Goal: Task Accomplishment & Management: Manage account settings

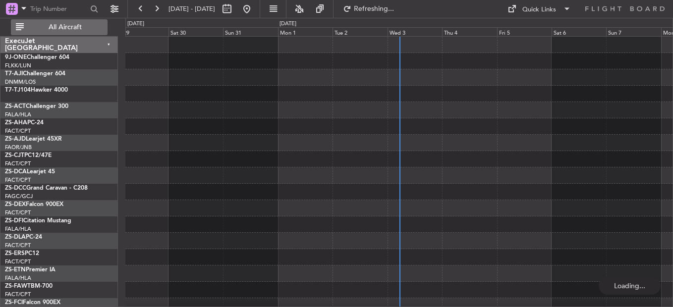
click at [67, 25] on span "All Aircraft" at bounding box center [65, 27] width 79 height 7
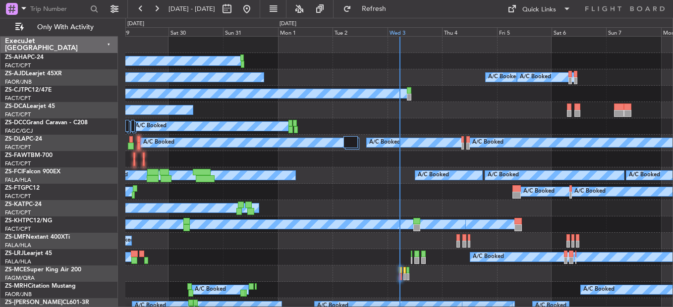
click at [393, 30] on div "Wed 3" at bounding box center [415, 31] width 55 height 9
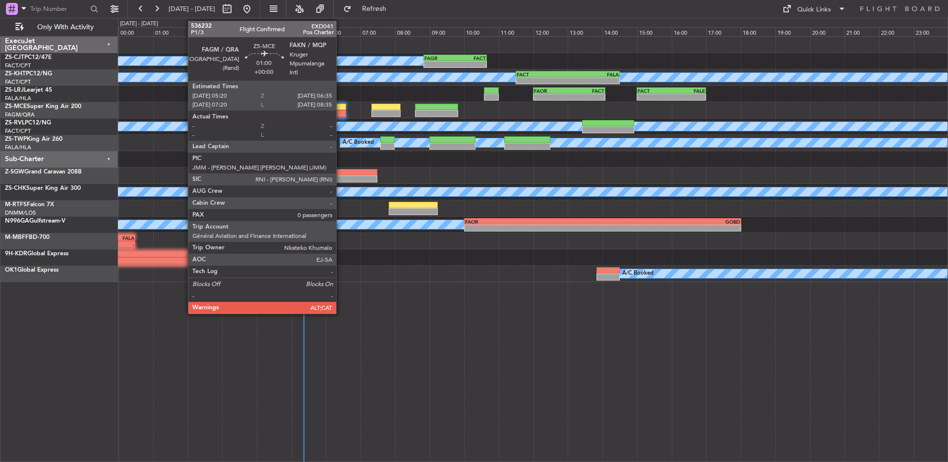
click at [340, 114] on div at bounding box center [324, 113] width 44 height 7
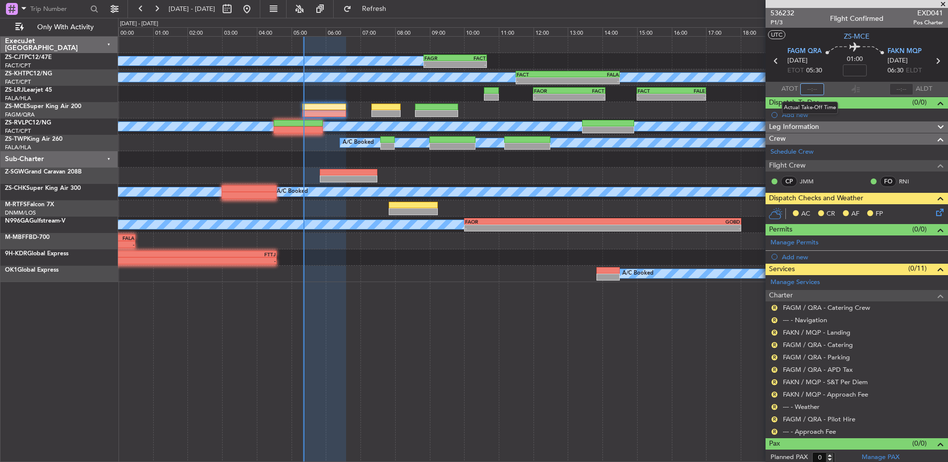
click at [673, 92] on input "text" at bounding box center [812, 89] width 24 height 12
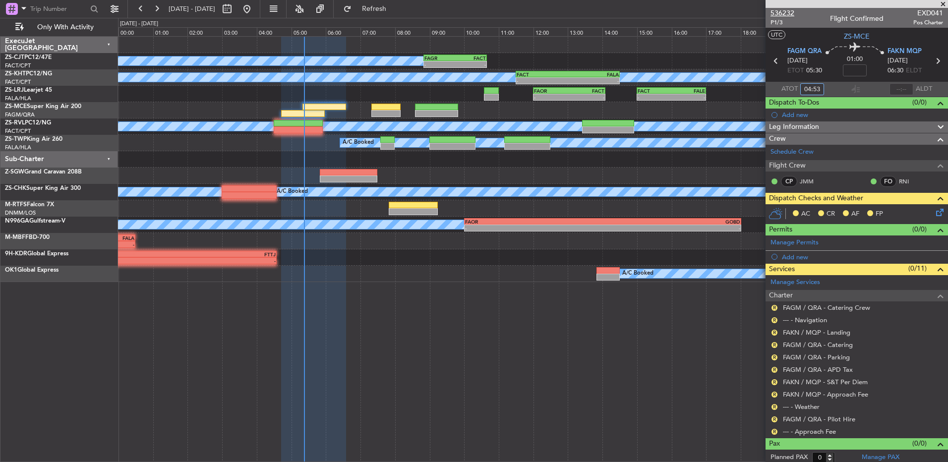
type input "04:53"
click at [673, 14] on span "536232" at bounding box center [782, 13] width 24 height 10
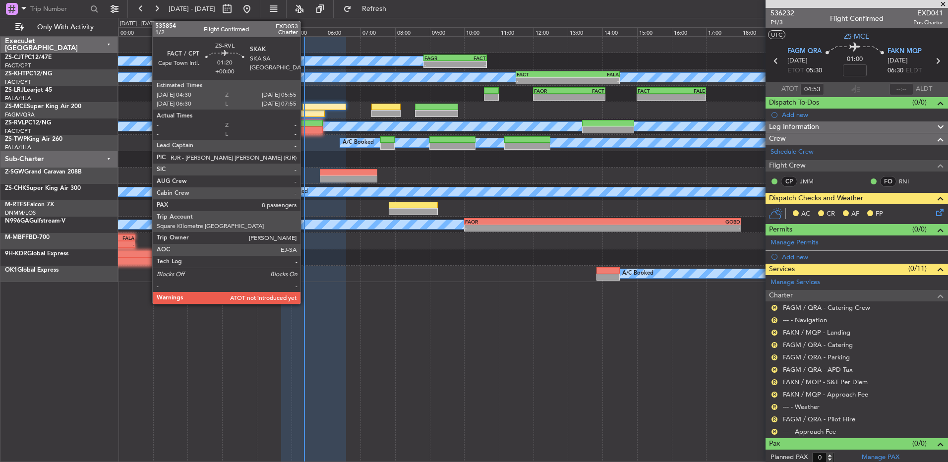
click at [305, 123] on div at bounding box center [298, 123] width 49 height 7
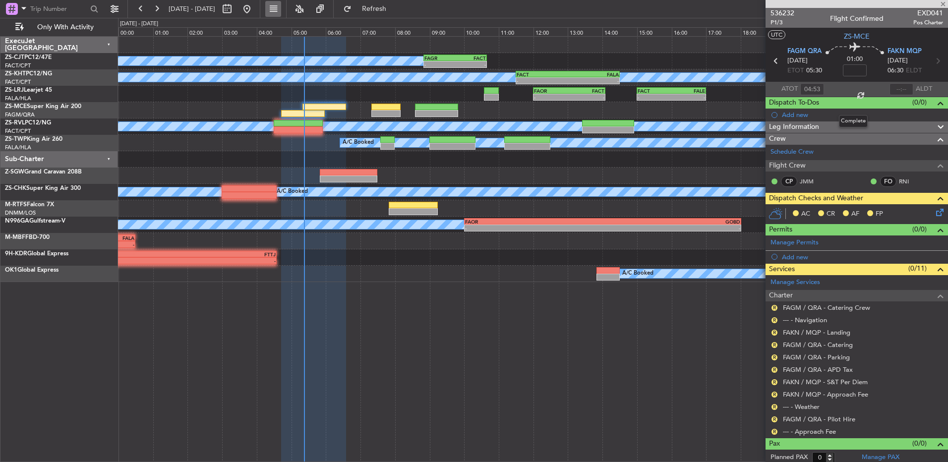
type input "8"
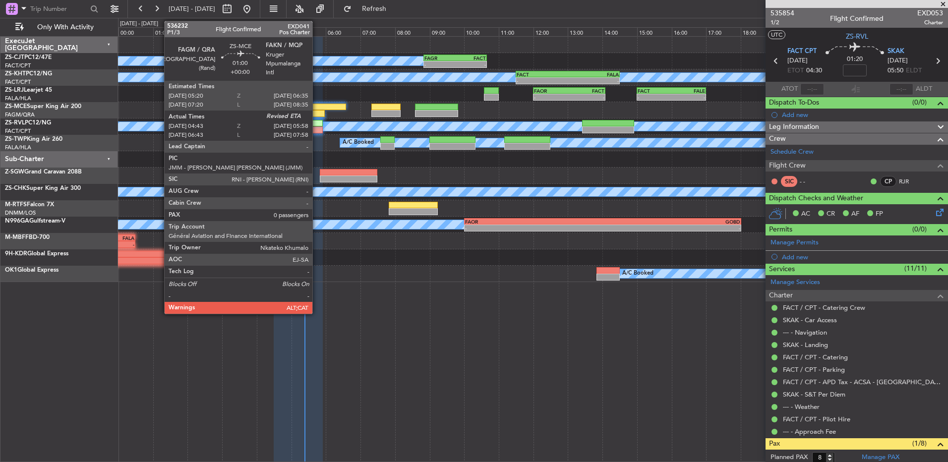
click at [317, 109] on div at bounding box center [324, 107] width 44 height 7
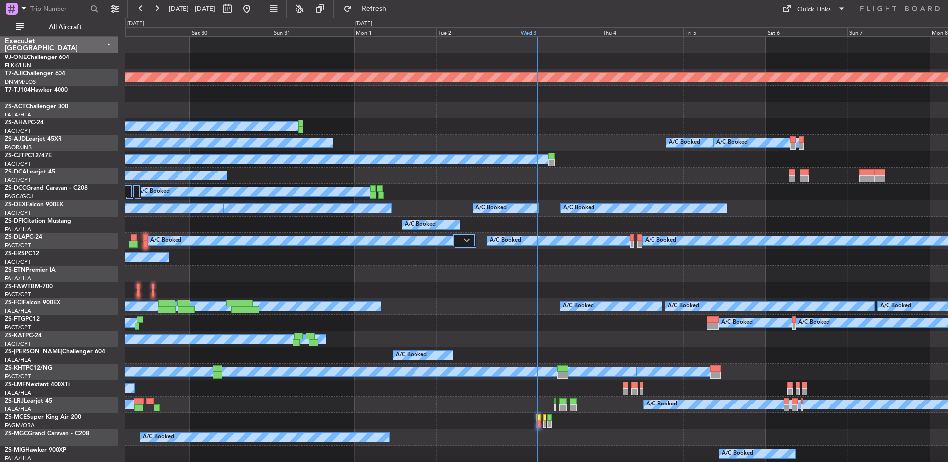
click at [527, 32] on div "Wed 3" at bounding box center [560, 31] width 82 height 9
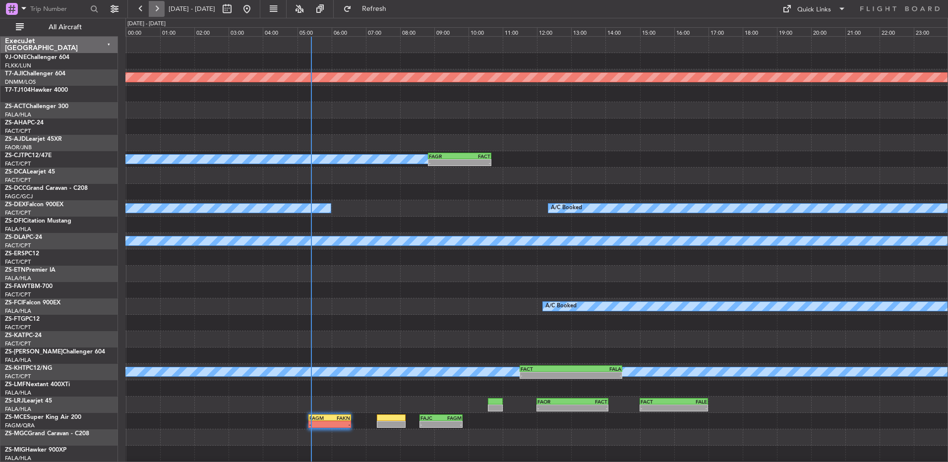
click at [161, 10] on button at bounding box center [157, 9] width 16 height 16
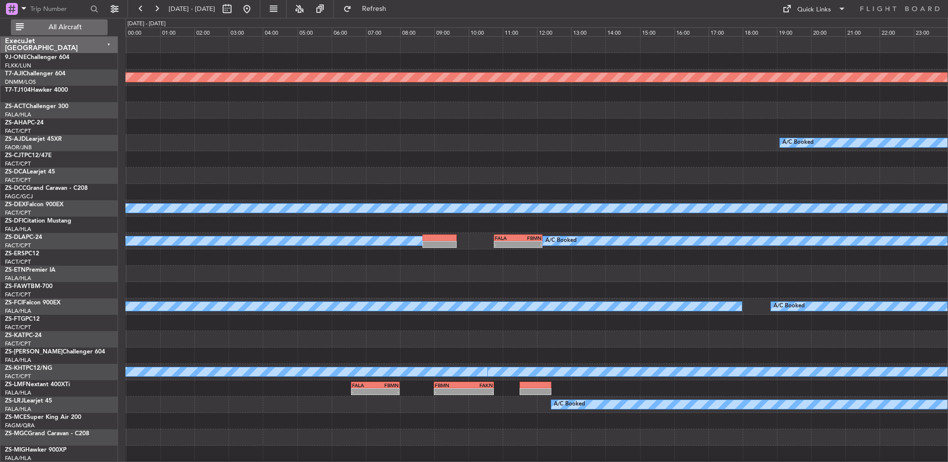
click at [81, 29] on span "All Aircraft" at bounding box center [65, 27] width 79 height 7
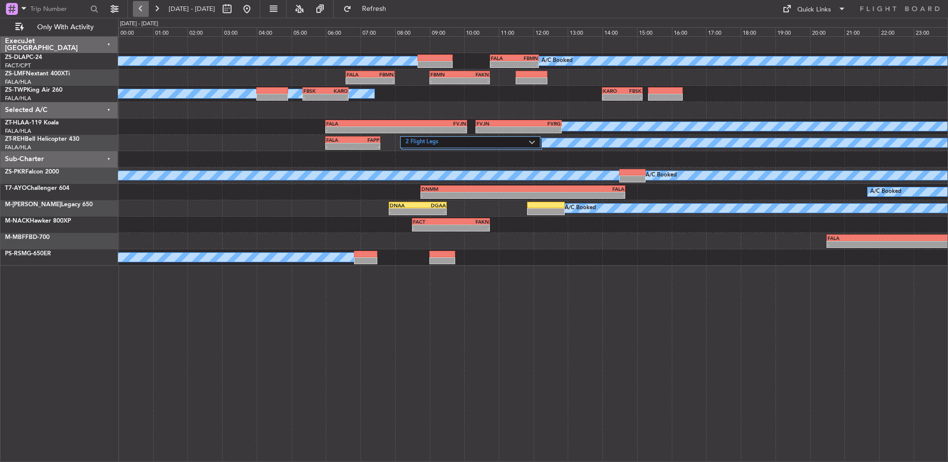
click at [148, 8] on button at bounding box center [141, 9] width 16 height 16
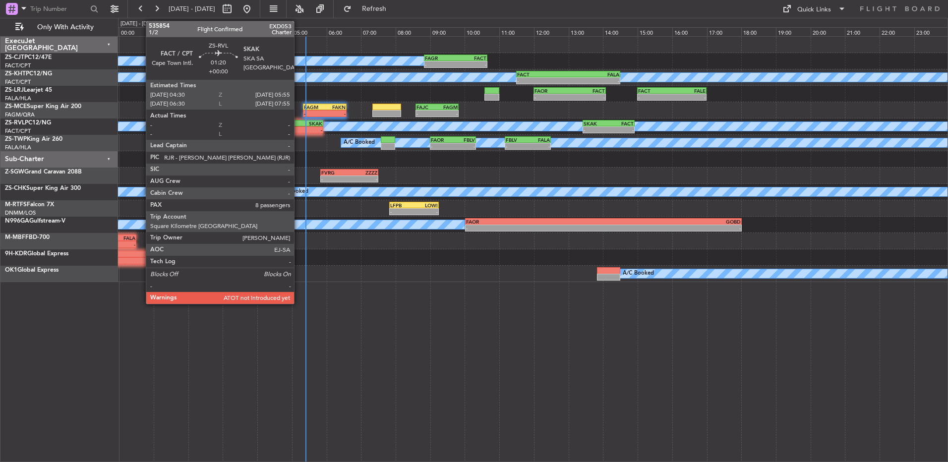
click at [299, 128] on div "-" at bounding box center [311, 130] width 24 height 6
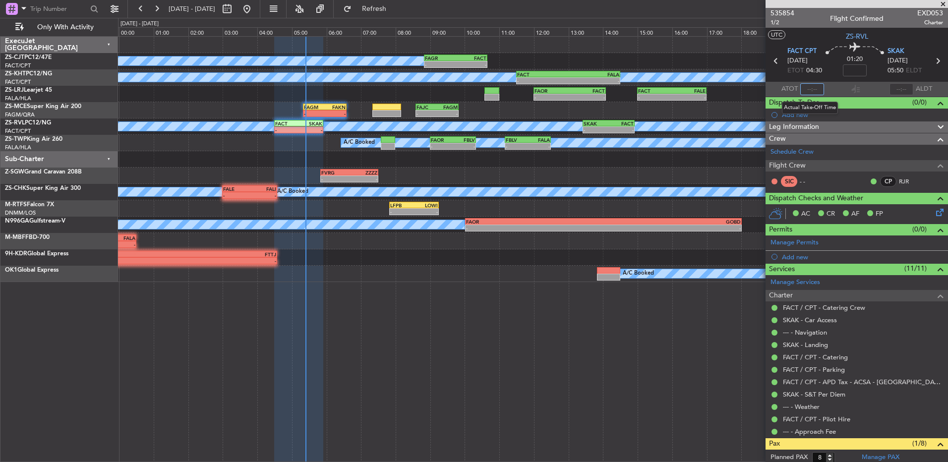
click at [812, 90] on input "text" at bounding box center [812, 89] width 24 height 12
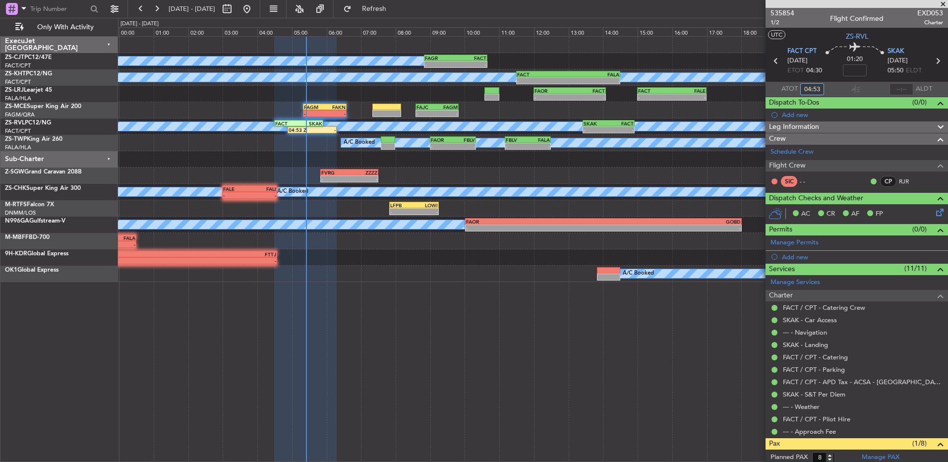
type input "04:53"
click at [943, 5] on span at bounding box center [943, 4] width 10 height 9
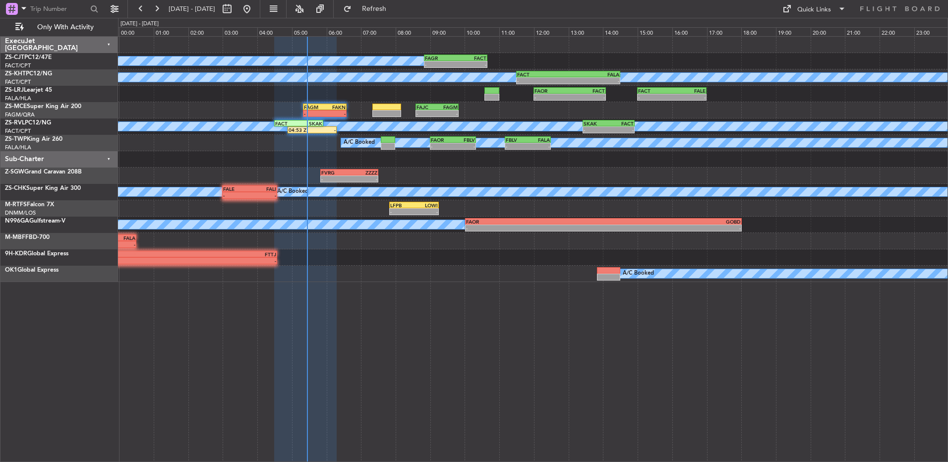
type input "0"
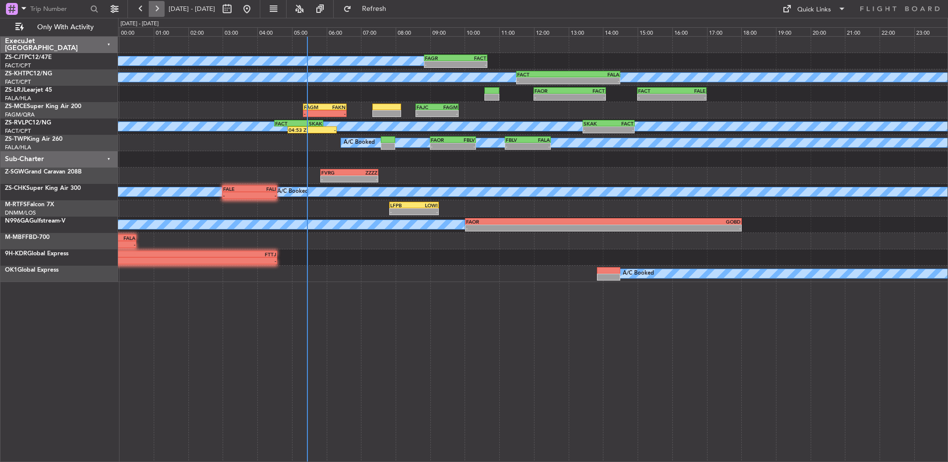
click at [160, 11] on button at bounding box center [157, 9] width 16 height 16
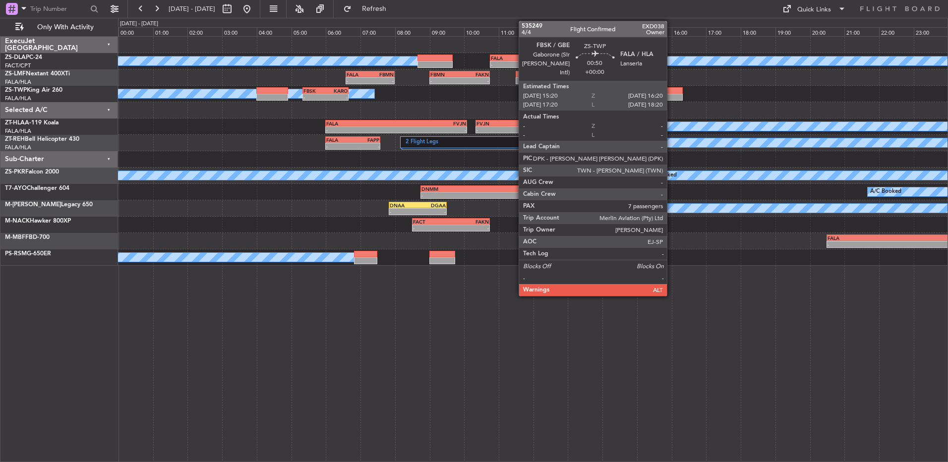
click at [671, 90] on div at bounding box center [665, 90] width 35 height 7
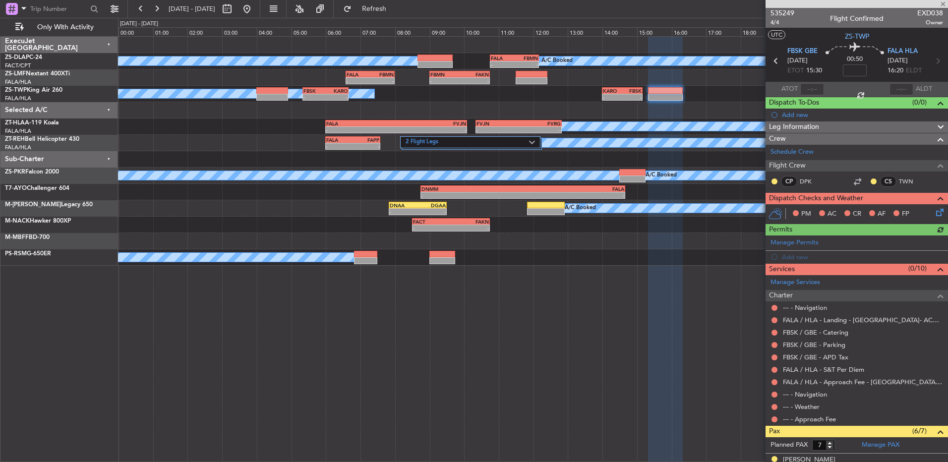
click at [770, 180] on div "CP DPK CS TWN" at bounding box center [856, 182] width 178 height 17
click at [773, 179] on button at bounding box center [774, 181] width 6 height 6
click at [763, 212] on span "Acknowledged" at bounding box center [777, 210] width 44 height 10
click at [871, 180] on button at bounding box center [874, 181] width 6 height 6
click at [847, 208] on mat-tooltip-component "Swap captain roles" at bounding box center [853, 200] width 65 height 26
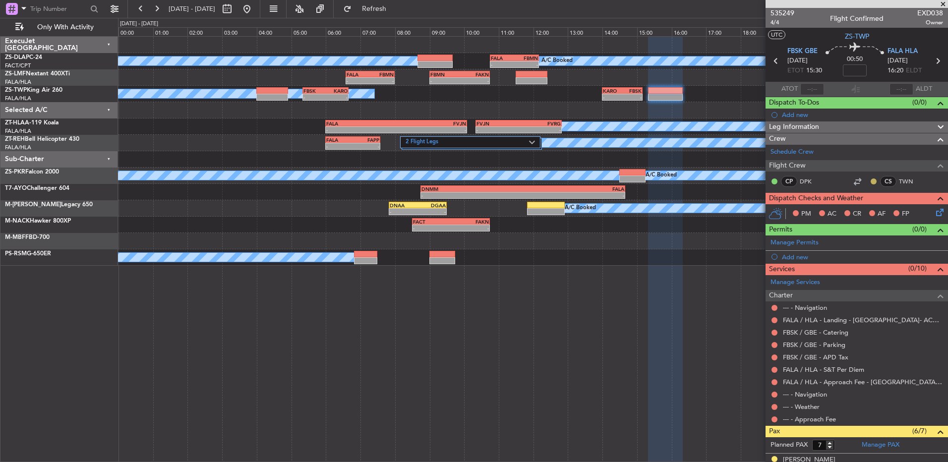
click at [871, 181] on button at bounding box center [874, 181] width 6 height 6
click at [835, 208] on li "Acknowledged" at bounding box center [866, 210] width 66 height 15
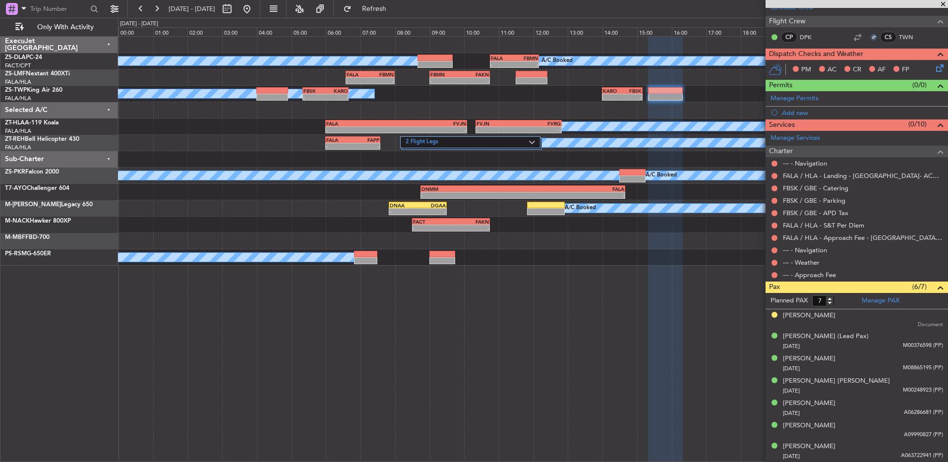
scroll to position [45, 0]
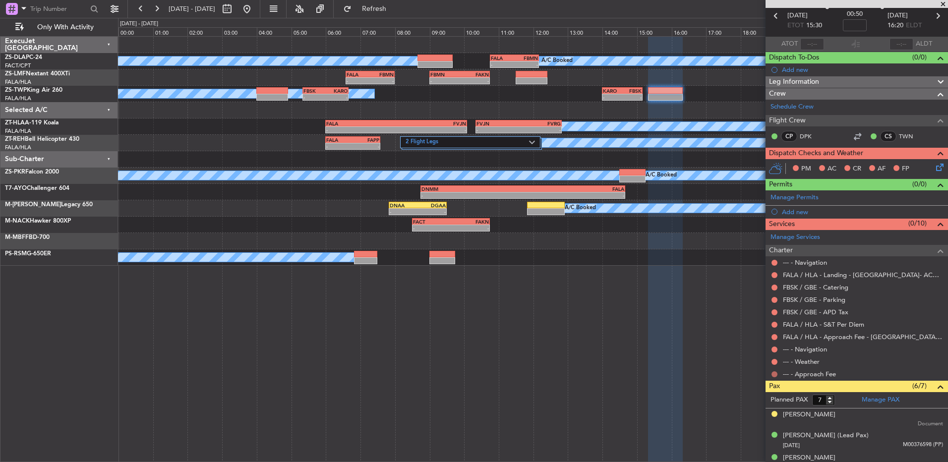
click at [776, 372] on button at bounding box center [774, 374] width 6 height 6
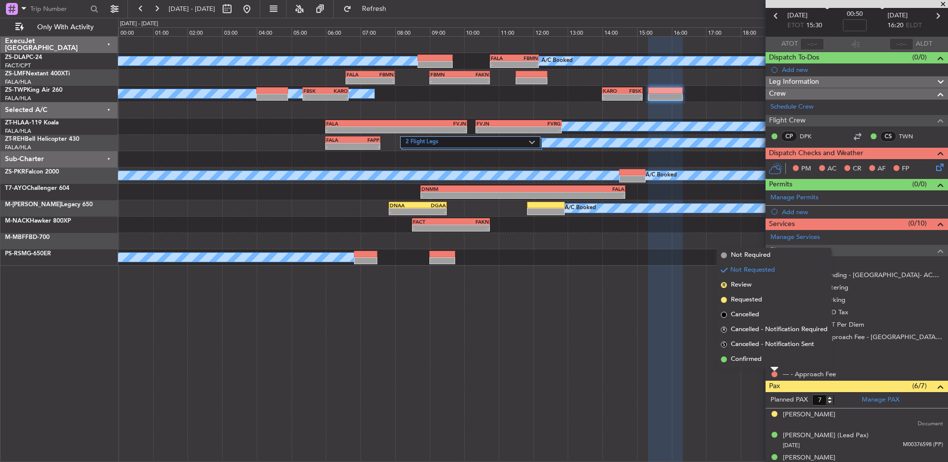
click at [772, 357] on li "Confirmed" at bounding box center [774, 359] width 115 height 15
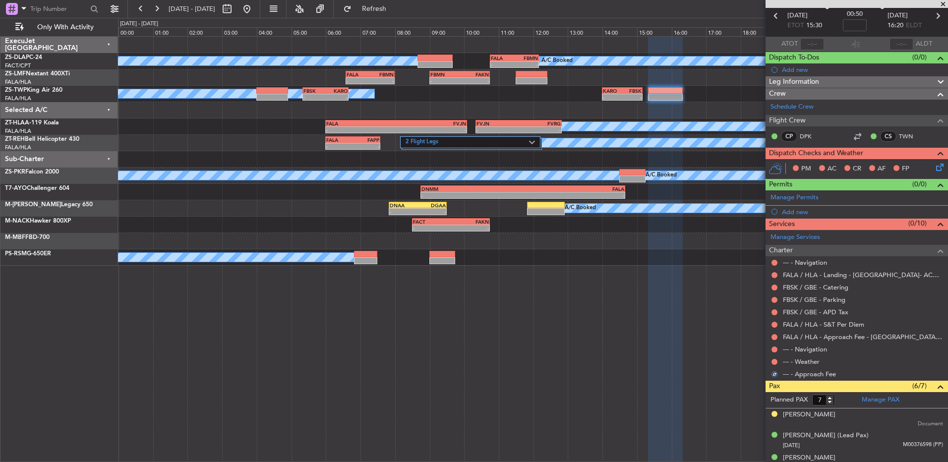
click at [772, 358] on div at bounding box center [774, 362] width 8 height 8
click at [775, 362] on button at bounding box center [774, 362] width 6 height 6
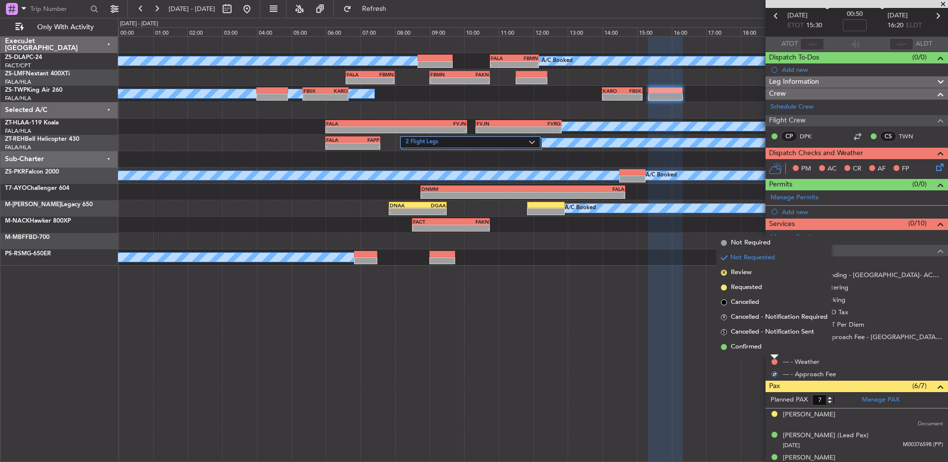
click at [775, 353] on li "Confirmed" at bounding box center [774, 347] width 115 height 15
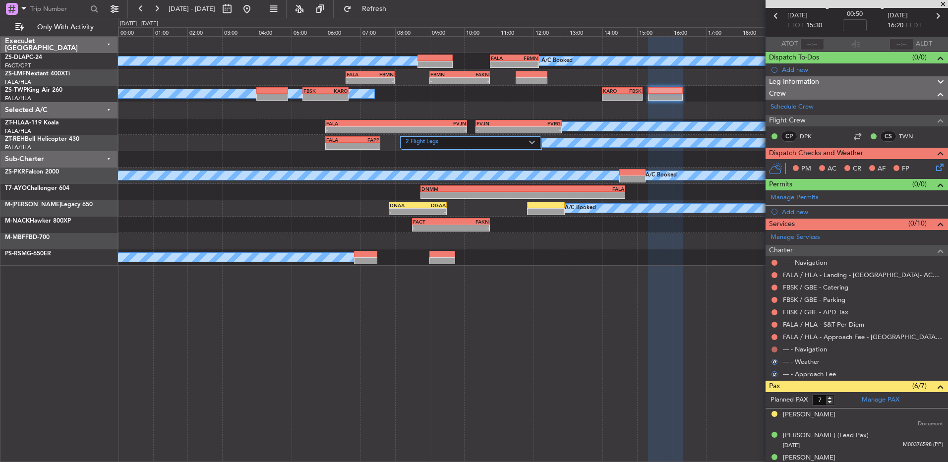
click at [773, 347] on button at bounding box center [774, 350] width 6 height 6
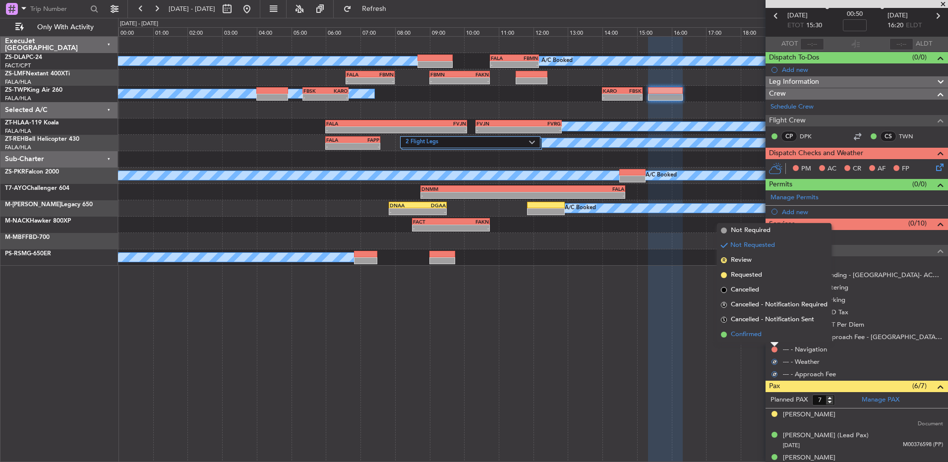
click at [774, 338] on li "Confirmed" at bounding box center [774, 334] width 115 height 15
click at [775, 335] on button at bounding box center [774, 337] width 6 height 6
click at [773, 323] on li "Confirmed" at bounding box center [774, 322] width 115 height 15
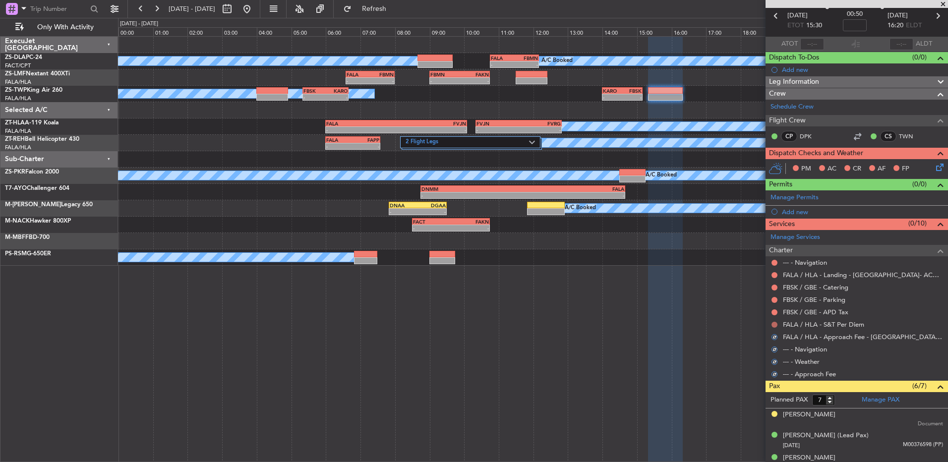
click at [774, 323] on button at bounding box center [774, 325] width 6 height 6
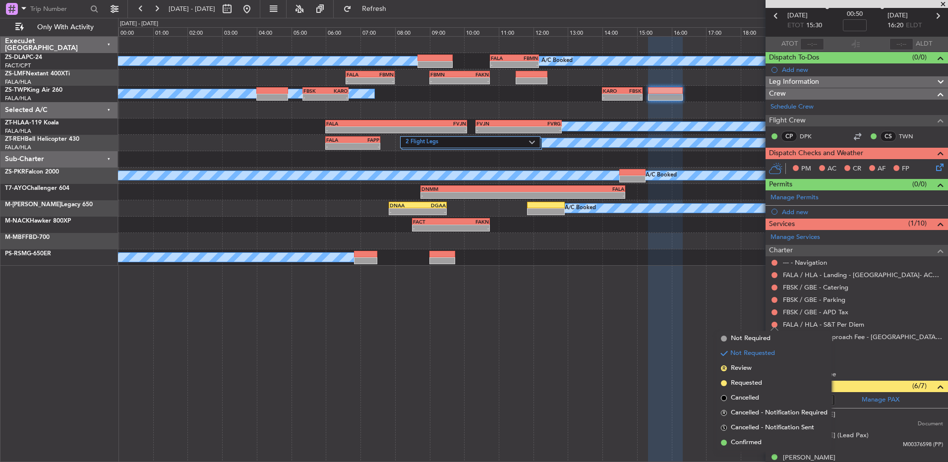
click at [776, 316] on div "FBSK / GBE - APD Tax" at bounding box center [857, 312] width 182 height 12
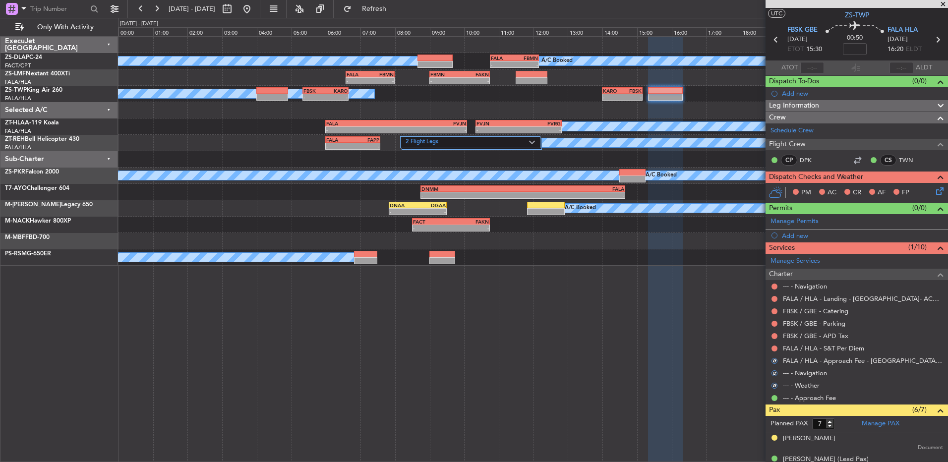
scroll to position [0, 0]
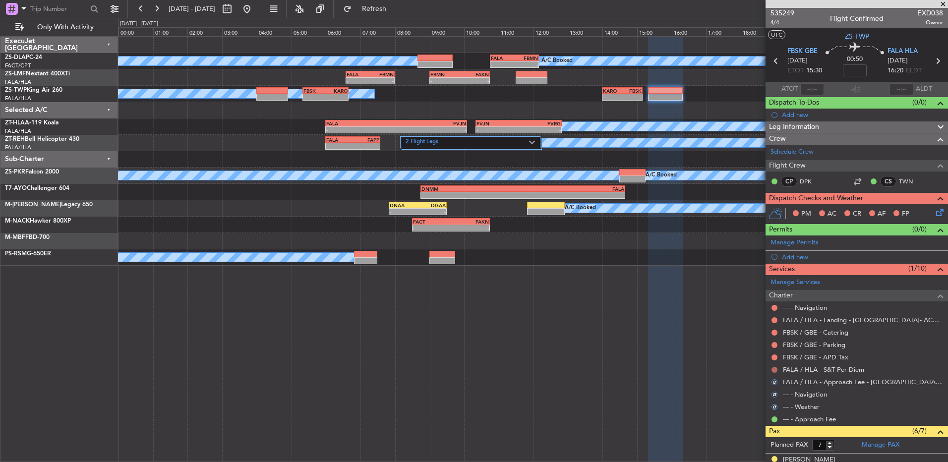
click at [776, 367] on button at bounding box center [774, 370] width 6 height 6
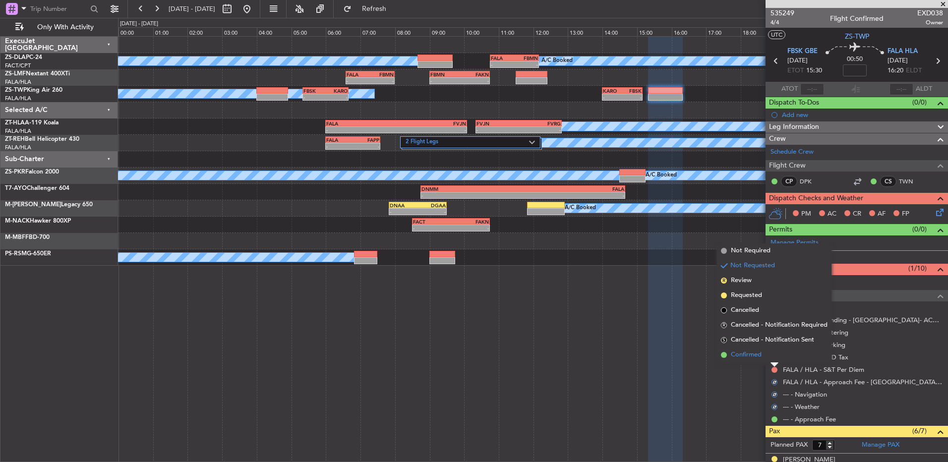
click at [775, 360] on li "Confirmed" at bounding box center [774, 355] width 115 height 15
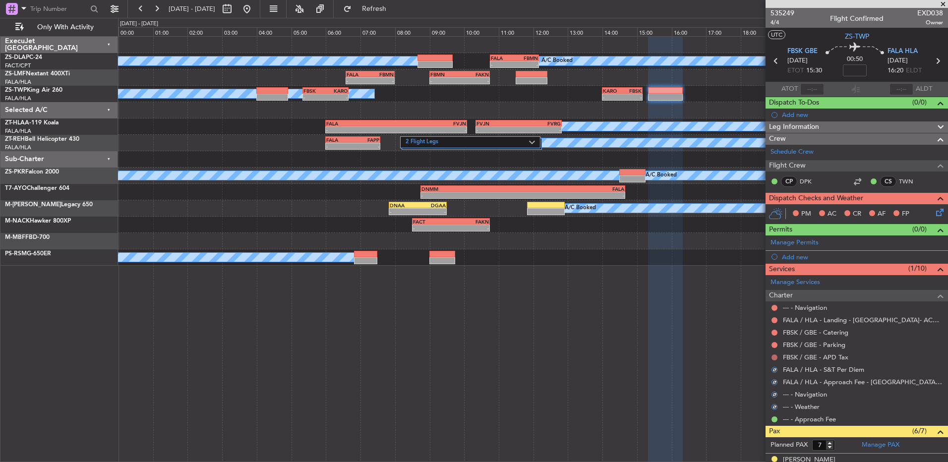
click at [775, 355] on button at bounding box center [774, 357] width 6 height 6
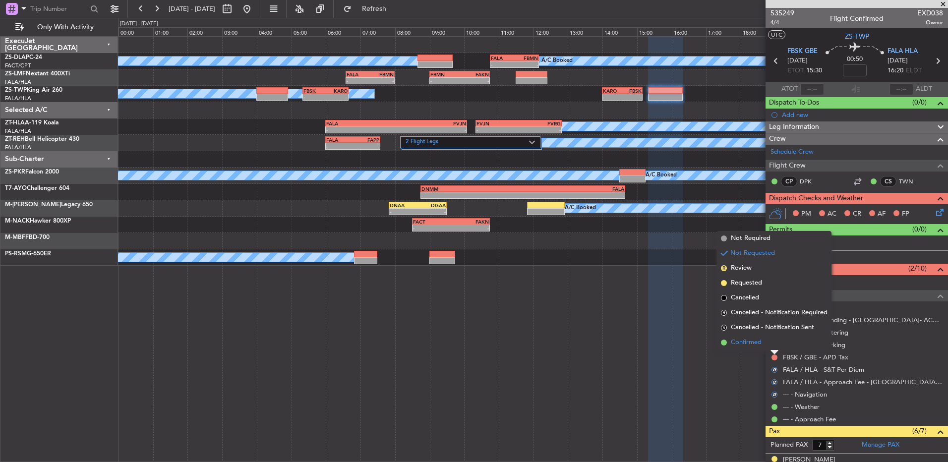
click at [775, 349] on li "Confirmed" at bounding box center [774, 342] width 115 height 15
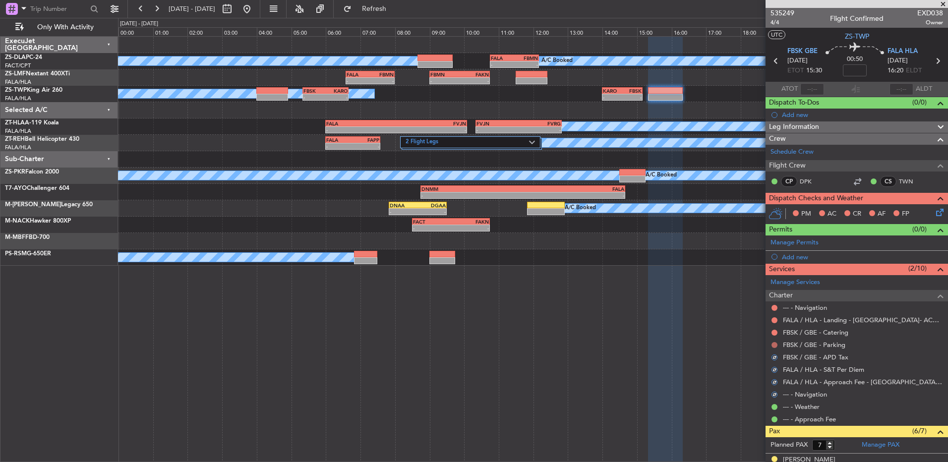
click at [776, 347] on button at bounding box center [774, 345] width 6 height 6
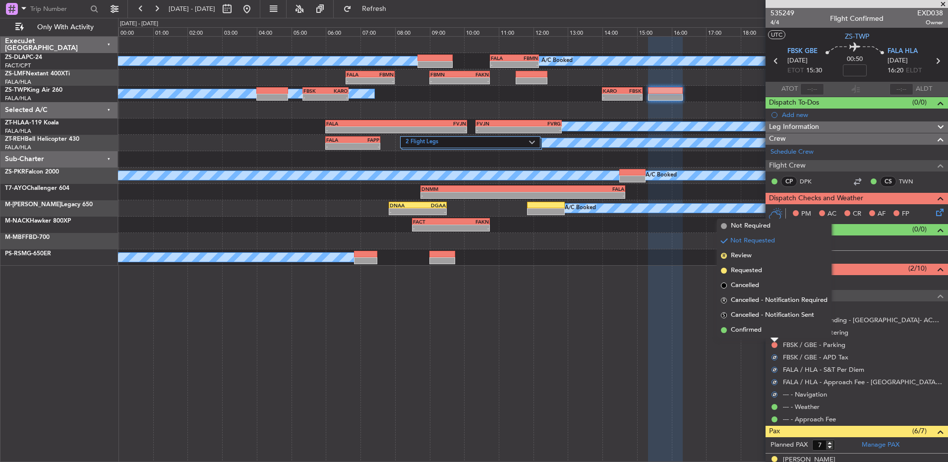
click at [774, 341] on div at bounding box center [774, 340] width 8 height 4
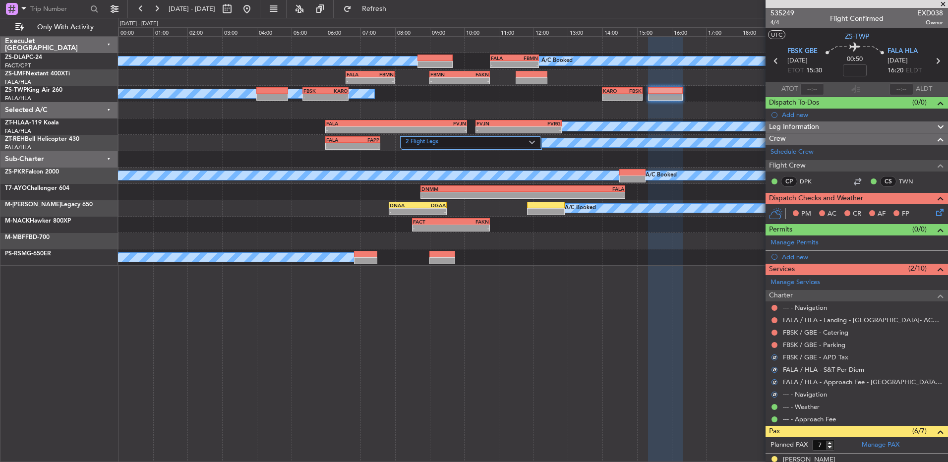
click at [771, 345] on div at bounding box center [774, 345] width 8 height 8
click at [772, 344] on button at bounding box center [774, 345] width 6 height 6
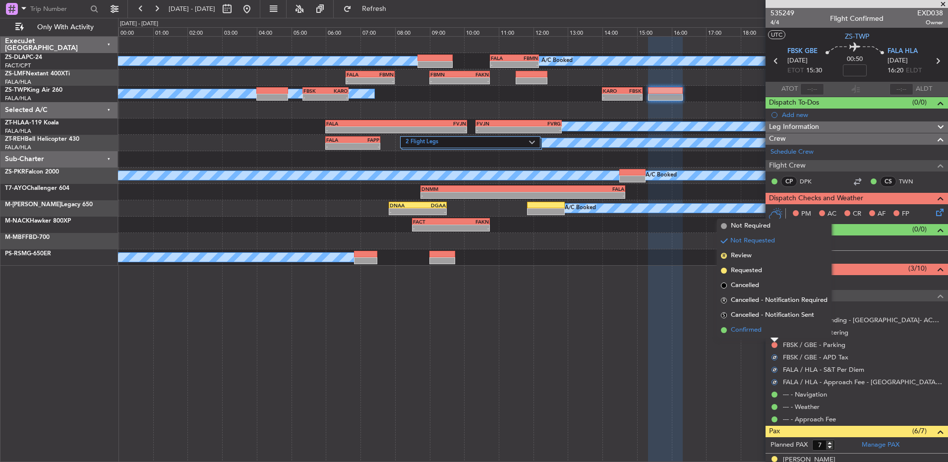
click at [770, 334] on li "Confirmed" at bounding box center [774, 330] width 115 height 15
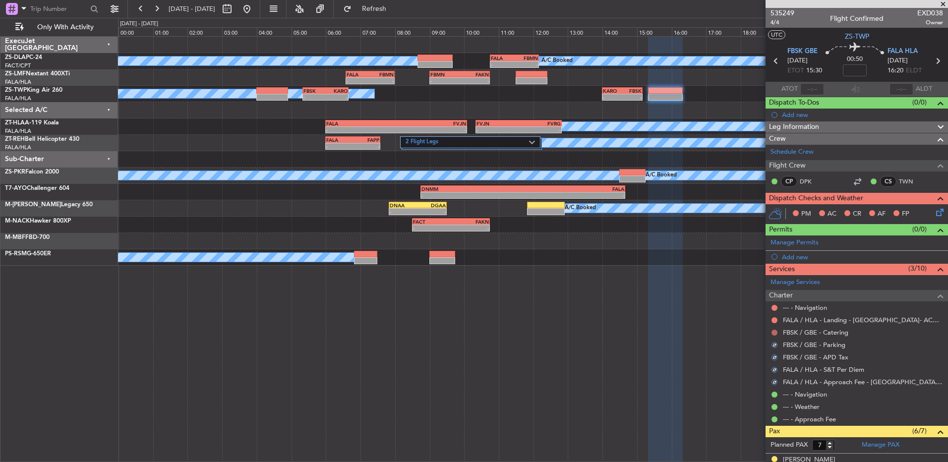
click at [774, 330] on button at bounding box center [774, 333] width 6 height 6
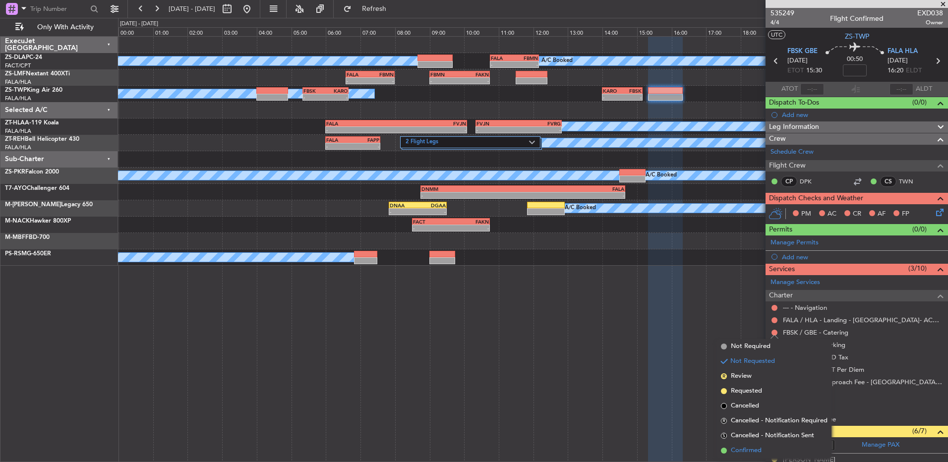
click at [763, 444] on li "Confirmed" at bounding box center [774, 450] width 115 height 15
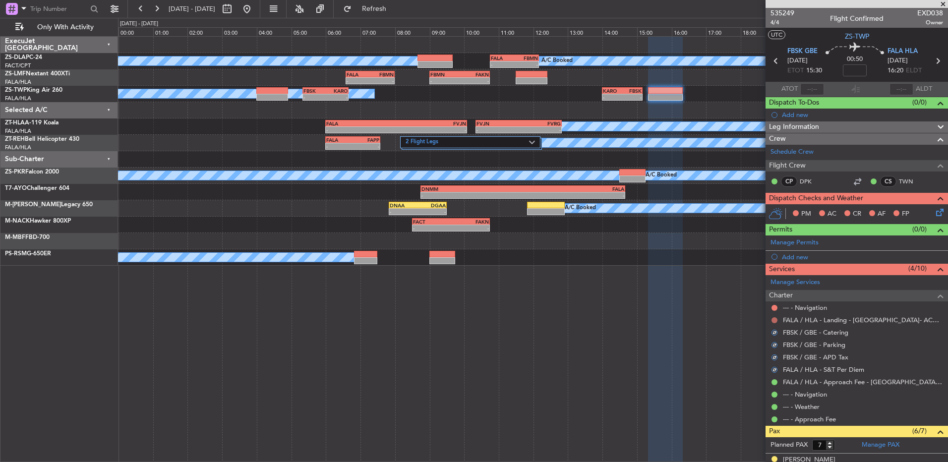
click at [774, 319] on button at bounding box center [774, 320] width 6 height 6
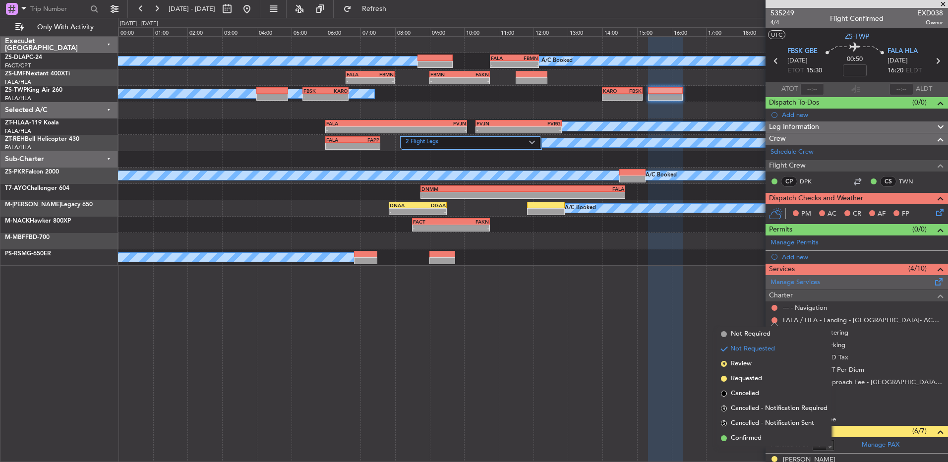
drag, startPoint x: 764, startPoint y: 437, endPoint x: 836, endPoint y: 279, distance: 174.2
click at [764, 436] on li "Confirmed" at bounding box center [774, 438] width 115 height 15
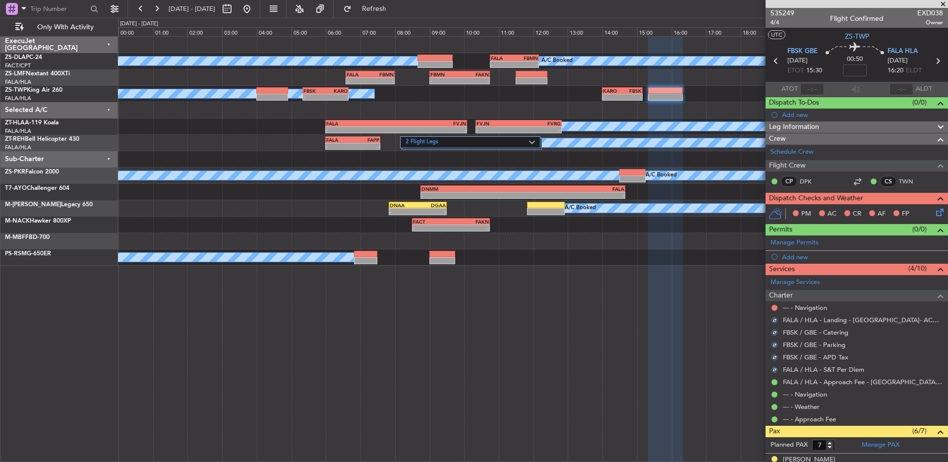
click at [770, 308] on div "--- - Navigation" at bounding box center [857, 307] width 182 height 12
click at [773, 307] on button at bounding box center [774, 308] width 6 height 6
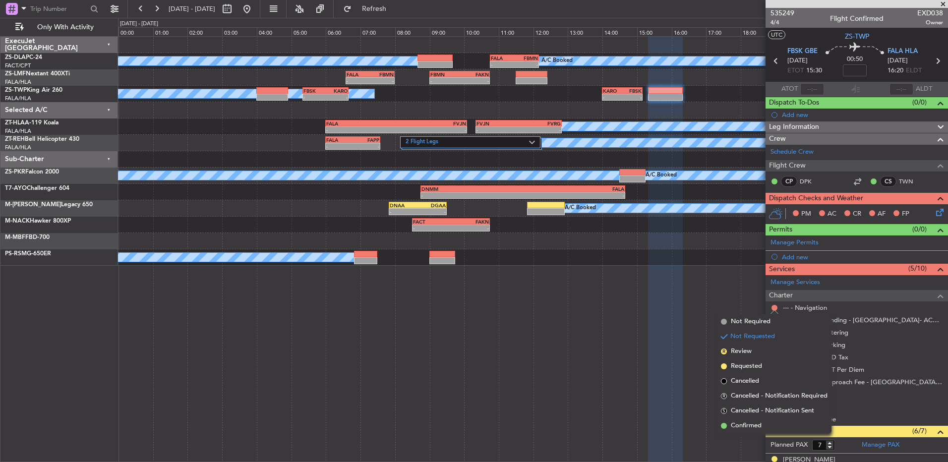
drag, startPoint x: 734, startPoint y: 423, endPoint x: 739, endPoint y: 389, distance: 35.0
click at [733, 423] on span "Confirmed" at bounding box center [746, 426] width 31 height 10
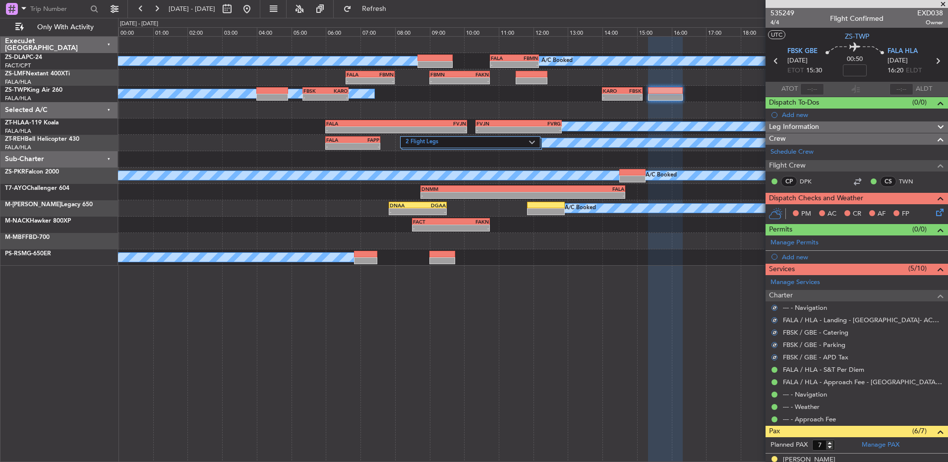
click at [934, 213] on icon at bounding box center [938, 211] width 8 height 8
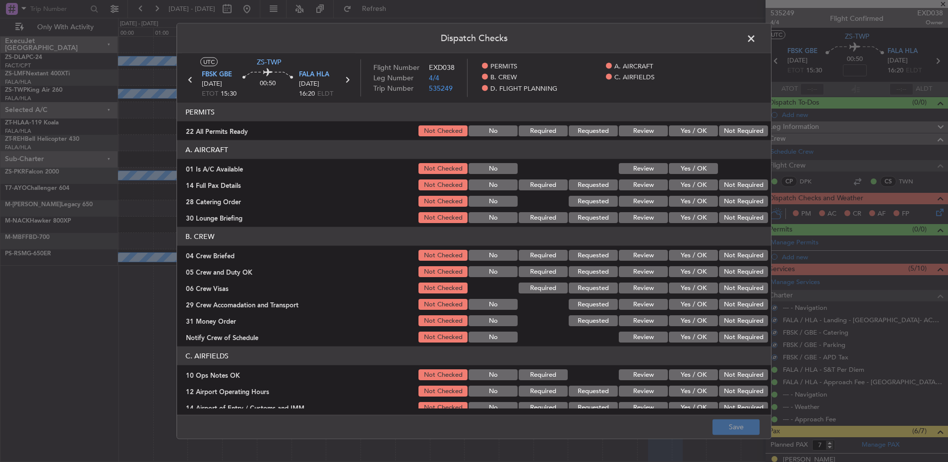
drag, startPoint x: 716, startPoint y: 131, endPoint x: 711, endPoint y: 142, distance: 11.8
click at [719, 131] on button "Not Required" at bounding box center [743, 130] width 49 height 11
click at [694, 163] on button "Yes / OK" at bounding box center [693, 168] width 49 height 11
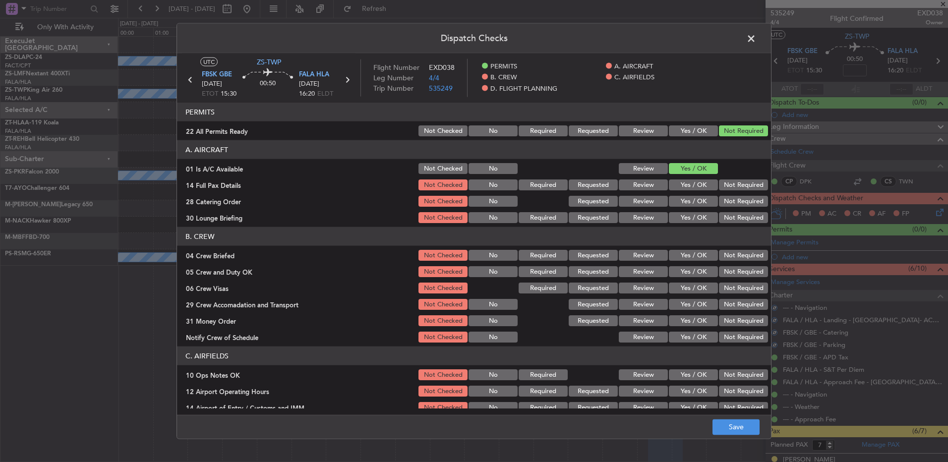
click at [725, 180] on button "Not Required" at bounding box center [743, 184] width 49 height 11
click at [727, 188] on button "Not Required" at bounding box center [743, 184] width 49 height 11
click at [726, 200] on button "Not Required" at bounding box center [743, 201] width 49 height 11
drag, startPoint x: 726, startPoint y: 202, endPoint x: 726, endPoint y: 209, distance: 7.4
click at [726, 202] on button "Not Required" at bounding box center [743, 201] width 49 height 11
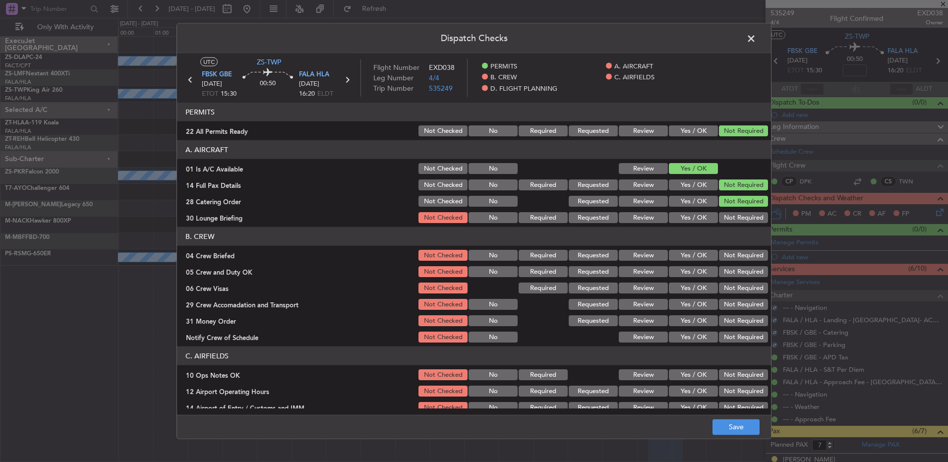
click at [729, 214] on button "Not Required" at bounding box center [743, 217] width 49 height 11
click at [731, 218] on button "Not Required" at bounding box center [743, 217] width 49 height 11
click at [730, 260] on button "Not Required" at bounding box center [743, 255] width 49 height 11
drag, startPoint x: 730, startPoint y: 260, endPoint x: 732, endPoint y: 271, distance: 10.6
click at [730, 261] on div "Not Required" at bounding box center [742, 255] width 50 height 14
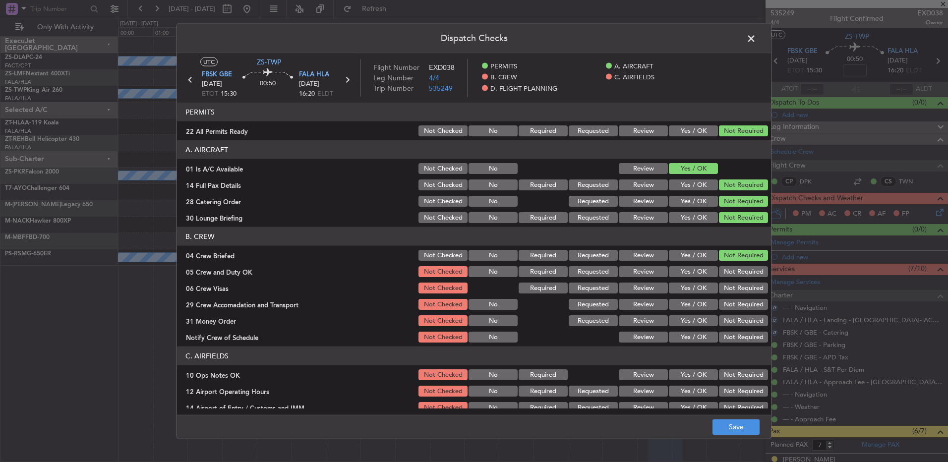
click at [729, 273] on button "Not Required" at bounding box center [743, 271] width 49 height 11
drag, startPoint x: 726, startPoint y: 273, endPoint x: 728, endPoint y: 279, distance: 6.7
click at [727, 274] on button "Not Required" at bounding box center [743, 271] width 49 height 11
click at [727, 291] on button "Not Required" at bounding box center [743, 288] width 49 height 11
click at [728, 296] on section "B. CREW 04 Crew Briefed Not Checked No Required Requested Review Yes / OK Not R…" at bounding box center [474, 285] width 594 height 117
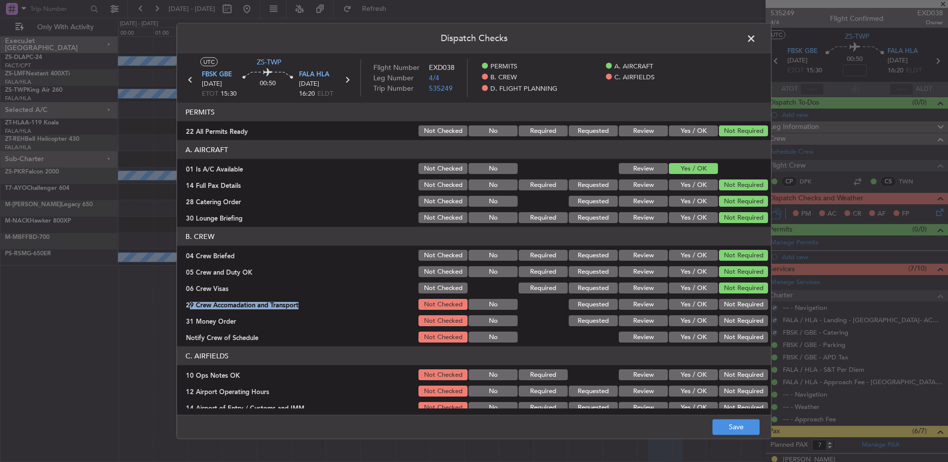
drag, startPoint x: 729, startPoint y: 299, endPoint x: 730, endPoint y: 307, distance: 7.5
click at [732, 309] on button "Not Required" at bounding box center [743, 304] width 49 height 11
click at [729, 327] on div "Not Required" at bounding box center [742, 321] width 50 height 14
click at [730, 323] on button "Not Required" at bounding box center [743, 320] width 49 height 11
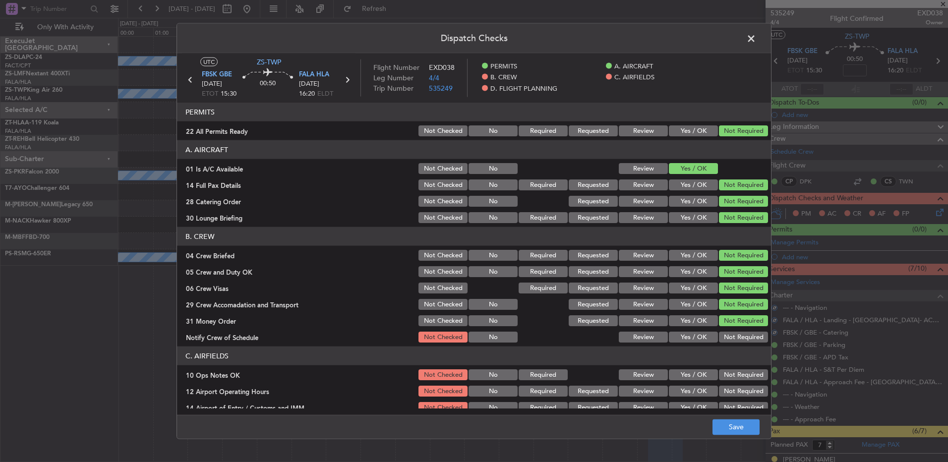
click at [727, 339] on button "Not Required" at bounding box center [743, 337] width 49 height 11
click at [726, 342] on button "Not Required" at bounding box center [743, 337] width 49 height 11
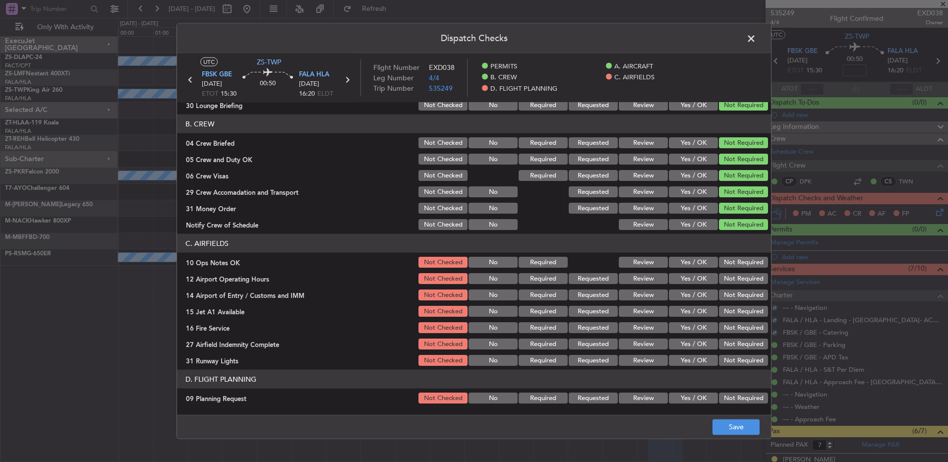
scroll to position [128, 0]
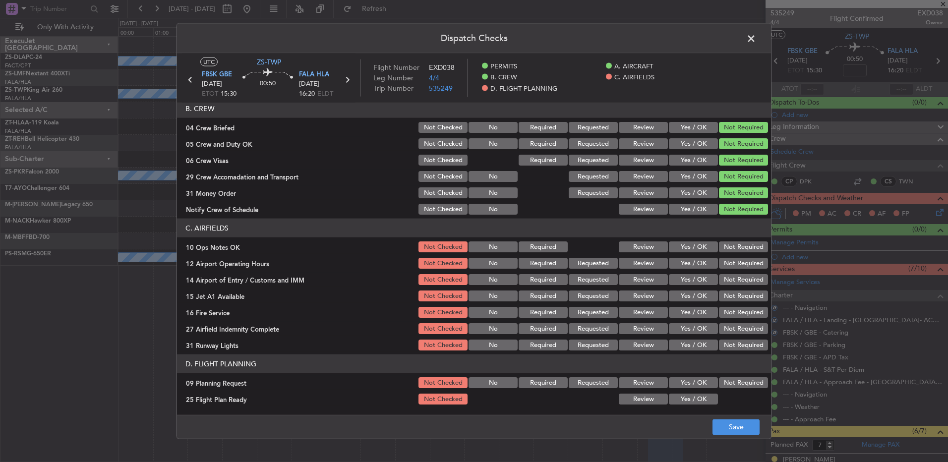
drag, startPoint x: 723, startPoint y: 246, endPoint x: 723, endPoint y: 262, distance: 16.4
click at [723, 247] on button "Not Required" at bounding box center [743, 246] width 49 height 11
click at [723, 257] on section "C. AIRFIELDS 10 Ops Notes OK Not Checked No Required Review Yes / OK Not Requir…" at bounding box center [474, 285] width 594 height 133
click at [724, 269] on div "Not Required" at bounding box center [742, 263] width 50 height 14
click at [723, 269] on div "Not Required" at bounding box center [742, 263] width 50 height 14
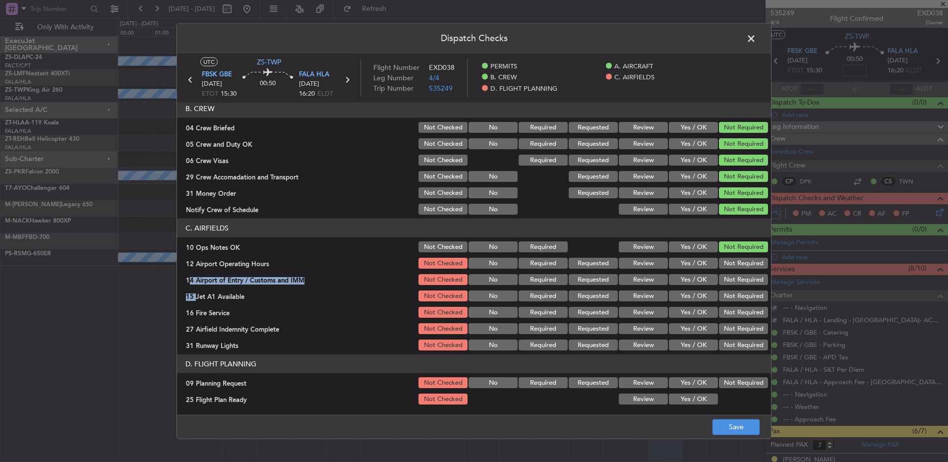
click at [723, 281] on section "C. AIRFIELDS 10 Ops Notes OK Not Checked No Required Review Yes / OK Not Requir…" at bounding box center [474, 285] width 594 height 133
click at [728, 259] on button "Not Required" at bounding box center [743, 263] width 49 height 11
click at [728, 286] on div "Not Required" at bounding box center [742, 280] width 50 height 14
click at [728, 285] on button "Not Required" at bounding box center [743, 279] width 49 height 11
click at [728, 294] on button "Not Required" at bounding box center [743, 296] width 49 height 11
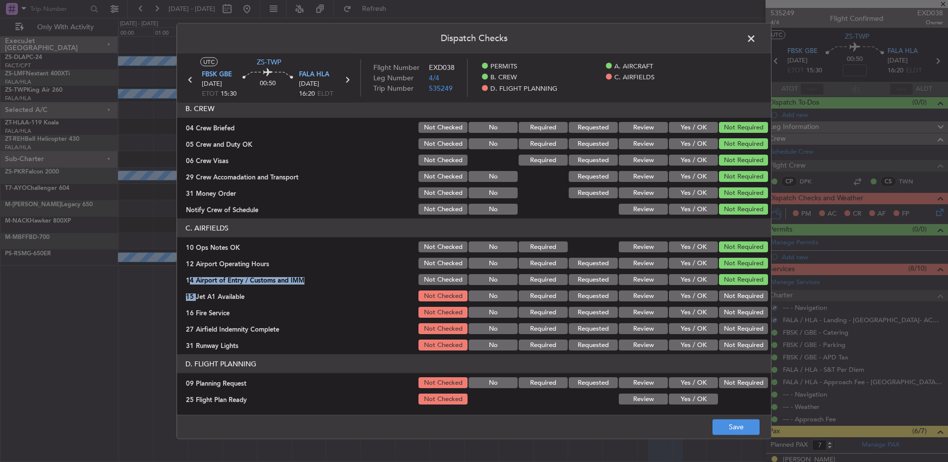
click at [728, 299] on button "Not Required" at bounding box center [743, 296] width 49 height 11
click at [728, 302] on div "Not Required" at bounding box center [742, 296] width 50 height 14
drag, startPoint x: 731, startPoint y: 314, endPoint x: 728, endPoint y: 320, distance: 6.7
click at [730, 316] on button "Not Required" at bounding box center [743, 312] width 49 height 11
click at [729, 319] on section "C. AIRFIELDS 10 Ops Notes OK Not Checked No Required Review Yes / OK Not Requir…" at bounding box center [474, 285] width 594 height 133
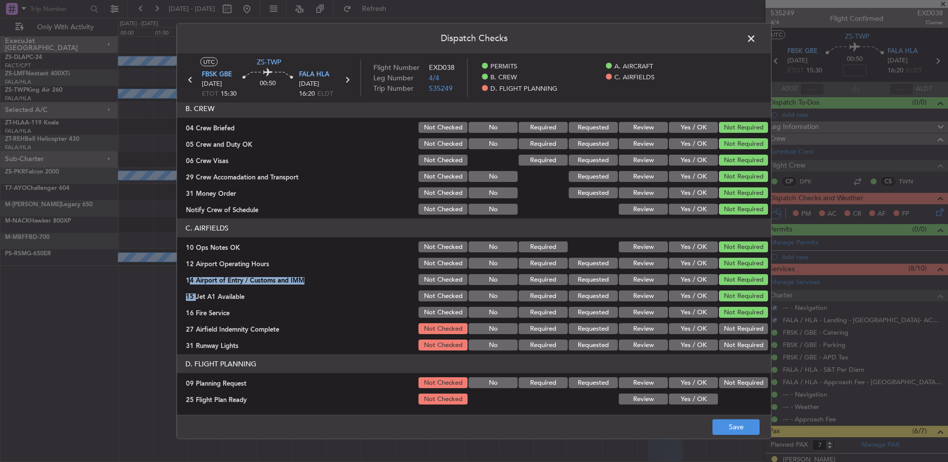
drag, startPoint x: 726, startPoint y: 312, endPoint x: 730, endPoint y: 320, distance: 8.9
click at [729, 316] on button "Not Required" at bounding box center [743, 312] width 49 height 11
click at [729, 329] on button "Not Required" at bounding box center [743, 328] width 49 height 11
click at [729, 340] on section "C. AIRFIELDS 10 Ops Notes OK Not Checked No Required Review Yes / OK Not Requir…" at bounding box center [474, 285] width 594 height 133
drag, startPoint x: 735, startPoint y: 356, endPoint x: 732, endPoint y: 349, distance: 7.8
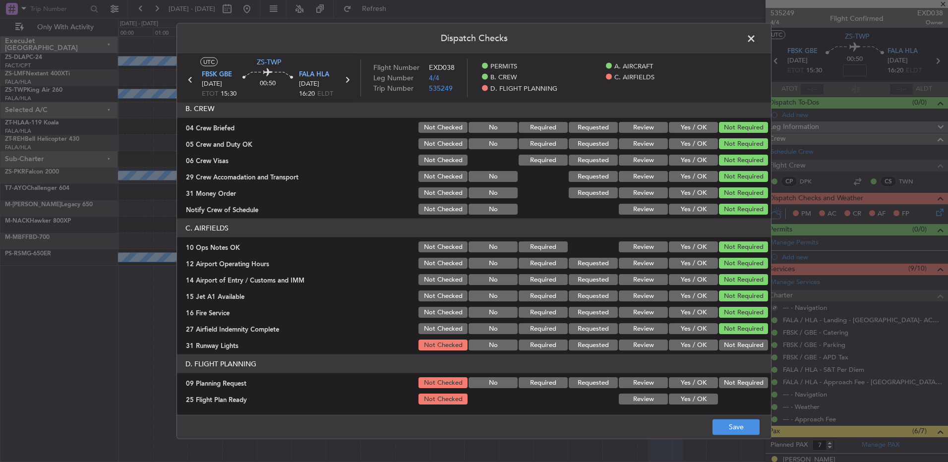
click at [734, 356] on header "D. FLIGHT PLANNING" at bounding box center [474, 363] width 594 height 19
click at [734, 347] on button "Not Required" at bounding box center [743, 345] width 49 height 11
click at [741, 389] on div "Not Required" at bounding box center [742, 383] width 50 height 14
click at [701, 396] on button "Yes / OK" at bounding box center [693, 399] width 49 height 11
click at [717, 391] on section "D. FLIGHT PLANNING 09 Planning Request Not Checked No Required Requested Review…" at bounding box center [474, 380] width 594 height 52
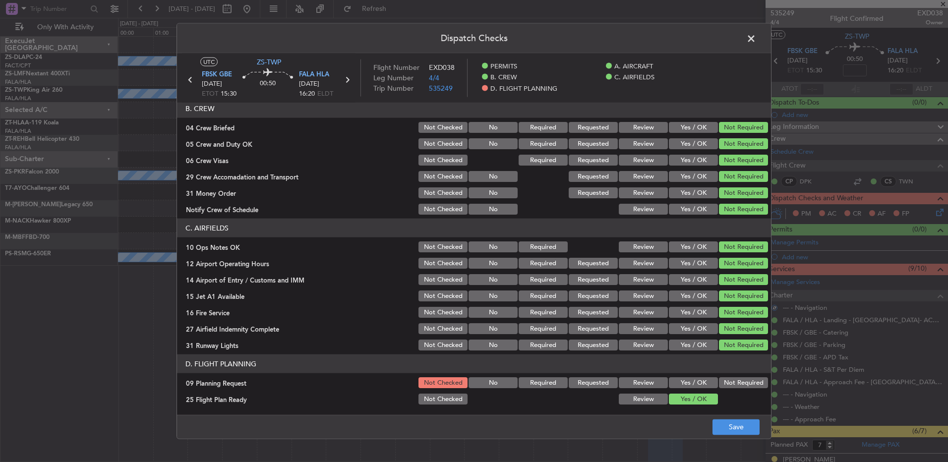
drag, startPoint x: 722, startPoint y: 386, endPoint x: 724, endPoint y: 404, distance: 17.9
click at [723, 389] on div "Not Required" at bounding box center [742, 383] width 50 height 14
click at [721, 376] on div "Not Required" at bounding box center [742, 383] width 50 height 14
click at [724, 384] on button "Not Required" at bounding box center [743, 382] width 49 height 11
click at [733, 420] on button "Save" at bounding box center [735, 427] width 47 height 16
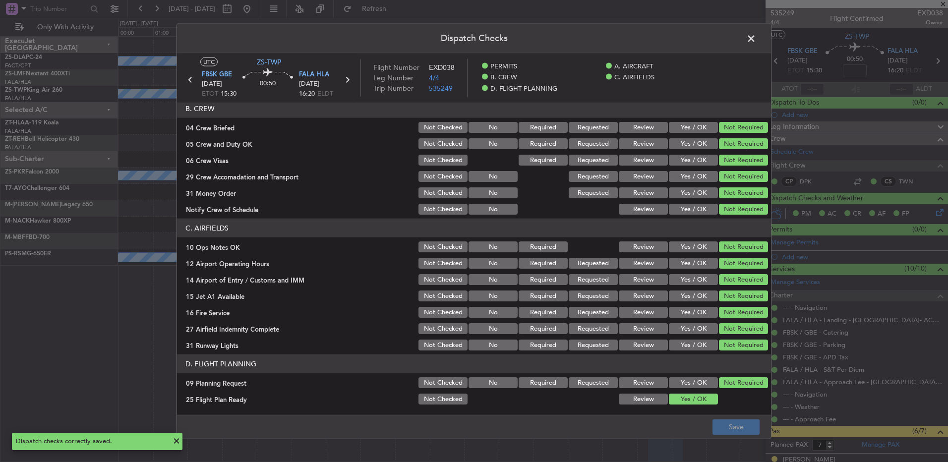
click at [756, 38] on span at bounding box center [756, 41] width 0 height 20
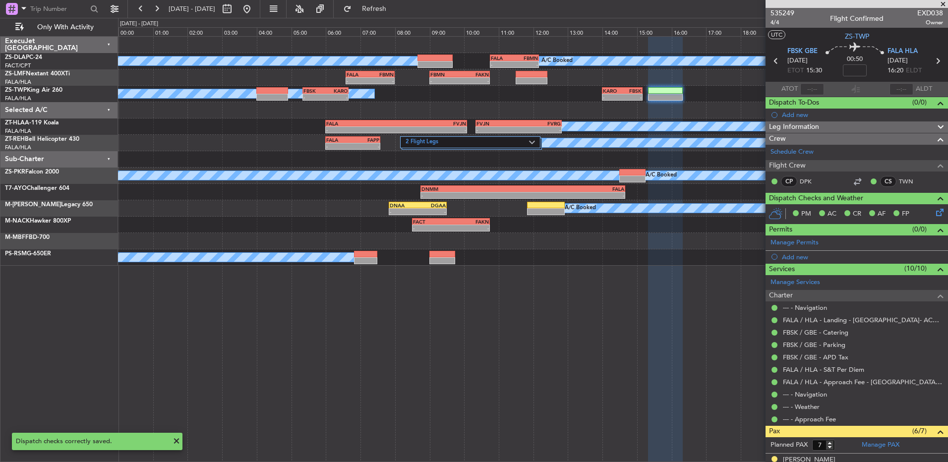
click at [775, 61] on icon at bounding box center [775, 61] width 13 height 13
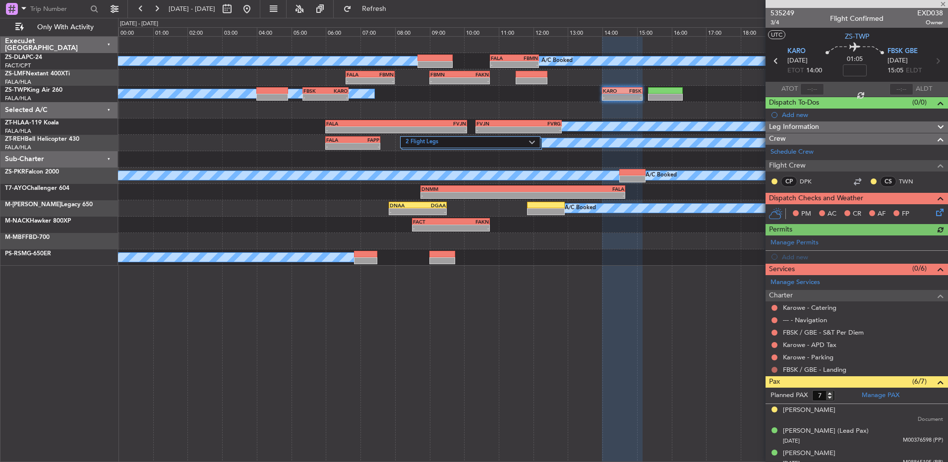
click at [775, 369] on button at bounding box center [774, 370] width 6 height 6
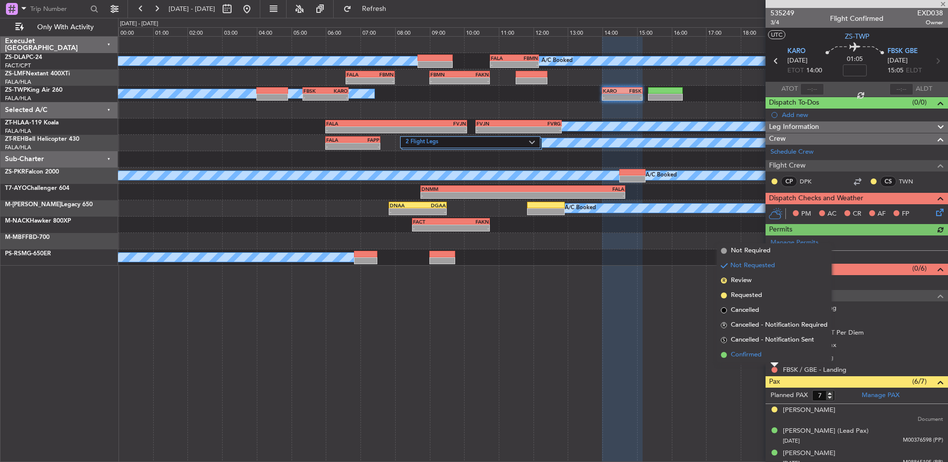
click at [776, 358] on li "Confirmed" at bounding box center [774, 355] width 115 height 15
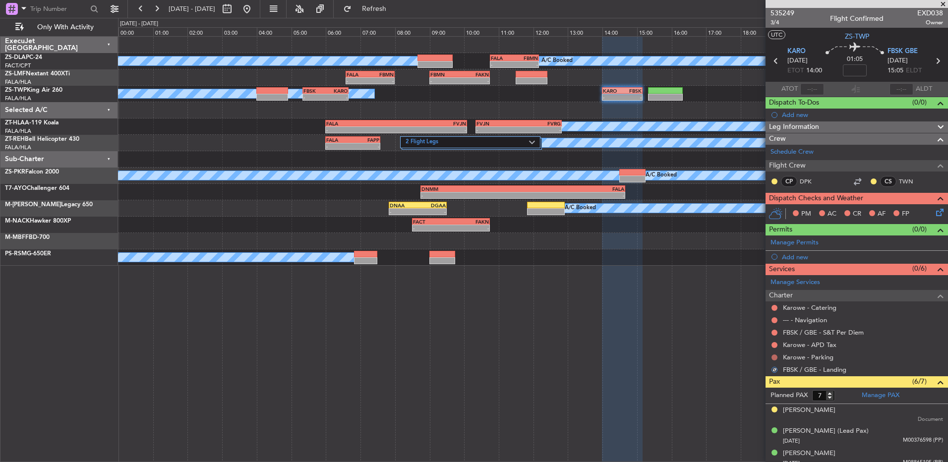
click at [776, 355] on button at bounding box center [774, 357] width 6 height 6
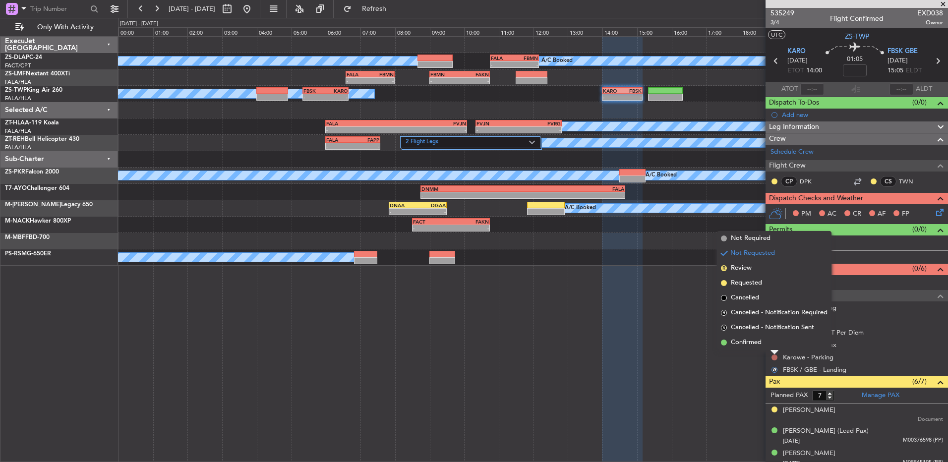
click at [775, 348] on li "Confirmed" at bounding box center [774, 342] width 115 height 15
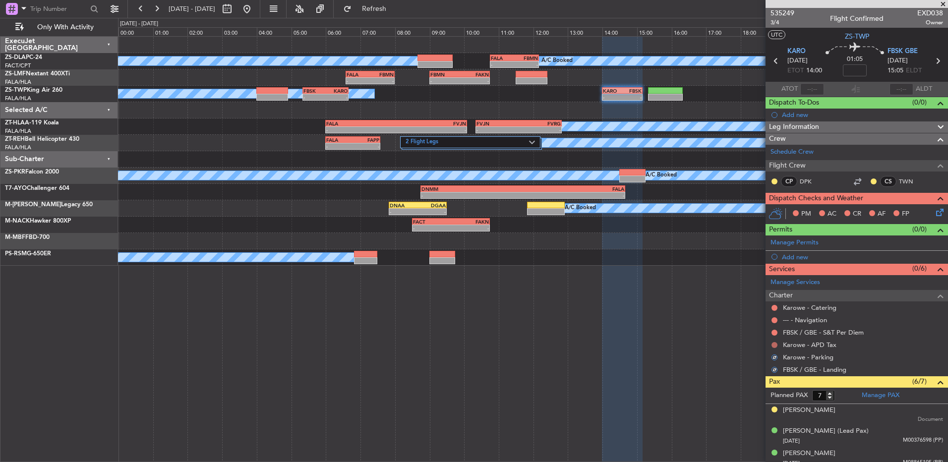
click at [774, 344] on button at bounding box center [774, 345] width 6 height 6
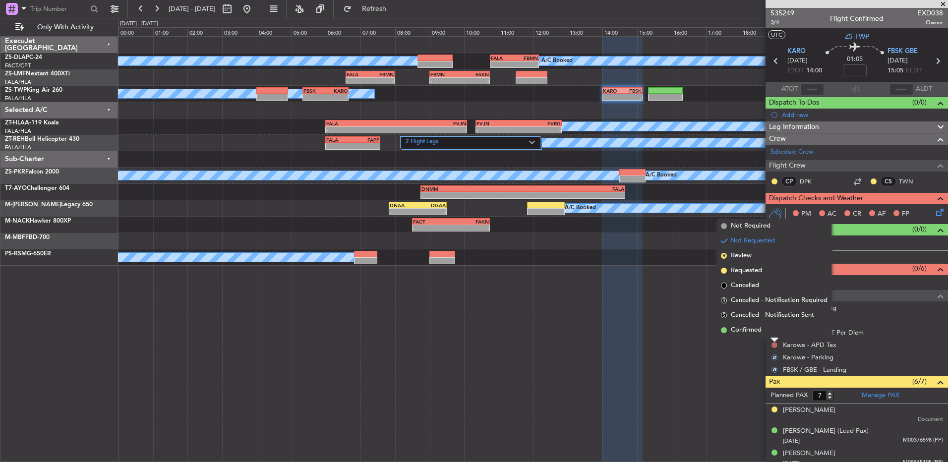
click at [774, 336] on li "Confirmed" at bounding box center [774, 330] width 115 height 15
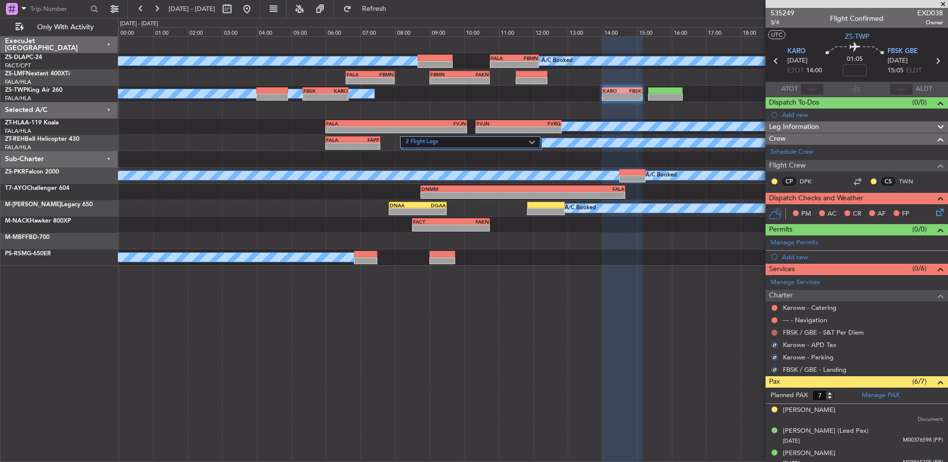
click at [773, 333] on button at bounding box center [774, 333] width 6 height 6
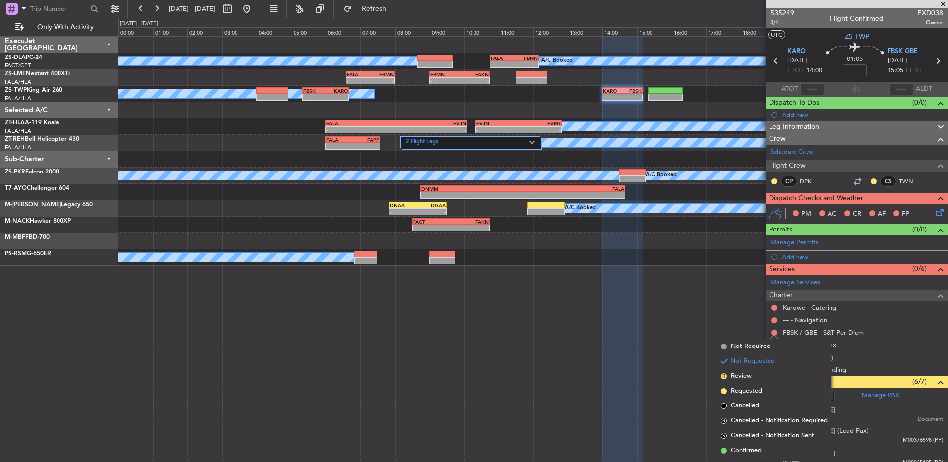
click at [748, 458] on div "A/C Booked A/C Booked - - FALA 10:45 Z FBMN 12:10 Z - - FALA 06:35 Z FBMN 08:00…" at bounding box center [533, 249] width 830 height 426
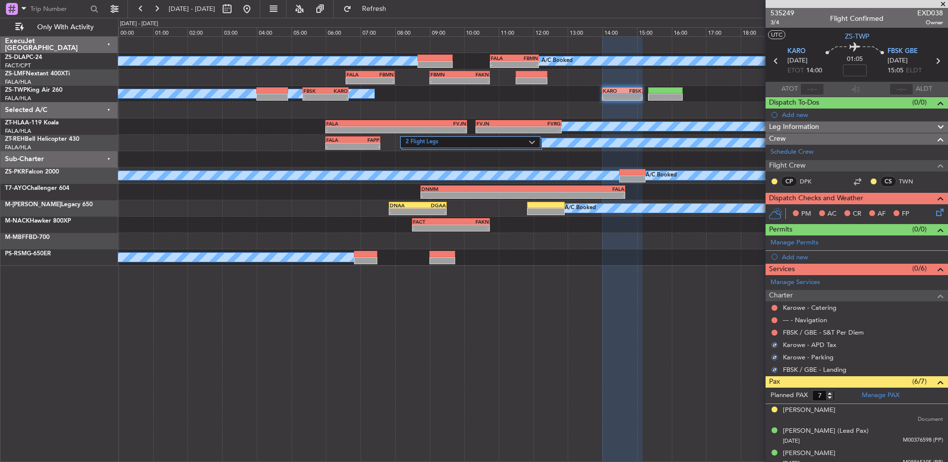
drag, startPoint x: 774, startPoint y: 331, endPoint x: 767, endPoint y: 352, distance: 21.9
click at [773, 332] on button at bounding box center [774, 333] width 6 height 6
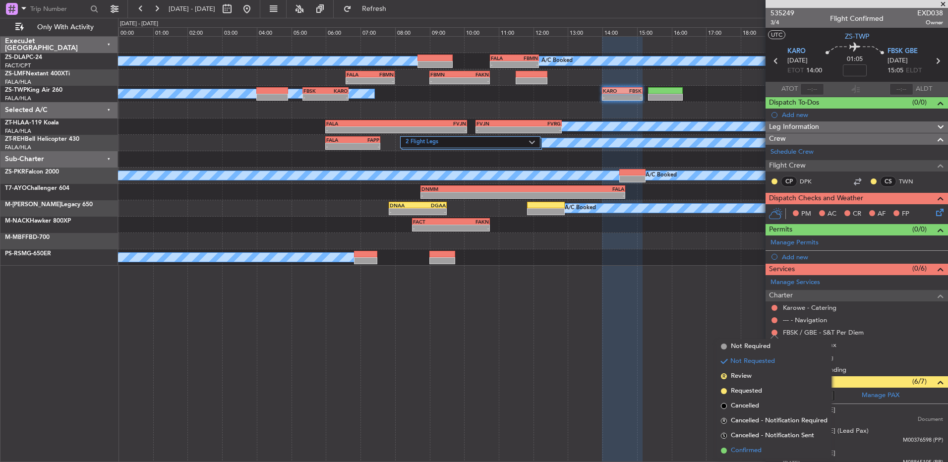
click at [735, 447] on span "Confirmed" at bounding box center [746, 451] width 31 height 10
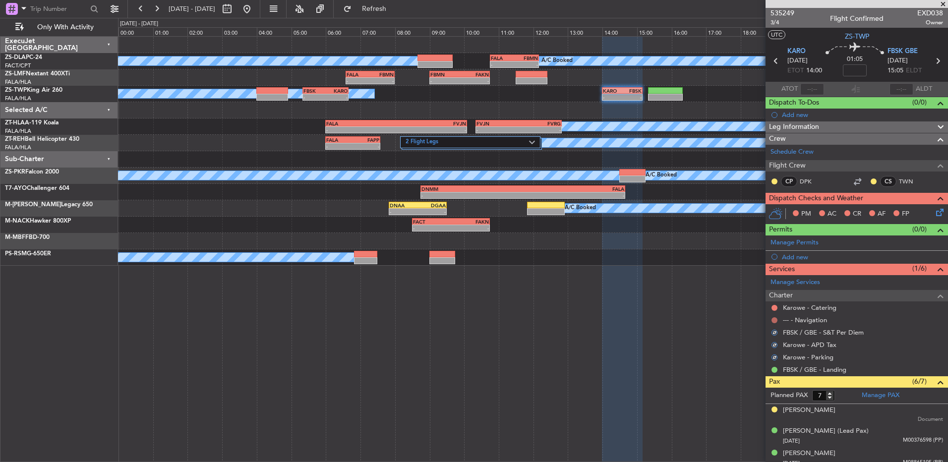
click at [774, 323] on mat-tooltip-component "Not Requested" at bounding box center [775, 336] width 56 height 26
click at [772, 320] on button at bounding box center [774, 320] width 6 height 6
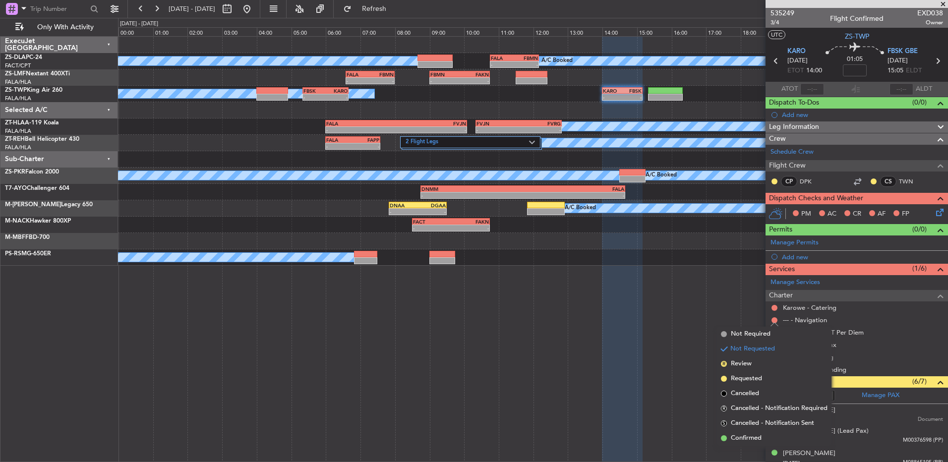
click at [755, 435] on span "Confirmed" at bounding box center [746, 438] width 31 height 10
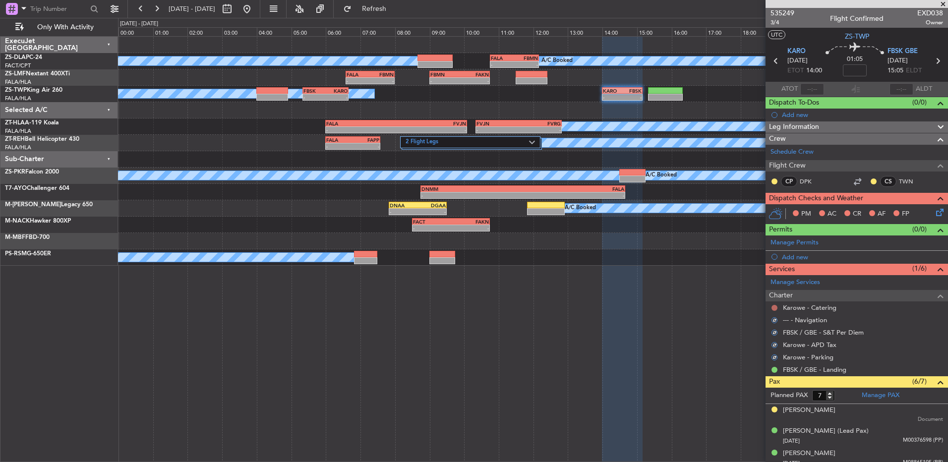
click at [775, 306] on button at bounding box center [774, 308] width 6 height 6
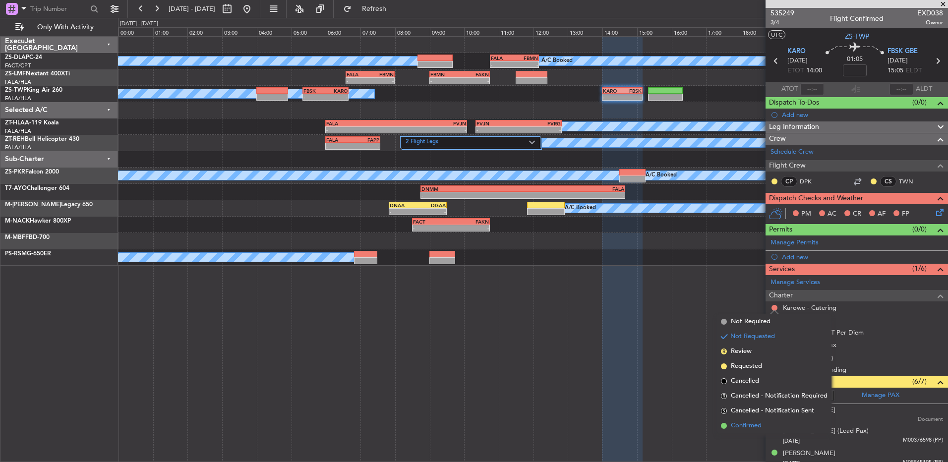
click at [742, 423] on span "Confirmed" at bounding box center [746, 426] width 31 height 10
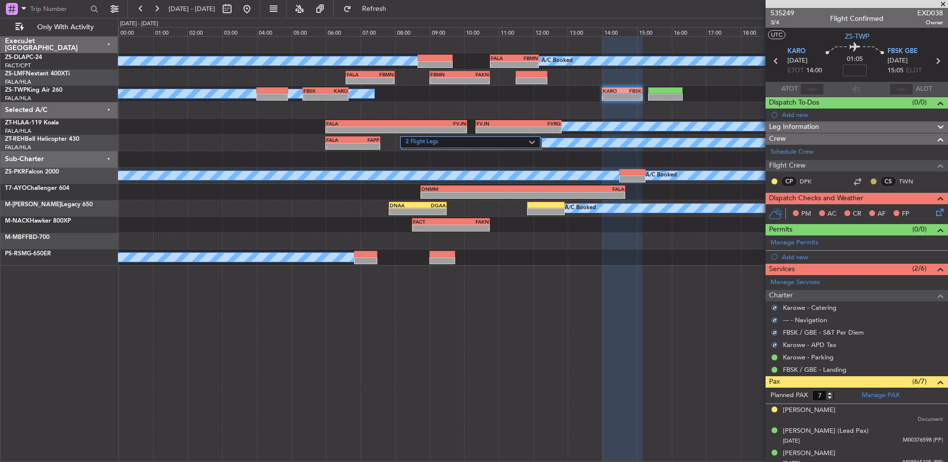
click at [871, 178] on button at bounding box center [874, 181] width 6 height 6
click at [852, 210] on span "Acknowledged" at bounding box center [869, 210] width 44 height 10
click at [776, 181] on button at bounding box center [774, 181] width 6 height 6
click at [798, 207] on span "Acknowledged" at bounding box center [777, 210] width 44 height 10
click at [934, 214] on icon at bounding box center [938, 211] width 8 height 8
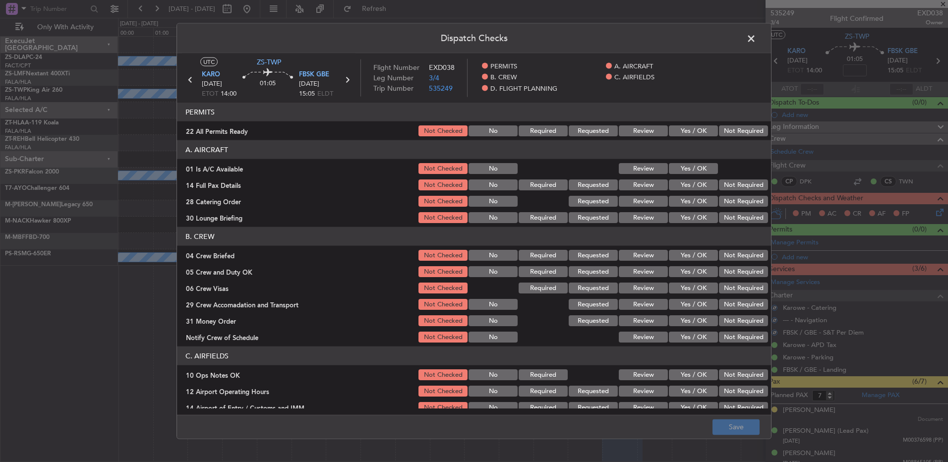
click at [722, 132] on button "Not Required" at bounding box center [743, 130] width 49 height 11
click at [681, 171] on button "Yes / OK" at bounding box center [693, 168] width 49 height 11
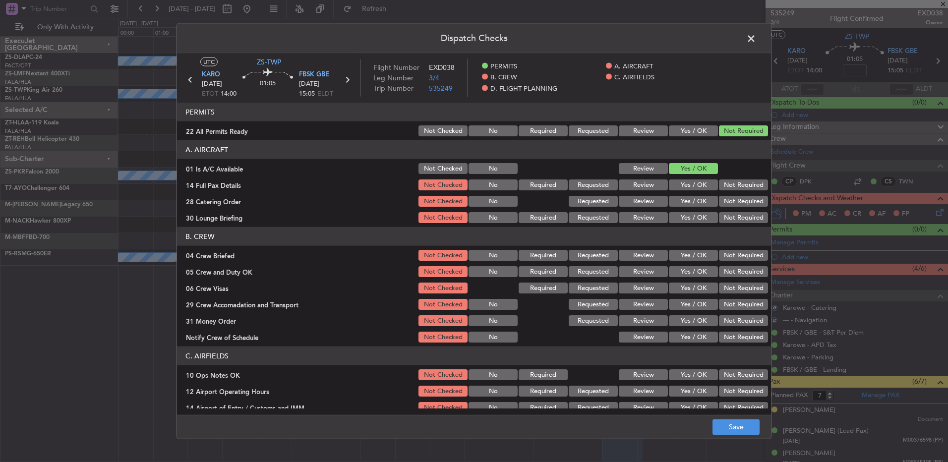
click at [747, 182] on button "Not Required" at bounding box center [743, 184] width 49 height 11
drag, startPoint x: 746, startPoint y: 190, endPoint x: 742, endPoint y: 196, distance: 7.8
click at [746, 192] on section "A. AIRCRAFT 01 Is A/C Available Not Checked No Review Yes / OK 14 Full Pax Deta…" at bounding box center [474, 182] width 594 height 84
click at [740, 198] on button "Not Required" at bounding box center [743, 201] width 49 height 11
click at [739, 201] on button "Not Required" at bounding box center [743, 201] width 49 height 11
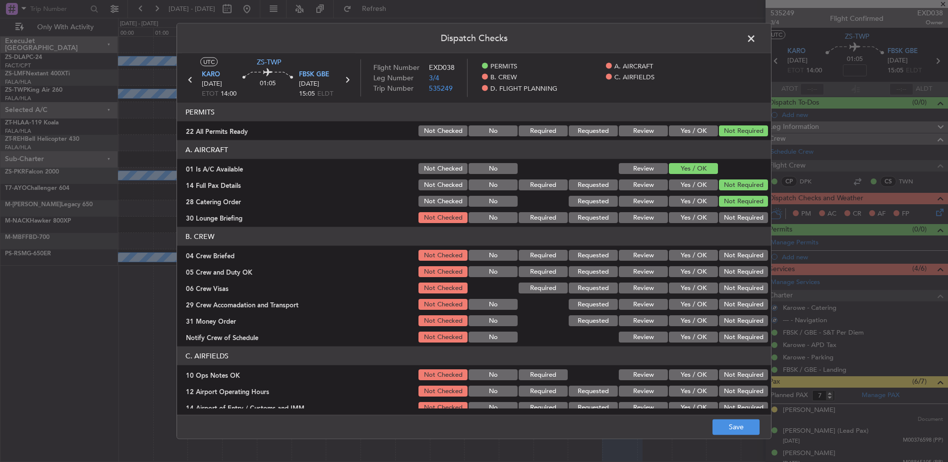
click at [738, 208] on div "Not Required" at bounding box center [742, 201] width 50 height 14
click at [738, 217] on button "Not Required" at bounding box center [743, 217] width 49 height 11
drag, startPoint x: 737, startPoint y: 218, endPoint x: 740, endPoint y: 235, distance: 16.5
click at [738, 223] on button "Not Required" at bounding box center [743, 217] width 49 height 11
click at [739, 235] on header "B. CREW" at bounding box center [474, 236] width 594 height 19
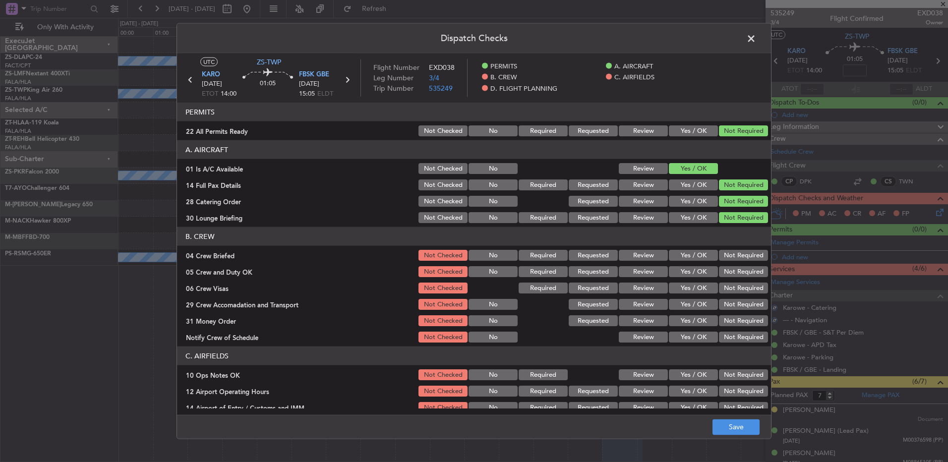
click at [739, 251] on button "Not Required" at bounding box center [743, 255] width 49 height 11
drag, startPoint x: 737, startPoint y: 266, endPoint x: 735, endPoint y: 278, distance: 11.6
click at [737, 268] on button "Not Required" at bounding box center [743, 271] width 49 height 11
click at [735, 280] on section "B. CREW 04 Crew Briefed Not Checked No Required Requested Review Yes / OK Not R…" at bounding box center [474, 285] width 594 height 117
click at [732, 286] on button "Not Required" at bounding box center [743, 288] width 49 height 11
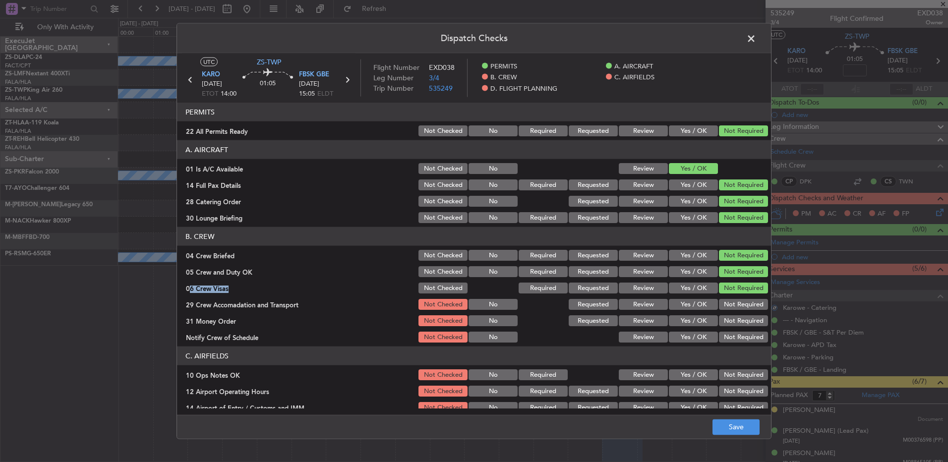
click at [733, 303] on button "Not Required" at bounding box center [743, 304] width 49 height 11
drag, startPoint x: 729, startPoint y: 319, endPoint x: 730, endPoint y: 325, distance: 6.5
click at [729, 319] on button "Not Required" at bounding box center [743, 320] width 49 height 11
click at [729, 343] on div "Not Required" at bounding box center [742, 337] width 50 height 14
click at [729, 338] on button "Not Required" at bounding box center [743, 337] width 49 height 11
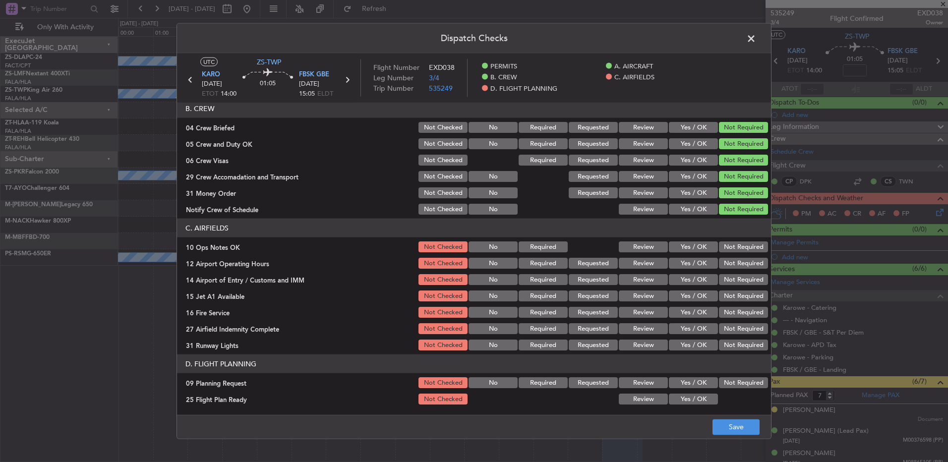
drag, startPoint x: 744, startPoint y: 238, endPoint x: 744, endPoint y: 245, distance: 6.9
click at [744, 242] on section "C. AIRFIELDS 10 Ops Notes OK Not Checked No Required Review Yes / OK Not Requir…" at bounding box center [474, 285] width 594 height 133
drag, startPoint x: 746, startPoint y: 254, endPoint x: 745, endPoint y: 270, distance: 16.4
click at [746, 258] on section "C. AIRFIELDS 10 Ops Notes OK Not Checked No Required Review Yes / OK Not Requir…" at bounding box center [474, 285] width 594 height 133
click at [745, 271] on section "C. AIRFIELDS 10 Ops Notes OK Not Checked No Required Review Yes / OK Not Requir…" at bounding box center [474, 285] width 594 height 133
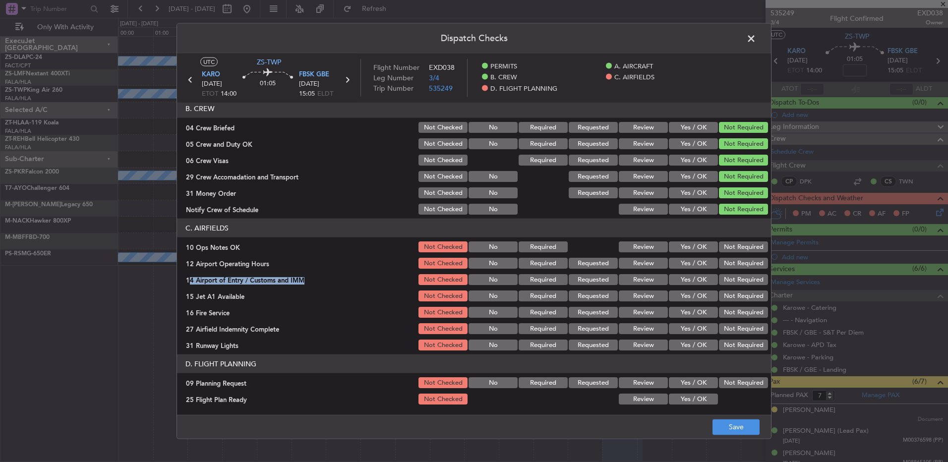
drag, startPoint x: 745, startPoint y: 271, endPoint x: 741, endPoint y: 251, distance: 20.8
click at [741, 251] on button "Not Required" at bounding box center [743, 246] width 49 height 11
click at [738, 260] on button "Not Required" at bounding box center [743, 263] width 49 height 11
drag, startPoint x: 738, startPoint y: 267, endPoint x: 733, endPoint y: 280, distance: 13.6
click at [736, 271] on section "C. AIRFIELDS 10 Ops Notes OK Not Checked No Required Review Yes / OK Not Requir…" at bounding box center [474, 285] width 594 height 133
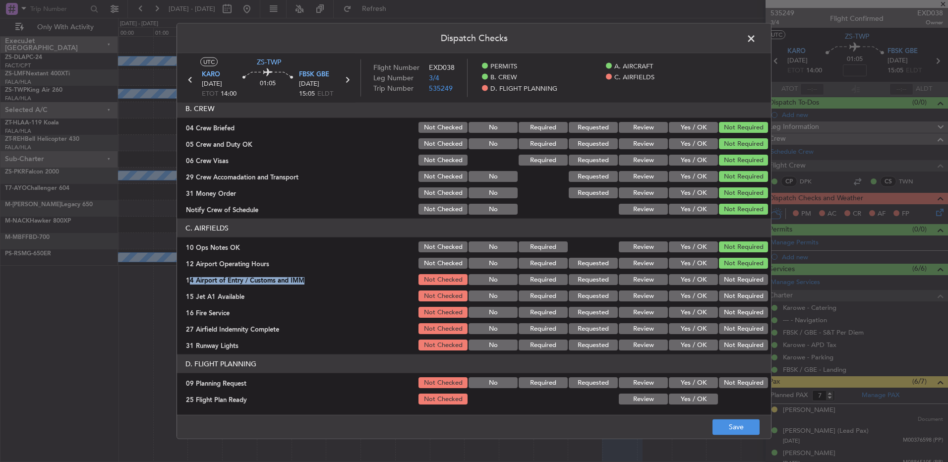
click at [735, 277] on button "Not Required" at bounding box center [743, 279] width 49 height 11
click at [732, 287] on section "C. AIRFIELDS 10 Ops Notes OK Not Checked No Required Review Yes / OK Not Requir…" at bounding box center [474, 285] width 594 height 133
click at [728, 299] on button "Not Required" at bounding box center [743, 296] width 49 height 11
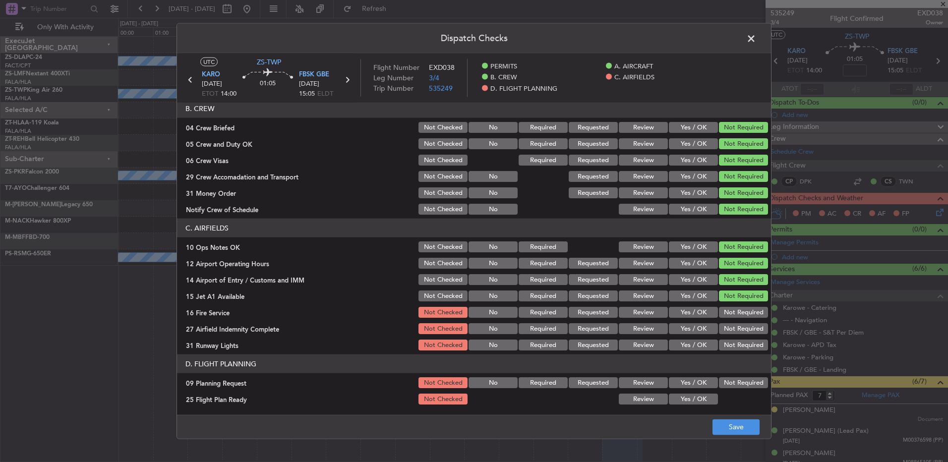
click at [727, 305] on section "C. AIRFIELDS 10 Ops Notes OK Not Checked No Required Review Yes / OK Not Requir…" at bounding box center [474, 285] width 594 height 133
click at [728, 311] on button "Not Required" at bounding box center [743, 312] width 49 height 11
click at [725, 320] on section "C. AIRFIELDS 10 Ops Notes OK Not Checked No Required Review Yes / OK Not Requir…" at bounding box center [474, 285] width 594 height 133
click at [724, 334] on div "Not Required" at bounding box center [742, 329] width 50 height 14
drag, startPoint x: 729, startPoint y: 322, endPoint x: 730, endPoint y: 330, distance: 8.0
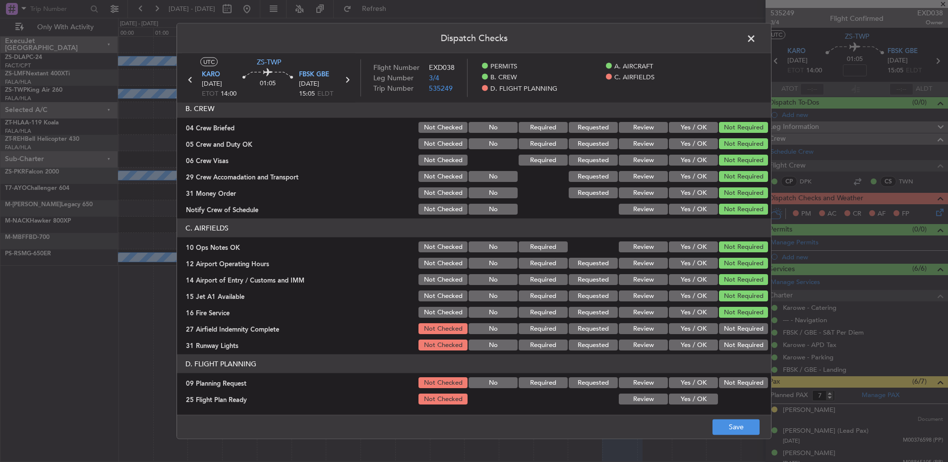
click at [730, 322] on div "Not Required" at bounding box center [742, 329] width 50 height 14
drag, startPoint x: 727, startPoint y: 329, endPoint x: 726, endPoint y: 339, distance: 9.9
click at [728, 329] on button "Not Required" at bounding box center [743, 328] width 49 height 11
click at [725, 352] on article "PERMITS 22 All Permits Ready Not Checked No Required Requested Review Yes / OK …" at bounding box center [474, 256] width 594 height 306
click at [727, 345] on button "Not Required" at bounding box center [743, 345] width 49 height 11
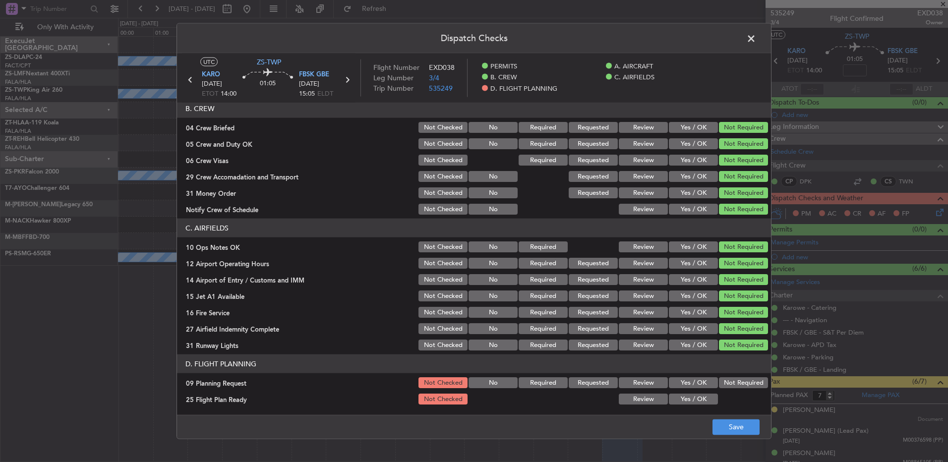
click at [726, 382] on button "Not Required" at bounding box center [743, 382] width 49 height 11
click at [694, 399] on button "Yes / OK" at bounding box center [693, 399] width 49 height 11
drag, startPoint x: 739, startPoint y: 430, endPoint x: 738, endPoint y: 425, distance: 5.2
click at [738, 430] on button "Save" at bounding box center [735, 427] width 47 height 16
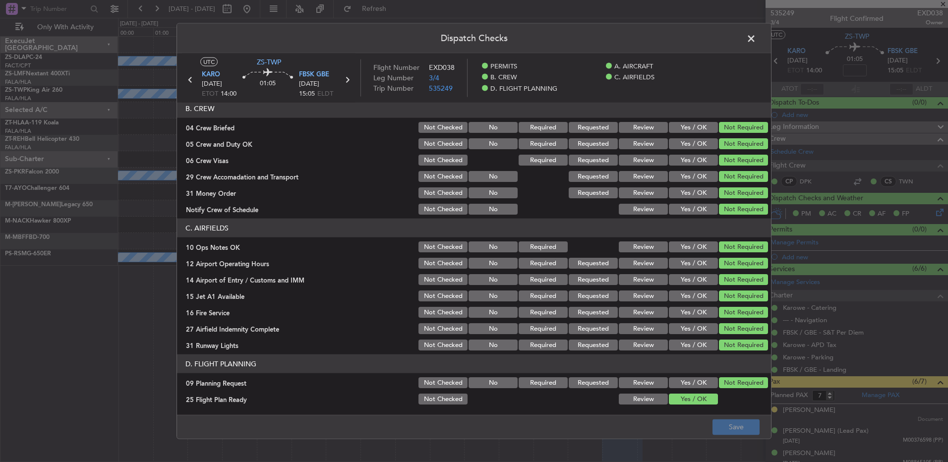
click at [756, 38] on span at bounding box center [756, 41] width 0 height 20
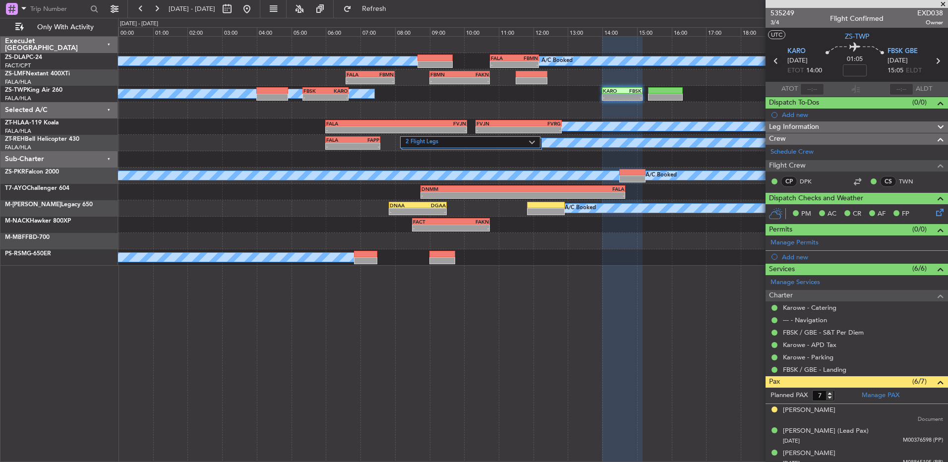
click at [771, 63] on icon at bounding box center [775, 61] width 13 height 13
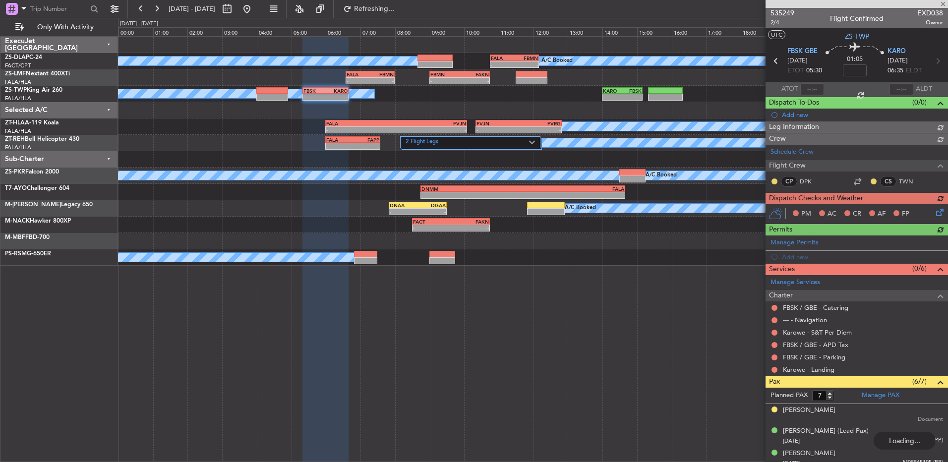
click at [775, 180] on div "Schedule Crew Flight Crew CP DPK CS TWN" at bounding box center [857, 169] width 182 height 48
click at [775, 180] on button at bounding box center [774, 181] width 6 height 6
click at [777, 211] on span "Acknowledged" at bounding box center [777, 210] width 44 height 10
click at [871, 181] on button at bounding box center [874, 181] width 6 height 6
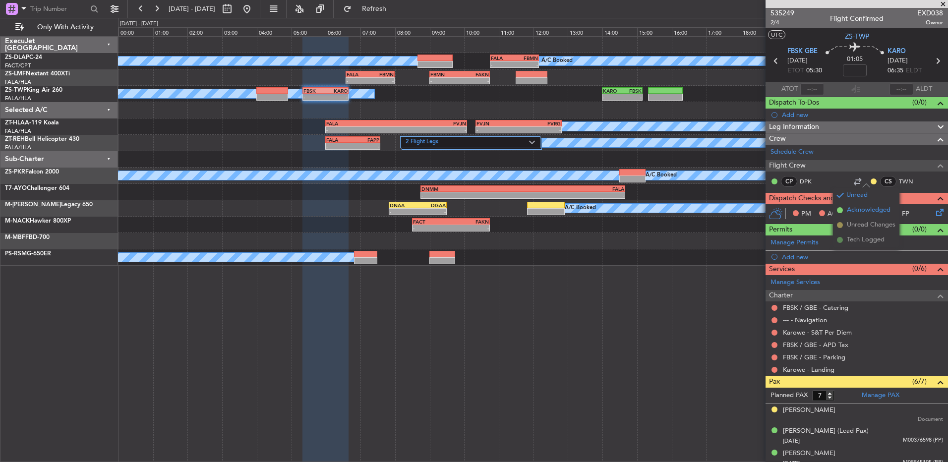
drag, startPoint x: 849, startPoint y: 204, endPoint x: 849, endPoint y: 212, distance: 8.4
click at [849, 204] on li "Acknowledged" at bounding box center [866, 210] width 66 height 15
click at [773, 370] on button at bounding box center [774, 370] width 6 height 6
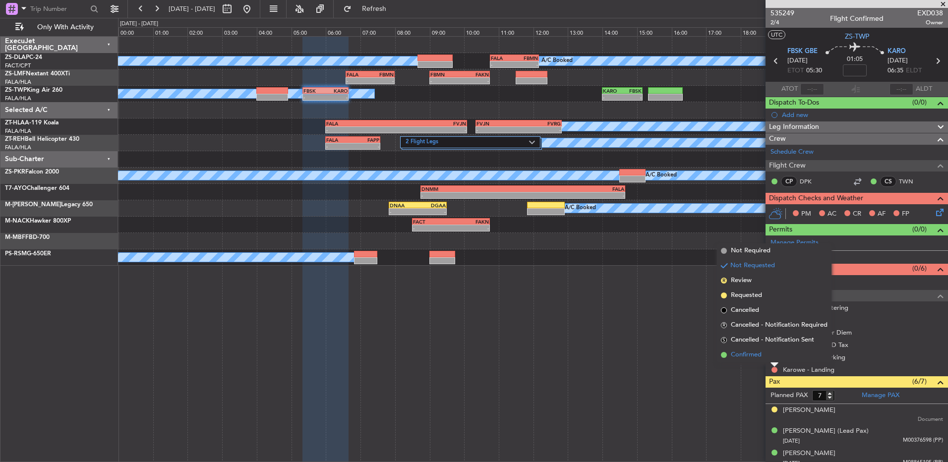
click at [770, 355] on li "Confirmed" at bounding box center [774, 355] width 115 height 15
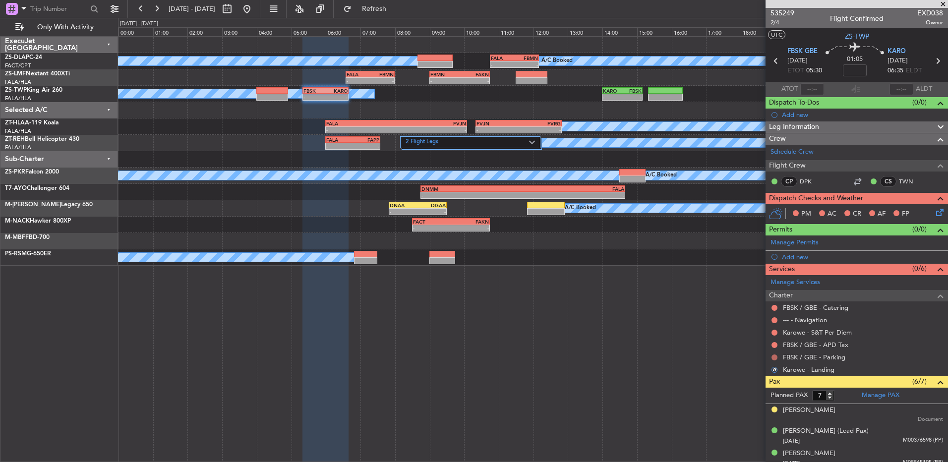
click at [774, 356] on button at bounding box center [774, 357] width 6 height 6
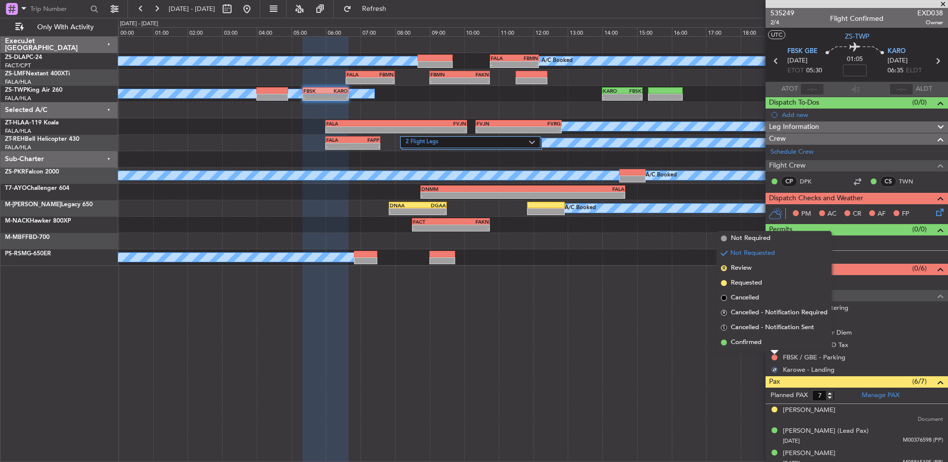
click at [775, 351] on div at bounding box center [774, 353] width 8 height 4
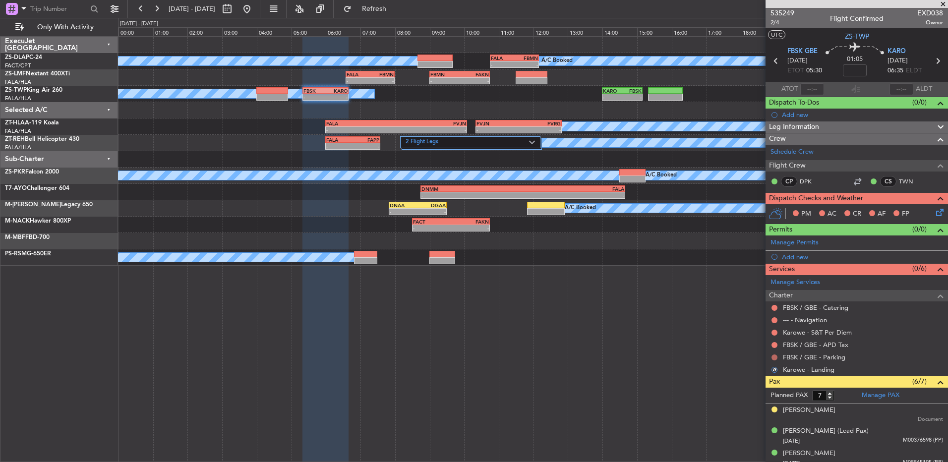
click at [776, 356] on div at bounding box center [774, 357] width 8 height 8
click at [776, 356] on button at bounding box center [774, 357] width 6 height 6
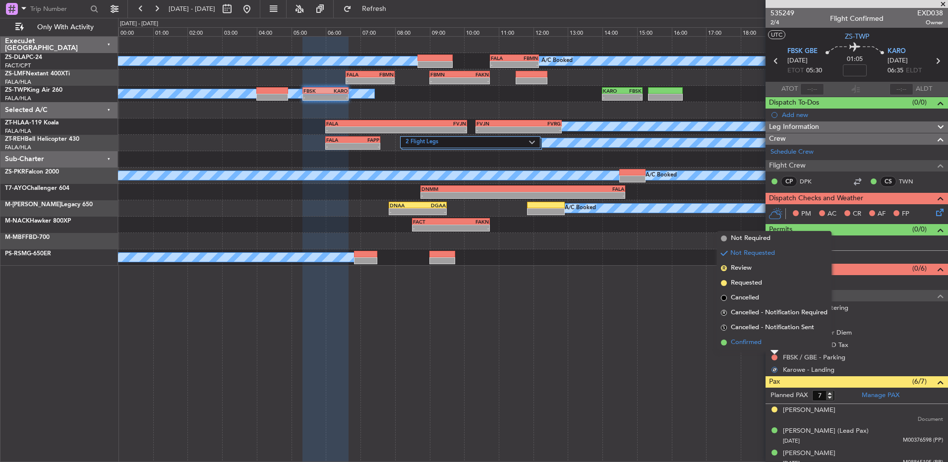
click at [769, 343] on li "Confirmed" at bounding box center [774, 342] width 115 height 15
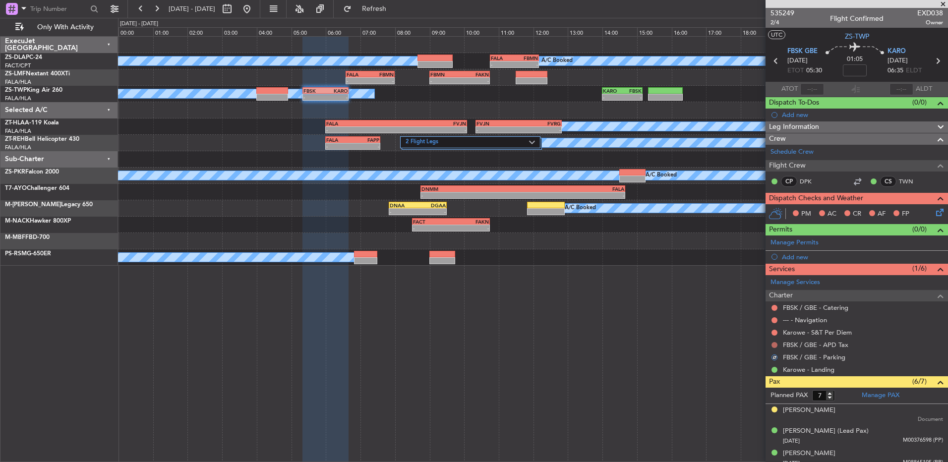
click at [774, 345] on button at bounding box center [774, 345] width 6 height 6
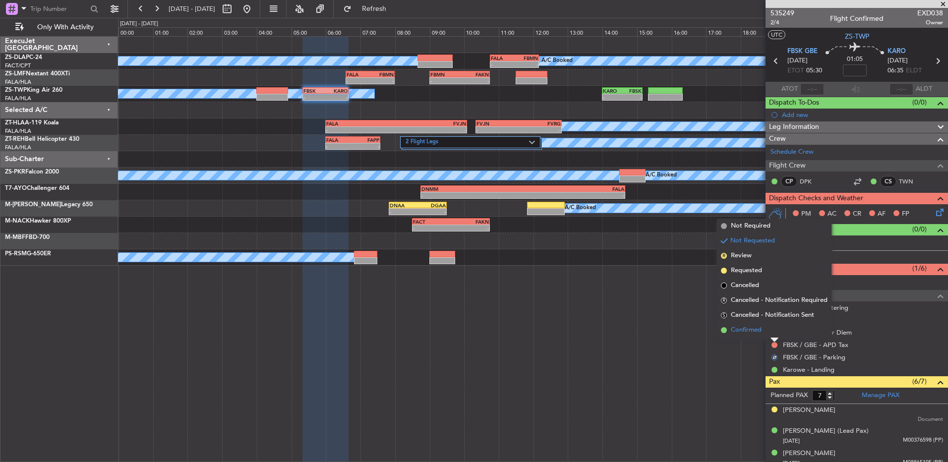
click at [777, 331] on li "Confirmed" at bounding box center [774, 330] width 115 height 15
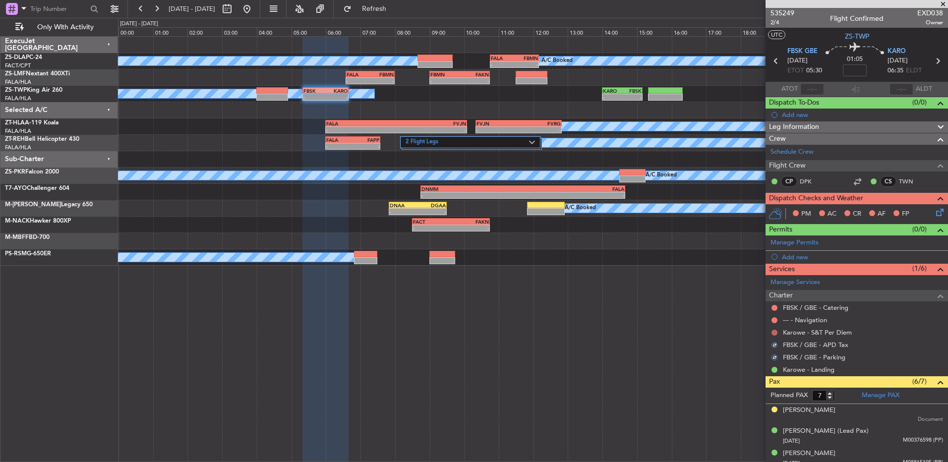
click at [773, 331] on button at bounding box center [774, 333] width 6 height 6
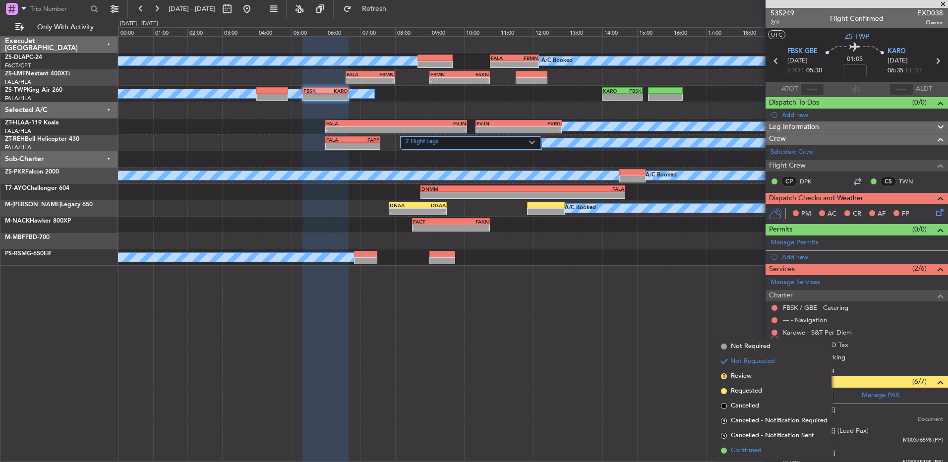
click at [739, 450] on span "Confirmed" at bounding box center [746, 451] width 31 height 10
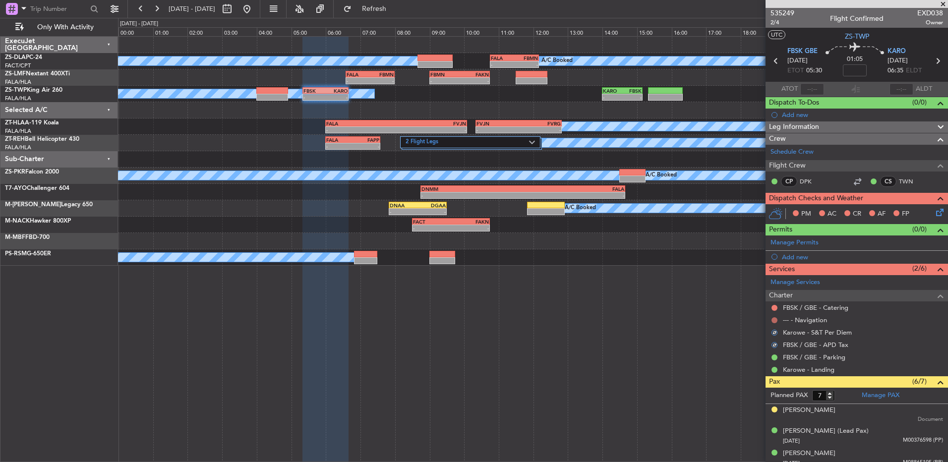
click at [773, 318] on button at bounding box center [774, 320] width 6 height 6
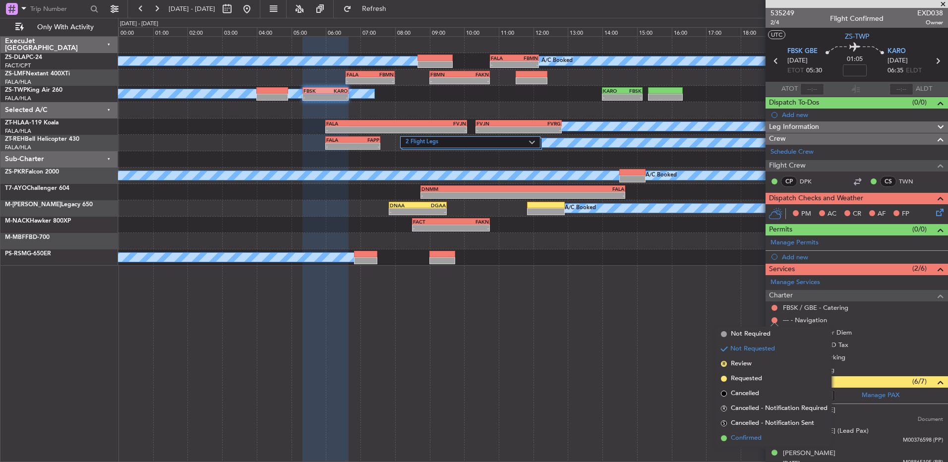
click at [757, 432] on li "Confirmed" at bounding box center [774, 438] width 115 height 15
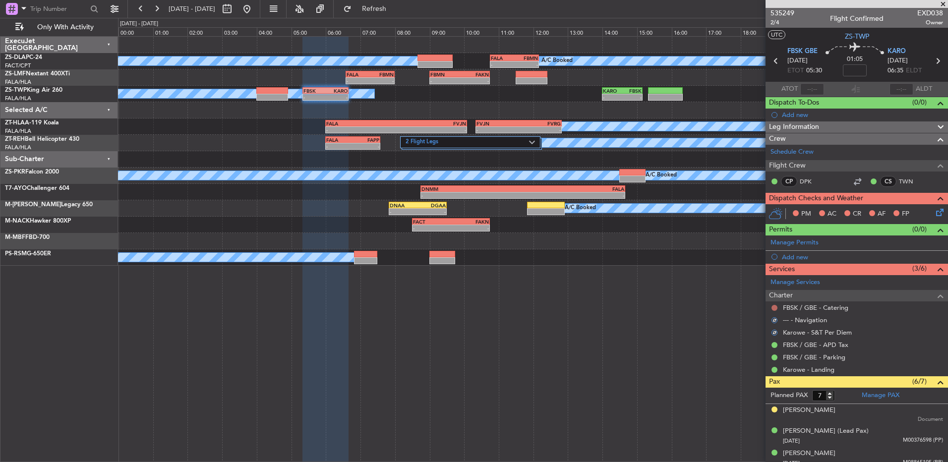
click at [775, 308] on button at bounding box center [774, 308] width 6 height 6
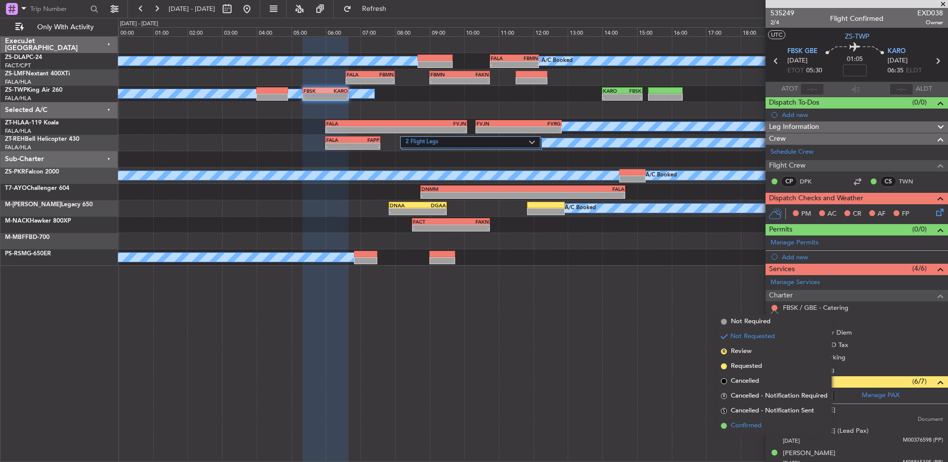
click at [741, 422] on span "Confirmed" at bounding box center [746, 426] width 31 height 10
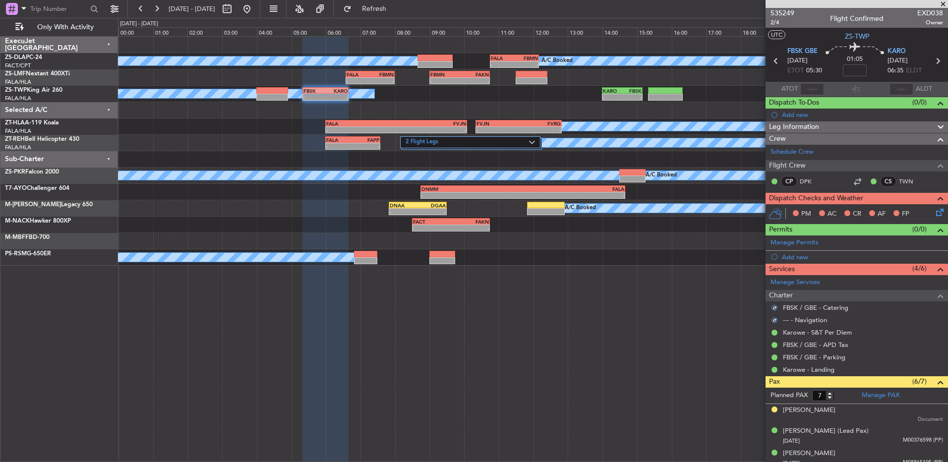
click at [934, 215] on icon at bounding box center [938, 211] width 8 height 8
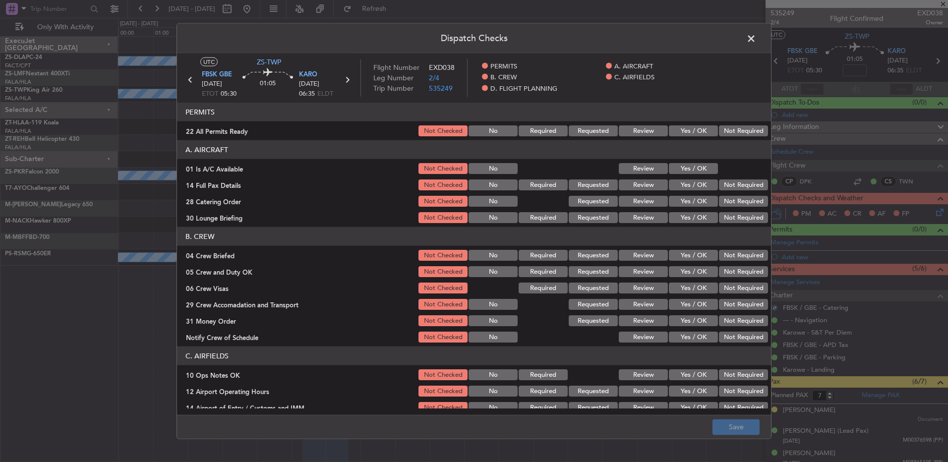
click at [735, 135] on button "Not Required" at bounding box center [743, 130] width 49 height 11
click at [650, 180] on button "Review" at bounding box center [643, 184] width 49 height 11
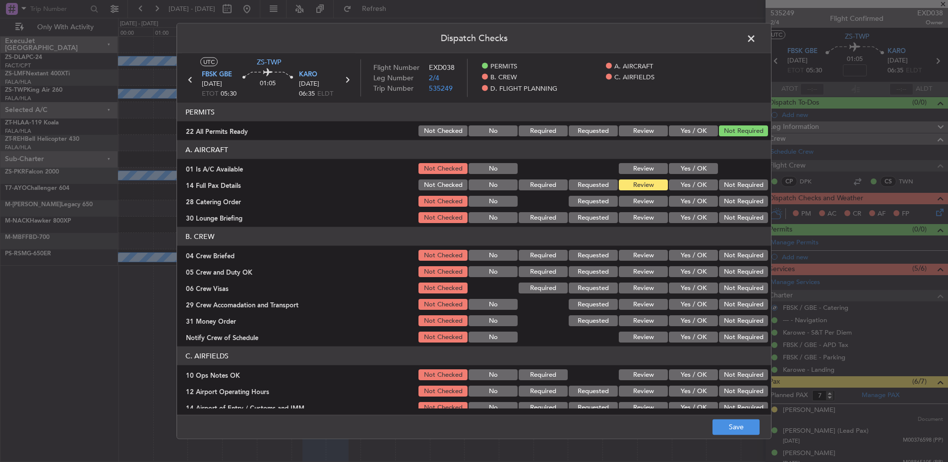
click at [689, 170] on button "Yes / OK" at bounding box center [693, 168] width 49 height 11
click at [723, 189] on button "Not Required" at bounding box center [743, 184] width 49 height 11
click at [726, 185] on button "Not Required" at bounding box center [743, 184] width 49 height 11
click at [732, 204] on button "Not Required" at bounding box center [743, 201] width 49 height 11
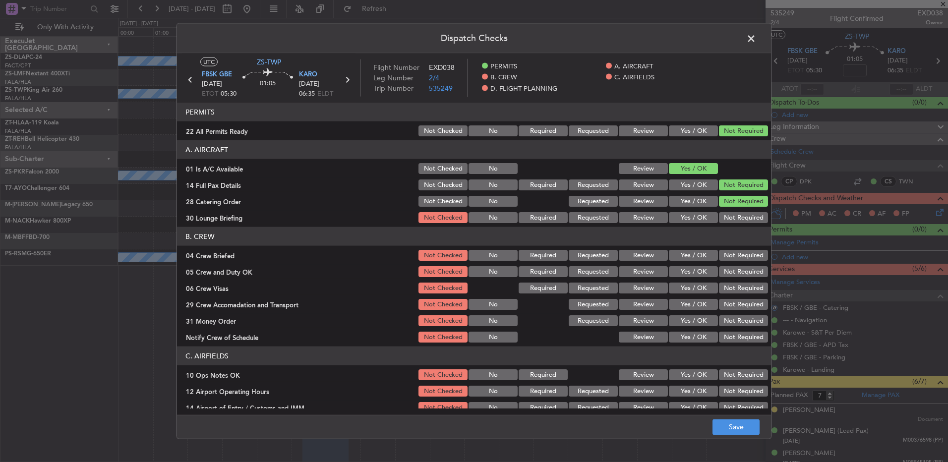
click at [732, 205] on button "Not Required" at bounding box center [743, 201] width 49 height 11
click at [730, 214] on button "Not Required" at bounding box center [743, 217] width 49 height 11
click at [743, 255] on button "Not Required" at bounding box center [743, 255] width 49 height 11
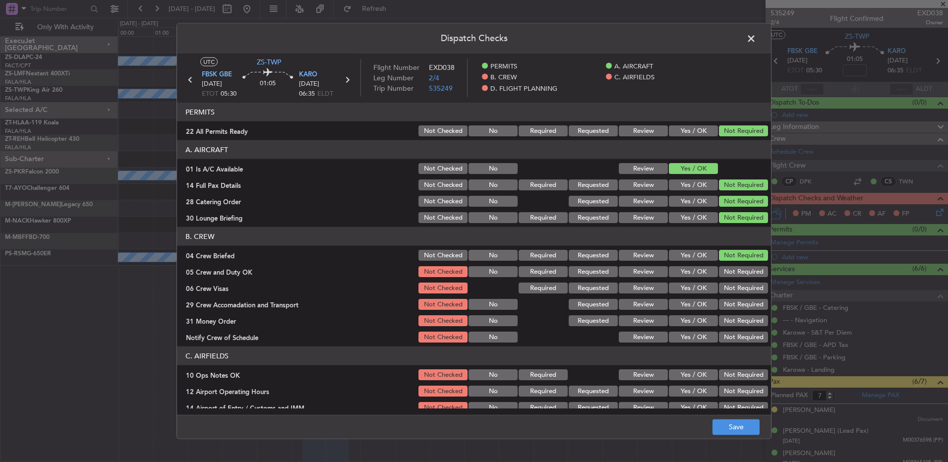
click at [740, 272] on button "Not Required" at bounding box center [743, 271] width 49 height 11
drag, startPoint x: 740, startPoint y: 272, endPoint x: 737, endPoint y: 287, distance: 15.3
click at [739, 276] on button "Not Required" at bounding box center [743, 271] width 49 height 11
click at [738, 289] on button "Not Required" at bounding box center [743, 288] width 49 height 11
drag, startPoint x: 735, startPoint y: 295, endPoint x: 733, endPoint y: 302, distance: 7.6
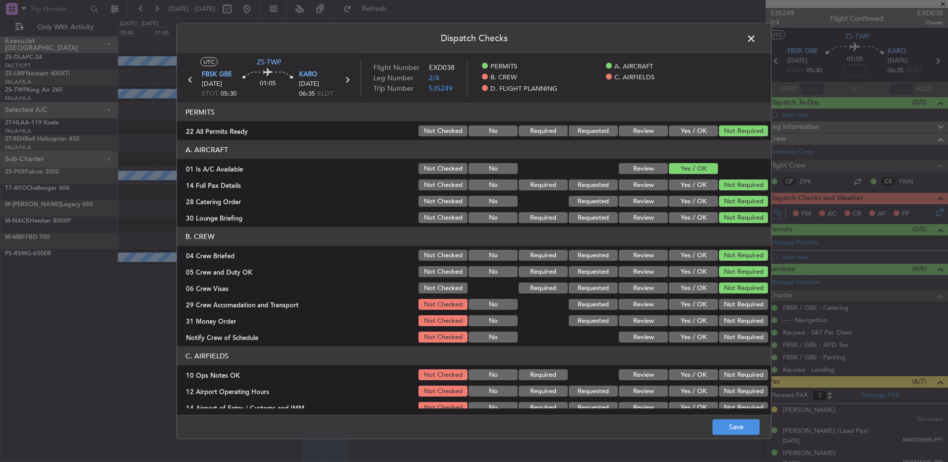
click at [734, 295] on section "B. CREW 04 Crew Briefed Not Checked No Required Requested Review Yes / OK Not R…" at bounding box center [474, 285] width 594 height 117
drag, startPoint x: 733, startPoint y: 302, endPoint x: 731, endPoint y: 307, distance: 5.3
click at [731, 307] on button "Not Required" at bounding box center [743, 304] width 49 height 11
click at [729, 317] on button "Not Required" at bounding box center [743, 320] width 49 height 11
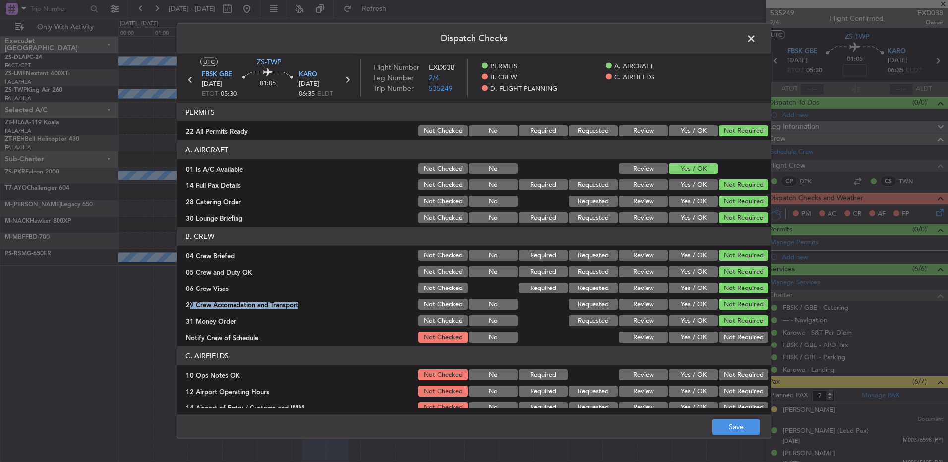
click at [730, 321] on button "Not Required" at bounding box center [743, 320] width 49 height 11
click at [734, 338] on button "Not Required" at bounding box center [743, 337] width 49 height 11
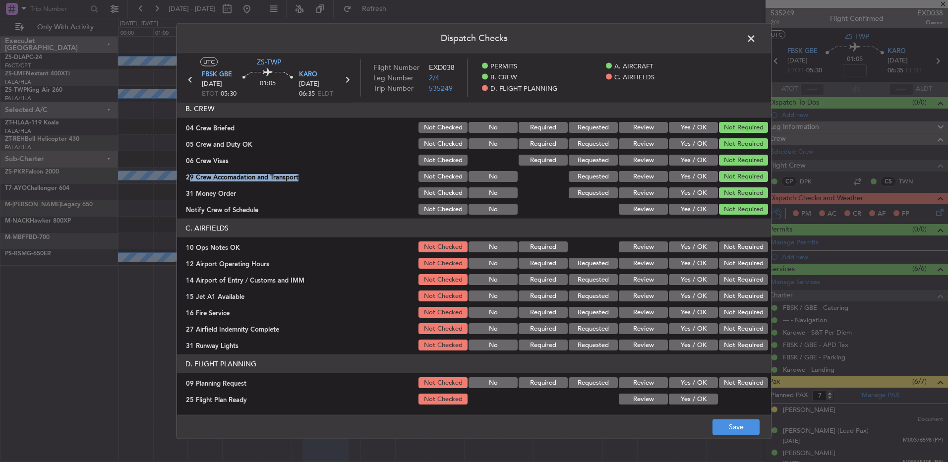
click at [745, 249] on button "Not Required" at bounding box center [743, 246] width 49 height 11
click at [747, 264] on button "Not Required" at bounding box center [743, 263] width 49 height 11
click at [747, 282] on button "Not Required" at bounding box center [743, 279] width 49 height 11
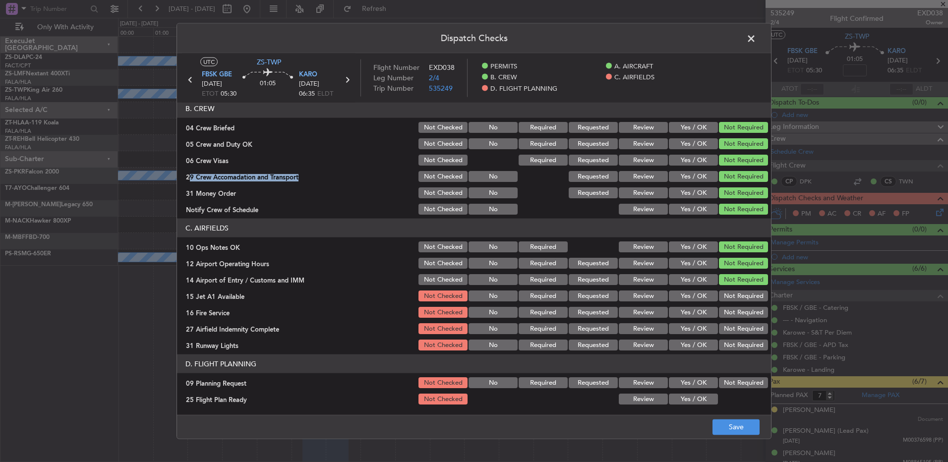
click at [747, 282] on button "Not Required" at bounding box center [743, 279] width 49 height 11
click at [746, 289] on section "C. AIRFIELDS 10 Ops Notes OK Not Checked No Required Review Yes / OK Not Requir…" at bounding box center [474, 285] width 594 height 133
click at [746, 290] on div "Not Required" at bounding box center [742, 296] width 50 height 14
click at [746, 297] on button "Not Required" at bounding box center [743, 296] width 49 height 11
drag, startPoint x: 742, startPoint y: 312, endPoint x: 741, endPoint y: 317, distance: 5.7
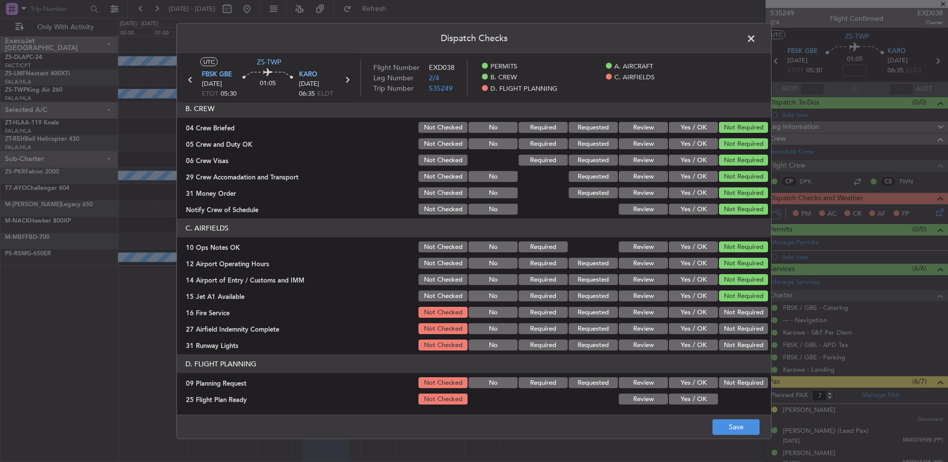
click at [741, 313] on button "Not Required" at bounding box center [743, 312] width 49 height 11
drag, startPoint x: 741, startPoint y: 317, endPoint x: 740, endPoint y: 328, distance: 10.4
click at [740, 321] on section "C. AIRFIELDS 10 Ops Notes OK Not Checked No Required Review Yes / OK Not Requir…" at bounding box center [474, 285] width 594 height 133
click at [739, 335] on div "Not Required" at bounding box center [742, 329] width 50 height 14
click at [736, 331] on button "Not Required" at bounding box center [743, 328] width 49 height 11
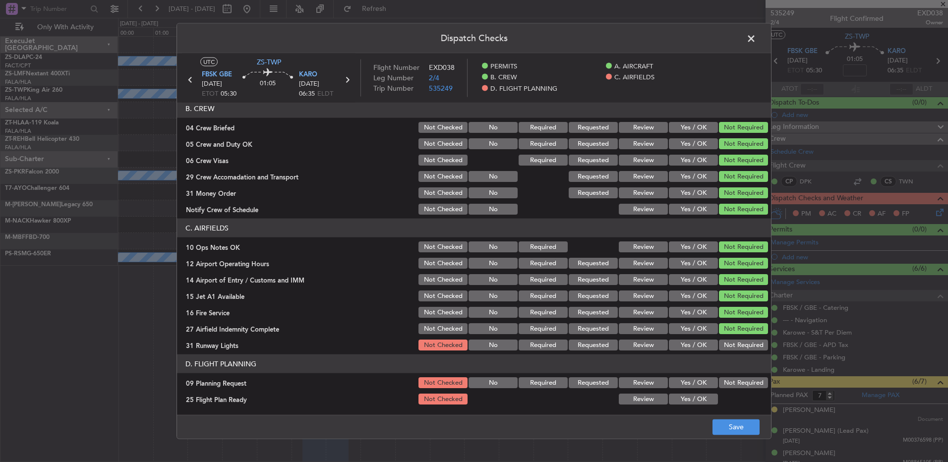
click at [738, 352] on div "Not Required" at bounding box center [742, 345] width 50 height 14
click at [733, 347] on button "Not Required" at bounding box center [743, 345] width 49 height 11
click at [729, 380] on button "Not Required" at bounding box center [743, 382] width 49 height 11
click at [690, 406] on article "PERMITS 22 All Permits Ready Not Checked No Required Requested Review Yes / OK …" at bounding box center [474, 256] width 594 height 306
click at [686, 400] on button "Yes / OK" at bounding box center [693, 399] width 49 height 11
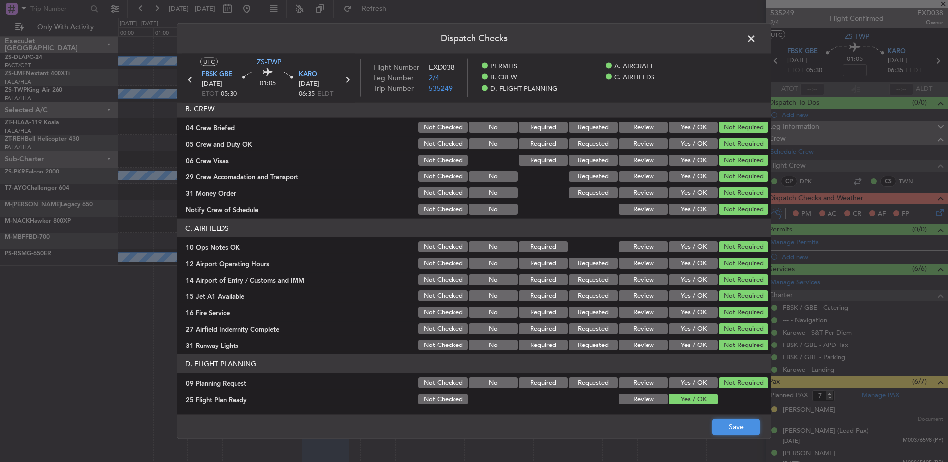
click at [720, 422] on button "Save" at bounding box center [735, 427] width 47 height 16
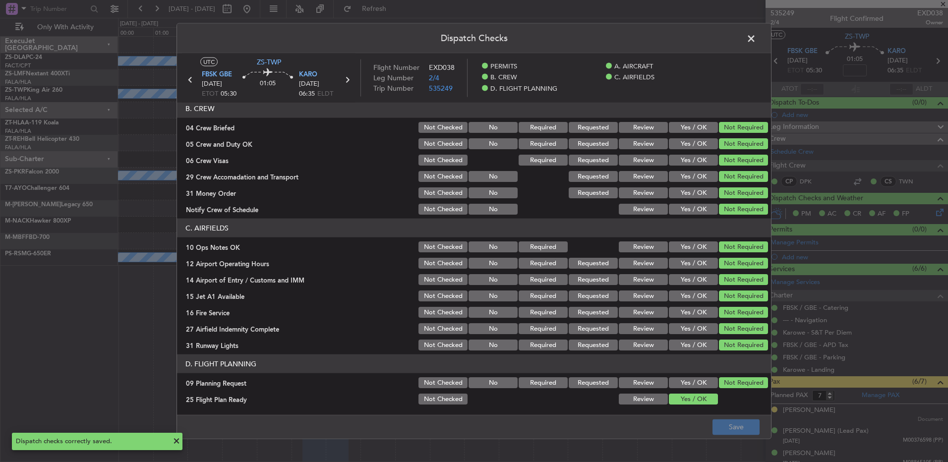
click at [756, 36] on span at bounding box center [756, 41] width 0 height 20
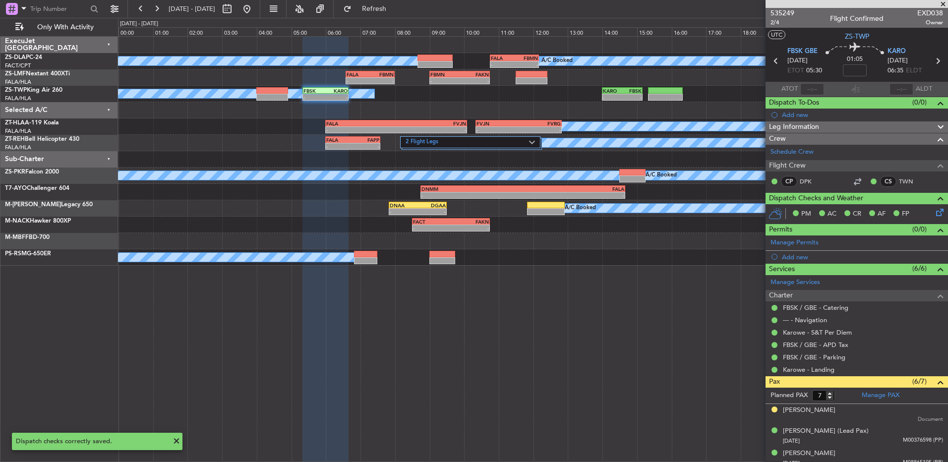
click at [772, 61] on icon at bounding box center [775, 61] width 13 height 13
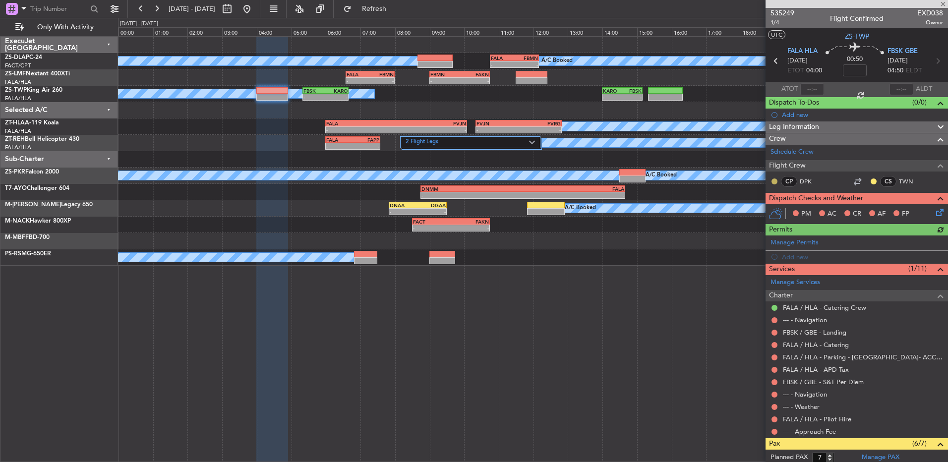
click at [775, 180] on button at bounding box center [774, 181] width 6 height 6
click at [773, 210] on span "Acknowledged" at bounding box center [777, 210] width 44 height 10
click at [862, 183] on div "CP DPK CS TWN" at bounding box center [856, 182] width 178 height 17
click at [871, 183] on button at bounding box center [874, 181] width 6 height 6
click at [841, 210] on span at bounding box center [840, 210] width 6 height 6
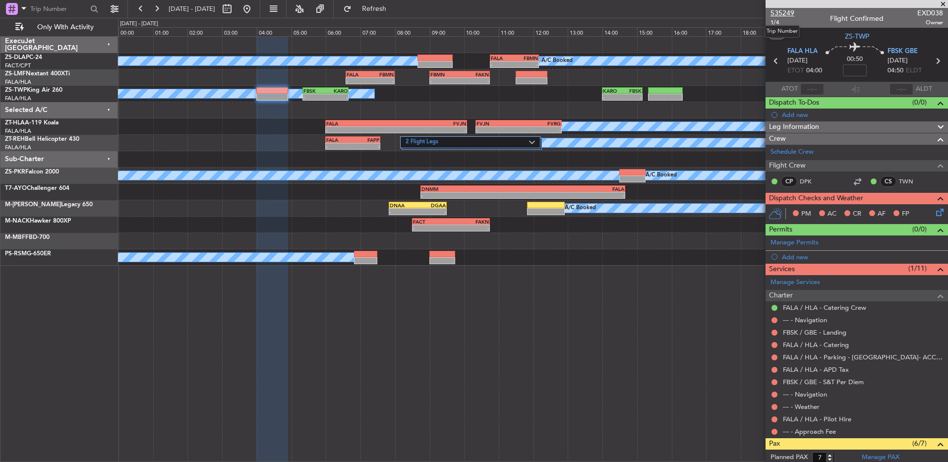
click at [774, 12] on span "535249" at bounding box center [782, 13] width 24 height 10
click at [773, 434] on button at bounding box center [774, 432] width 6 height 6
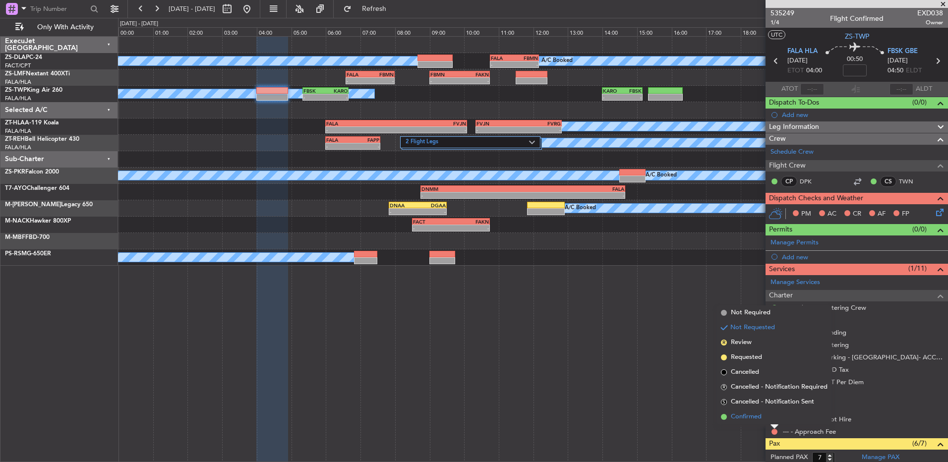
click at [760, 414] on span "Confirmed" at bounding box center [746, 417] width 31 height 10
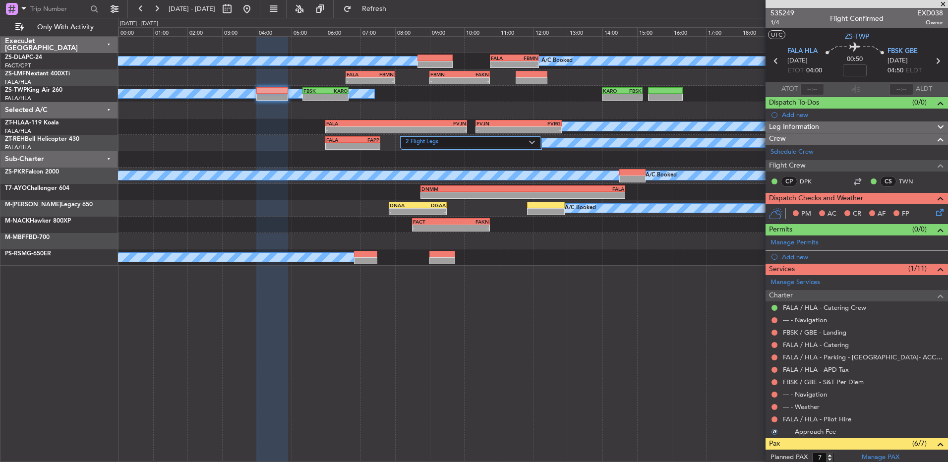
click at [774, 422] on div at bounding box center [774, 419] width 8 height 8
click at [774, 417] on button at bounding box center [774, 419] width 6 height 6
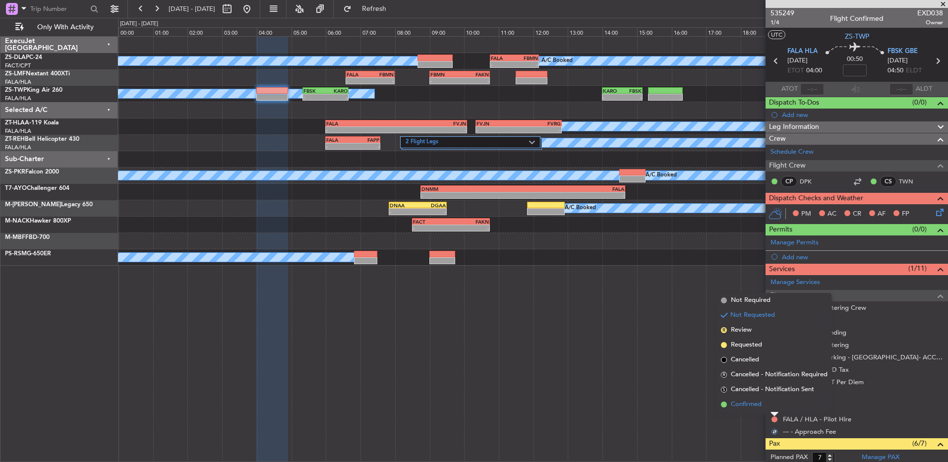
click at [773, 408] on li "Confirmed" at bounding box center [774, 404] width 115 height 15
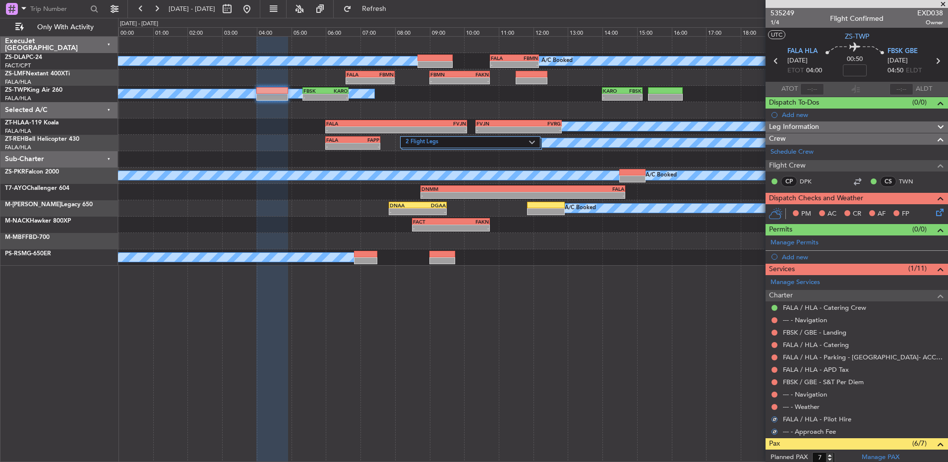
click at [777, 407] on div at bounding box center [774, 407] width 8 height 8
click at [142, 13] on button at bounding box center [141, 9] width 16 height 16
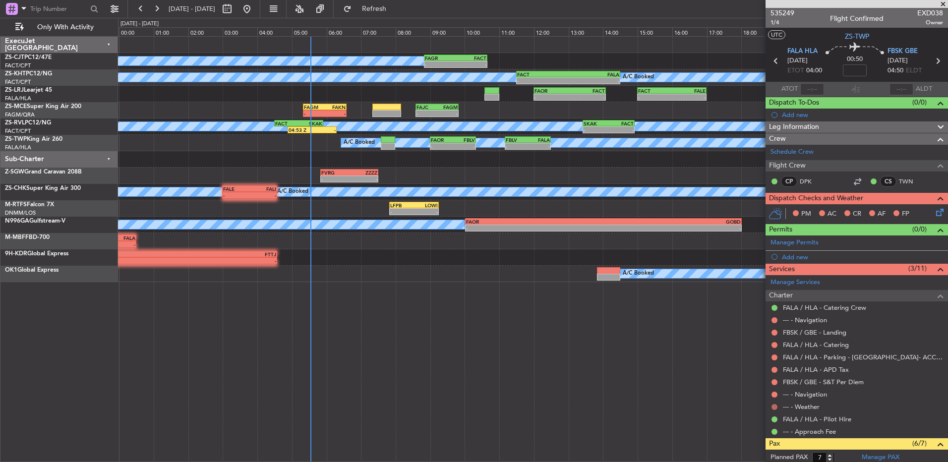
click at [775, 407] on button at bounding box center [774, 407] width 6 height 6
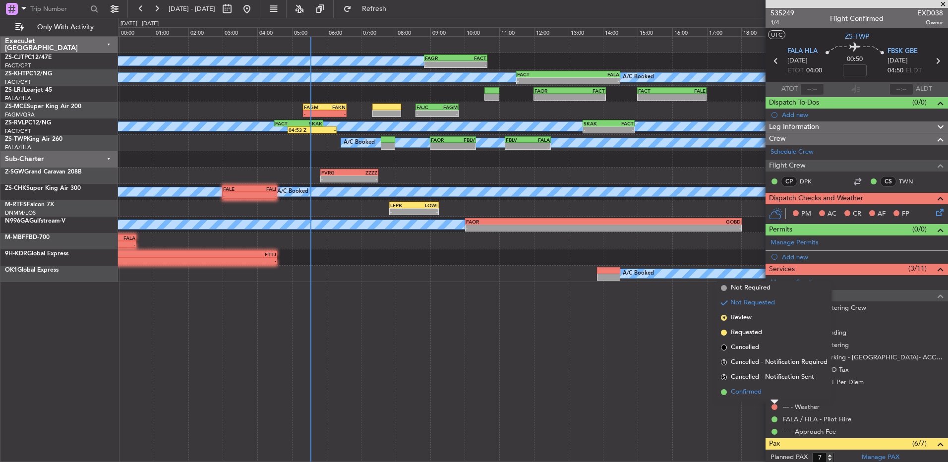
click at [773, 395] on li "Confirmed" at bounding box center [774, 392] width 115 height 15
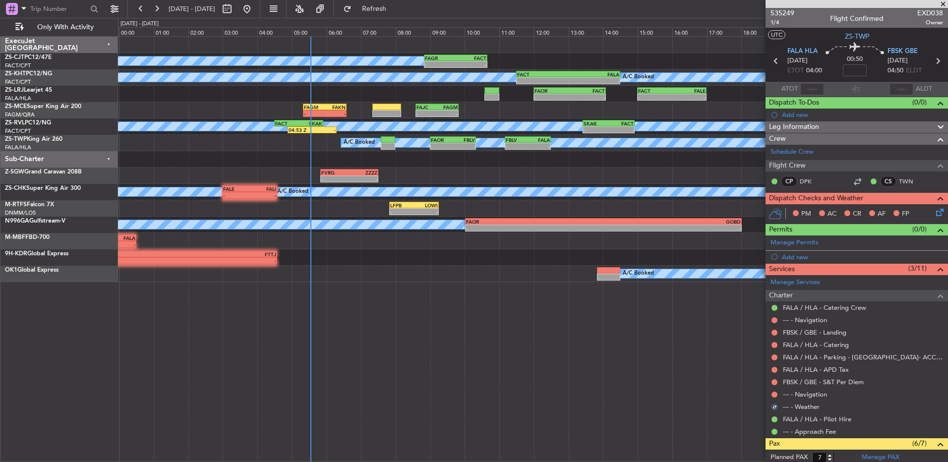
click at [773, 395] on button at bounding box center [774, 395] width 6 height 6
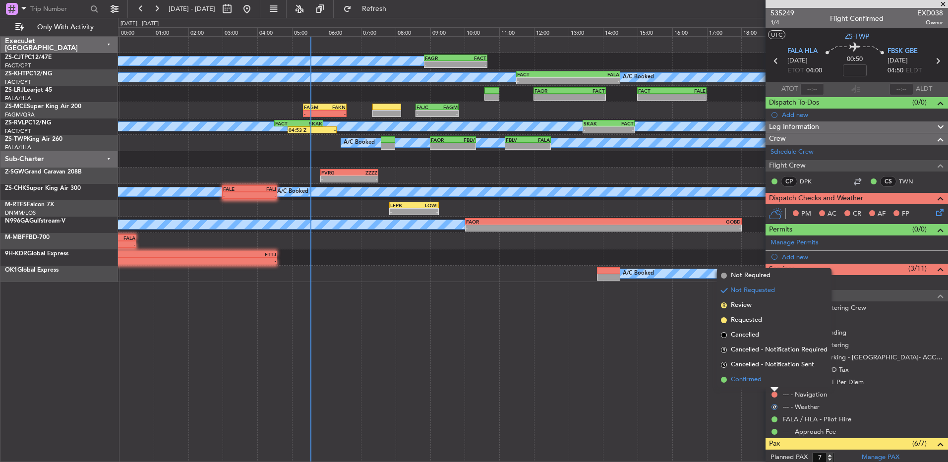
click at [771, 385] on li "Confirmed" at bounding box center [774, 379] width 115 height 15
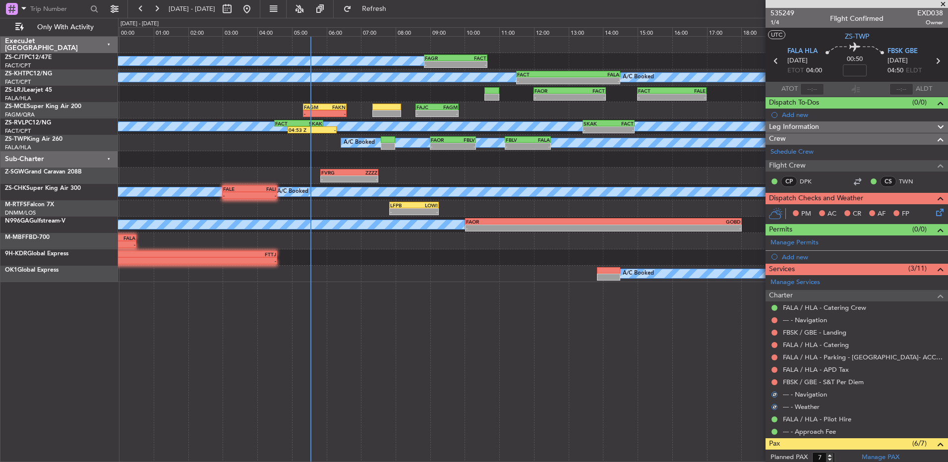
click at [773, 385] on div at bounding box center [774, 382] width 8 height 8
click at [776, 382] on button at bounding box center [774, 382] width 6 height 6
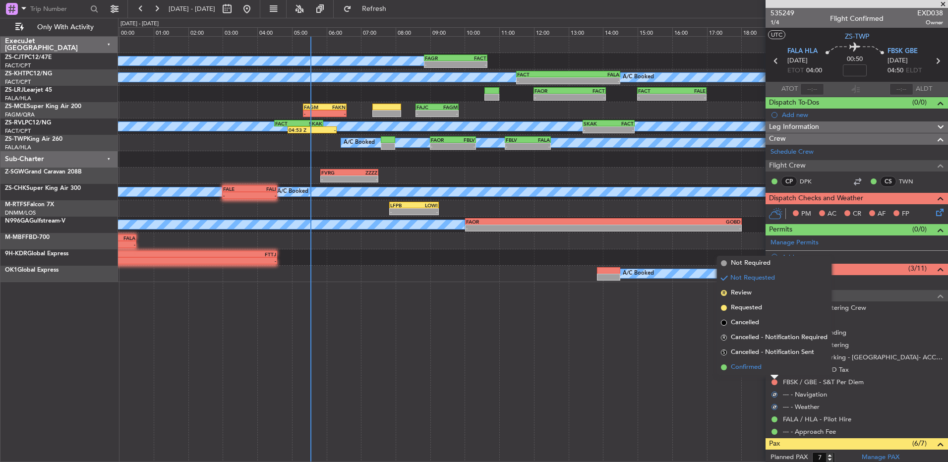
click at [775, 370] on li "Confirmed" at bounding box center [774, 367] width 115 height 15
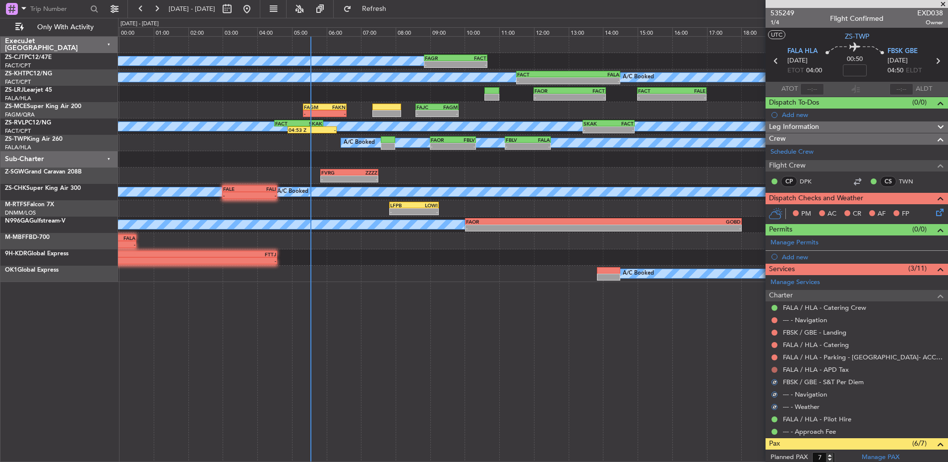
click at [775, 370] on button at bounding box center [774, 370] width 6 height 6
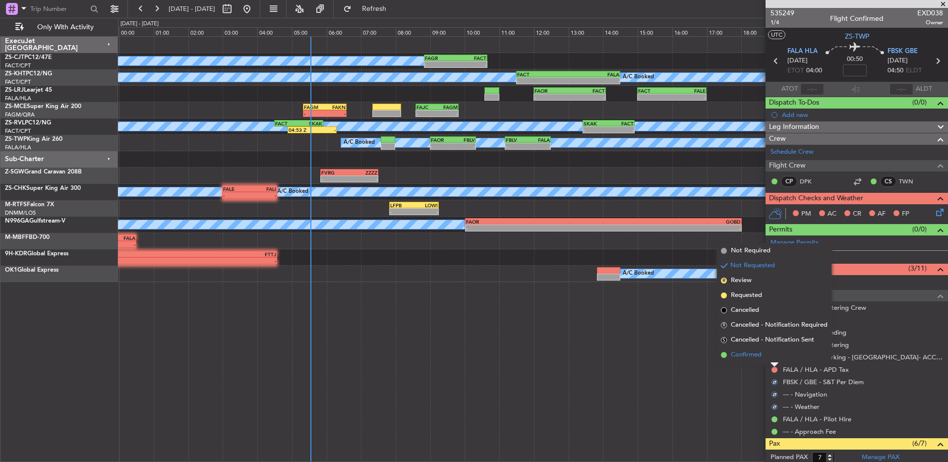
click at [780, 356] on li "Confirmed" at bounding box center [774, 355] width 115 height 15
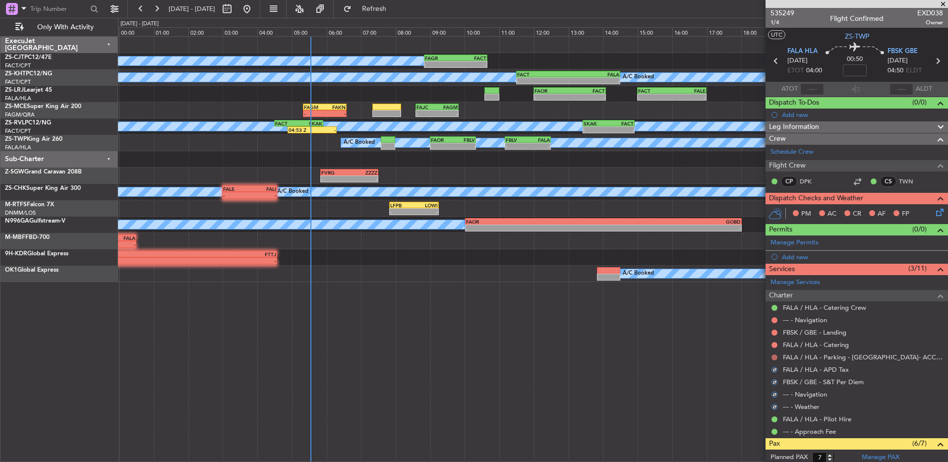
click at [776, 358] on button at bounding box center [774, 357] width 6 height 6
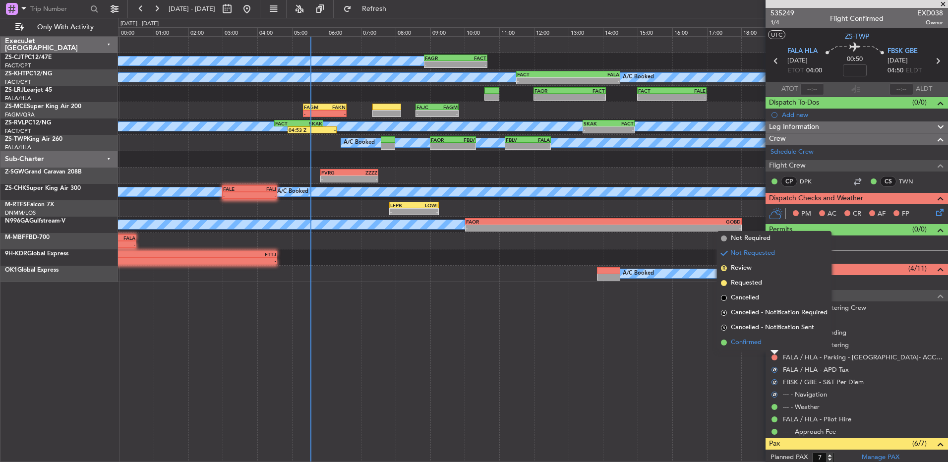
click at [779, 346] on li "Confirmed" at bounding box center [774, 342] width 115 height 15
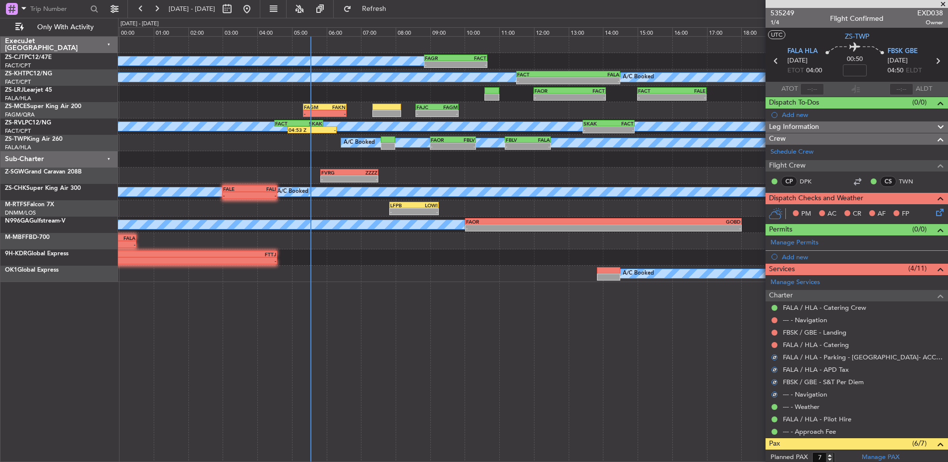
click at [771, 345] on div at bounding box center [774, 345] width 8 height 8
click at [772, 345] on button at bounding box center [774, 345] width 6 height 6
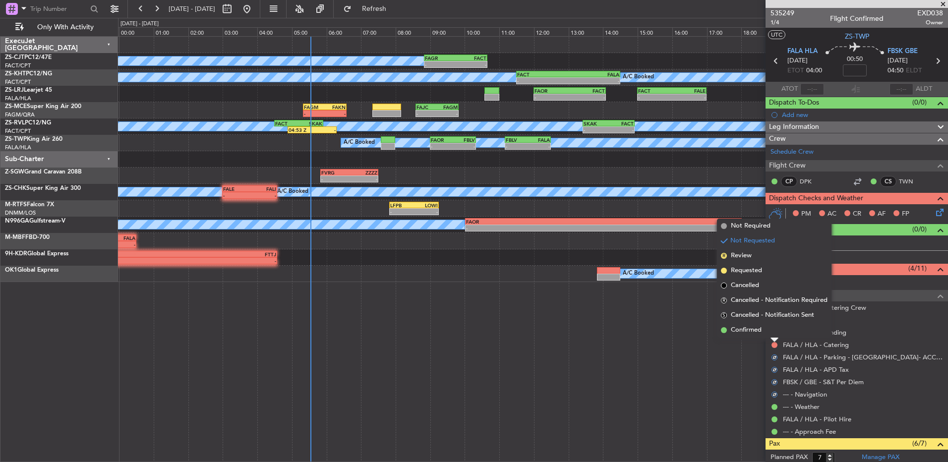
click at [775, 332] on li "Confirmed" at bounding box center [774, 330] width 115 height 15
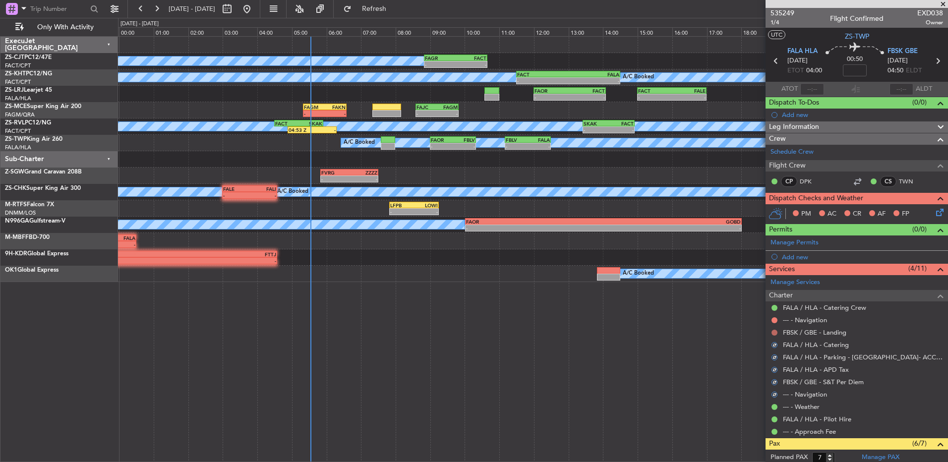
click at [775, 332] on button at bounding box center [774, 333] width 6 height 6
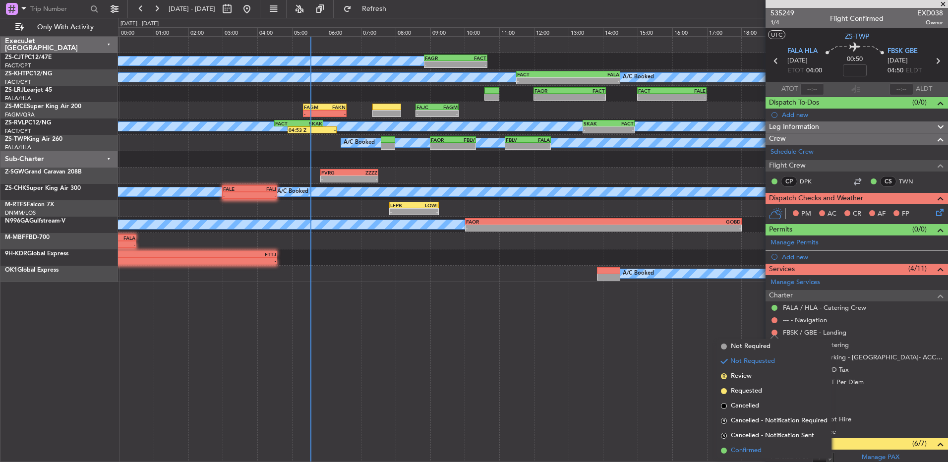
click at [758, 446] on span "Confirmed" at bounding box center [746, 451] width 31 height 10
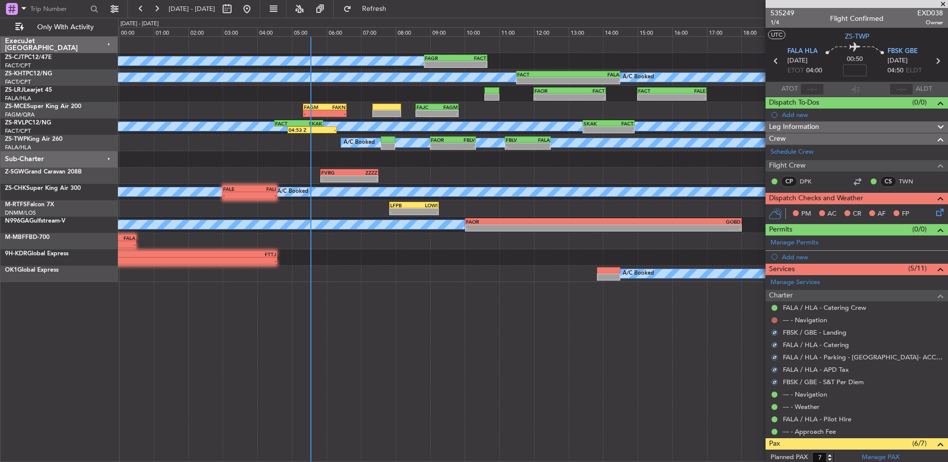
click at [773, 321] on button at bounding box center [774, 320] width 6 height 6
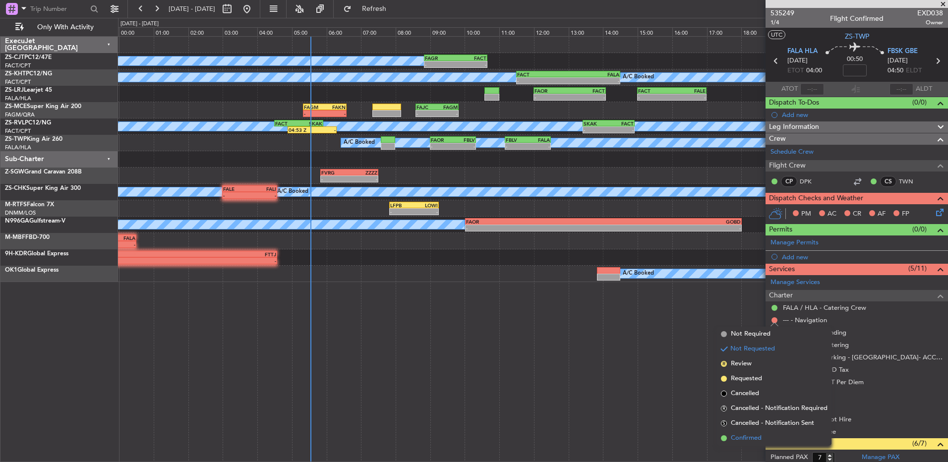
click at [751, 438] on span "Confirmed" at bounding box center [746, 438] width 31 height 10
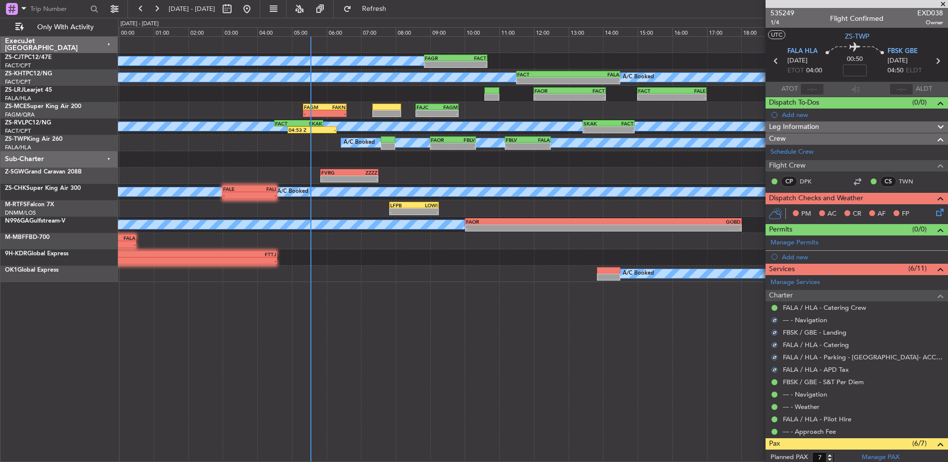
click at [926, 214] on div "PM AC CR AF FP" at bounding box center [861, 214] width 146 height 15
click at [934, 214] on icon at bounding box center [938, 211] width 8 height 8
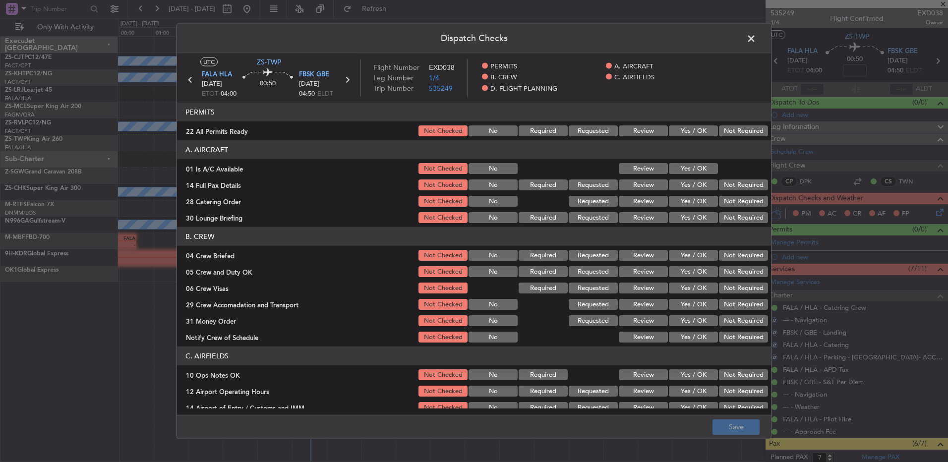
click at [684, 129] on button "Yes / OK" at bounding box center [693, 130] width 49 height 11
click at [682, 170] on button "Yes / OK" at bounding box center [693, 168] width 49 height 11
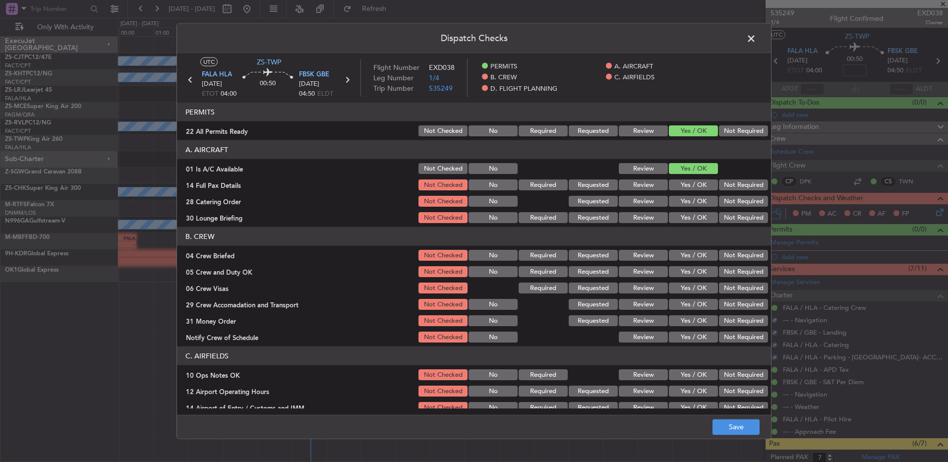
click at [681, 182] on button "Yes / OK" at bounding box center [693, 184] width 49 height 11
click at [630, 206] on button "Review" at bounding box center [643, 201] width 49 height 11
click at [669, 220] on button "Yes / OK" at bounding box center [693, 217] width 49 height 11
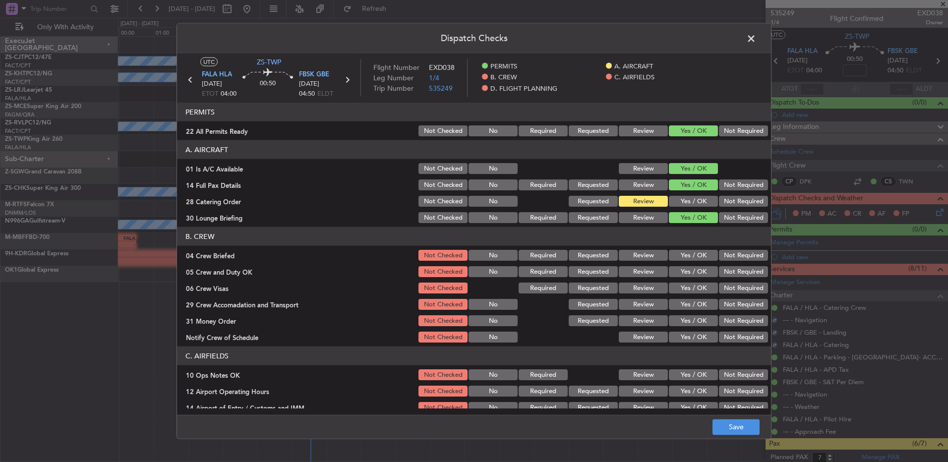
click at [640, 256] on button "Review" at bounding box center [643, 255] width 49 height 11
click at [683, 279] on section "B. CREW 04 Crew Briefed Not Checked No Required Requested Review Yes / OK Not R…" at bounding box center [474, 285] width 594 height 117
click at [690, 271] on button "Yes / OK" at bounding box center [693, 271] width 49 height 11
click at [690, 288] on button "Yes / OK" at bounding box center [693, 288] width 49 height 11
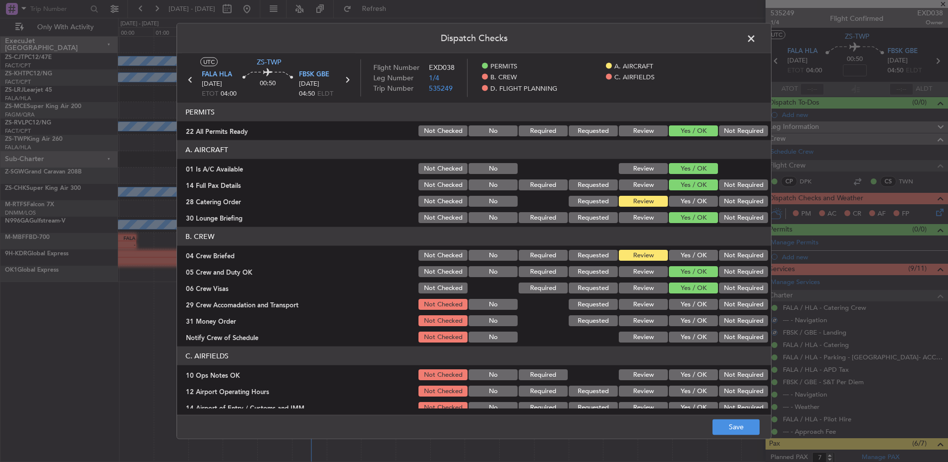
scroll to position [50, 0]
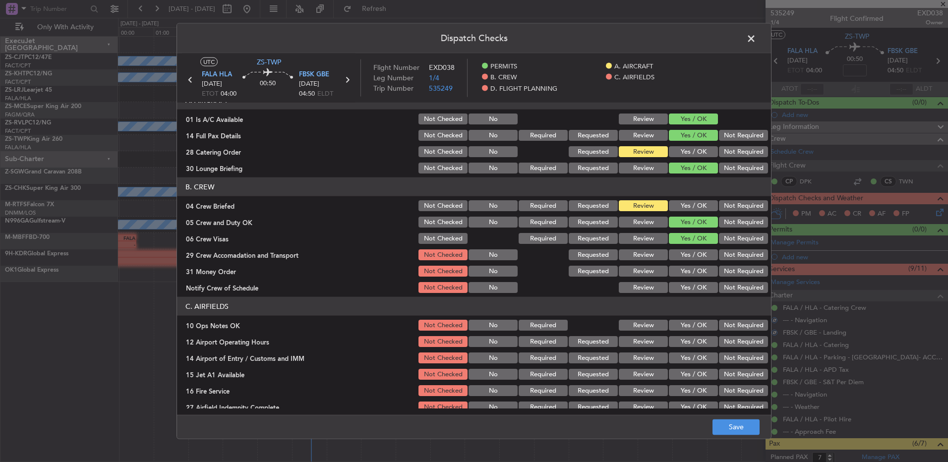
click at [745, 236] on button "Not Required" at bounding box center [743, 238] width 49 height 11
click at [693, 250] on button "Yes / OK" at bounding box center [693, 254] width 49 height 11
click at [727, 252] on button "Not Required" at bounding box center [743, 254] width 49 height 11
drag, startPoint x: 646, startPoint y: 256, endPoint x: 649, endPoint y: 261, distance: 5.7
click at [645, 256] on button "Review" at bounding box center [643, 254] width 49 height 11
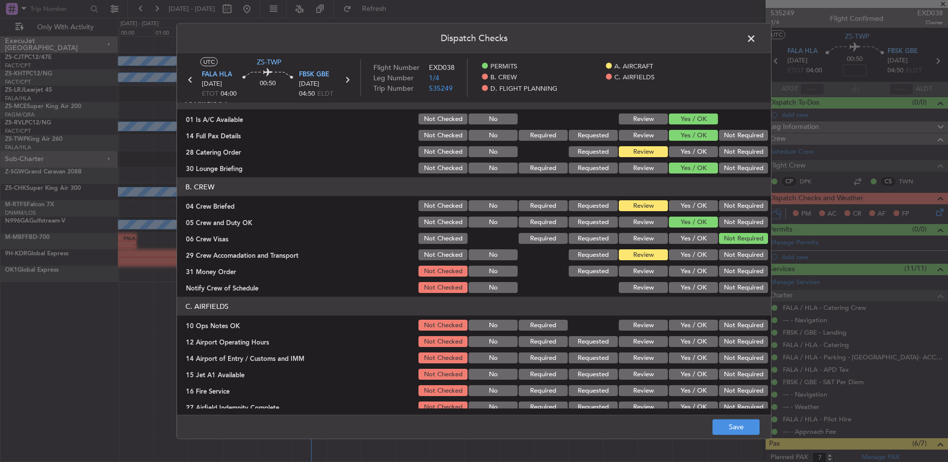
click at [641, 269] on button "Review" at bounding box center [643, 271] width 49 height 11
click at [672, 279] on section "B. CREW 04 Crew Briefed Not Checked No Required Requested Review Yes / OK Not R…" at bounding box center [474, 235] width 594 height 117
click at [688, 292] on button "Yes / OK" at bounding box center [693, 287] width 49 height 11
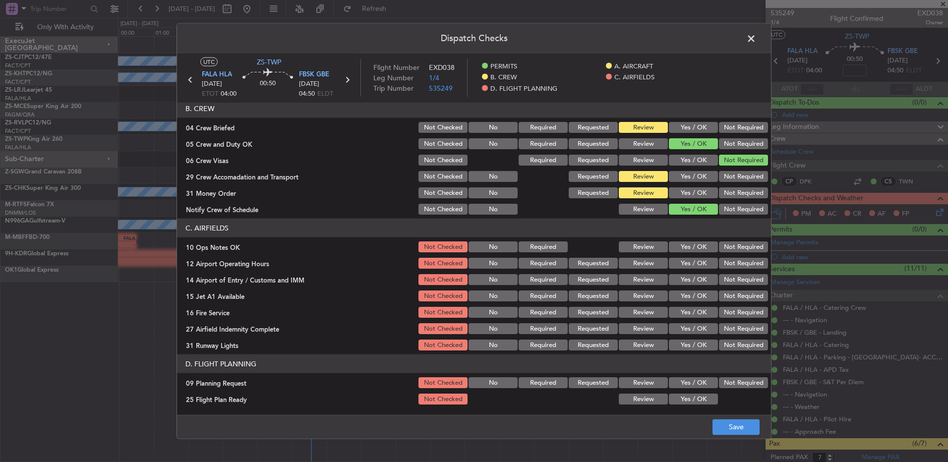
drag, startPoint x: 681, startPoint y: 243, endPoint x: 683, endPoint y: 260, distance: 16.5
click at [681, 244] on button "Yes / OK" at bounding box center [693, 246] width 49 height 11
click at [683, 260] on button "Yes / OK" at bounding box center [693, 263] width 49 height 11
click at [684, 276] on button "Yes / OK" at bounding box center [693, 279] width 49 height 11
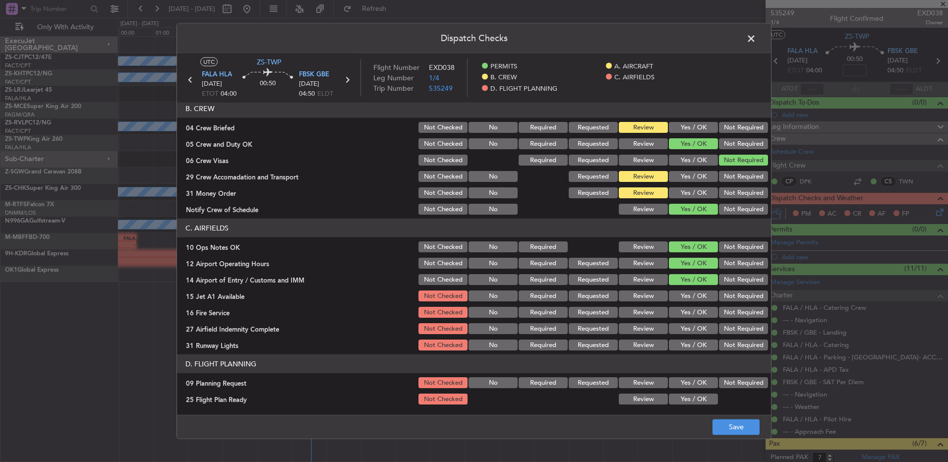
drag, startPoint x: 688, startPoint y: 295, endPoint x: 687, endPoint y: 309, distance: 14.9
click at [688, 295] on button "Yes / OK" at bounding box center [693, 296] width 49 height 11
click at [687, 309] on button "Yes / OK" at bounding box center [693, 312] width 49 height 11
click at [644, 328] on button "Review" at bounding box center [643, 328] width 49 height 11
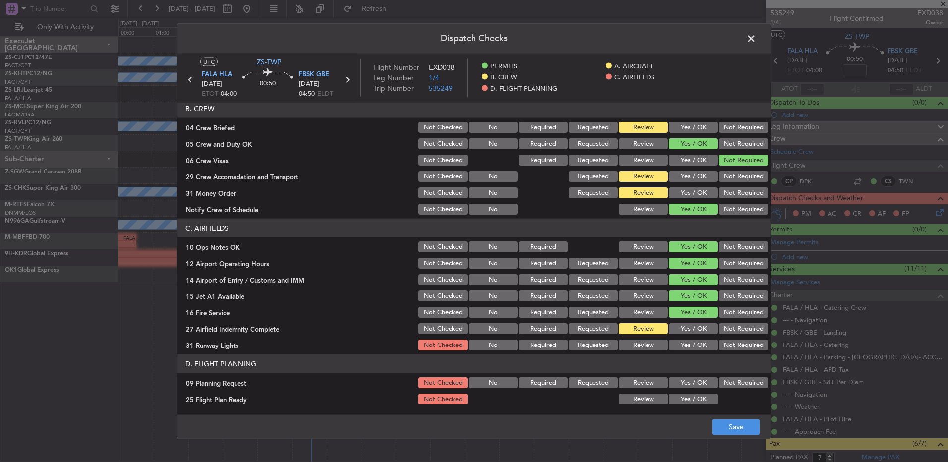
click at [686, 348] on button "Yes / OK" at bounding box center [693, 345] width 49 height 11
click at [719, 387] on button "Not Required" at bounding box center [743, 382] width 49 height 11
click at [688, 398] on button "Yes / OK" at bounding box center [693, 399] width 49 height 11
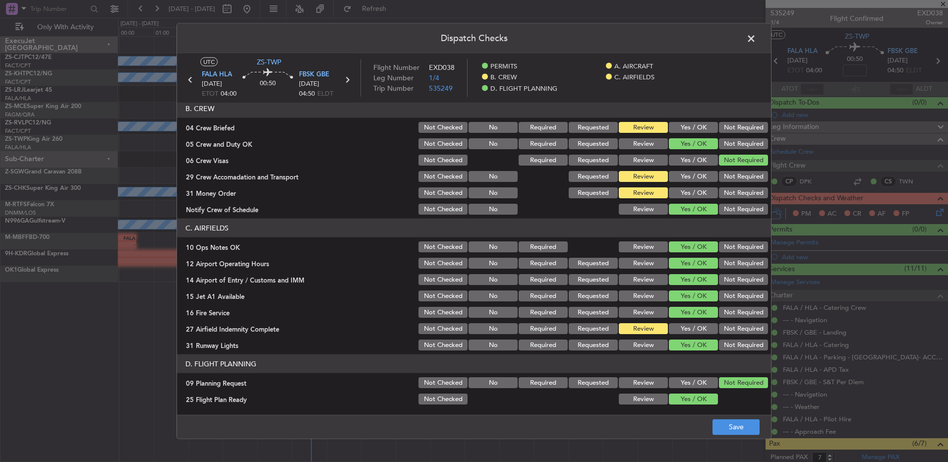
click at [646, 393] on section "D. FLIGHT PLANNING 09 Planning Request Not Checked No Required Requested Review…" at bounding box center [474, 380] width 594 height 52
click at [652, 397] on button "Review" at bounding box center [643, 399] width 49 height 11
click at [729, 424] on button "Save" at bounding box center [735, 427] width 47 height 16
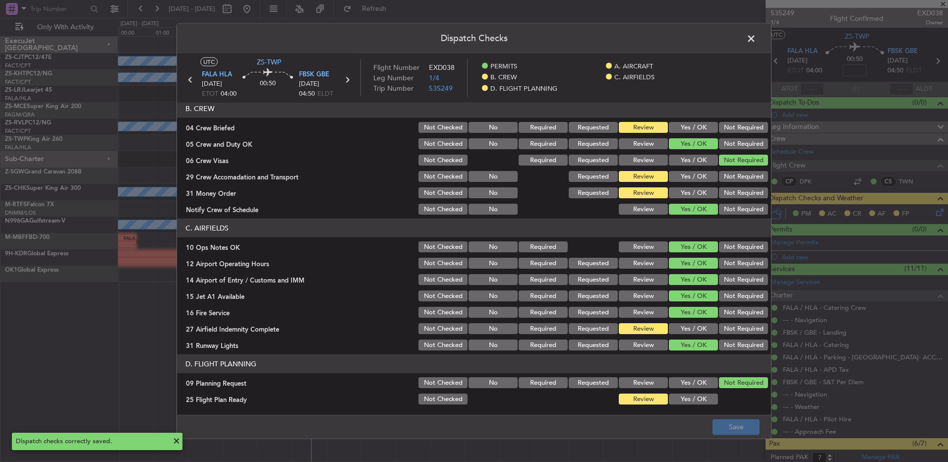
click at [756, 40] on span at bounding box center [756, 41] width 0 height 20
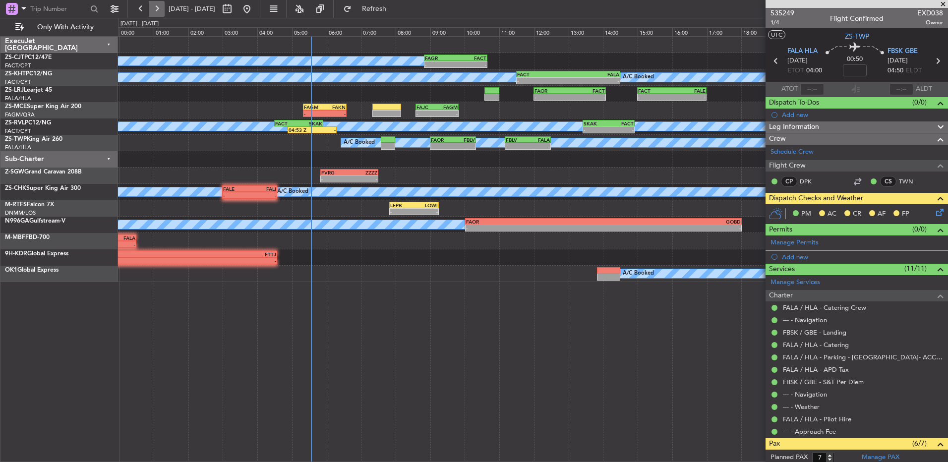
click at [152, 11] on button at bounding box center [157, 9] width 16 height 16
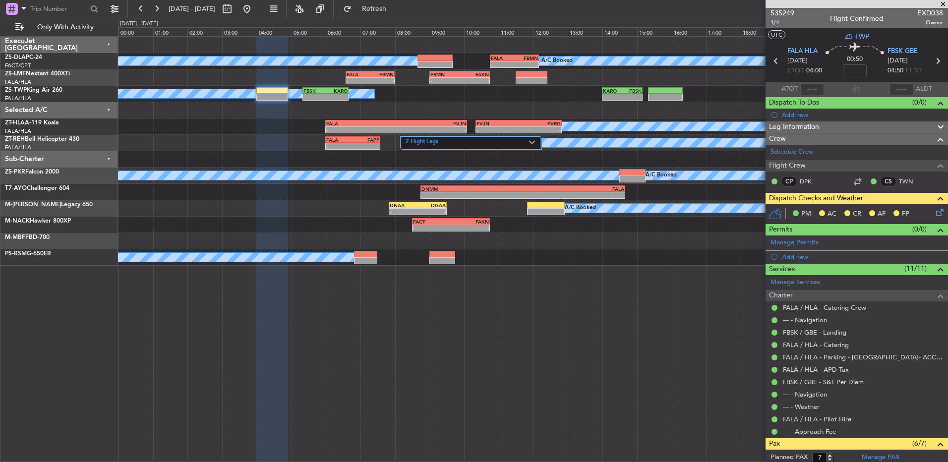
click at [934, 214] on icon at bounding box center [938, 211] width 8 height 8
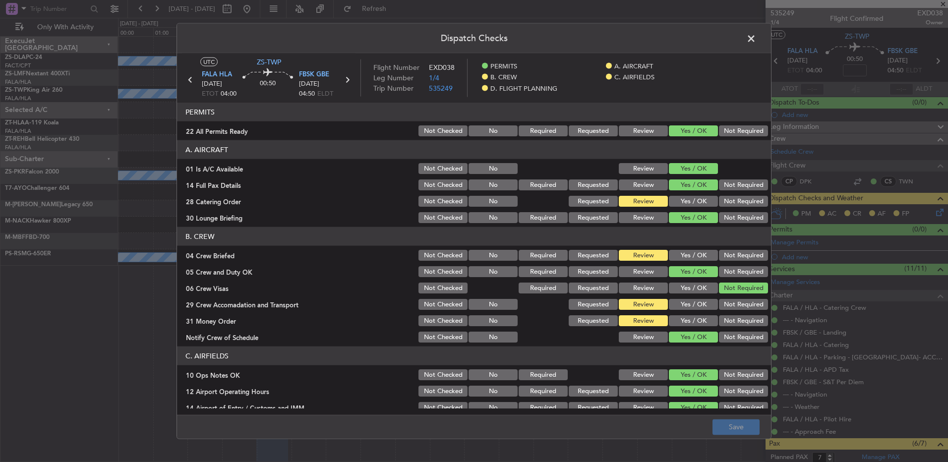
click at [725, 202] on button "Not Required" at bounding box center [743, 201] width 49 height 11
click at [691, 253] on button "Yes / OK" at bounding box center [693, 255] width 49 height 11
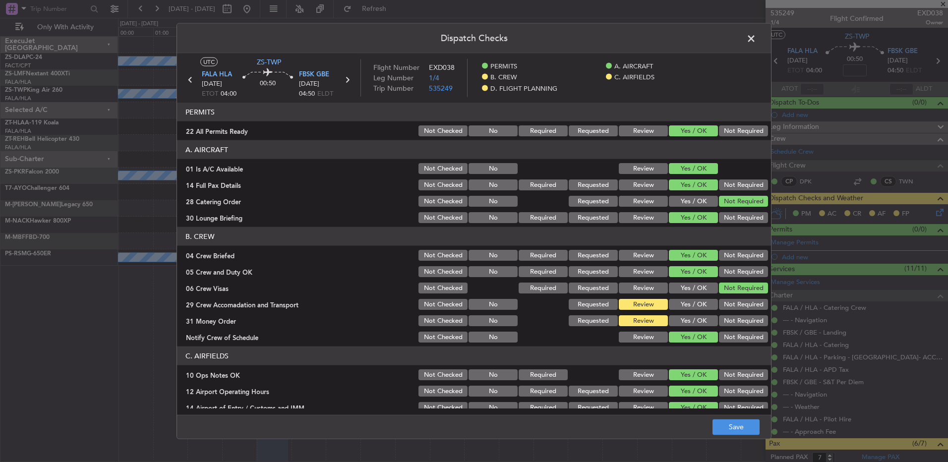
click at [737, 306] on button "Not Required" at bounding box center [743, 304] width 49 height 11
click at [756, 40] on span at bounding box center [756, 41] width 0 height 20
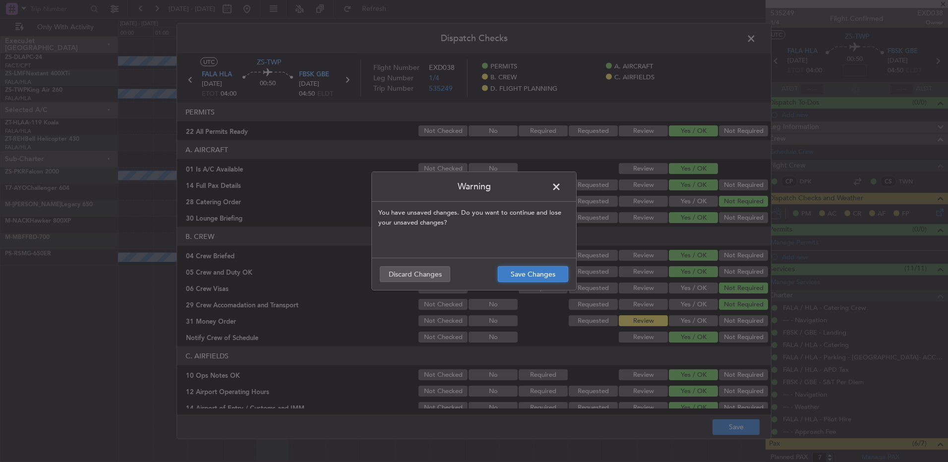
click at [535, 277] on button "Save Changes" at bounding box center [533, 274] width 70 height 16
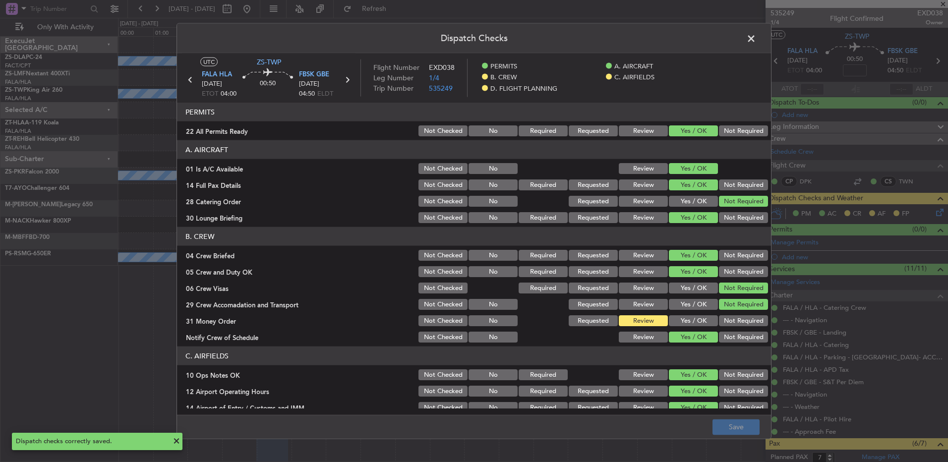
click at [756, 39] on span at bounding box center [756, 41] width 0 height 20
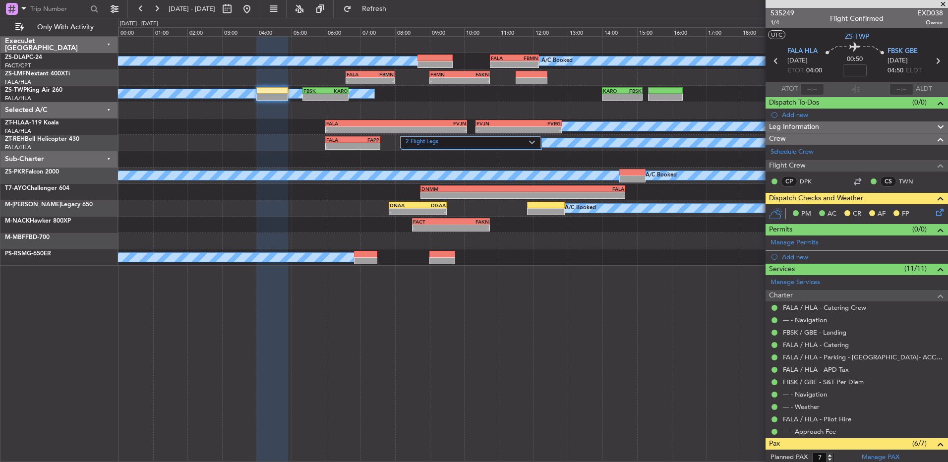
click at [934, 215] on icon at bounding box center [938, 211] width 8 height 8
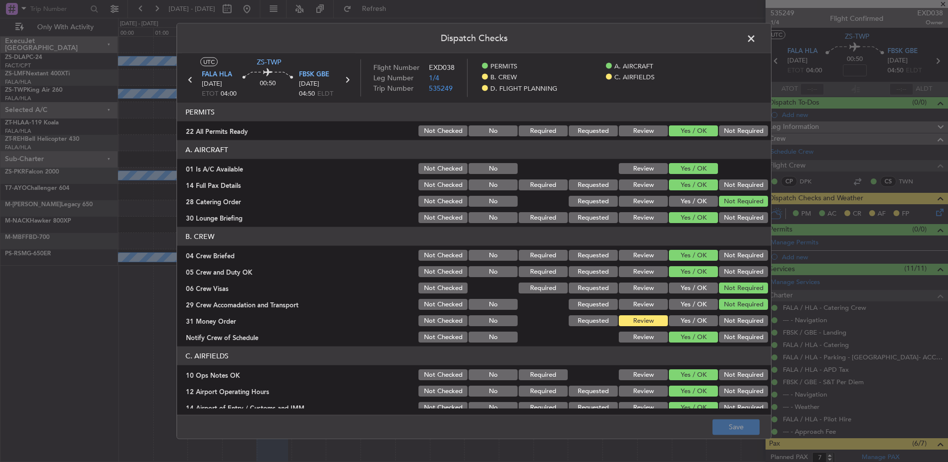
click at [691, 322] on button "Yes / OK" at bounding box center [693, 320] width 49 height 11
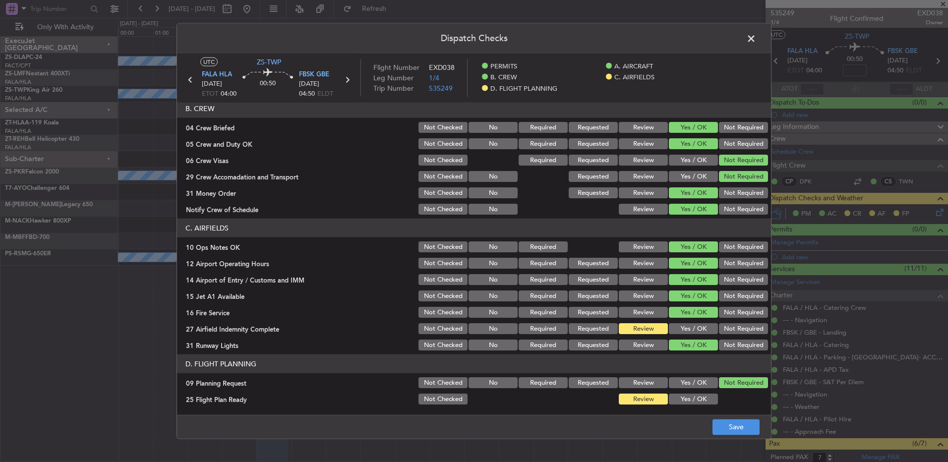
click at [688, 329] on button "Yes / OK" at bounding box center [693, 328] width 49 height 11
click at [736, 428] on button "Save" at bounding box center [735, 427] width 47 height 16
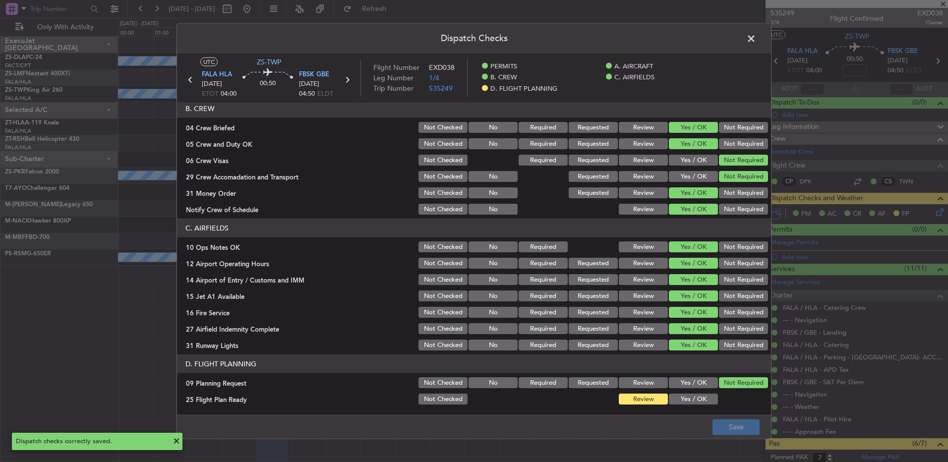
click at [756, 43] on span at bounding box center [756, 41] width 0 height 20
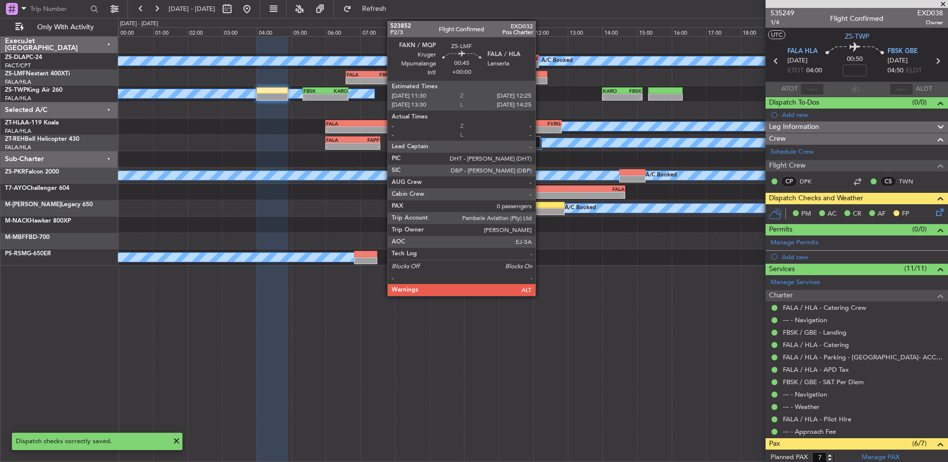
click at [540, 75] on div at bounding box center [532, 74] width 32 height 7
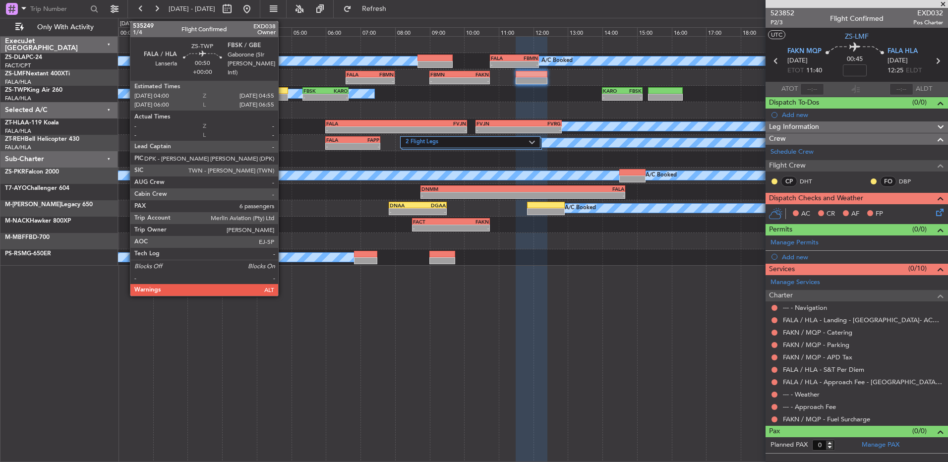
click at [283, 92] on div at bounding box center [272, 90] width 32 height 7
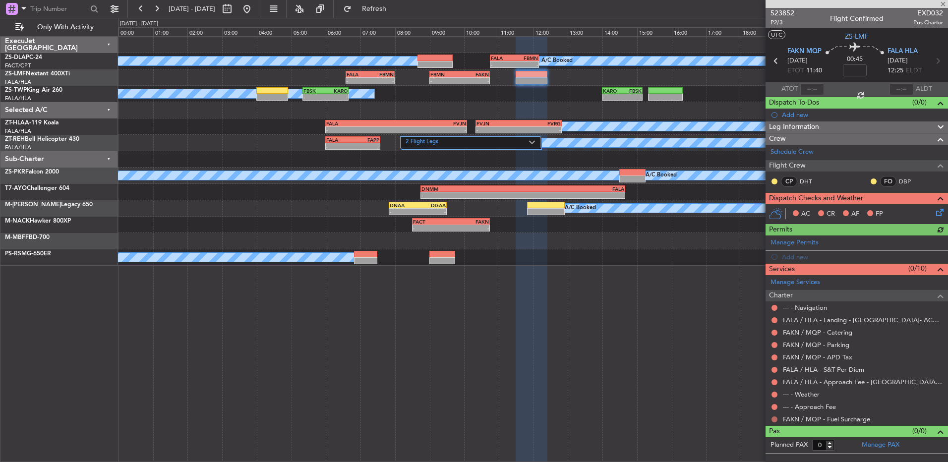
click at [774, 420] on button at bounding box center [774, 419] width 6 height 6
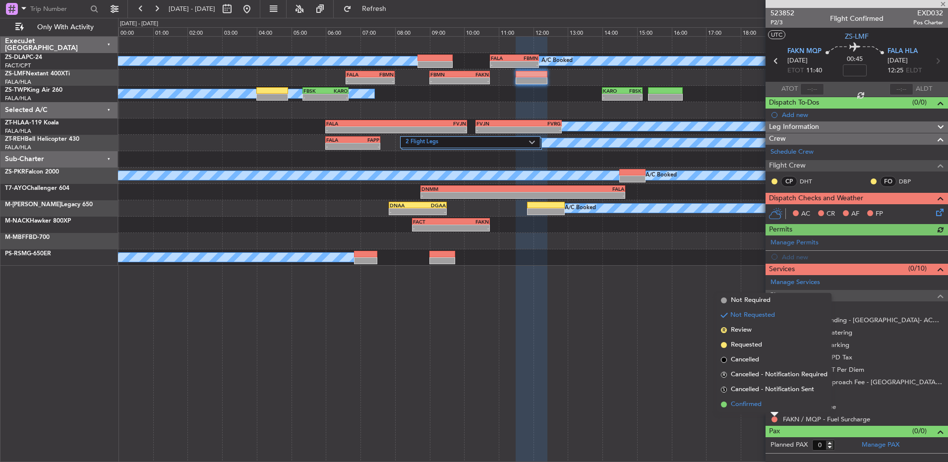
click at [773, 404] on li "Confirmed" at bounding box center [774, 404] width 115 height 15
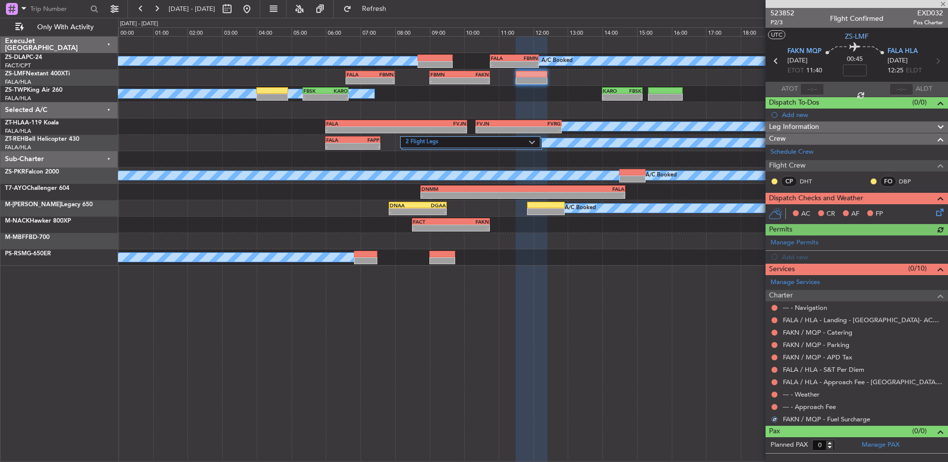
click at [773, 404] on button at bounding box center [774, 407] width 6 height 6
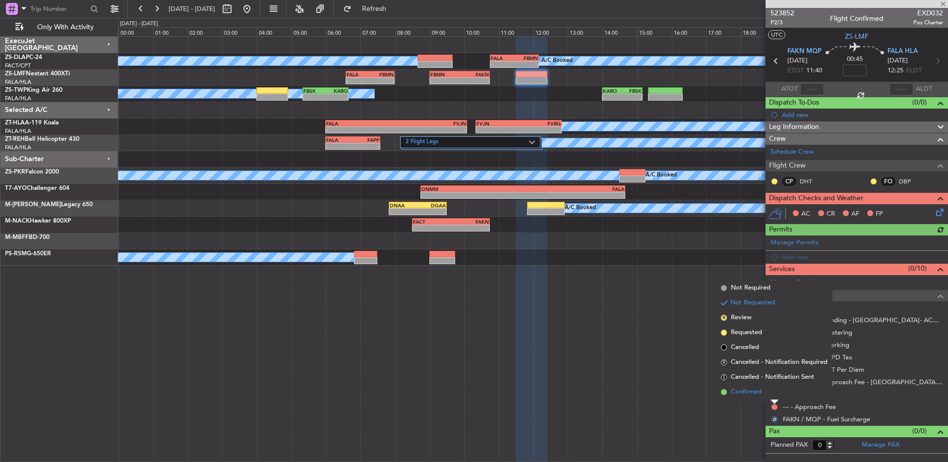
click at [775, 393] on li "Confirmed" at bounding box center [774, 392] width 115 height 15
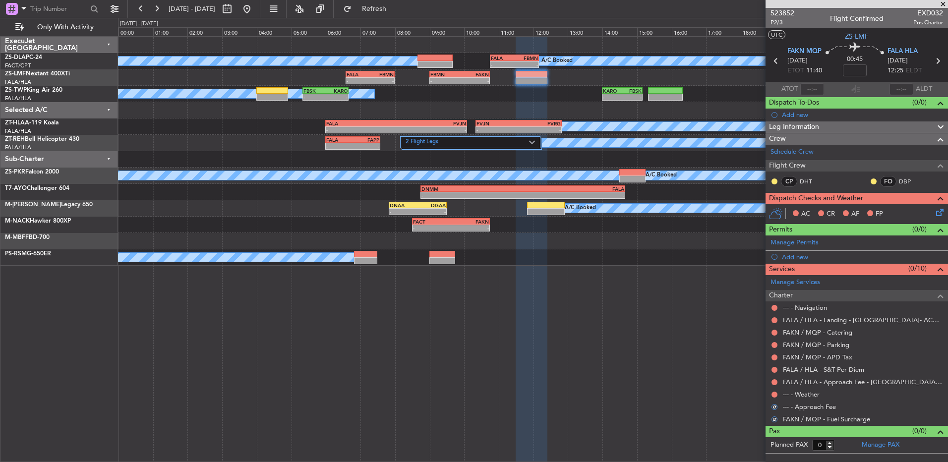
click at [775, 393] on button at bounding box center [774, 395] width 6 height 6
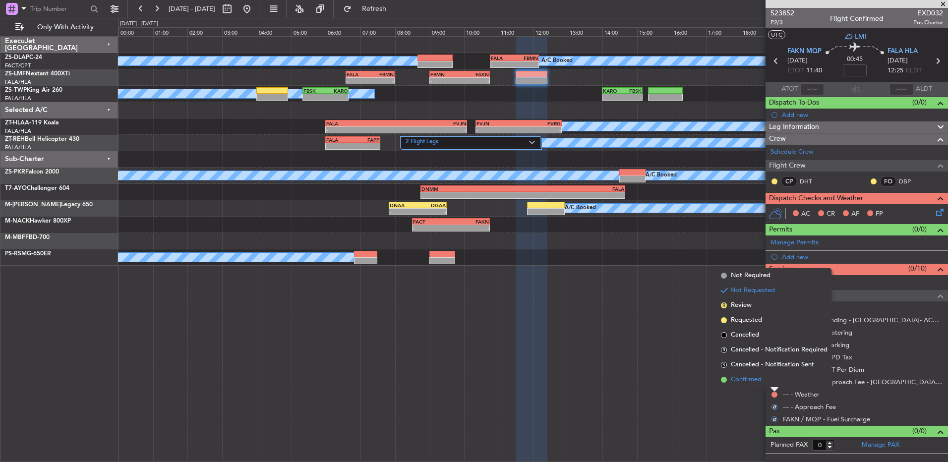
click at [774, 382] on li "Confirmed" at bounding box center [774, 379] width 115 height 15
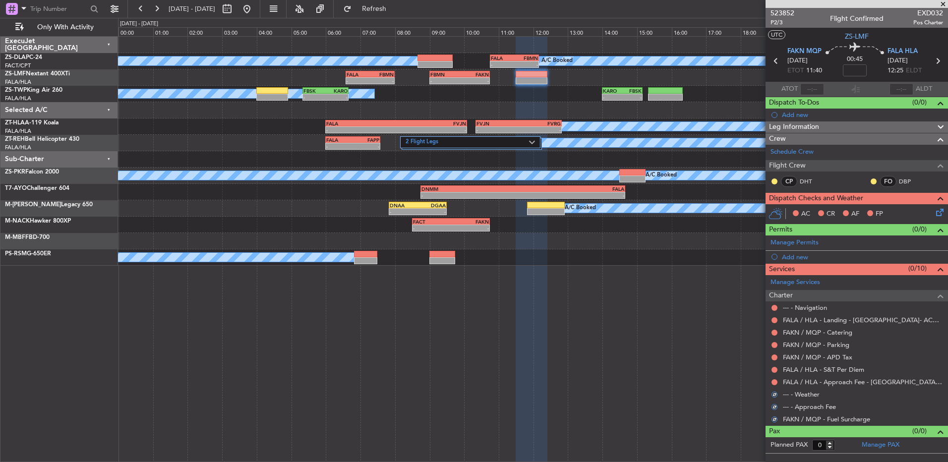
click at [774, 382] on button at bounding box center [774, 382] width 6 height 6
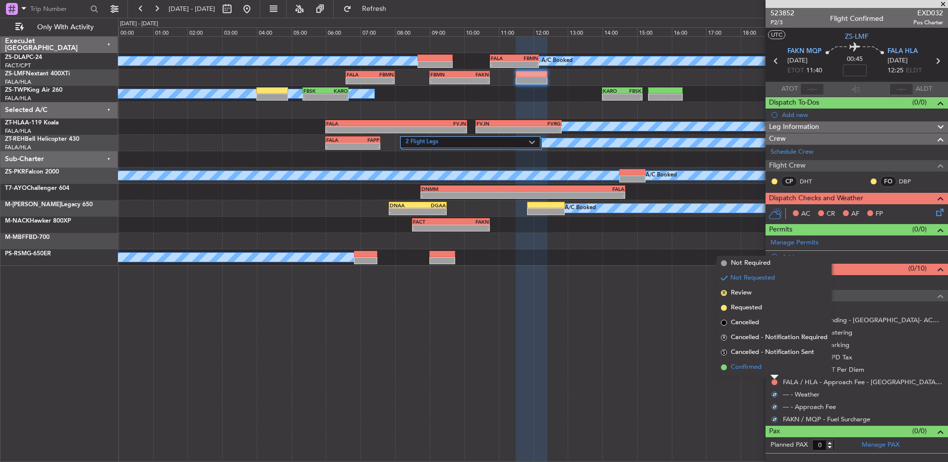
click at [773, 374] on li "Confirmed" at bounding box center [774, 367] width 115 height 15
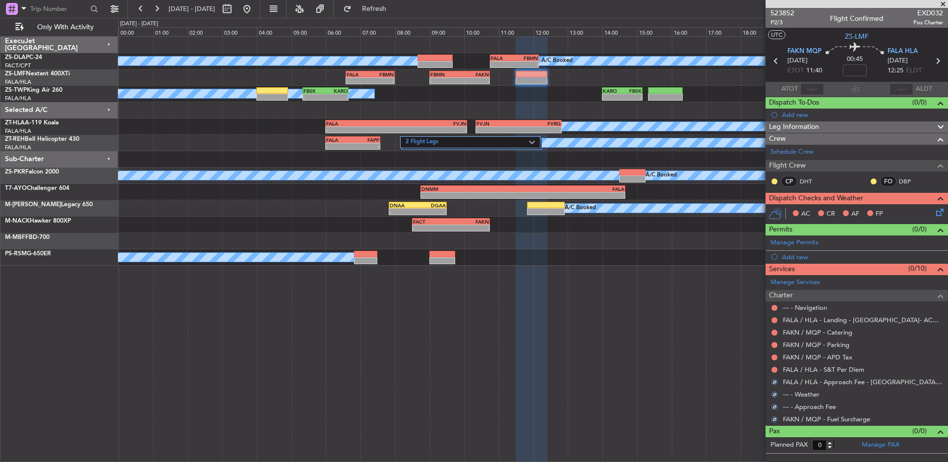
click at [773, 374] on div "FALA / HLA - S&T Per Diem" at bounding box center [857, 369] width 182 height 12
click at [773, 369] on button at bounding box center [774, 370] width 6 height 6
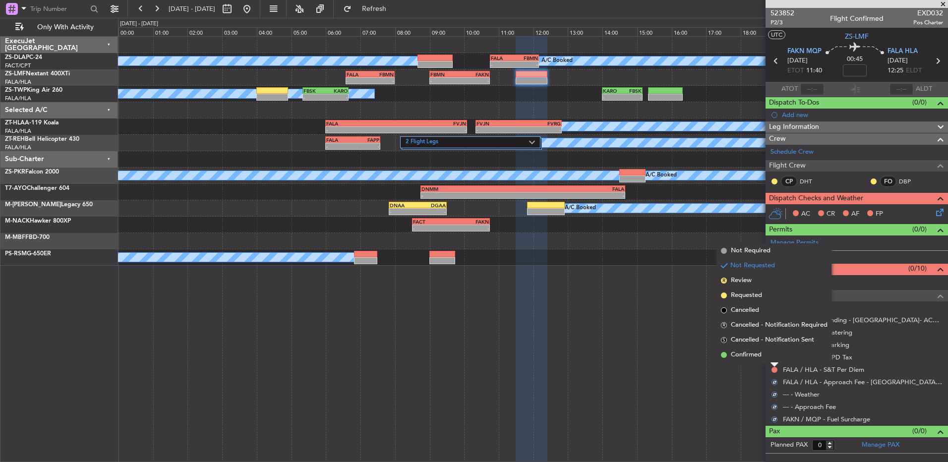
click at [773, 363] on div at bounding box center [774, 365] width 8 height 4
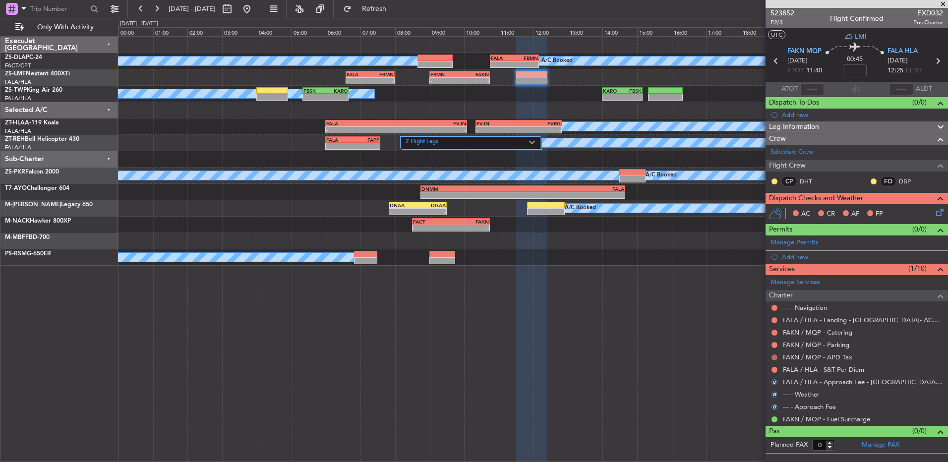
click at [772, 355] on button at bounding box center [774, 357] width 6 height 6
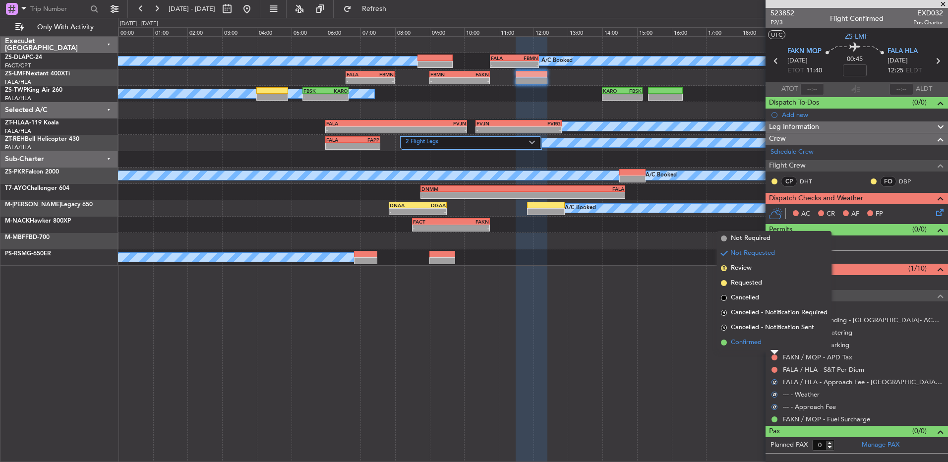
click at [763, 344] on li "Confirmed" at bounding box center [774, 342] width 115 height 15
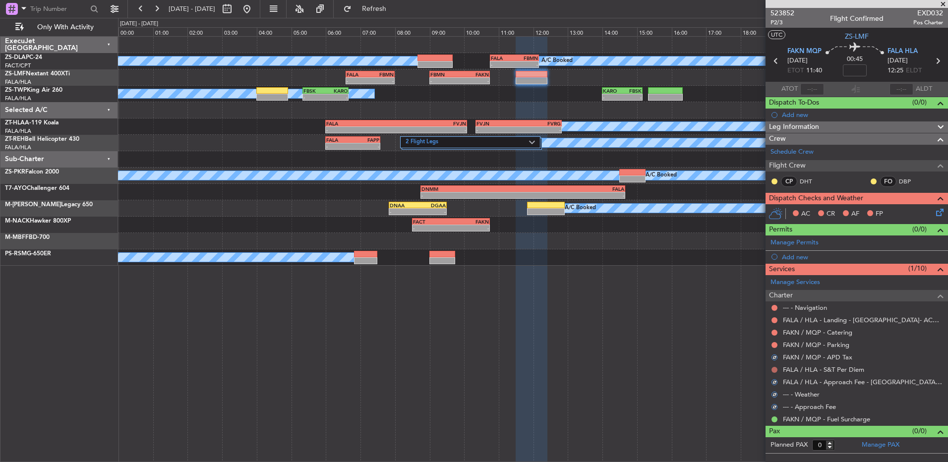
click at [776, 368] on button at bounding box center [774, 370] width 6 height 6
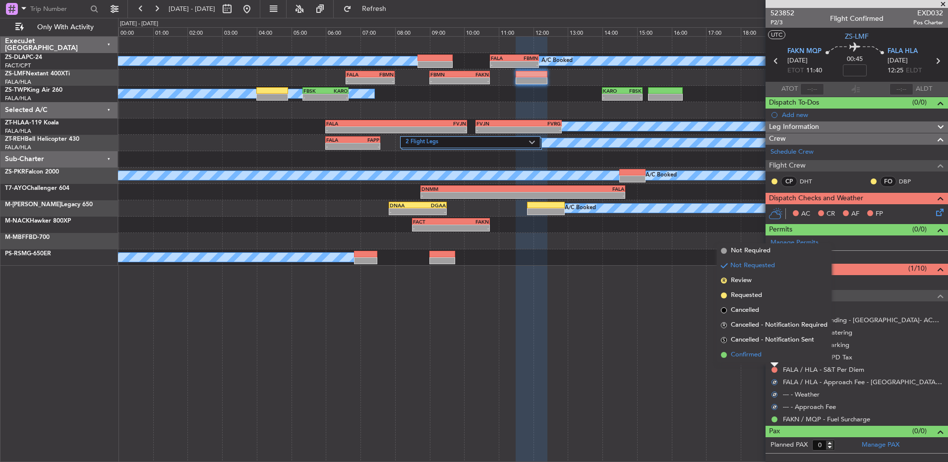
click at [772, 354] on li "Confirmed" at bounding box center [774, 355] width 115 height 15
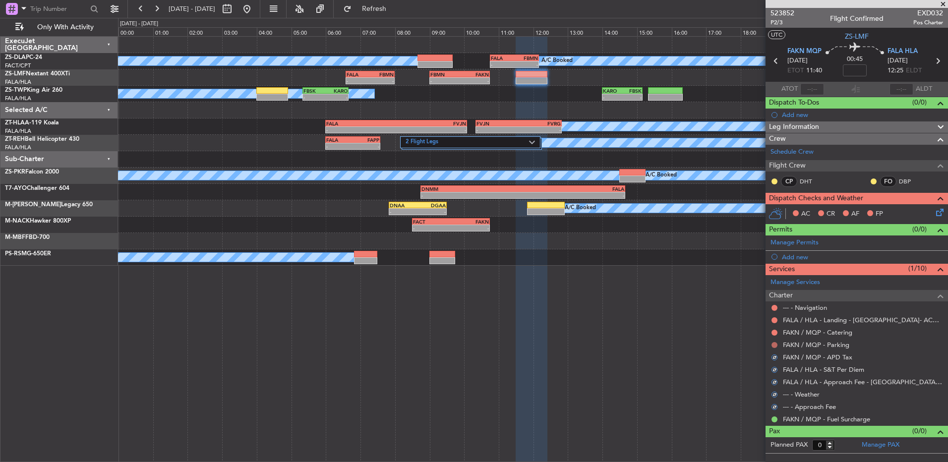
click at [772, 346] on button at bounding box center [774, 345] width 6 height 6
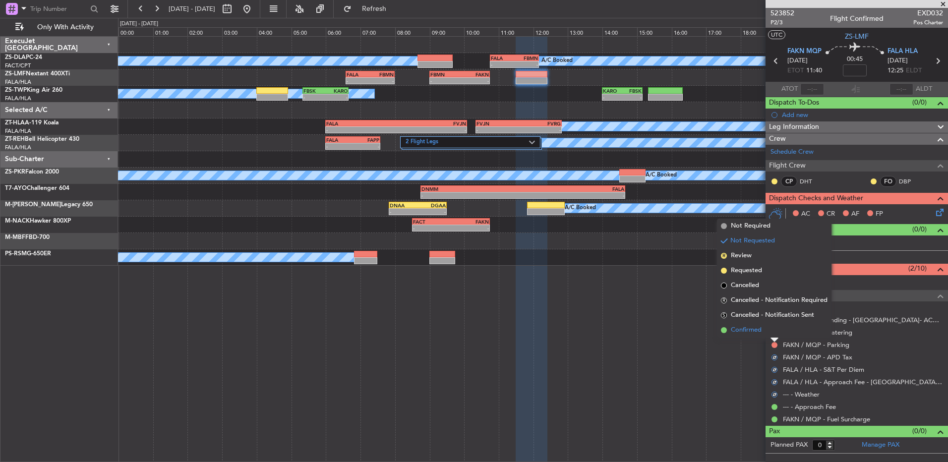
click at [768, 333] on li "Confirmed" at bounding box center [774, 330] width 115 height 15
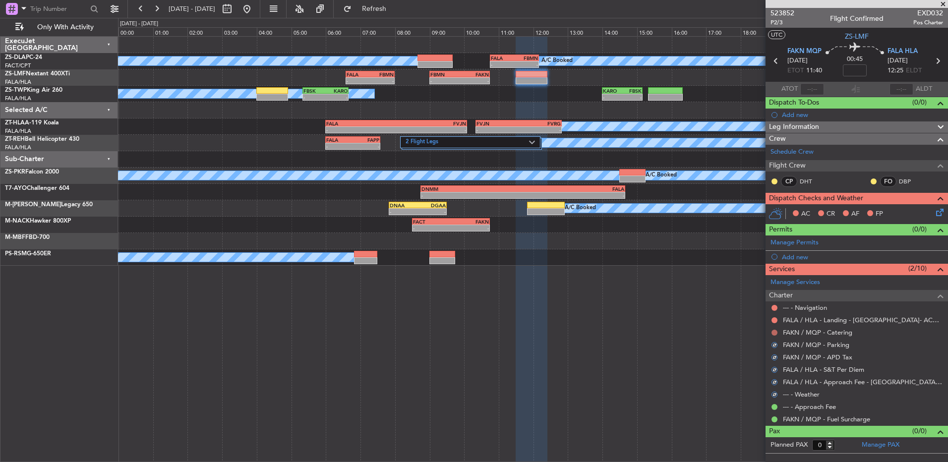
click at [773, 333] on div at bounding box center [774, 333] width 8 height 8
click at [772, 334] on button at bounding box center [774, 333] width 6 height 6
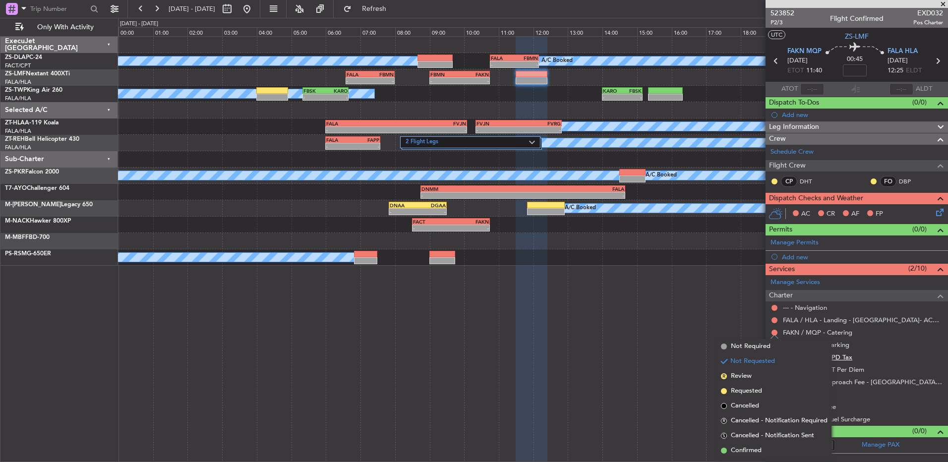
drag, startPoint x: 756, startPoint y: 448, endPoint x: 794, endPoint y: 355, distance: 100.3
click at [755, 448] on span "Confirmed" at bounding box center [746, 451] width 31 height 10
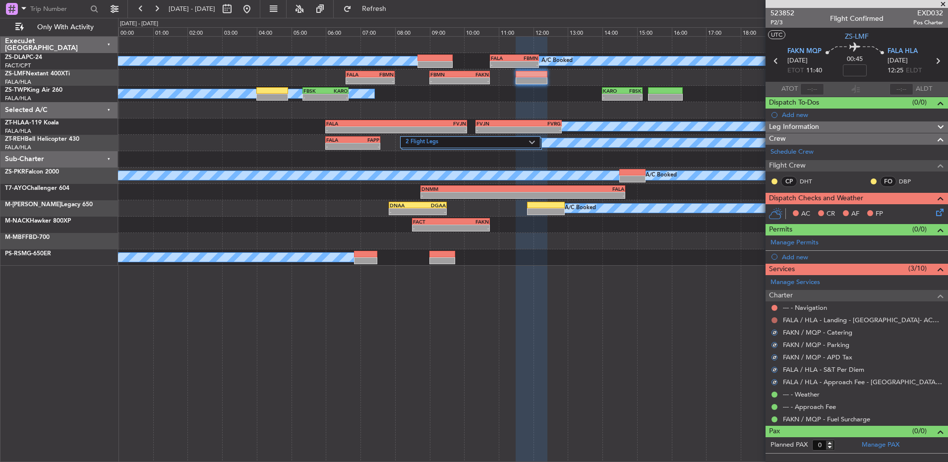
click at [775, 320] on button at bounding box center [774, 320] width 6 height 6
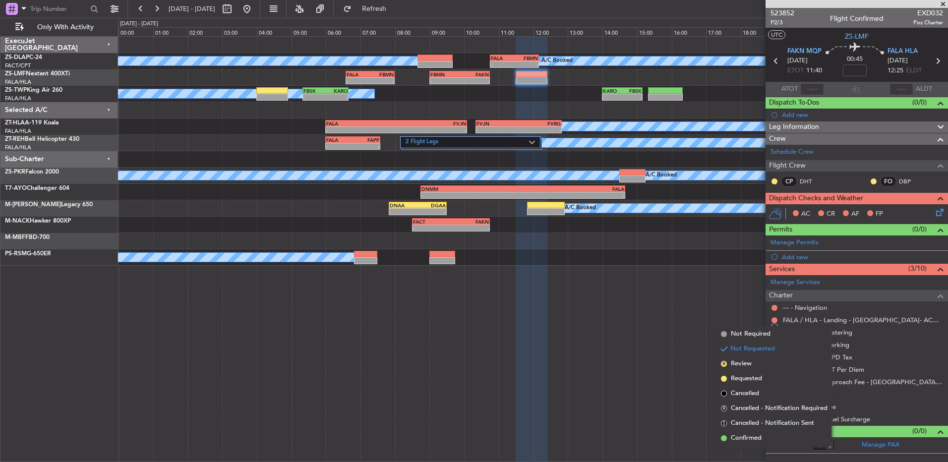
drag, startPoint x: 761, startPoint y: 438, endPoint x: 767, endPoint y: 341, distance: 97.9
click at [760, 438] on span "Confirmed" at bounding box center [746, 438] width 31 height 10
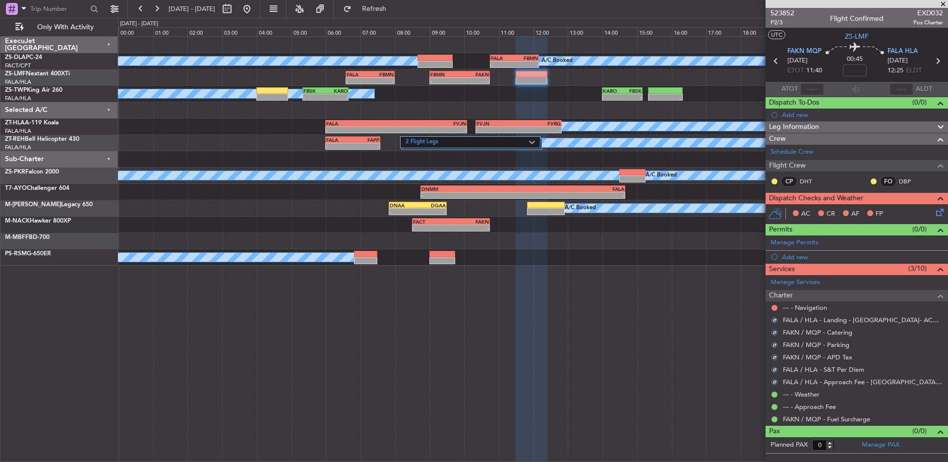
click at [777, 305] on div at bounding box center [774, 308] width 8 height 8
click at [774, 309] on button at bounding box center [774, 308] width 6 height 6
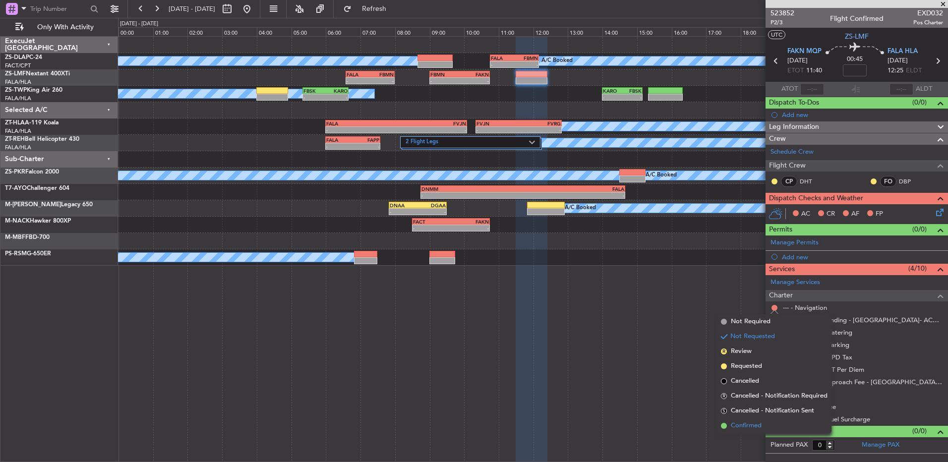
click at [787, 428] on li "Confirmed" at bounding box center [774, 425] width 115 height 15
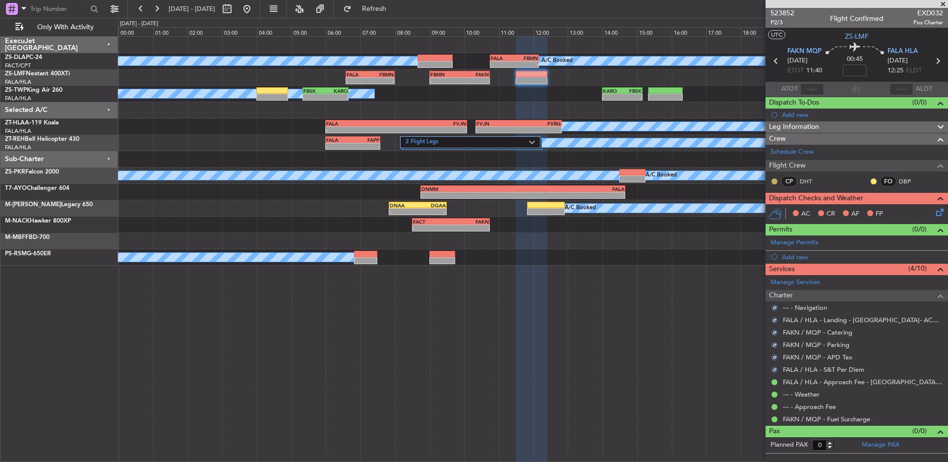
click at [775, 183] on button at bounding box center [774, 181] width 6 height 6
click at [790, 209] on span "Acknowledged" at bounding box center [777, 210] width 44 height 10
click at [875, 179] on button at bounding box center [874, 181] width 6 height 6
click at [869, 208] on span "Acknowledged" at bounding box center [876, 210] width 44 height 10
click at [937, 214] on icon at bounding box center [938, 211] width 8 height 8
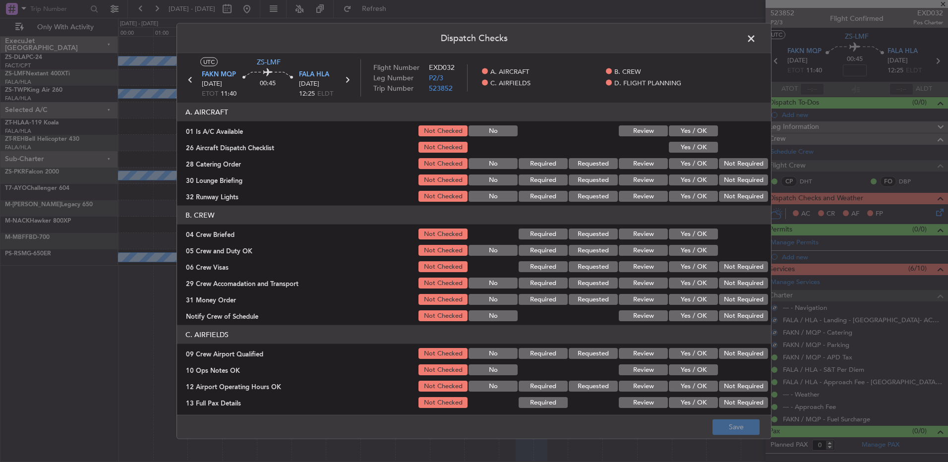
click at [677, 130] on button "Yes / OK" at bounding box center [693, 130] width 49 height 11
click at [679, 147] on button "Yes / OK" at bounding box center [693, 147] width 49 height 11
click at [763, 157] on div "28 Catering Order Not Checked No Required Requested Review Yes / OK Not Required" at bounding box center [474, 164] width 594 height 14
click at [751, 163] on button "Not Required" at bounding box center [743, 163] width 49 height 11
click at [751, 171] on section "A. AIRCRAFT 01 Is A/C Available Not Checked No Review Yes / OK 26 Aircraft Disp…" at bounding box center [474, 153] width 594 height 101
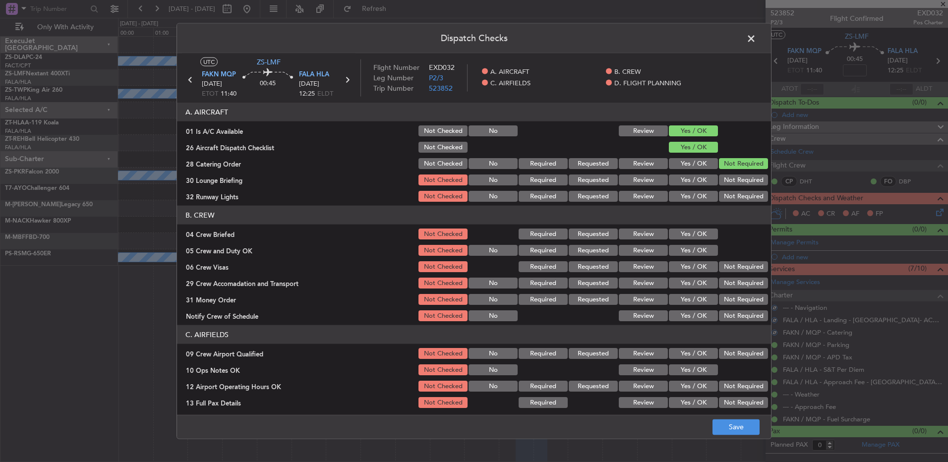
click at [747, 178] on button "Not Required" at bounding box center [743, 180] width 49 height 11
click at [738, 192] on button "Not Required" at bounding box center [743, 196] width 49 height 11
click at [736, 195] on button "Not Required" at bounding box center [743, 196] width 49 height 11
click at [675, 230] on button "Yes / OK" at bounding box center [693, 234] width 49 height 11
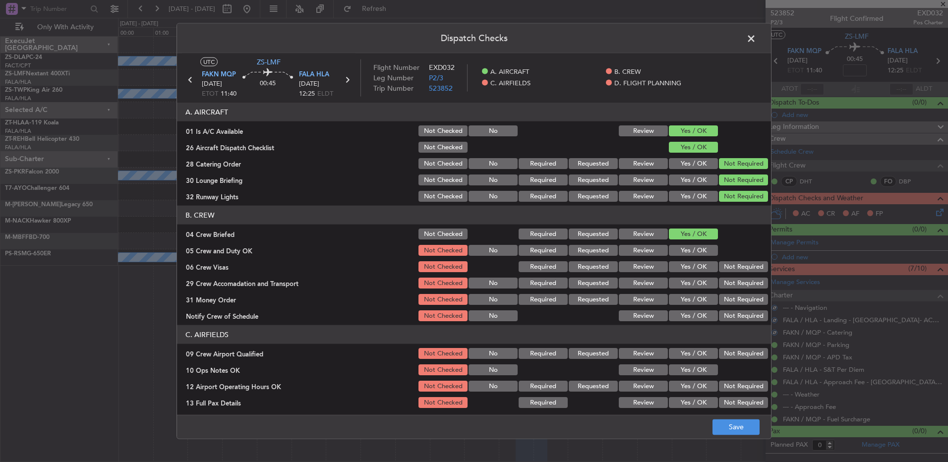
drag, startPoint x: 679, startPoint y: 241, endPoint x: 679, endPoint y: 249, distance: 8.4
click at [679, 242] on section "B. CREW 04 Crew Briefed Not Checked Required Requested Review Yes / OK 05 Crew …" at bounding box center [474, 264] width 594 height 117
click at [679, 250] on button "Yes / OK" at bounding box center [693, 250] width 49 height 11
click at [731, 264] on button "Not Required" at bounding box center [743, 266] width 49 height 11
drag, startPoint x: 731, startPoint y: 269, endPoint x: 729, endPoint y: 275, distance: 6.3
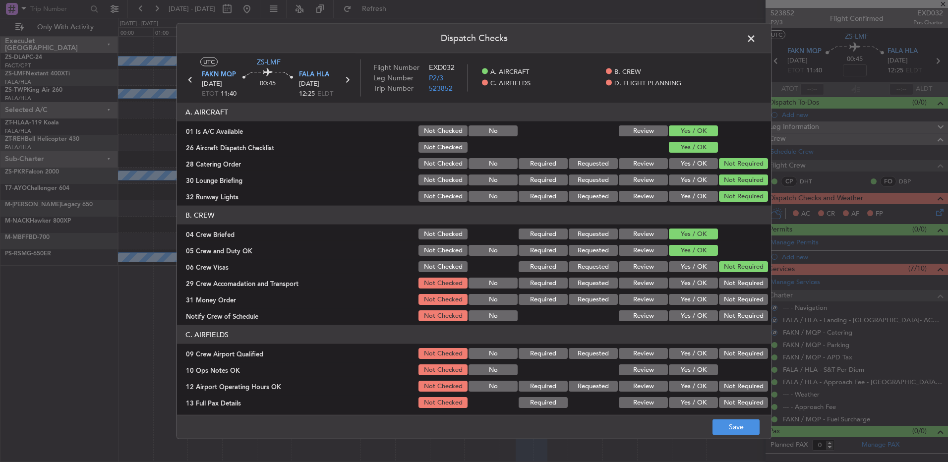
click at [730, 271] on button "Not Required" at bounding box center [743, 266] width 49 height 11
click at [727, 279] on div "Not Required" at bounding box center [742, 283] width 50 height 14
click at [725, 289] on div "Not Required" at bounding box center [742, 283] width 50 height 14
click at [726, 291] on section "B. CREW 04 Crew Briefed Not Checked Required Requested Review Yes / OK 05 Crew …" at bounding box center [474, 264] width 594 height 117
drag, startPoint x: 724, startPoint y: 281, endPoint x: 733, endPoint y: 294, distance: 15.7
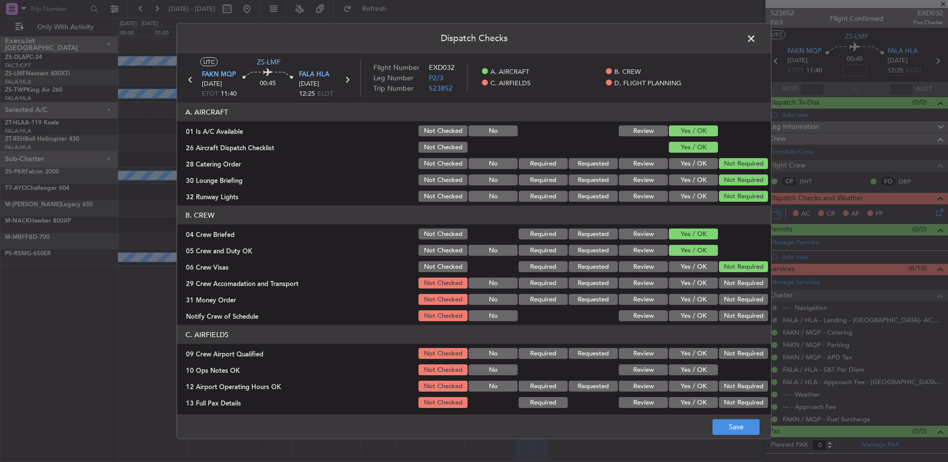
click at [725, 284] on button "Not Required" at bounding box center [743, 283] width 49 height 11
click at [733, 294] on button "Not Required" at bounding box center [743, 299] width 49 height 11
drag, startPoint x: 733, startPoint y: 297, endPoint x: 731, endPoint y: 309, distance: 12.5
click at [733, 298] on button "Not Required" at bounding box center [743, 299] width 49 height 11
click at [731, 310] on button "Not Required" at bounding box center [743, 315] width 49 height 11
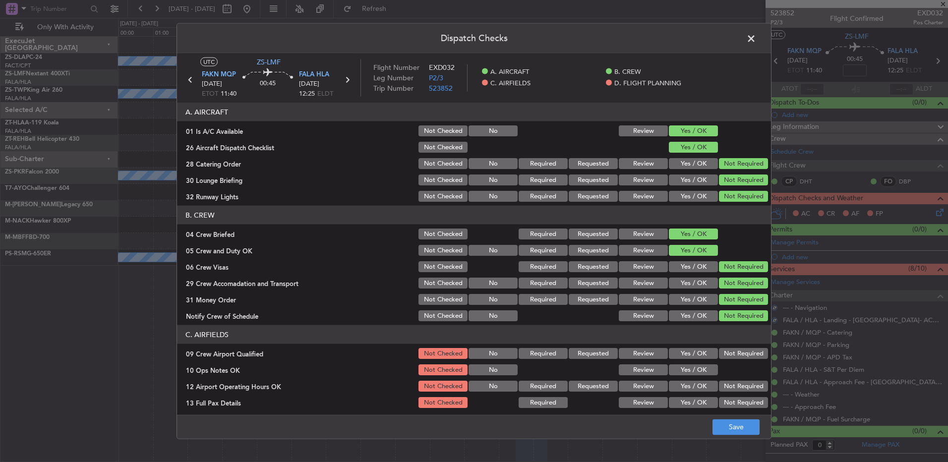
click at [731, 313] on button "Not Required" at bounding box center [743, 315] width 49 height 11
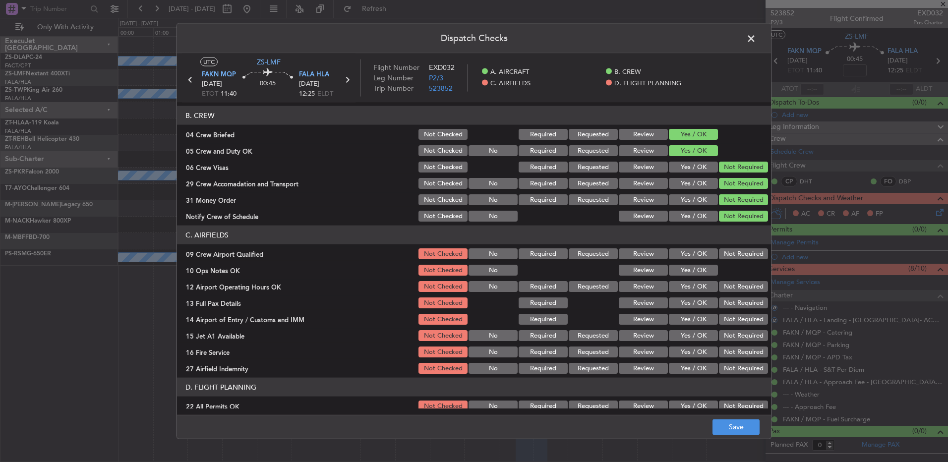
scroll to position [139, 0]
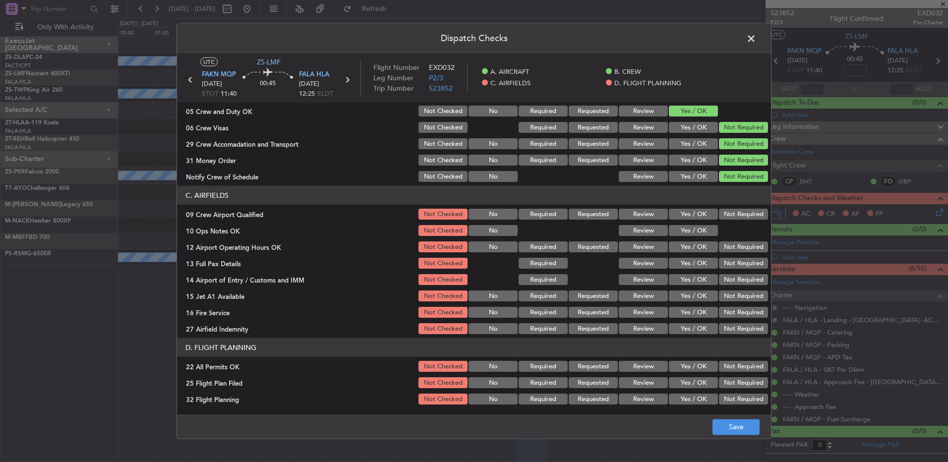
click at [738, 213] on button "Not Required" at bounding box center [743, 214] width 49 height 11
click at [675, 231] on button "Yes / OK" at bounding box center [693, 230] width 49 height 11
click at [750, 249] on button "Not Required" at bounding box center [743, 246] width 49 height 11
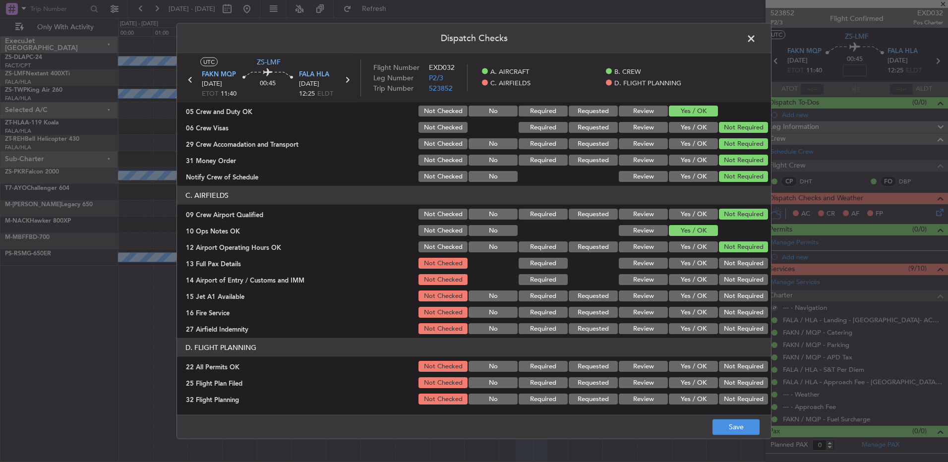
drag, startPoint x: 751, startPoint y: 255, endPoint x: 750, endPoint y: 261, distance: 5.5
click at [751, 258] on section "C. AIRFIELDS 09 Crew Airport Qualified Not Checked No Required Requested Review…" at bounding box center [474, 261] width 594 height 150
drag, startPoint x: 750, startPoint y: 261, endPoint x: 747, endPoint y: 267, distance: 6.7
click at [749, 264] on button "Not Required" at bounding box center [743, 263] width 49 height 11
drag, startPoint x: 747, startPoint y: 267, endPoint x: 746, endPoint y: 275, distance: 8.6
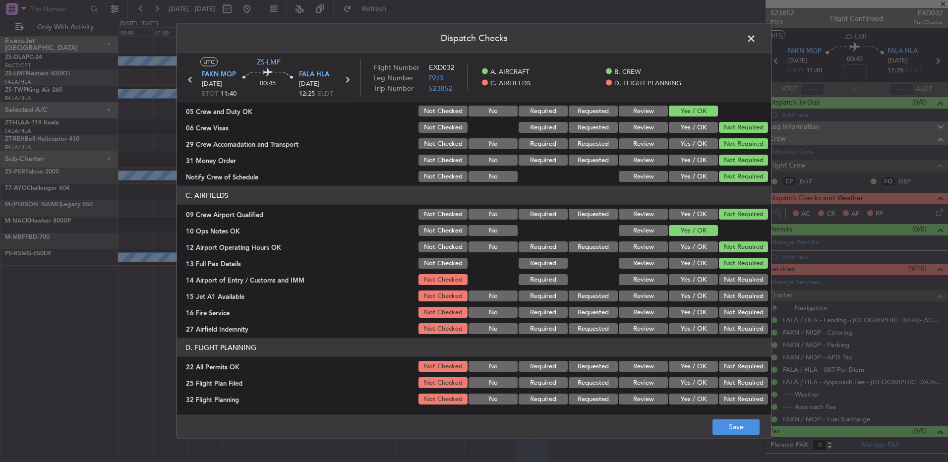
click at [747, 269] on div "Not Required" at bounding box center [742, 263] width 50 height 14
click at [746, 276] on button "Not Required" at bounding box center [743, 279] width 49 height 11
drag, startPoint x: 746, startPoint y: 282, endPoint x: 748, endPoint y: 292, distance: 10.6
click at [747, 289] on section "C. AIRFIELDS 09 Crew Airport Qualified Not Checked No Required Requested Review…" at bounding box center [474, 261] width 594 height 150
click at [748, 294] on button "Not Required" at bounding box center [743, 296] width 49 height 11
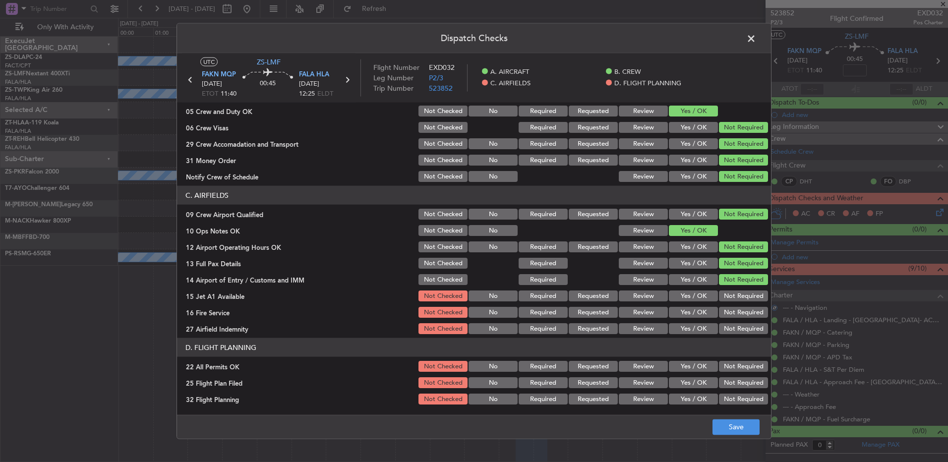
click at [747, 295] on button "Not Required" at bounding box center [743, 296] width 49 height 11
click at [743, 313] on button "Not Required" at bounding box center [743, 312] width 49 height 11
click at [741, 316] on button "Not Required" at bounding box center [743, 312] width 49 height 11
click at [741, 326] on button "Not Required" at bounding box center [743, 328] width 49 height 11
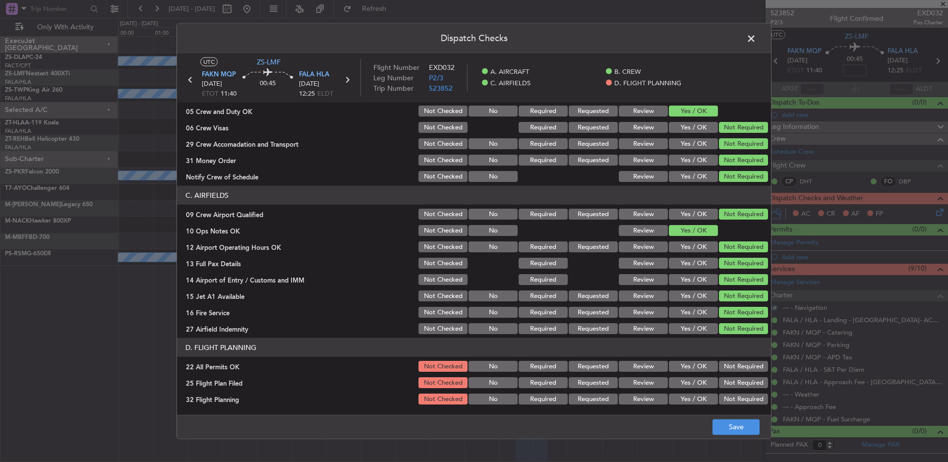
drag, startPoint x: 742, startPoint y: 330, endPoint x: 747, endPoint y: 351, distance: 20.8
click at [743, 330] on button "Not Required" at bounding box center [743, 328] width 49 height 11
drag, startPoint x: 744, startPoint y: 360, endPoint x: 742, endPoint y: 369, distance: 8.7
click at [744, 361] on button "Not Required" at bounding box center [743, 366] width 49 height 11
click at [647, 389] on div "Review" at bounding box center [642, 383] width 50 height 14
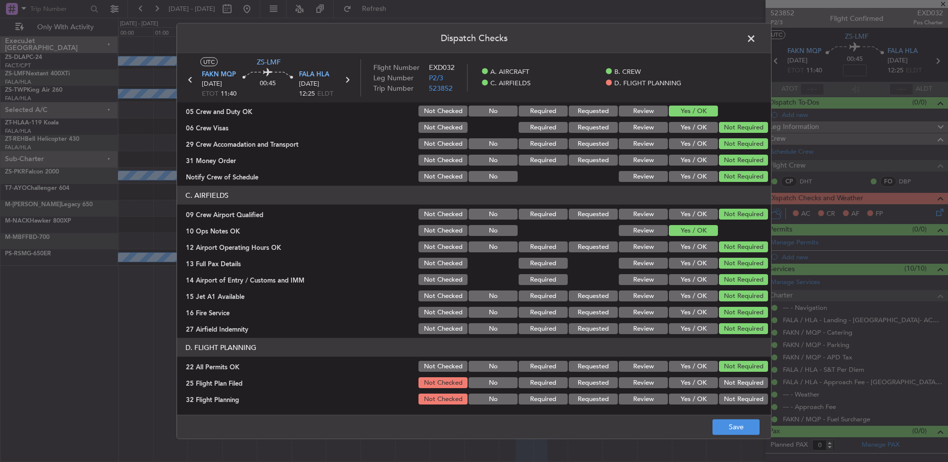
click at [643, 384] on button "Review" at bounding box center [643, 382] width 49 height 11
click at [645, 394] on button "Review" at bounding box center [643, 399] width 49 height 11
click at [746, 432] on button "Save" at bounding box center [735, 427] width 47 height 16
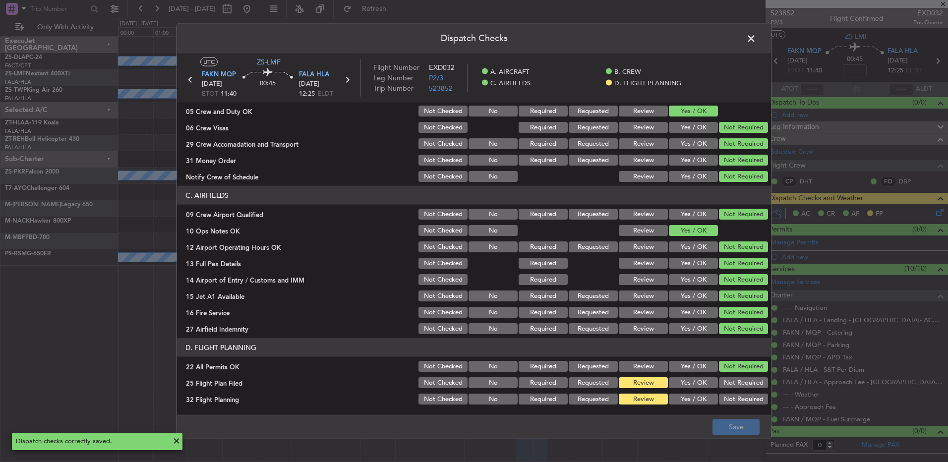
click at [756, 38] on span at bounding box center [756, 41] width 0 height 20
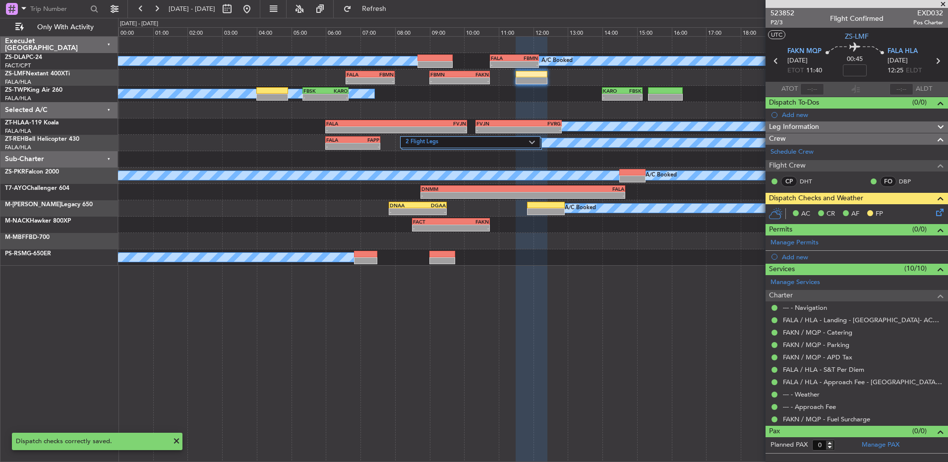
click at [774, 59] on icon at bounding box center [775, 61] width 13 height 13
type input "7"
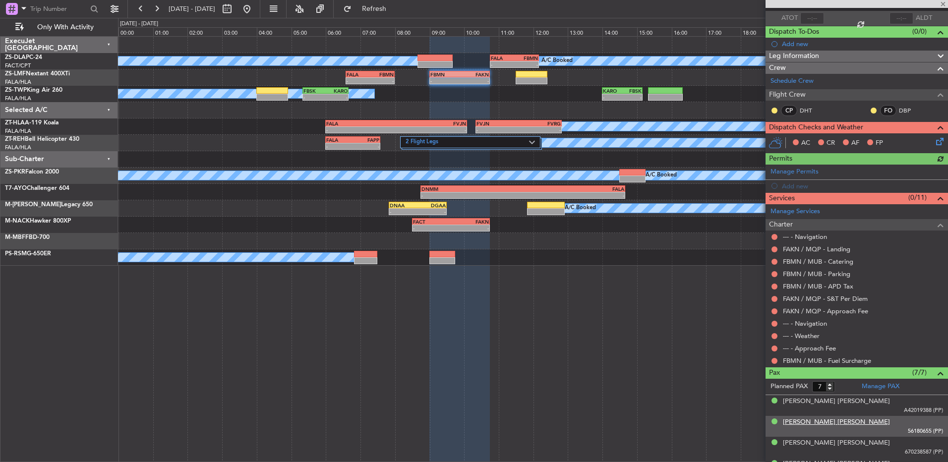
scroll to position [99, 0]
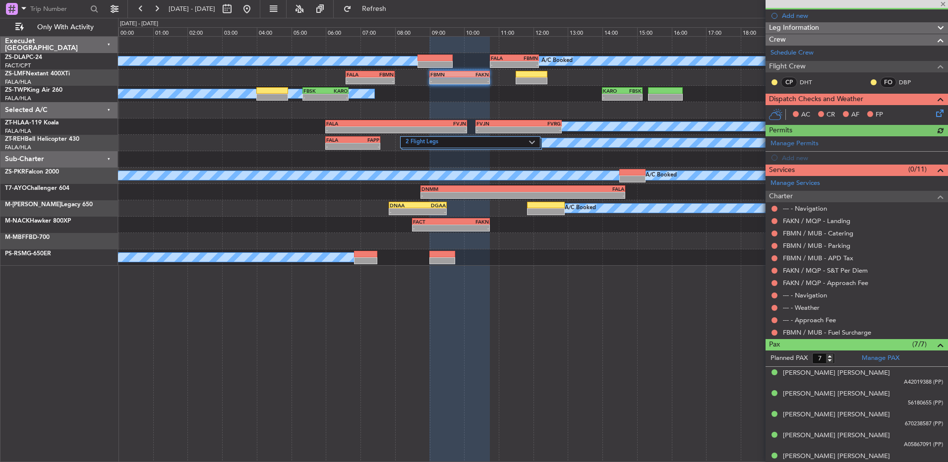
click at [773, 329] on div at bounding box center [774, 333] width 8 height 8
click at [773, 334] on button at bounding box center [774, 333] width 6 height 6
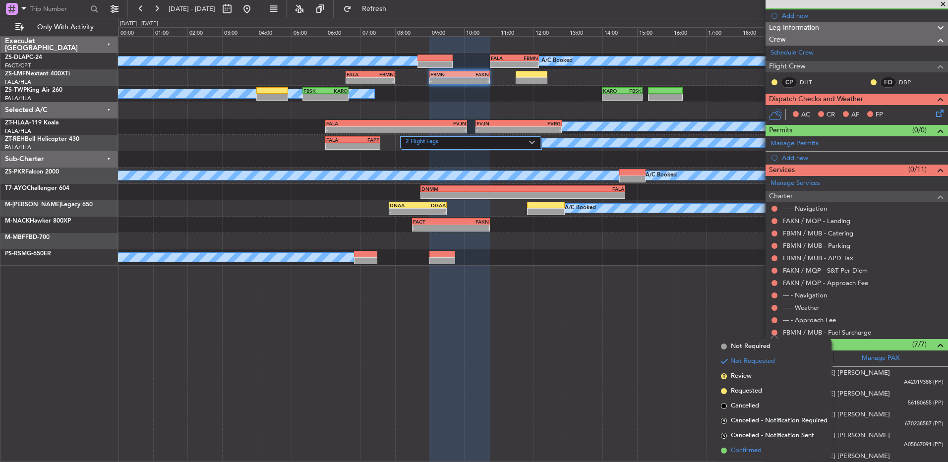
click at [770, 448] on li "Confirmed" at bounding box center [774, 450] width 115 height 15
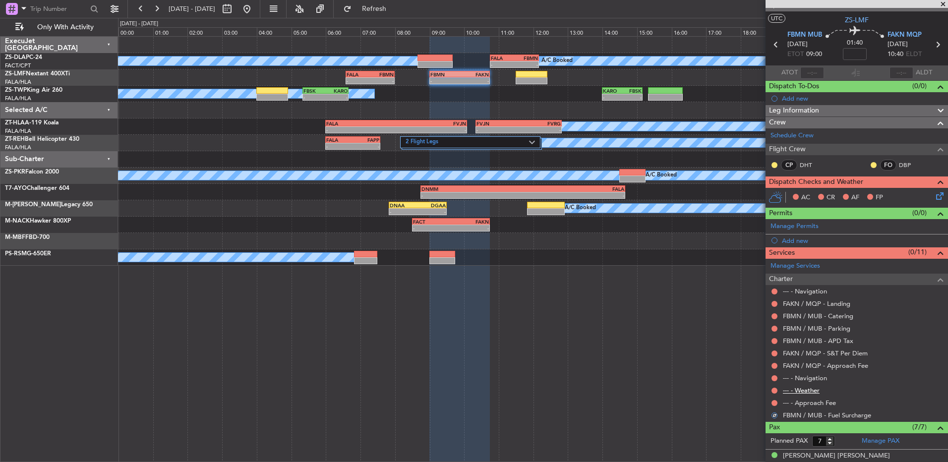
scroll to position [0, 0]
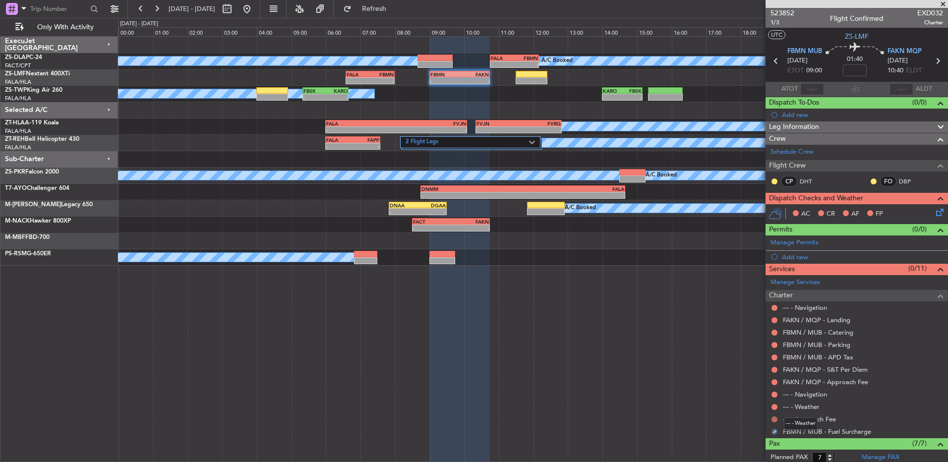
click at [773, 418] on button at bounding box center [774, 419] width 6 height 6
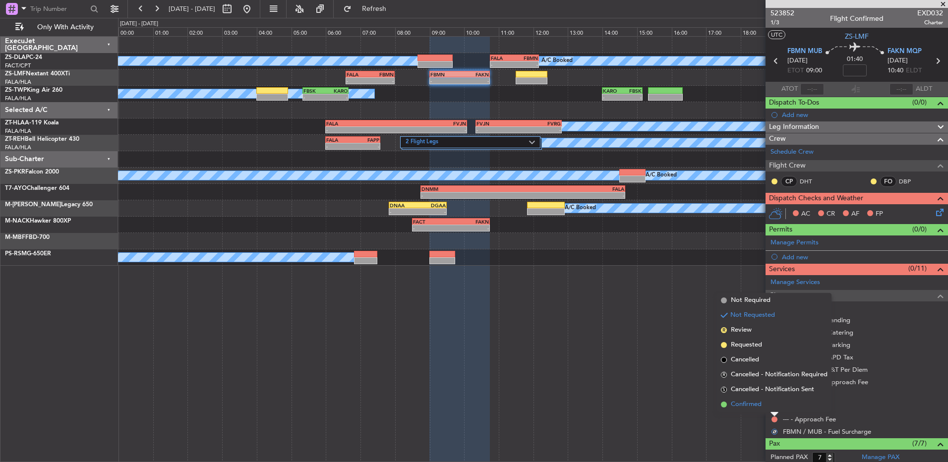
click at [776, 405] on li "Confirmed" at bounding box center [774, 404] width 115 height 15
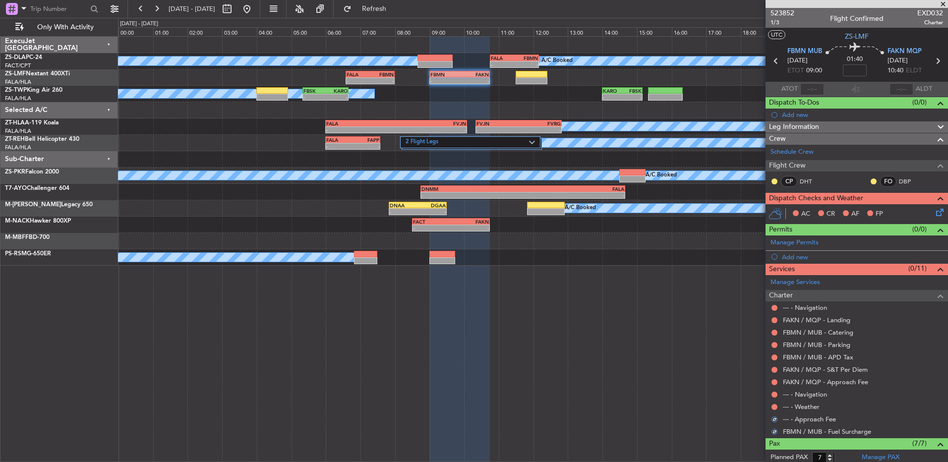
click at [776, 405] on button at bounding box center [774, 407] width 6 height 6
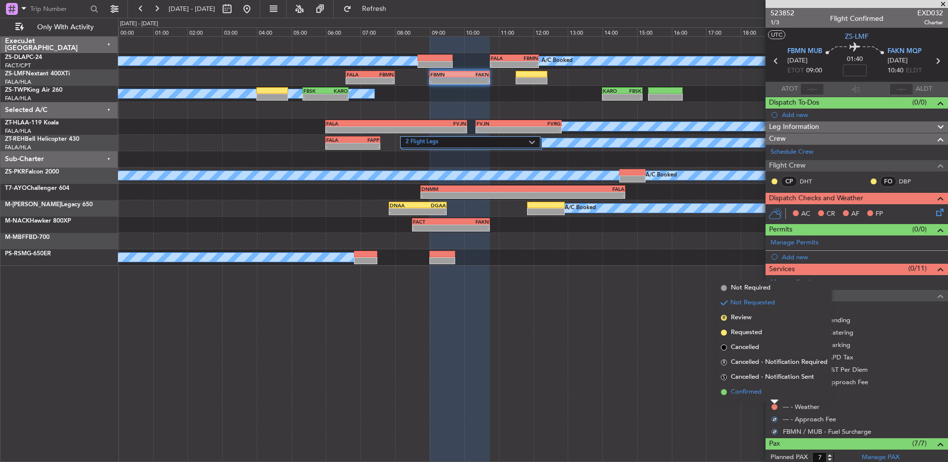
click at [773, 391] on li "Confirmed" at bounding box center [774, 392] width 115 height 15
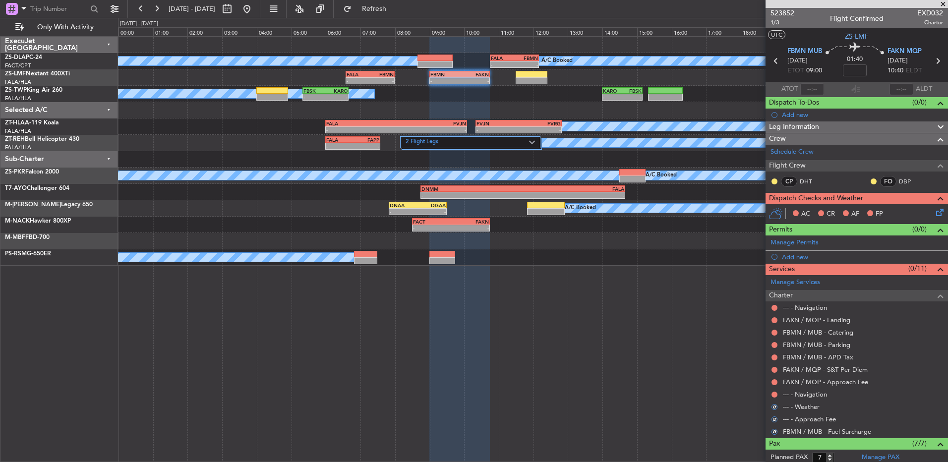
click at [773, 391] on div at bounding box center [774, 395] width 8 height 8
drag, startPoint x: 773, startPoint y: 391, endPoint x: 775, endPoint y: 396, distance: 5.3
click at [773, 399] on div "--- - Navigation" at bounding box center [857, 394] width 182 height 12
click at [775, 394] on button at bounding box center [774, 395] width 6 height 6
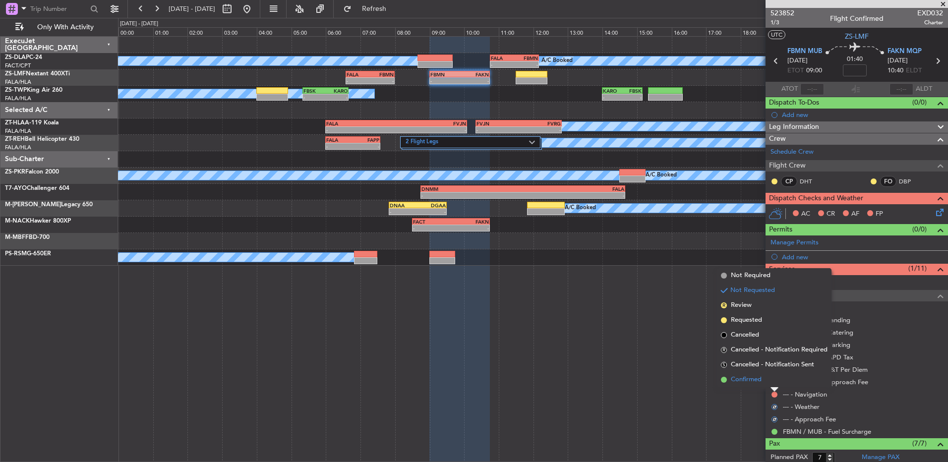
click at [772, 382] on li "Confirmed" at bounding box center [774, 379] width 115 height 15
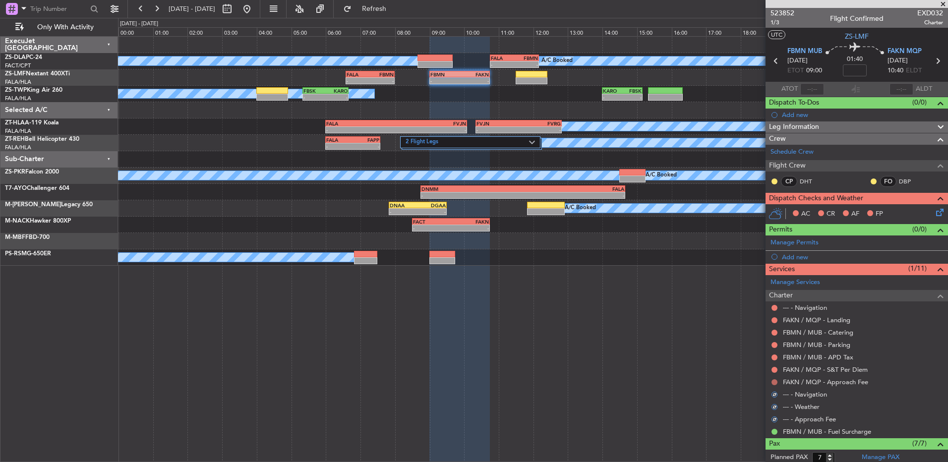
click at [772, 380] on button at bounding box center [774, 382] width 6 height 6
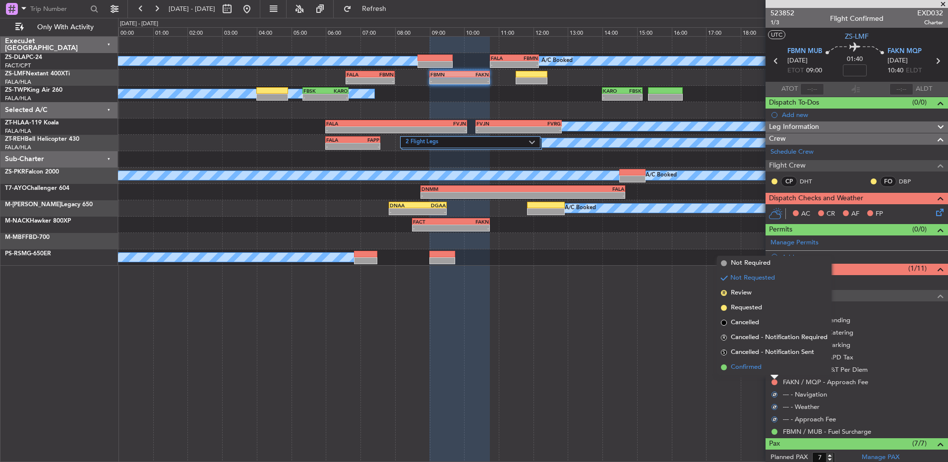
click at [772, 371] on li "Confirmed" at bounding box center [774, 367] width 115 height 15
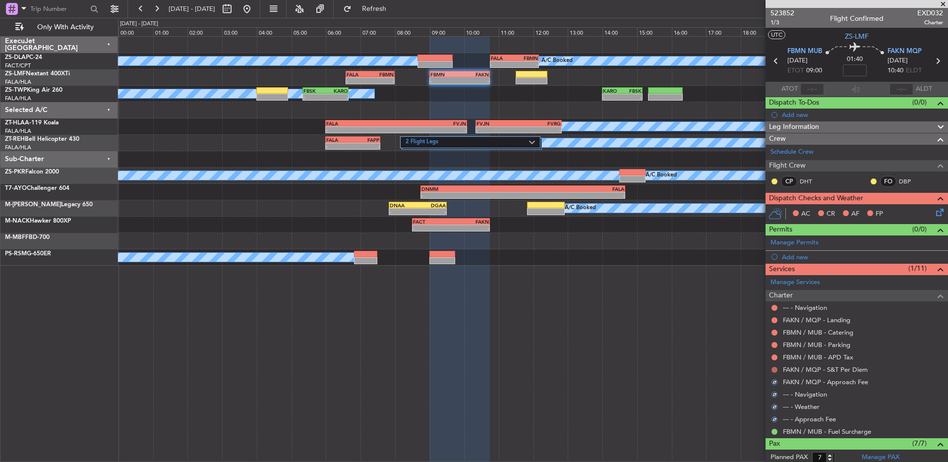
click at [772, 369] on button at bounding box center [774, 370] width 6 height 6
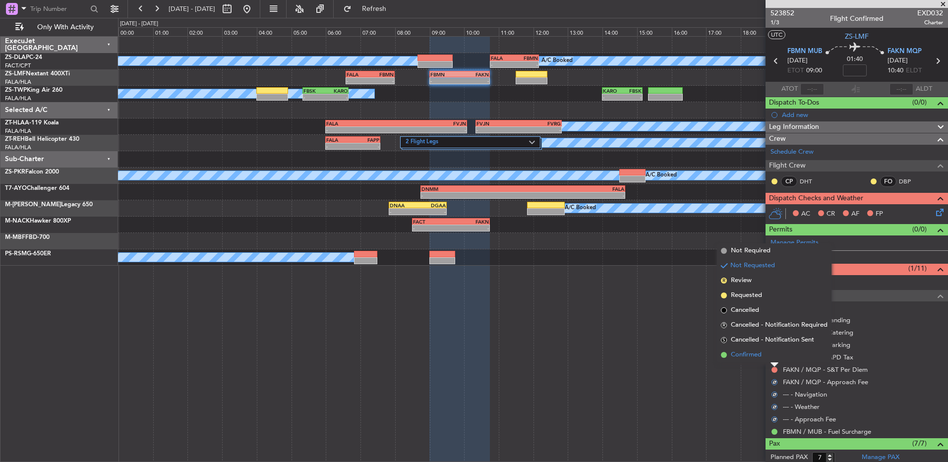
click at [772, 360] on li "Confirmed" at bounding box center [774, 355] width 115 height 15
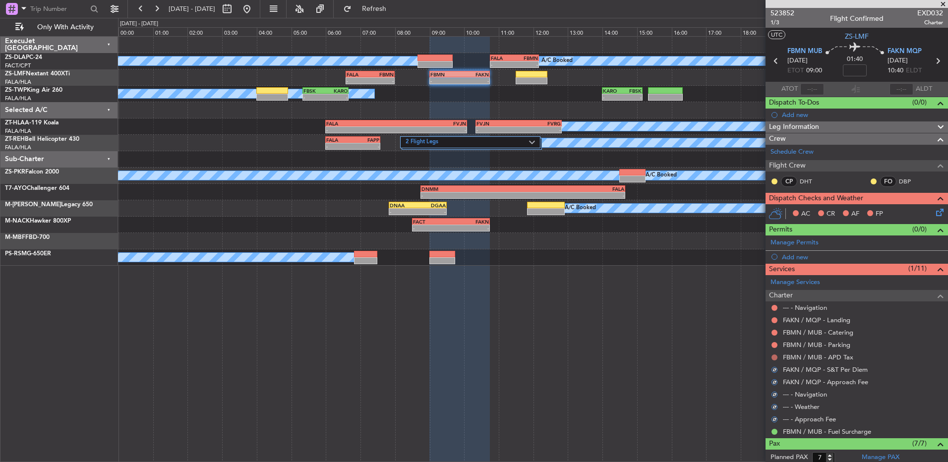
click at [772, 357] on button at bounding box center [774, 357] width 6 height 6
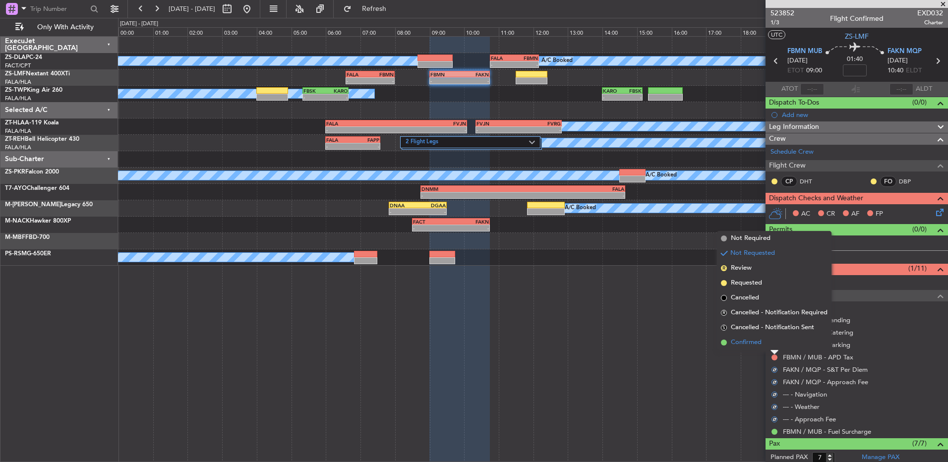
click at [771, 343] on li "Confirmed" at bounding box center [774, 342] width 115 height 15
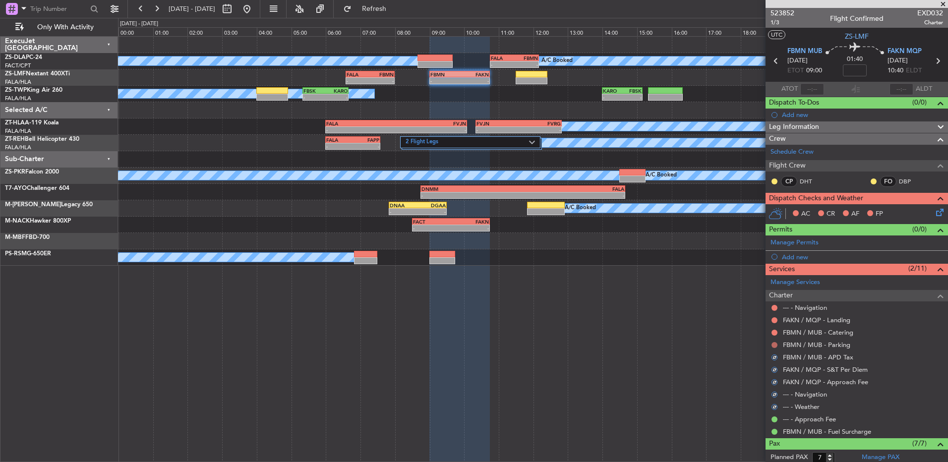
click at [773, 344] on button at bounding box center [774, 345] width 6 height 6
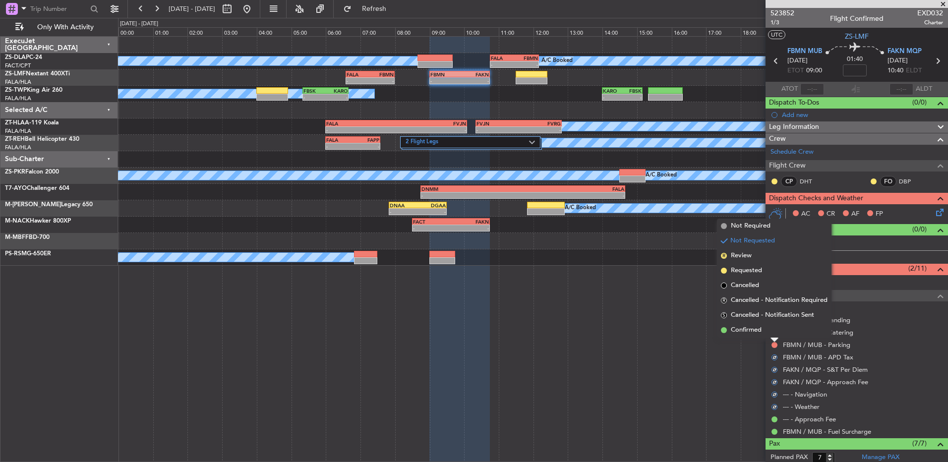
click at [773, 335] on li "Confirmed" at bounding box center [774, 330] width 115 height 15
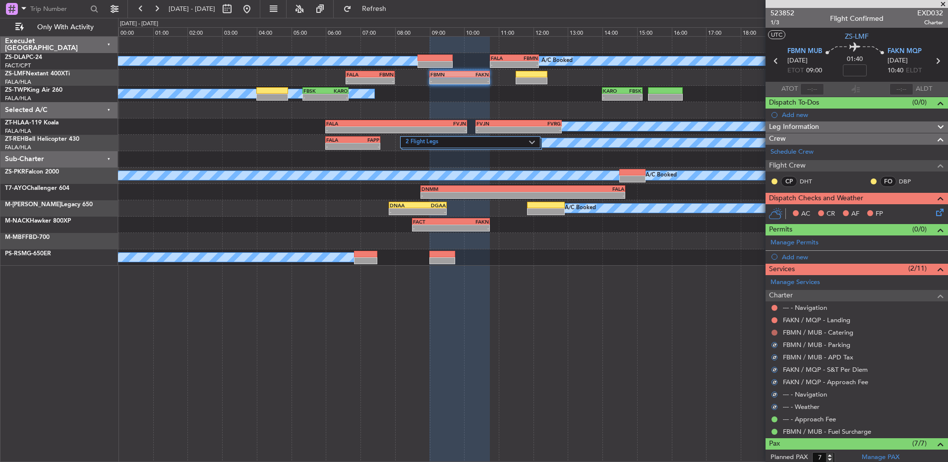
click at [773, 334] on button at bounding box center [774, 333] width 6 height 6
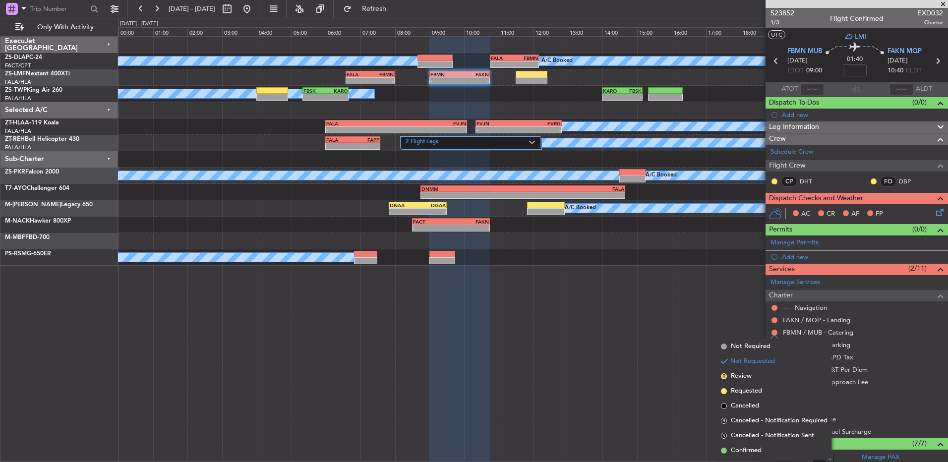
click at [776, 449] on li "Confirmed" at bounding box center [774, 450] width 115 height 15
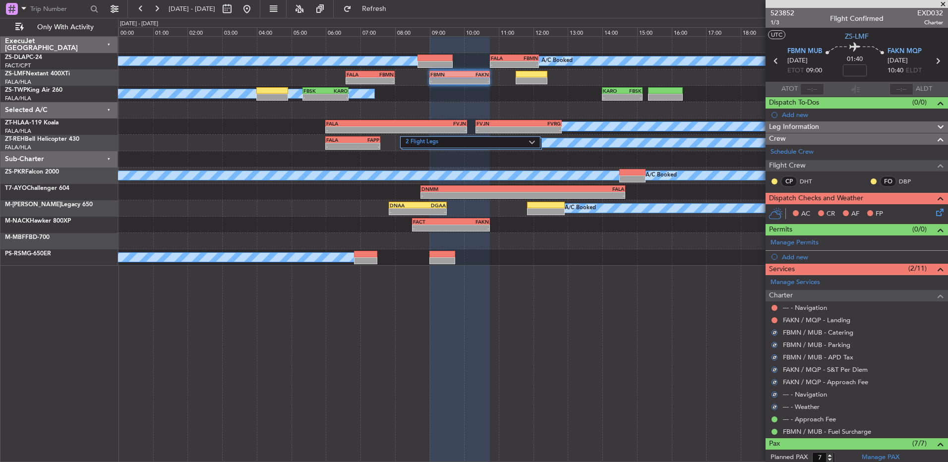
click at [775, 316] on div at bounding box center [774, 320] width 8 height 8
click at [778, 319] on div at bounding box center [774, 320] width 8 height 8
click at [776, 317] on div at bounding box center [774, 320] width 8 height 8
click at [775, 317] on button at bounding box center [774, 320] width 6 height 6
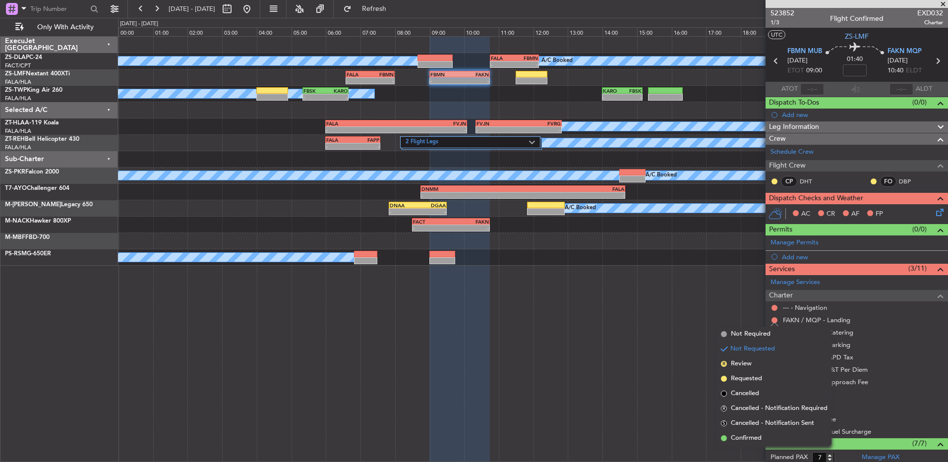
drag, startPoint x: 754, startPoint y: 435, endPoint x: 752, endPoint y: 348, distance: 86.8
click at [748, 429] on ul "Not Required Not Requested R Review Requested Cancelled R Cancelled - Notificat…" at bounding box center [774, 386] width 115 height 119
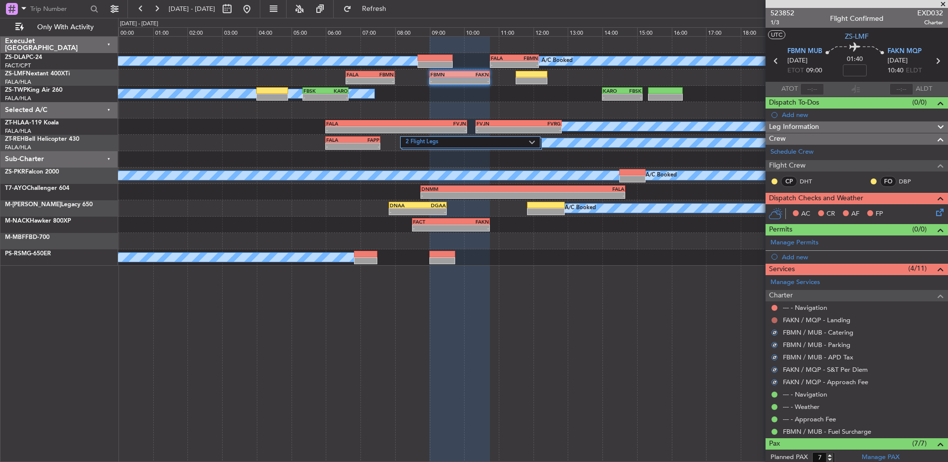
click at [777, 322] on div at bounding box center [774, 320] width 8 height 8
click at [772, 319] on button at bounding box center [774, 320] width 6 height 6
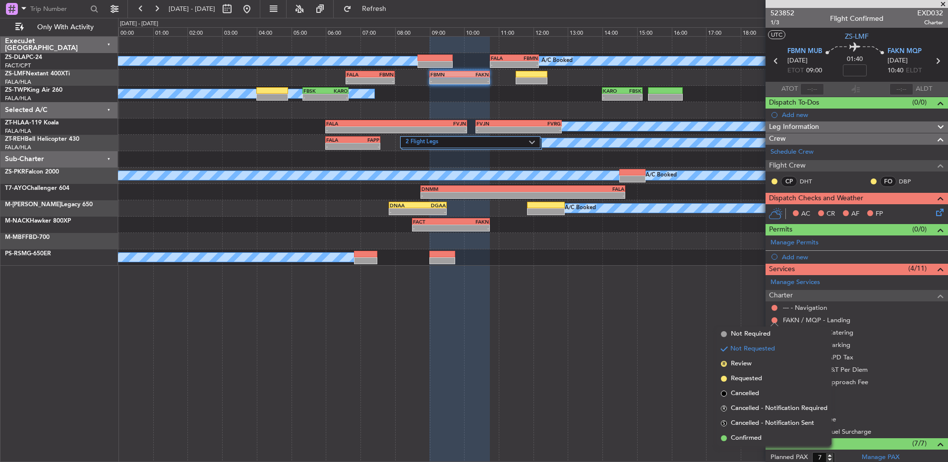
drag, startPoint x: 760, startPoint y: 437, endPoint x: 757, endPoint y: 410, distance: 27.4
click at [759, 437] on span "Confirmed" at bounding box center [746, 438] width 31 height 10
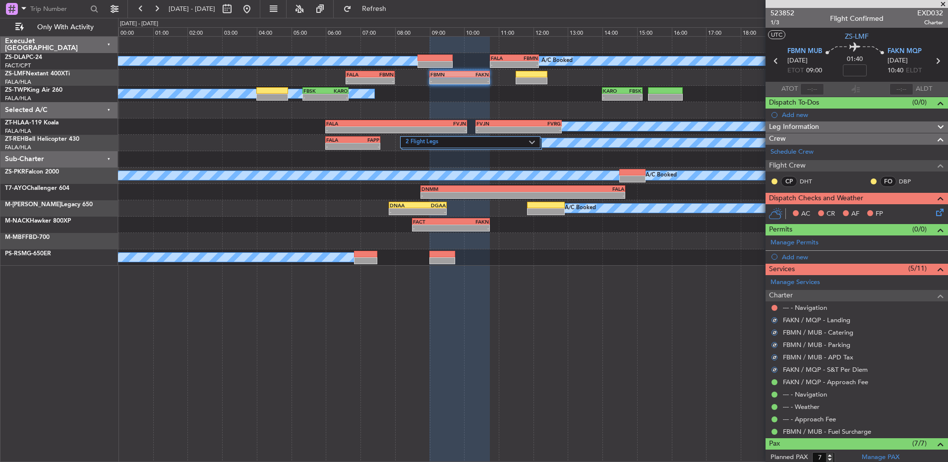
click at [774, 302] on div "--- - Navigation" at bounding box center [857, 307] width 182 height 12
click at [770, 305] on nimbus-traffic-light at bounding box center [774, 308] width 8 height 8
click at [774, 307] on button at bounding box center [774, 308] width 6 height 6
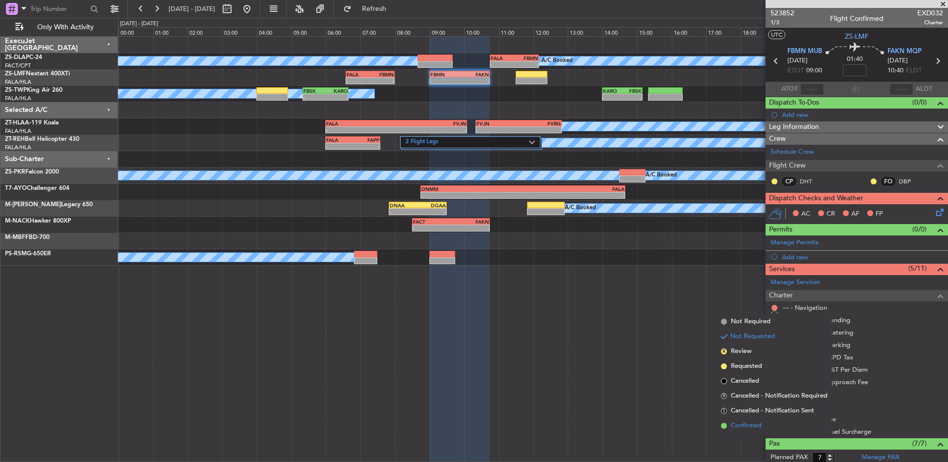
click at [753, 423] on span "Confirmed" at bounding box center [746, 426] width 31 height 10
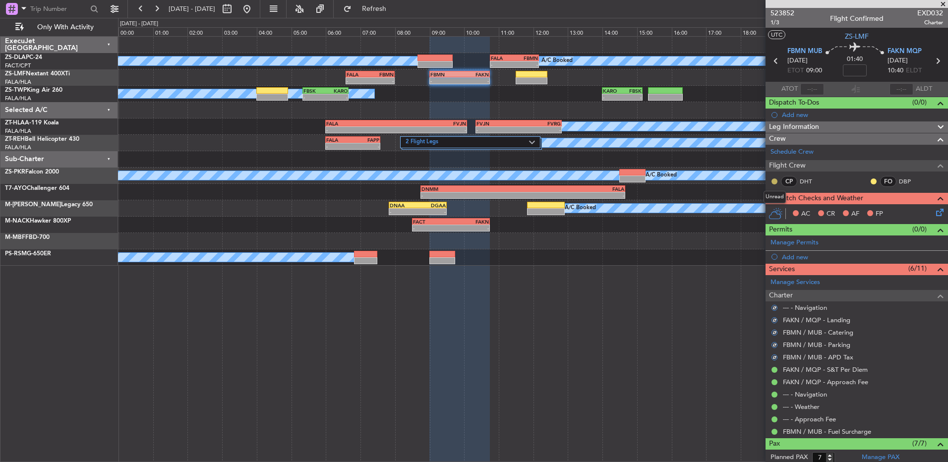
click at [773, 181] on button at bounding box center [774, 181] width 6 height 6
click at [774, 212] on span "Acknowledged" at bounding box center [777, 210] width 44 height 10
click at [870, 177] on div at bounding box center [874, 181] width 8 height 8
click at [871, 179] on button at bounding box center [874, 181] width 6 height 6
click at [860, 211] on span "Acknowledged" at bounding box center [869, 210] width 44 height 10
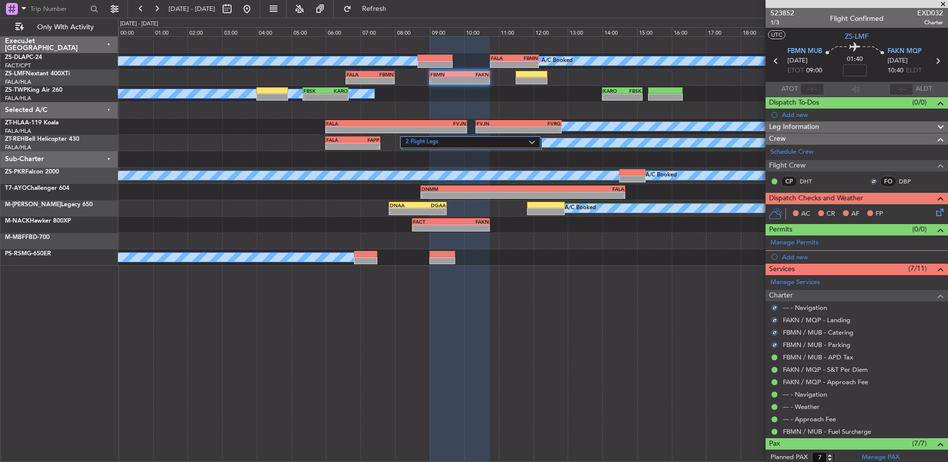
click at [934, 213] on icon at bounding box center [938, 211] width 8 height 8
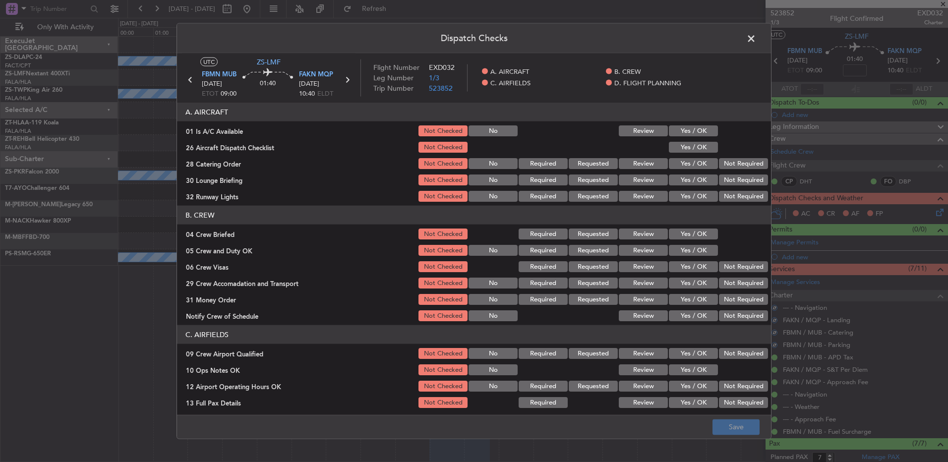
click at [688, 125] on button "Yes / OK" at bounding box center [693, 130] width 49 height 11
click at [692, 140] on div "Yes / OK" at bounding box center [692, 147] width 50 height 14
click at [704, 152] on button "Yes / OK" at bounding box center [693, 147] width 49 height 11
click at [725, 160] on button "Not Required" at bounding box center [743, 163] width 49 height 11
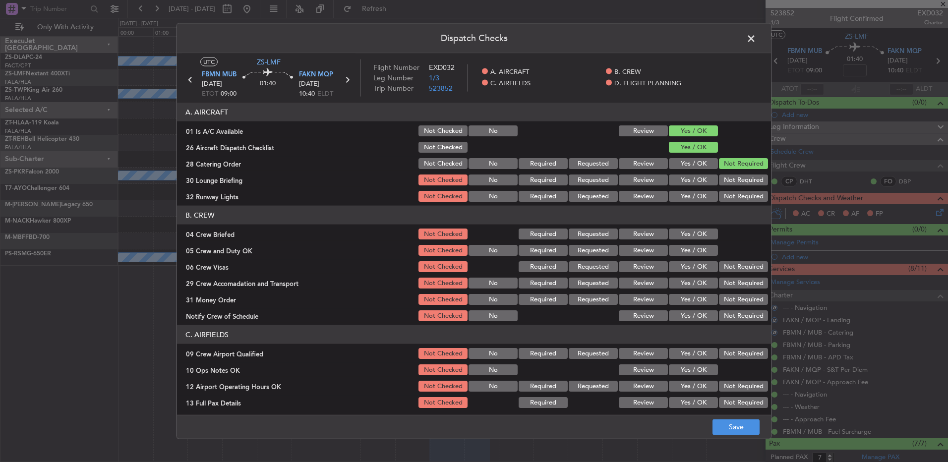
drag, startPoint x: 725, startPoint y: 164, endPoint x: 726, endPoint y: 173, distance: 9.5
click at [726, 166] on button "Not Required" at bounding box center [743, 163] width 49 height 11
click at [726, 173] on div "Not Required" at bounding box center [742, 180] width 50 height 14
click at [725, 179] on button "Not Required" at bounding box center [743, 180] width 49 height 11
drag, startPoint x: 724, startPoint y: 182, endPoint x: 725, endPoint y: 188, distance: 5.5
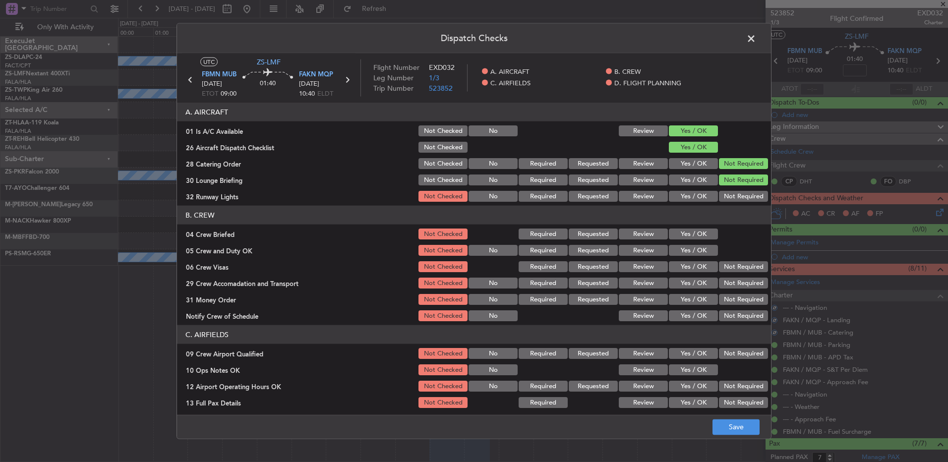
click at [724, 183] on button "Not Required" at bounding box center [743, 180] width 49 height 11
click at [725, 188] on section "A. AIRCRAFT 01 Is A/C Available Not Checked No Review Yes / OK 26 Aircraft Disp…" at bounding box center [474, 153] width 594 height 101
click at [725, 189] on section "A. AIRCRAFT 01 Is A/C Available Not Checked No Review Yes / OK 26 Aircraft Disp…" at bounding box center [474, 153] width 594 height 101
drag, startPoint x: 725, startPoint y: 195, endPoint x: 719, endPoint y: 205, distance: 11.8
click at [725, 195] on button "Not Required" at bounding box center [743, 196] width 49 height 11
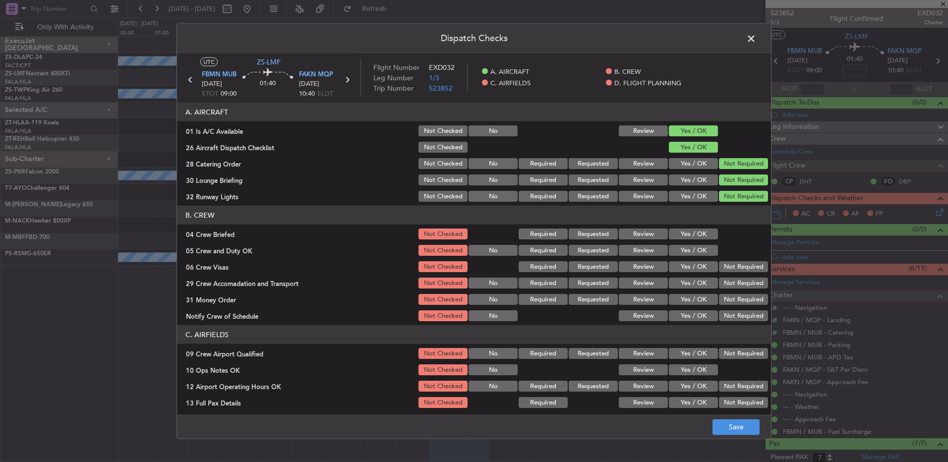
click at [719, 205] on article "A. AIRCRAFT 01 Is A/C Available Not Checked No Review Yes / OK 26 Aircraft Disp…" at bounding box center [474, 256] width 594 height 306
click at [678, 236] on button "Yes / OK" at bounding box center [693, 234] width 49 height 11
click at [685, 255] on button "Yes / OK" at bounding box center [693, 250] width 49 height 11
click at [736, 272] on button "Not Required" at bounding box center [743, 266] width 49 height 11
drag, startPoint x: 734, startPoint y: 277, endPoint x: 728, endPoint y: 286, distance: 11.1
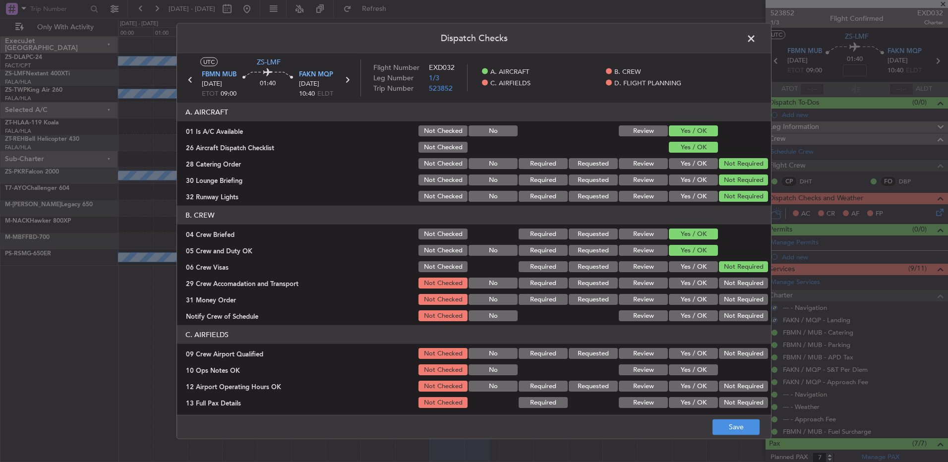
click at [728, 281] on div "Not Required" at bounding box center [742, 283] width 50 height 14
click at [728, 287] on button "Not Required" at bounding box center [743, 283] width 49 height 11
click at [732, 291] on section "B. CREW 04 Crew Briefed Not Checked Required Requested Review Yes / OK 05 Crew …" at bounding box center [474, 264] width 594 height 117
click at [731, 296] on section "B. CREW 04 Crew Briefed Not Checked Required Requested Review Yes / OK 05 Crew …" at bounding box center [474, 264] width 594 height 117
click at [733, 305] on div "Not Required" at bounding box center [742, 300] width 50 height 14
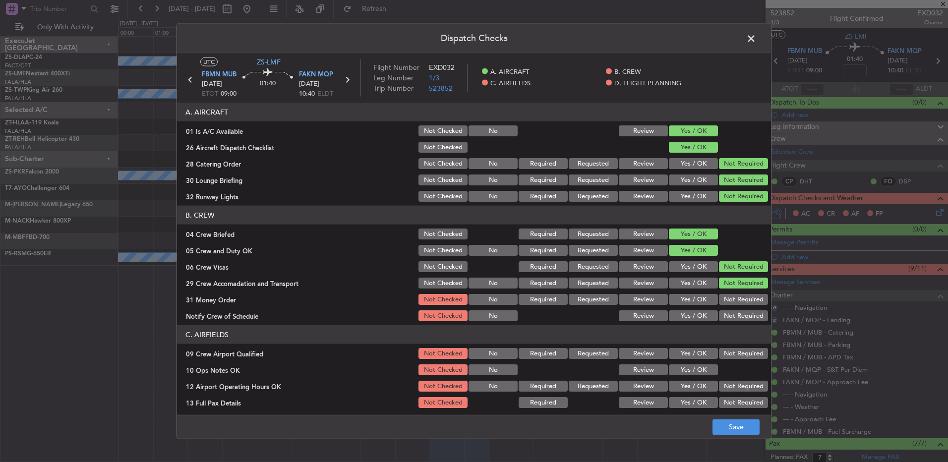
click at [732, 311] on div "Not Required" at bounding box center [742, 316] width 50 height 14
drag, startPoint x: 727, startPoint y: 296, endPoint x: 730, endPoint y: 311, distance: 14.7
click at [729, 297] on button "Not Required" at bounding box center [743, 299] width 49 height 11
click at [728, 316] on button "Not Required" at bounding box center [743, 315] width 49 height 11
click at [736, 355] on button "Not Required" at bounding box center [743, 353] width 49 height 11
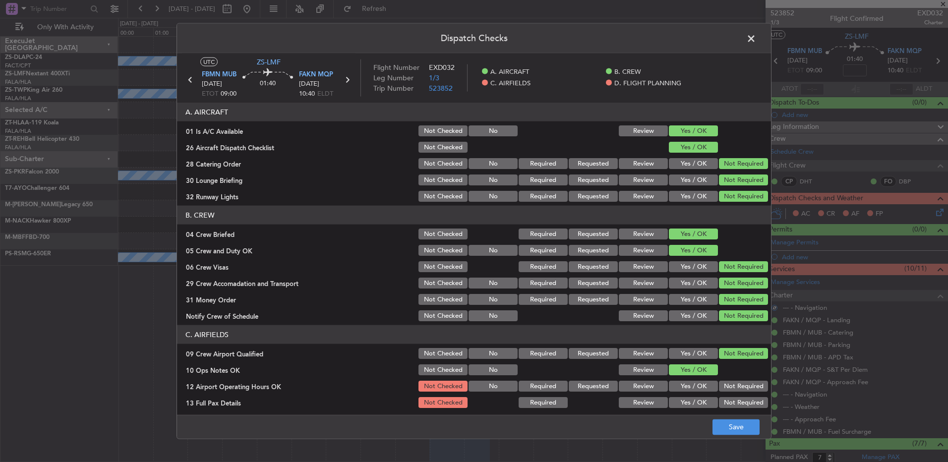
scroll to position [139, 0]
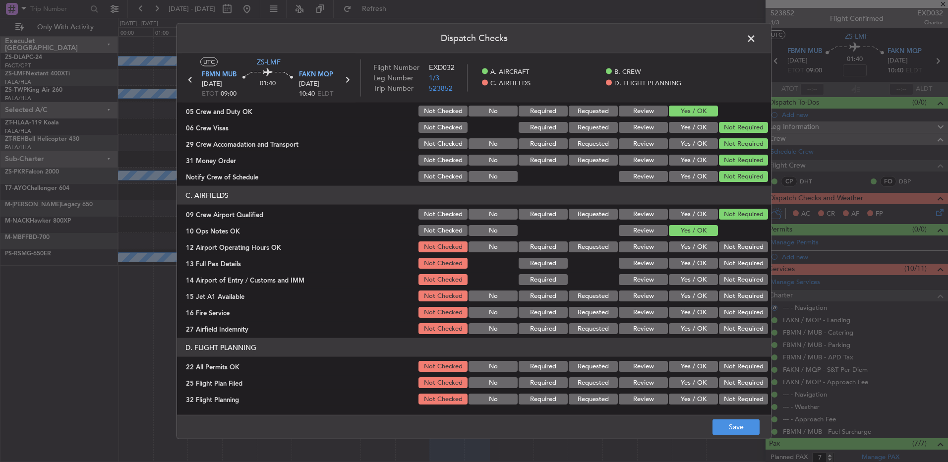
click at [733, 252] on button "Not Required" at bounding box center [743, 246] width 49 height 11
click at [732, 261] on button "Not Required" at bounding box center [743, 263] width 49 height 11
click at [732, 267] on button "Not Required" at bounding box center [743, 263] width 49 height 11
click at [730, 279] on button "Not Required" at bounding box center [743, 279] width 49 height 11
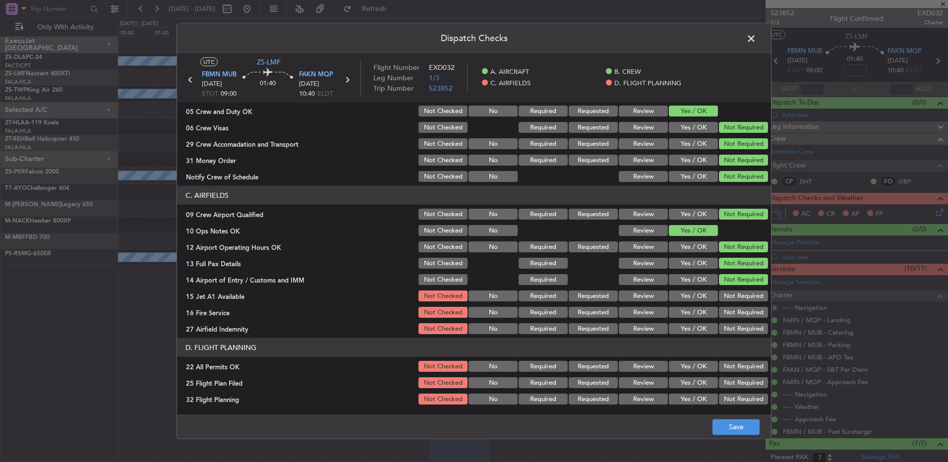
click at [729, 281] on button "Not Required" at bounding box center [743, 279] width 49 height 11
click at [725, 288] on section "C. AIRFIELDS 09 Crew Airport Qualified Not Checked No Required Requested Review…" at bounding box center [474, 261] width 594 height 150
click at [725, 295] on button "Not Required" at bounding box center [743, 296] width 49 height 11
drag, startPoint x: 723, startPoint y: 297, endPoint x: 732, endPoint y: 311, distance: 16.2
click at [726, 298] on button "Not Required" at bounding box center [743, 296] width 49 height 11
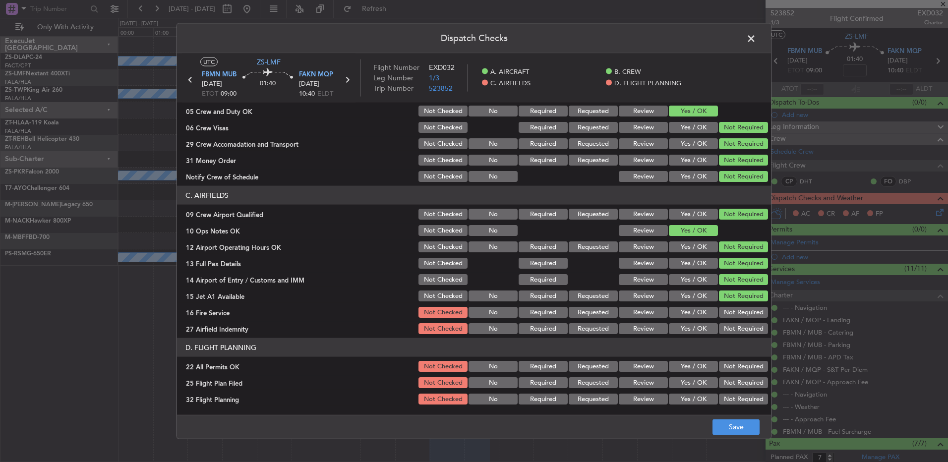
click at [732, 316] on button "Not Required" at bounding box center [743, 312] width 49 height 11
click at [730, 323] on section "C. AIRFIELDS 09 Crew Airport Qualified Not Checked No Required Requested Review…" at bounding box center [474, 261] width 594 height 150
drag, startPoint x: 733, startPoint y: 327, endPoint x: 731, endPoint y: 347, distance: 19.9
click at [726, 330] on button "Not Required" at bounding box center [743, 328] width 49 height 11
drag, startPoint x: 735, startPoint y: 368, endPoint x: 722, endPoint y: 374, distance: 14.4
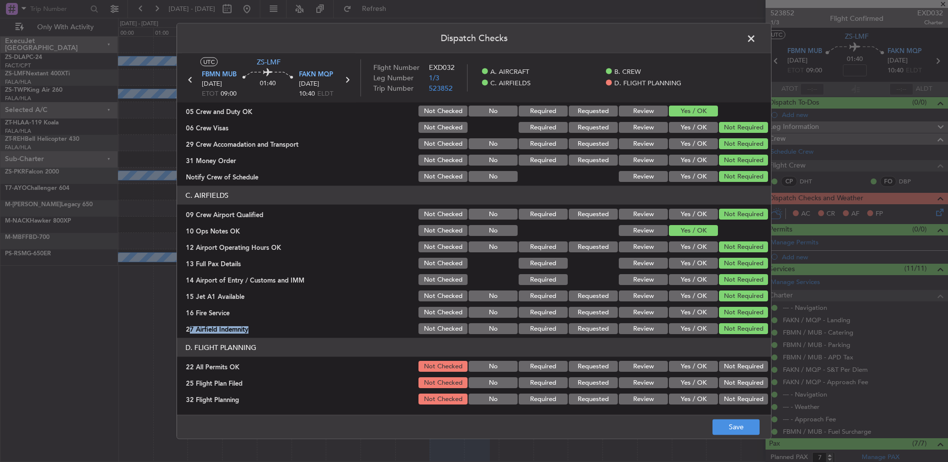
click at [733, 368] on button "Not Required" at bounding box center [743, 366] width 49 height 11
click at [625, 388] on button "Review" at bounding box center [643, 382] width 49 height 11
click at [643, 399] on button "Review" at bounding box center [643, 399] width 49 height 11
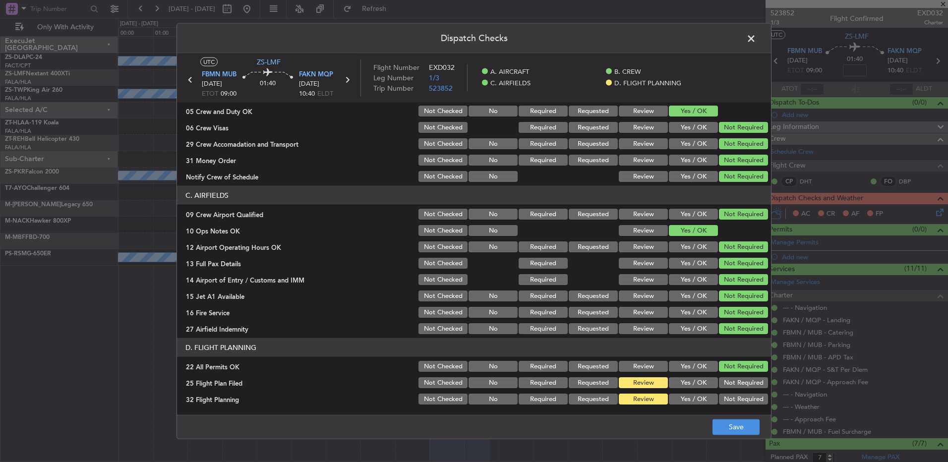
click at [721, 414] on footer "Save" at bounding box center [474, 426] width 594 height 24
click at [727, 422] on button "Save" at bounding box center [735, 427] width 47 height 16
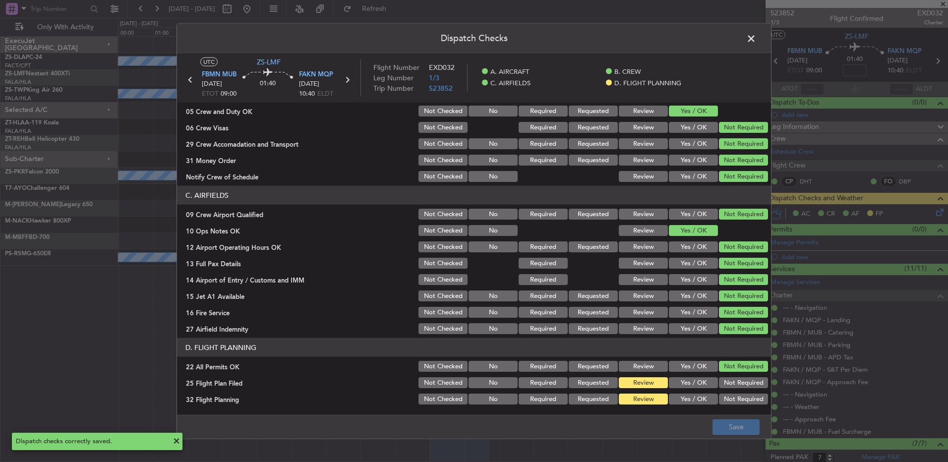
click at [756, 37] on span at bounding box center [756, 41] width 0 height 20
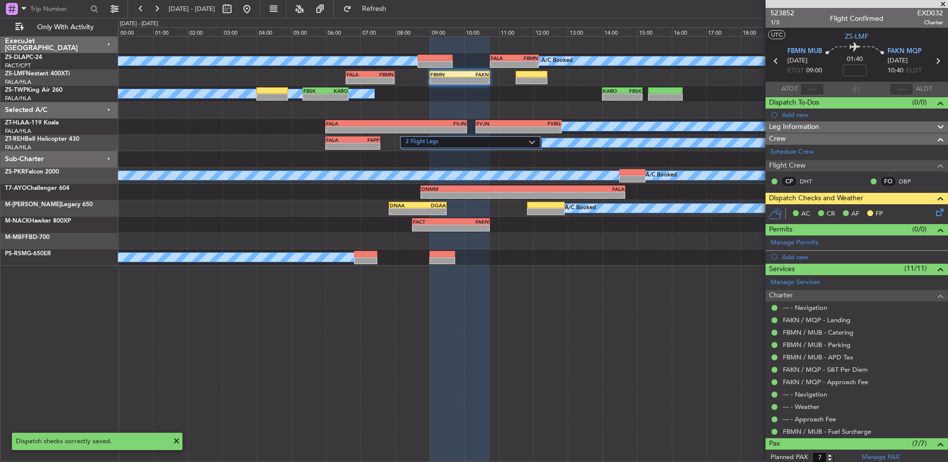
click at [772, 60] on icon at bounding box center [775, 61] width 13 height 13
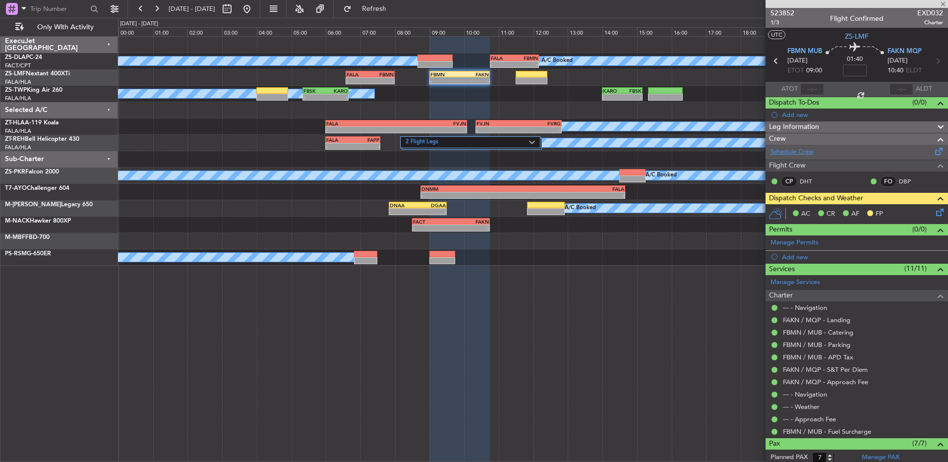
type input "0"
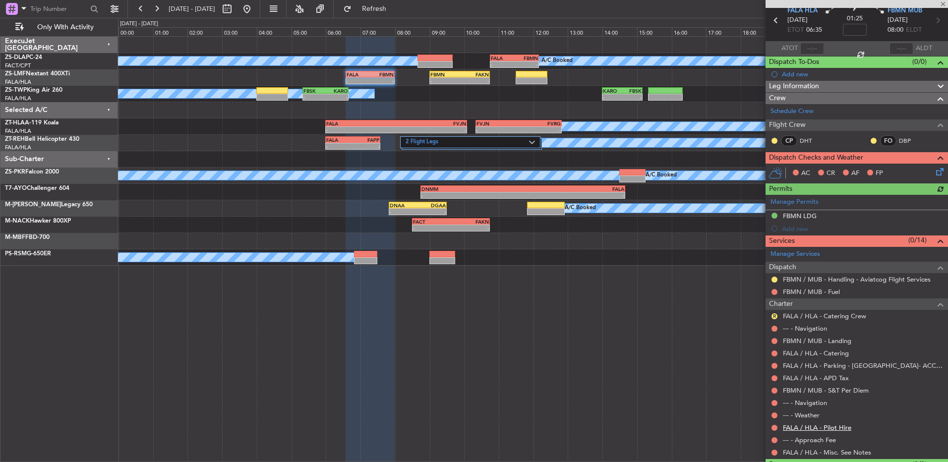
scroll to position [65, 0]
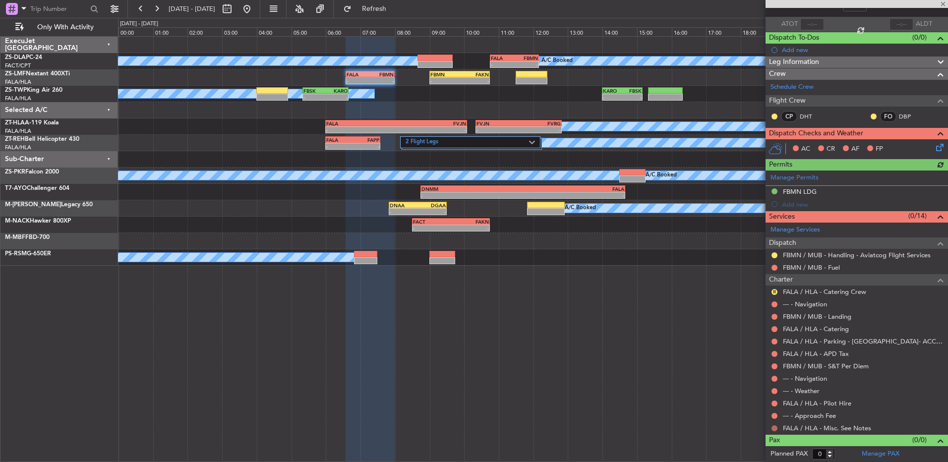
click at [772, 428] on button at bounding box center [774, 428] width 6 height 6
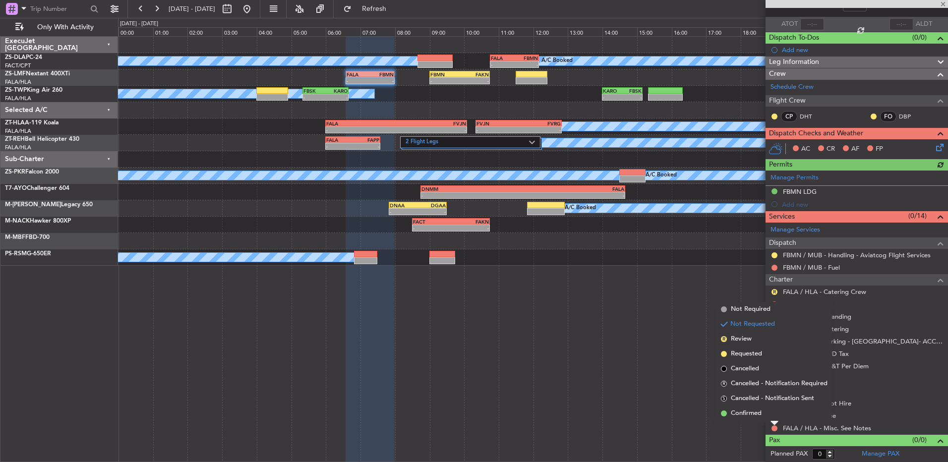
click at [775, 417] on li "Confirmed" at bounding box center [774, 413] width 115 height 15
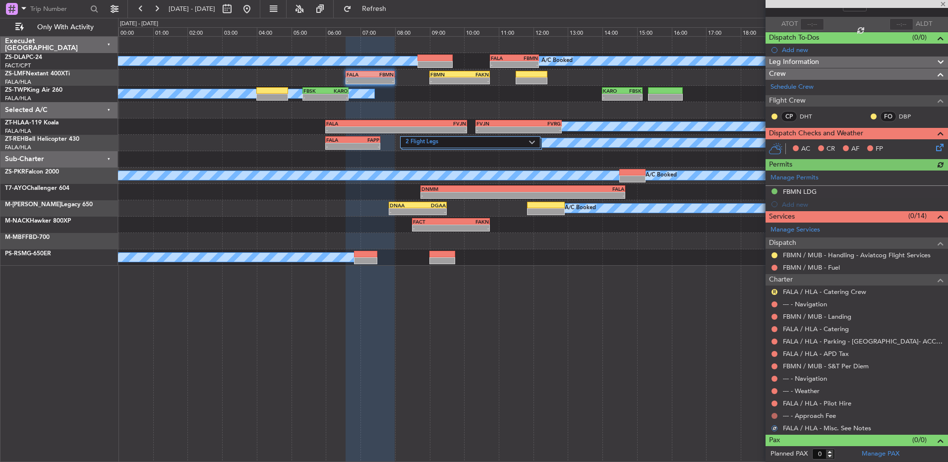
click at [772, 413] on button at bounding box center [774, 416] width 6 height 6
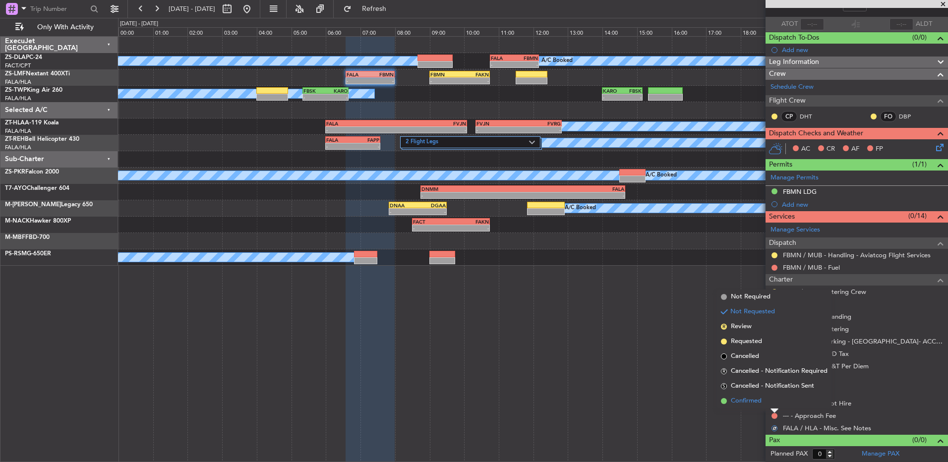
click at [776, 404] on li "Confirmed" at bounding box center [774, 401] width 115 height 15
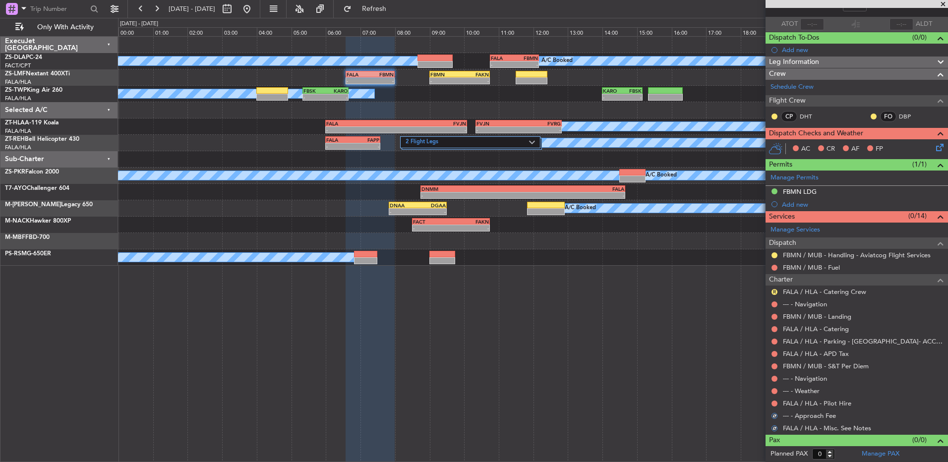
click at [776, 404] on button at bounding box center [774, 404] width 6 height 6
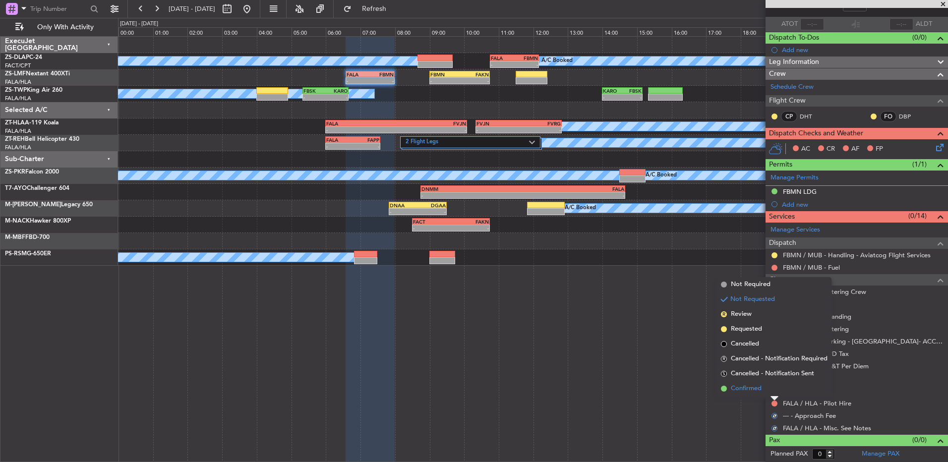
click at [776, 395] on li "Confirmed" at bounding box center [774, 388] width 115 height 15
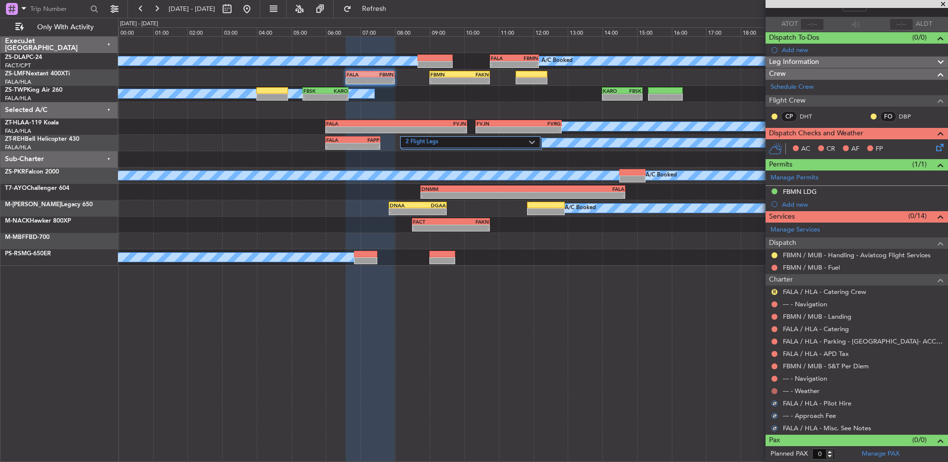
click at [776, 394] on mat-tooltip-component "Not Requested" at bounding box center [775, 407] width 56 height 26
click at [776, 393] on button at bounding box center [774, 391] width 6 height 6
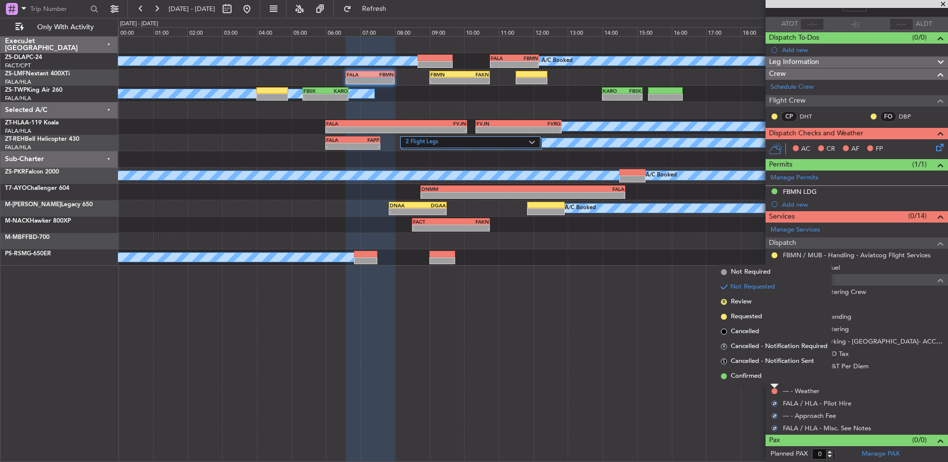
click at [779, 385] on div "--- - Weather" at bounding box center [857, 391] width 182 height 12
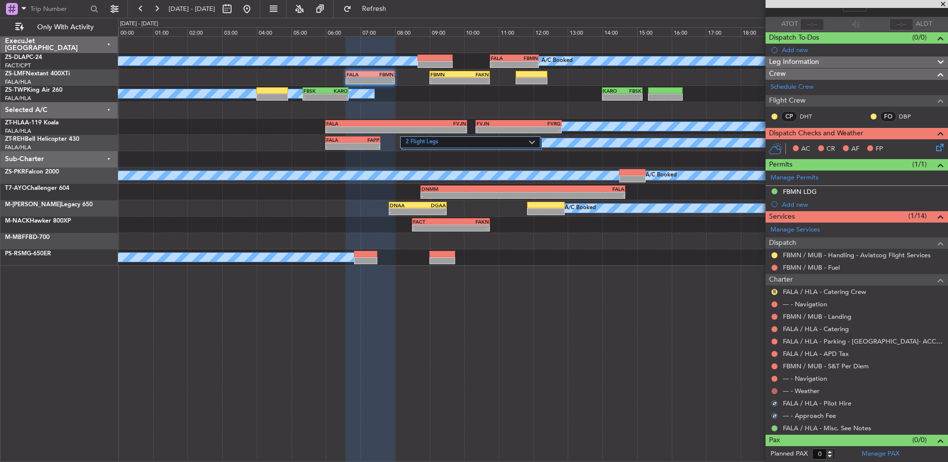
click at [774, 389] on button at bounding box center [774, 391] width 6 height 6
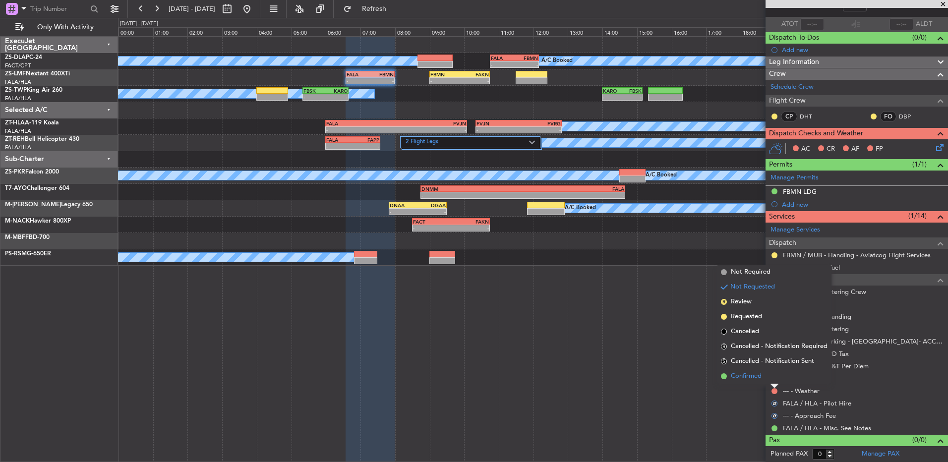
click at [773, 378] on li "Confirmed" at bounding box center [774, 376] width 115 height 15
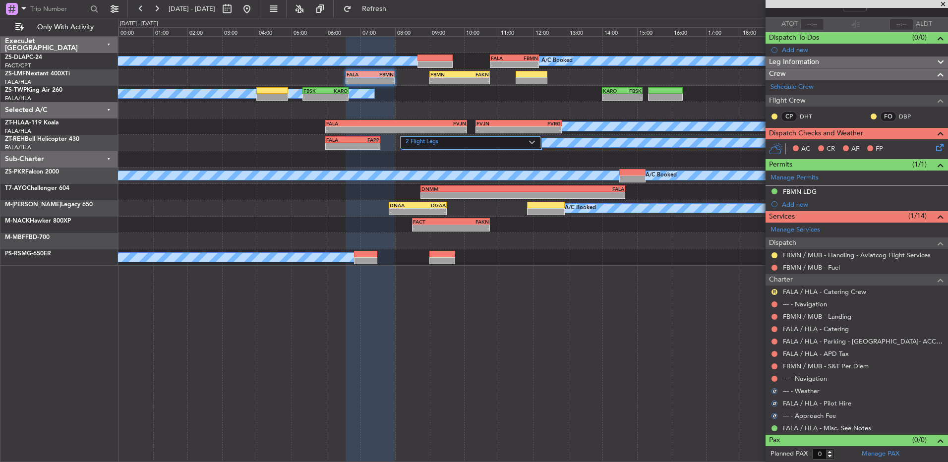
click at [773, 378] on button at bounding box center [774, 379] width 6 height 6
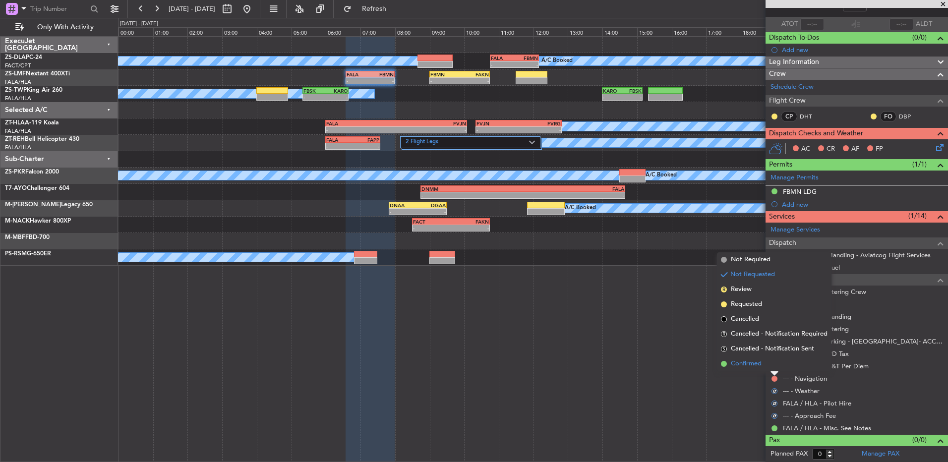
click at [773, 367] on li "Confirmed" at bounding box center [774, 363] width 115 height 15
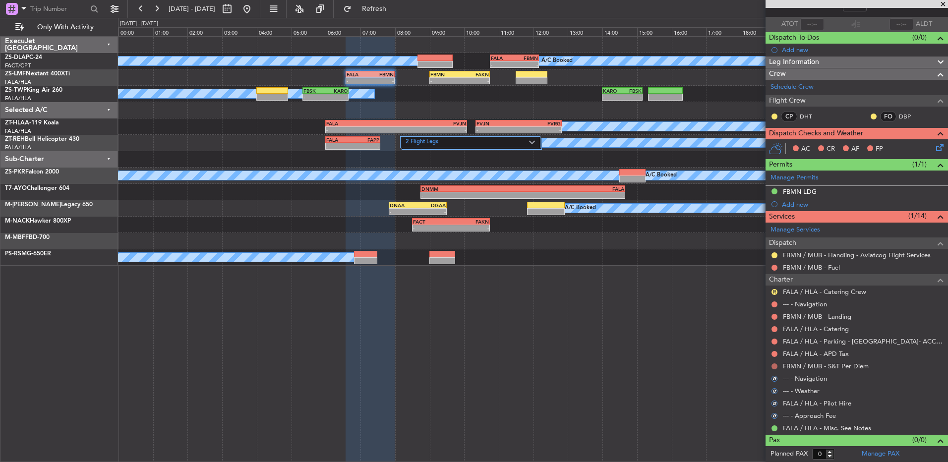
click at [772, 364] on button at bounding box center [774, 366] width 6 height 6
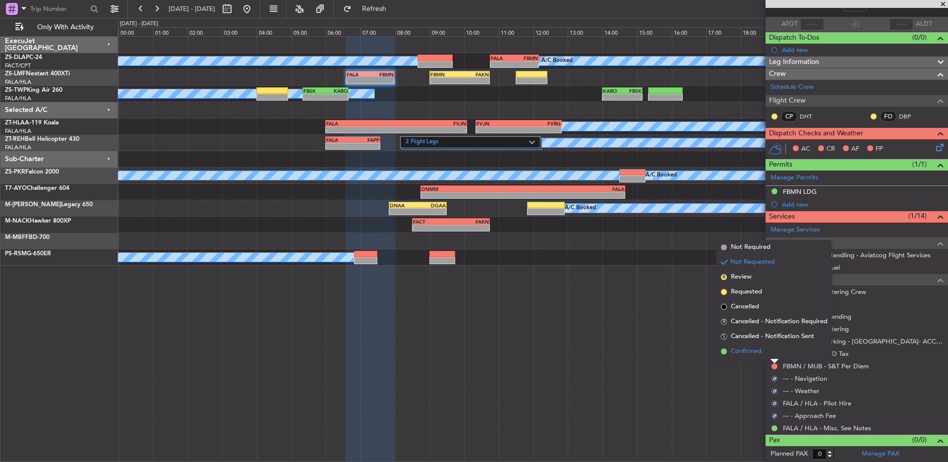
click at [773, 354] on li "Confirmed" at bounding box center [774, 351] width 115 height 15
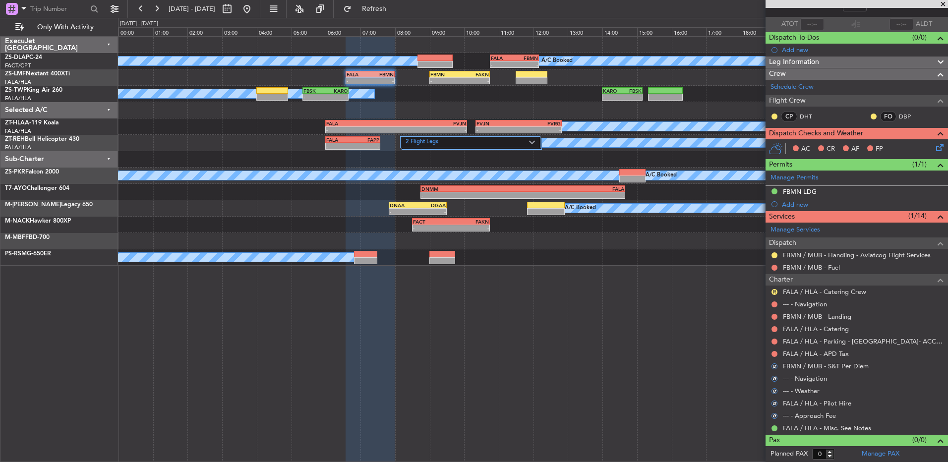
click at [773, 354] on button at bounding box center [774, 354] width 6 height 6
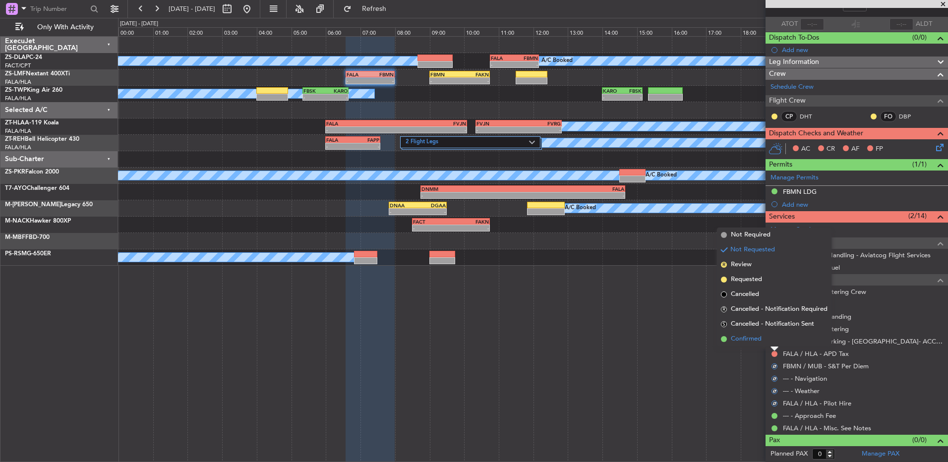
click at [774, 341] on li "Confirmed" at bounding box center [774, 339] width 115 height 15
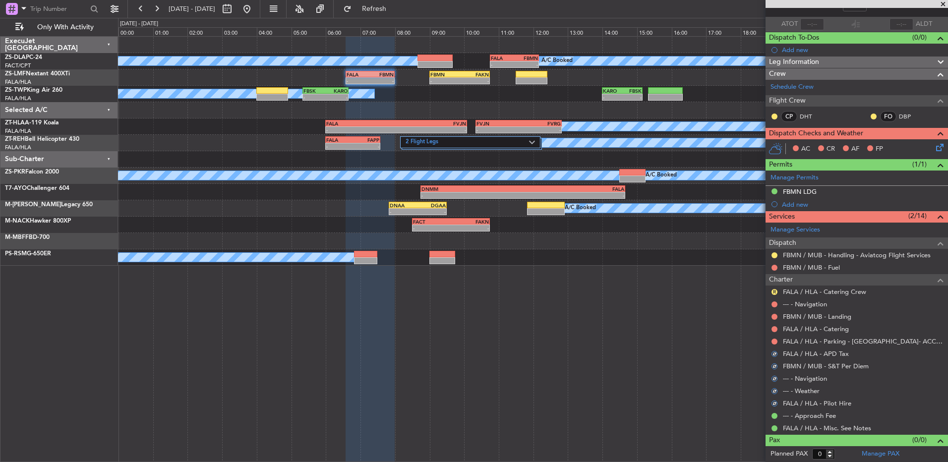
click at [774, 341] on button at bounding box center [774, 342] width 6 height 6
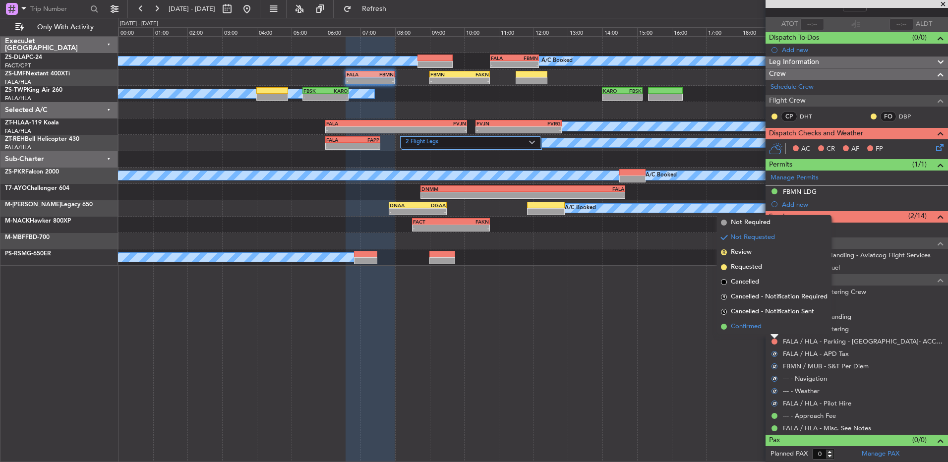
click at [771, 330] on li "Confirmed" at bounding box center [774, 326] width 115 height 15
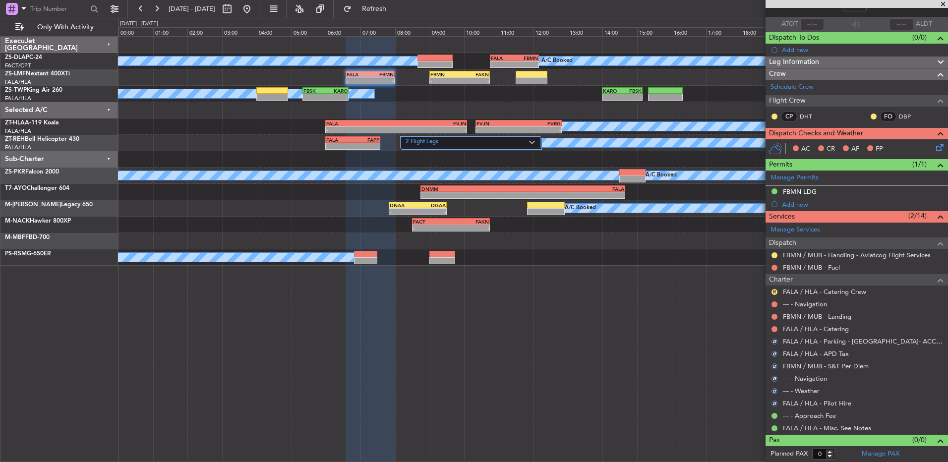
click at [771, 330] on button at bounding box center [774, 329] width 6 height 6
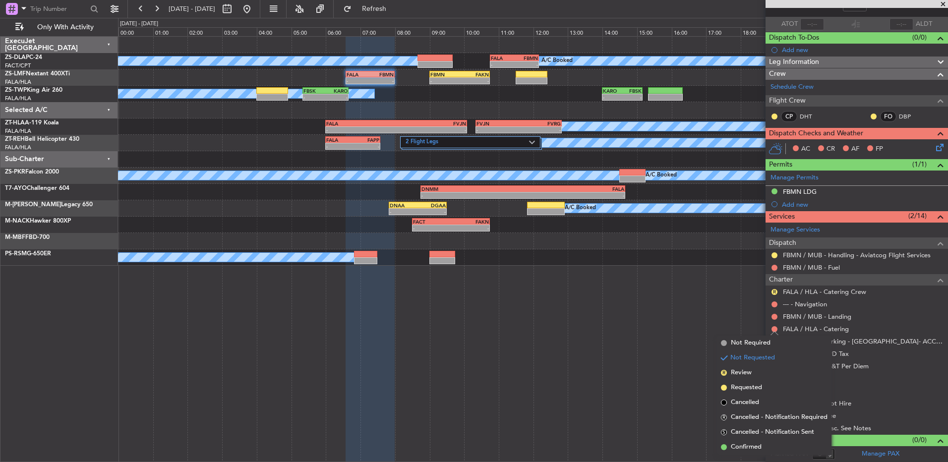
drag, startPoint x: 756, startPoint y: 444, endPoint x: 755, endPoint y: 415, distance: 28.8
click at [755, 444] on span "Confirmed" at bounding box center [746, 447] width 31 height 10
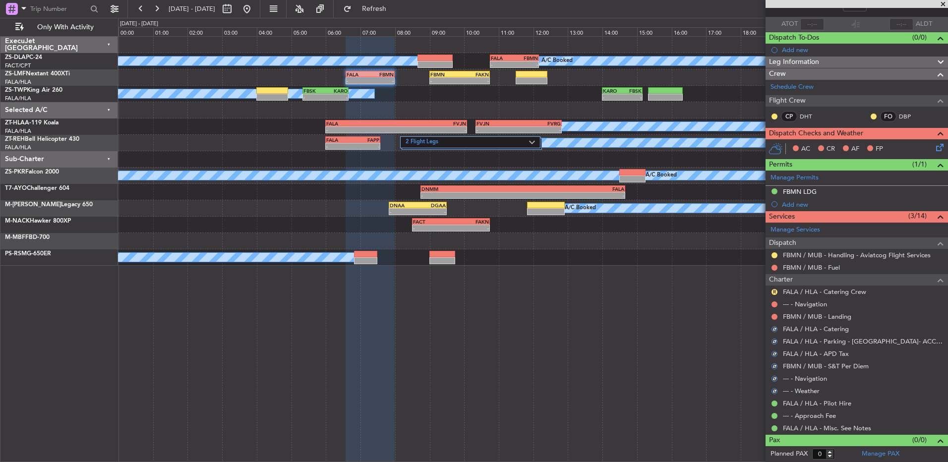
click at [778, 314] on nimbus-traffic-light at bounding box center [774, 317] width 8 height 8
click at [777, 315] on div at bounding box center [774, 317] width 8 height 8
click at [775, 315] on button at bounding box center [774, 317] width 6 height 6
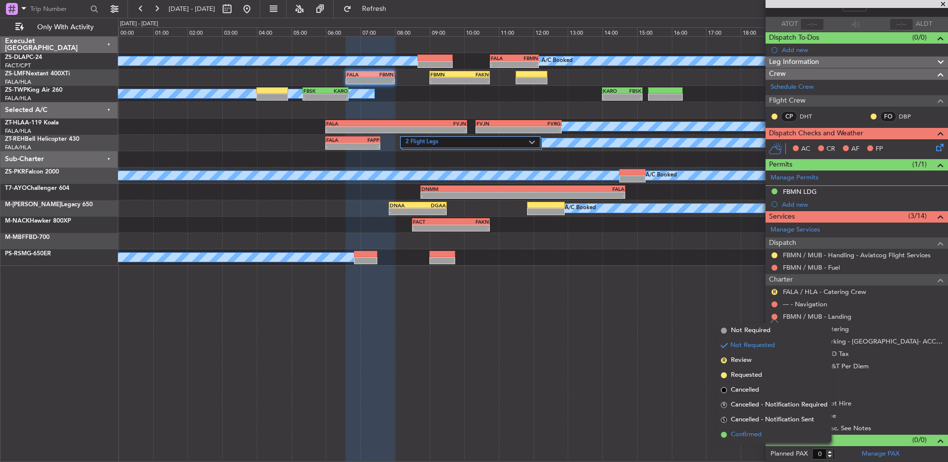
click at [733, 435] on span "Confirmed" at bounding box center [746, 435] width 31 height 10
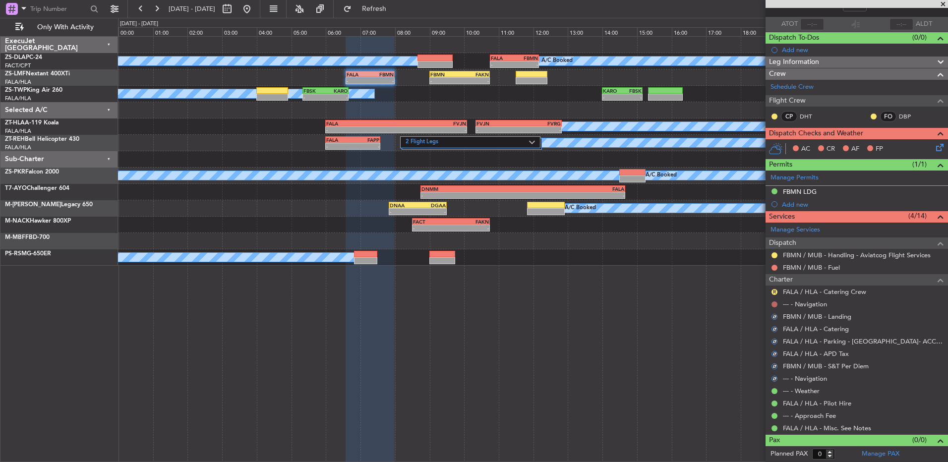
click at [772, 305] on button at bounding box center [774, 304] width 6 height 6
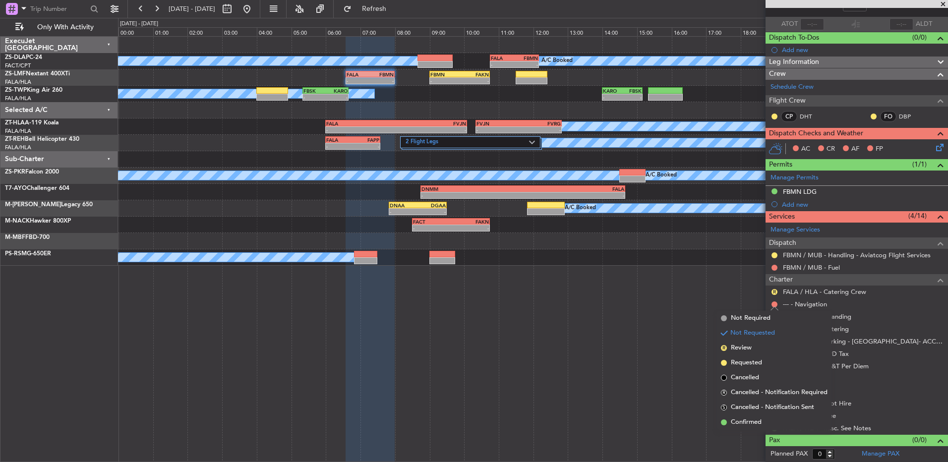
drag, startPoint x: 751, startPoint y: 422, endPoint x: 757, endPoint y: 364, distance: 57.8
click at [750, 422] on span "Confirmed" at bounding box center [746, 422] width 31 height 10
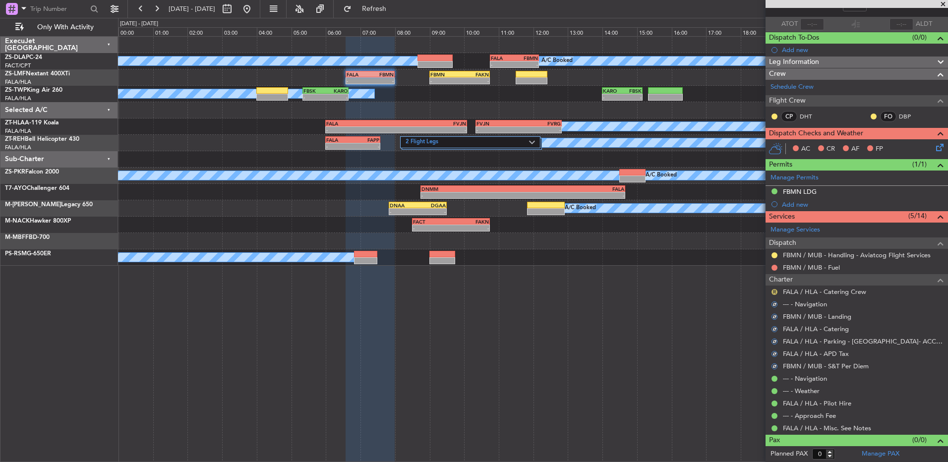
click at [773, 292] on button "R" at bounding box center [774, 292] width 6 height 6
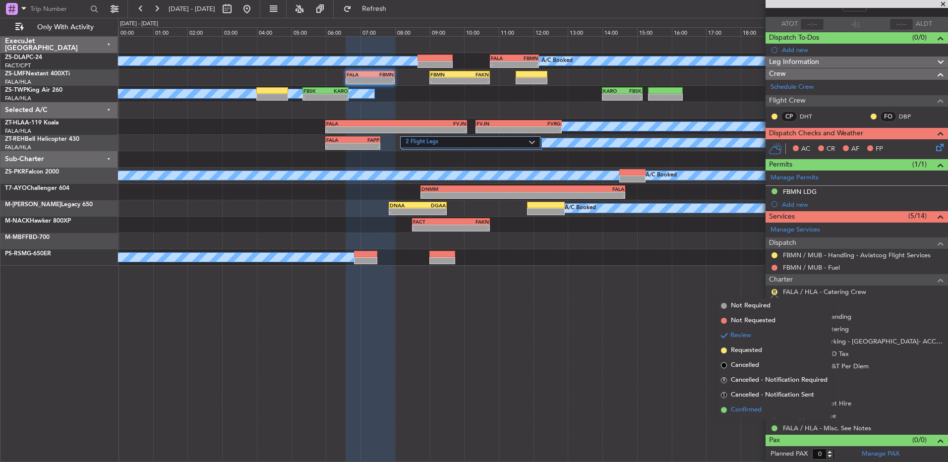
click at [755, 407] on span "Confirmed" at bounding box center [746, 410] width 31 height 10
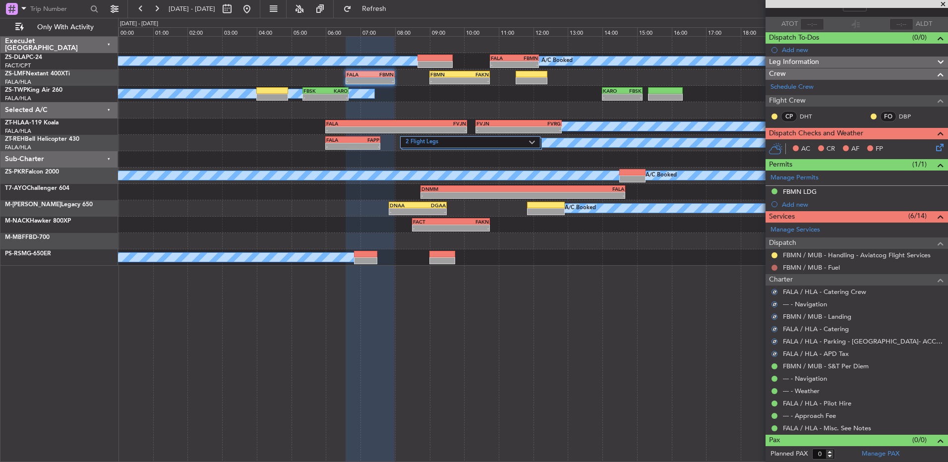
click at [772, 267] on button at bounding box center [774, 268] width 6 height 6
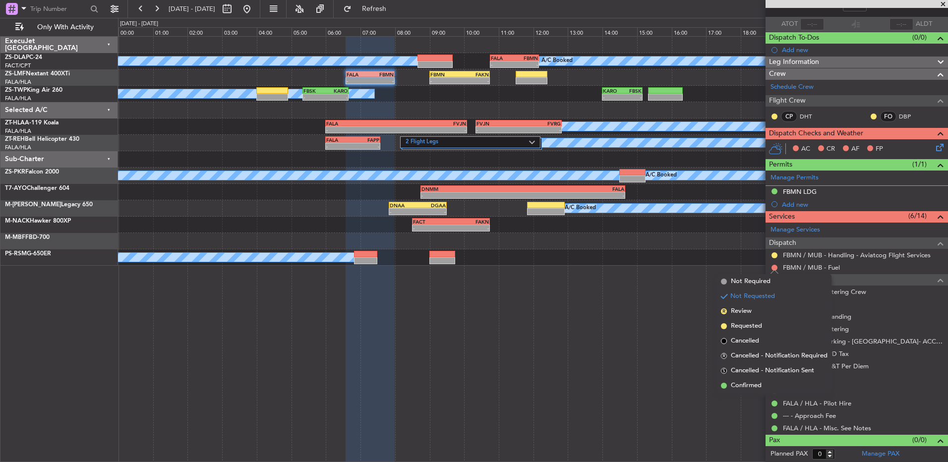
click at [754, 388] on span "Confirmed" at bounding box center [746, 386] width 31 height 10
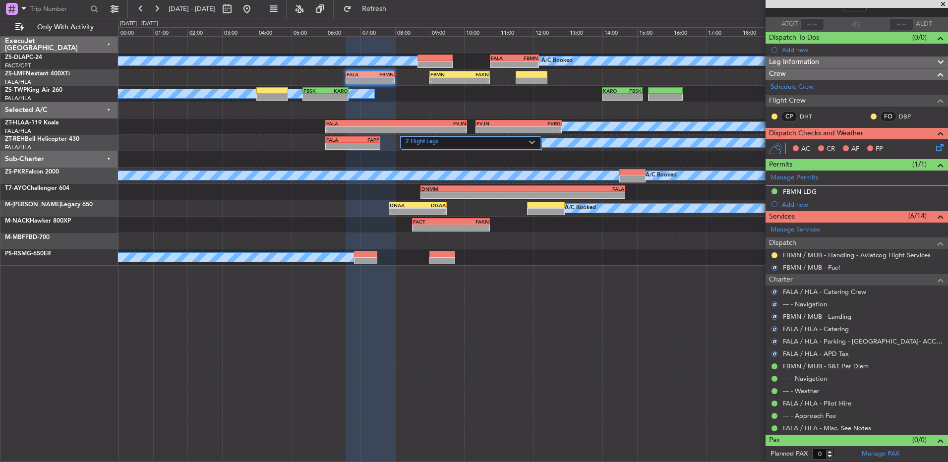
click at [779, 256] on div "FBMN / MUB - Handling - Aviatcog Flight Services" at bounding box center [857, 255] width 182 height 12
click at [771, 255] on button at bounding box center [774, 255] width 6 height 6
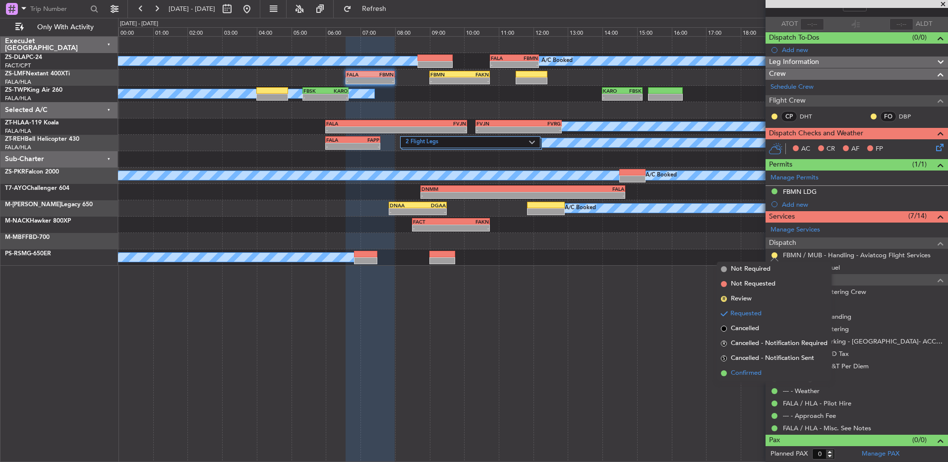
click at [738, 368] on li "Confirmed" at bounding box center [774, 373] width 115 height 15
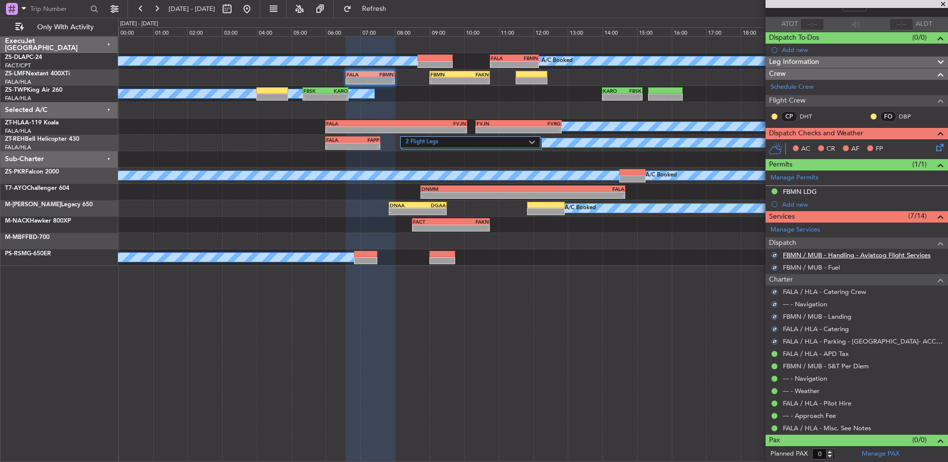
click at [830, 254] on link "FBMN / MUB - Handling - Aviatcog Flight Services" at bounding box center [857, 255] width 148 height 8
click at [871, 117] on button at bounding box center [874, 117] width 6 height 6
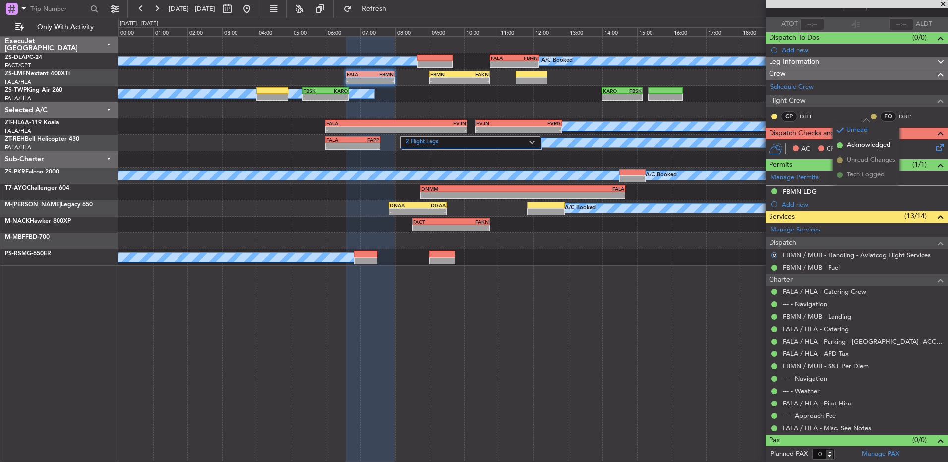
click at [871, 117] on button at bounding box center [874, 117] width 6 height 6
click at [860, 115] on div "CP DHT FO DBP" at bounding box center [856, 117] width 178 height 17
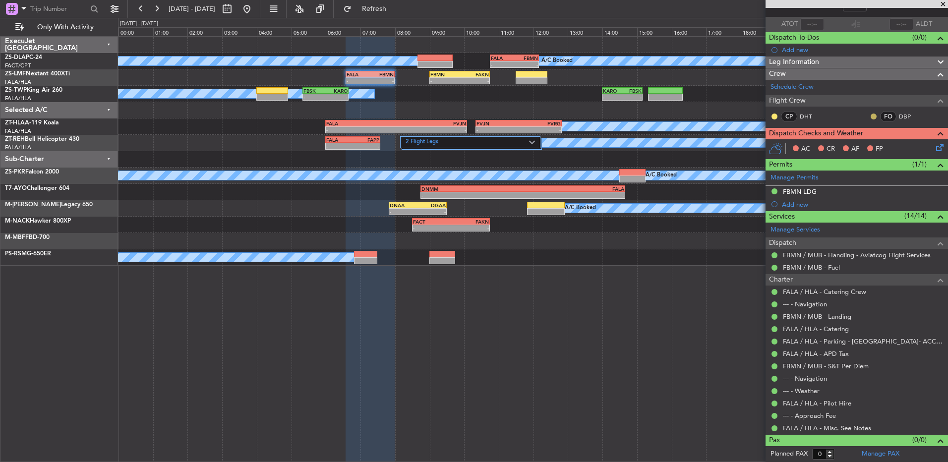
click at [870, 113] on div at bounding box center [874, 117] width 8 height 8
click at [862, 117] on div "CP DHT FO DBP" at bounding box center [856, 117] width 178 height 17
click at [871, 117] on button at bounding box center [874, 117] width 6 height 6
click at [846, 139] on li "Acknowledged" at bounding box center [866, 145] width 66 height 15
click at [773, 118] on button at bounding box center [774, 117] width 6 height 6
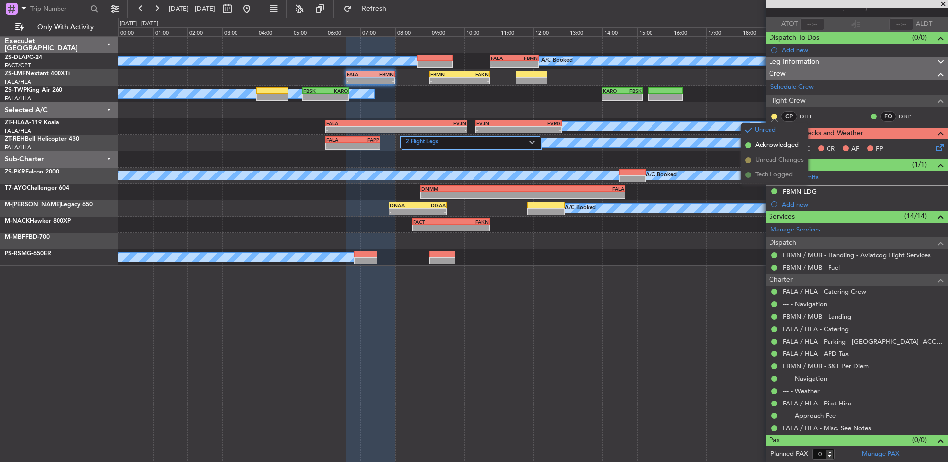
drag, startPoint x: 754, startPoint y: 145, endPoint x: 776, endPoint y: 143, distance: 22.4
click at [752, 144] on li "Acknowledged" at bounding box center [774, 145] width 66 height 15
click at [934, 142] on icon at bounding box center [938, 146] width 8 height 8
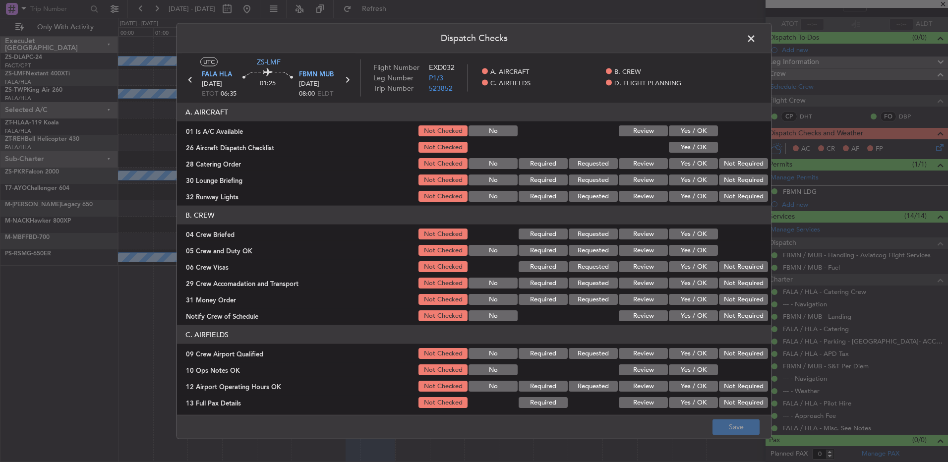
click at [701, 127] on button "Yes / OK" at bounding box center [693, 130] width 49 height 11
drag, startPoint x: 702, startPoint y: 139, endPoint x: 701, endPoint y: 148, distance: 8.6
click at [702, 140] on section "A. AIRCRAFT 01 Is A/C Available Not Checked No Review Yes / OK 26 Aircraft Disp…" at bounding box center [474, 153] width 594 height 101
click at [695, 153] on div "Yes / OK" at bounding box center [692, 147] width 50 height 14
click at [684, 143] on button "Yes / OK" at bounding box center [693, 147] width 49 height 11
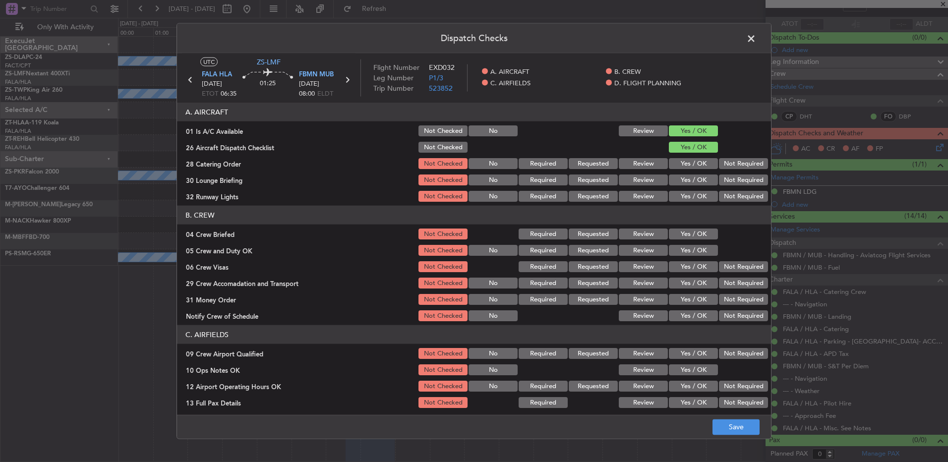
click at [641, 164] on button "Review" at bounding box center [643, 163] width 49 height 11
click at [676, 179] on button "Yes / OK" at bounding box center [693, 180] width 49 height 11
click at [673, 198] on button "Yes / OK" at bounding box center [693, 196] width 49 height 11
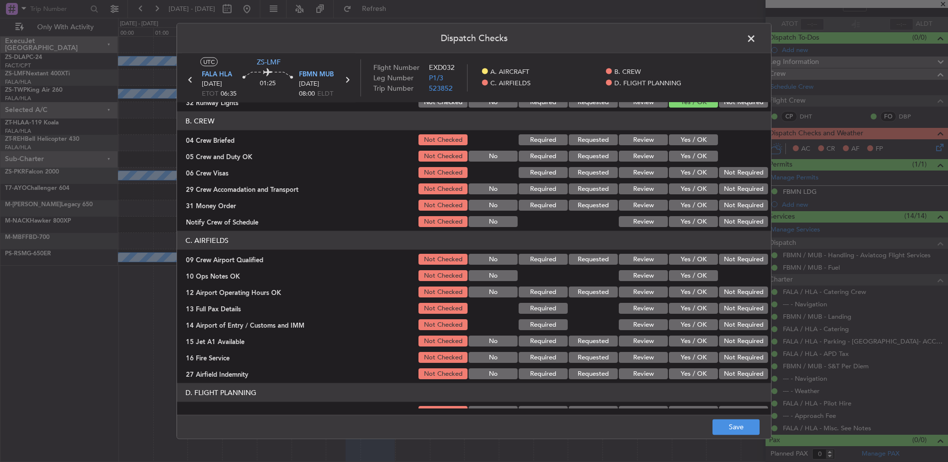
scroll to position [40, 0]
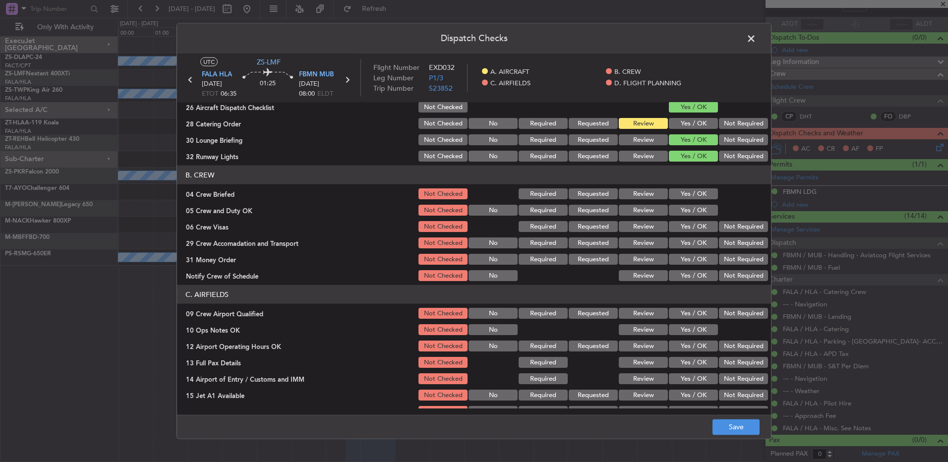
click at [651, 195] on button "Review" at bounding box center [643, 193] width 49 height 11
click at [666, 202] on section "B. CREW 04 Crew Briefed Not Checked Required Requested Review Yes / OK 05 Crew …" at bounding box center [474, 224] width 594 height 117
click at [677, 210] on button "Yes / OK" at bounding box center [693, 210] width 49 height 11
click at [688, 231] on button "Yes / OK" at bounding box center [693, 226] width 49 height 11
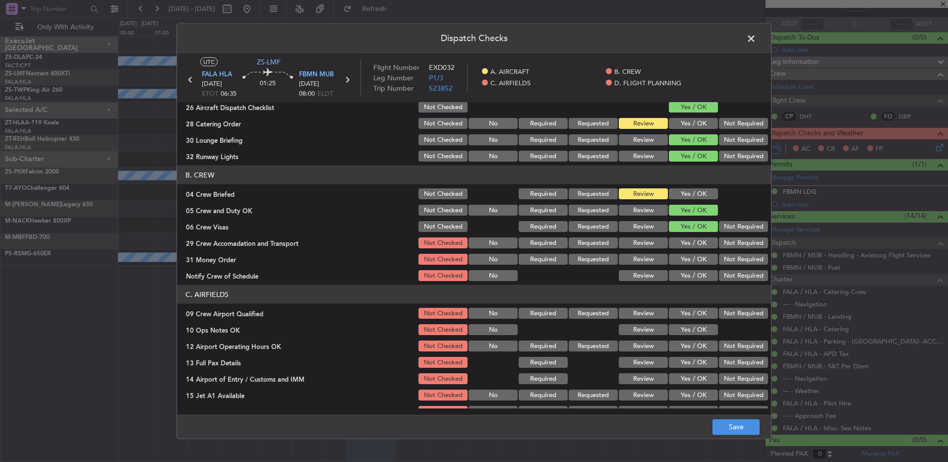
click at [718, 220] on div "Not Required" at bounding box center [742, 227] width 50 height 14
click at [719, 226] on button "Not Required" at bounding box center [743, 226] width 49 height 11
drag, startPoint x: 626, startPoint y: 244, endPoint x: 634, endPoint y: 242, distance: 8.2
click at [626, 244] on button "Review" at bounding box center [643, 242] width 49 height 11
click at [669, 254] on button "Yes / OK" at bounding box center [693, 259] width 49 height 11
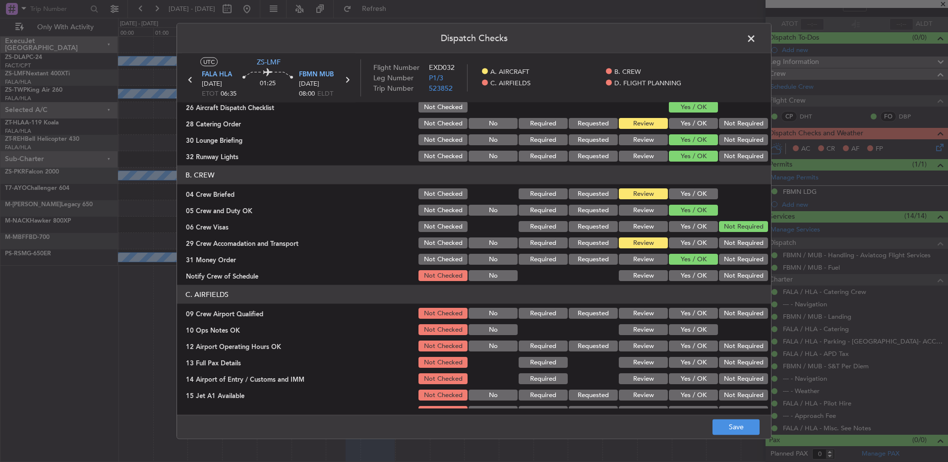
click at [646, 254] on button "Review" at bounding box center [643, 259] width 49 height 11
click at [677, 275] on button "Yes / OK" at bounding box center [693, 275] width 49 height 11
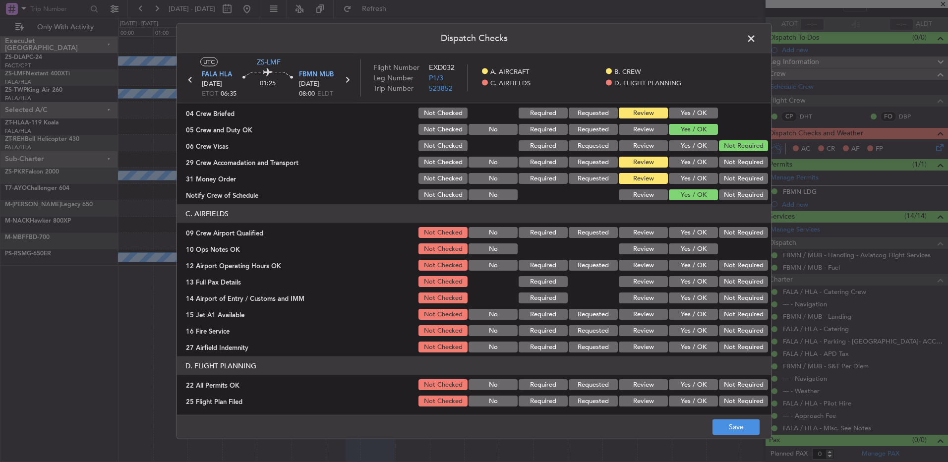
scroll to position [139, 0]
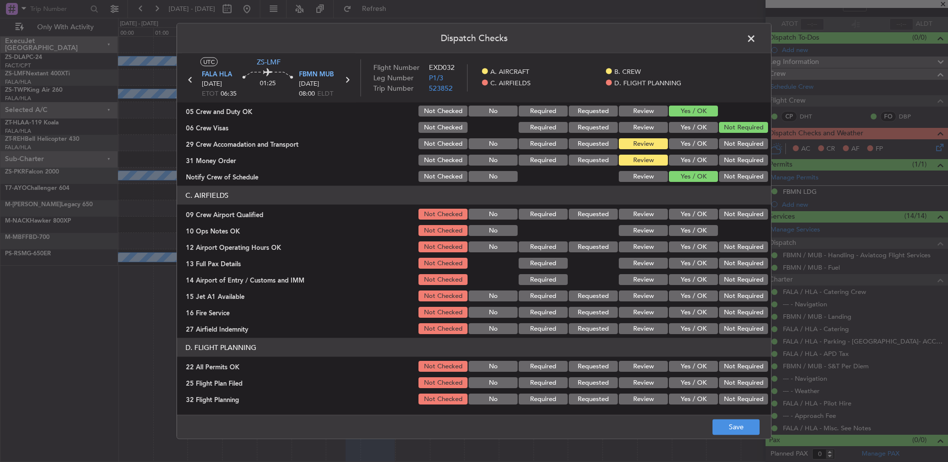
click at [692, 216] on button "Yes / OK" at bounding box center [693, 214] width 49 height 11
click at [689, 233] on button "Yes / OK" at bounding box center [693, 230] width 49 height 11
click at [682, 249] on button "Yes / OK" at bounding box center [693, 246] width 49 height 11
click at [682, 259] on button "Yes / OK" at bounding box center [693, 263] width 49 height 11
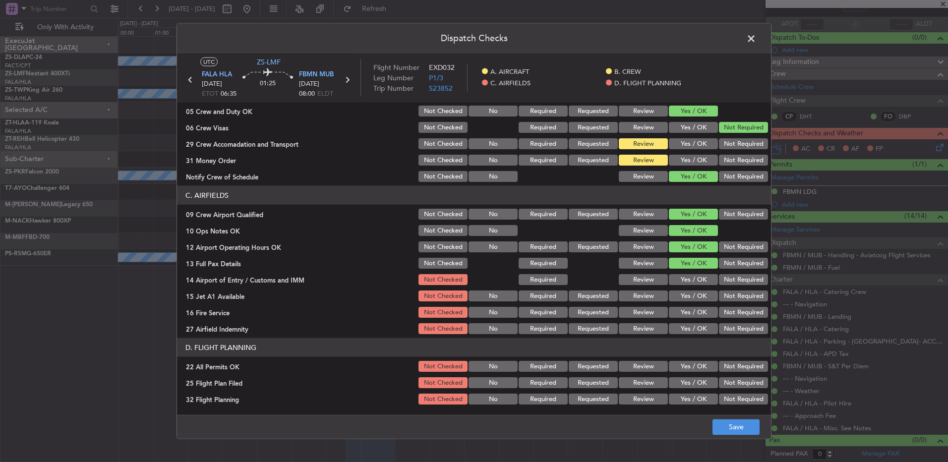
click at [682, 282] on button "Yes / OK" at bounding box center [693, 279] width 49 height 11
click at [676, 293] on button "Yes / OK" at bounding box center [693, 296] width 49 height 11
click at [683, 310] on button "Yes / OK" at bounding box center [693, 312] width 49 height 11
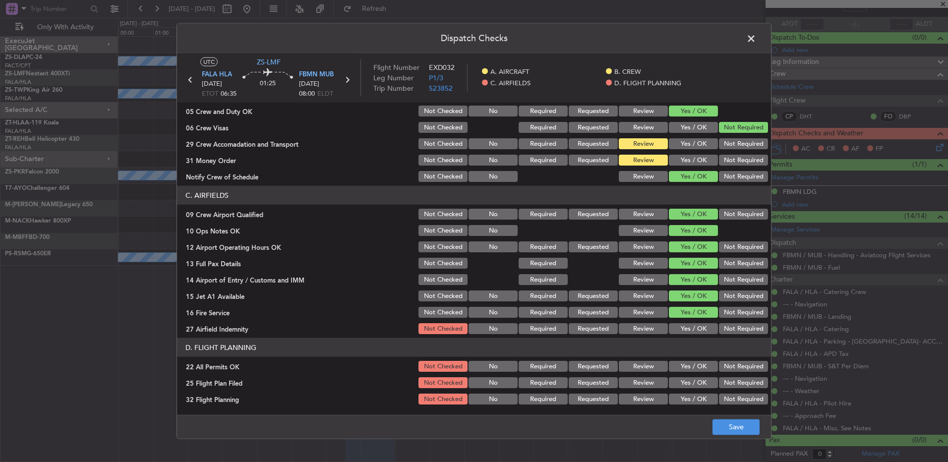
click at [719, 328] on button "Not Required" at bounding box center [743, 328] width 49 height 11
click at [728, 368] on button "Not Required" at bounding box center [743, 366] width 49 height 11
click at [631, 390] on section "D. FLIGHT PLANNING 22 All Permits OK Not Checked No Required Requested Review Y…" at bounding box center [474, 372] width 594 height 68
click at [625, 383] on button "Review" at bounding box center [643, 382] width 49 height 11
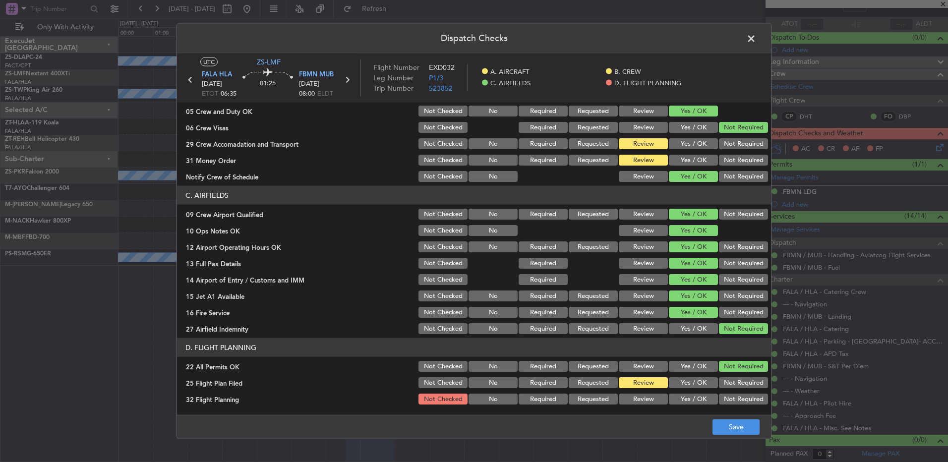
click at [638, 399] on button "Review" at bounding box center [643, 399] width 49 height 11
click at [720, 427] on button "Save" at bounding box center [735, 427] width 47 height 16
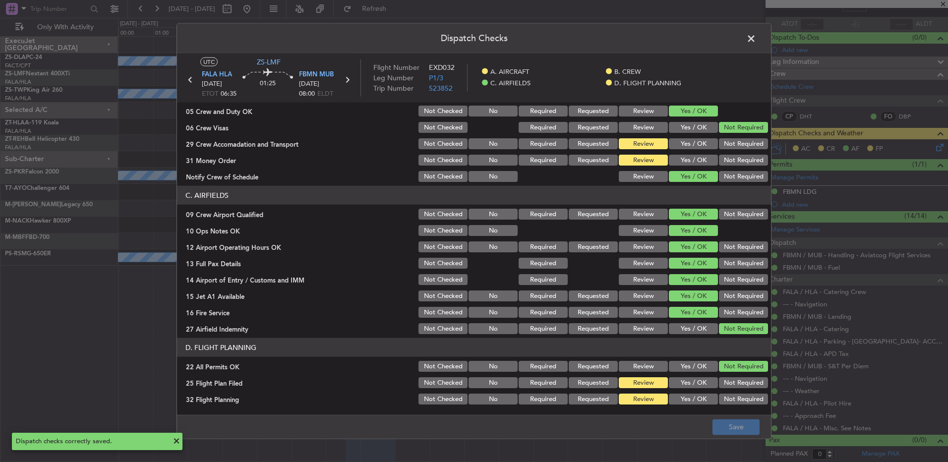
click at [756, 38] on span at bounding box center [756, 41] width 0 height 20
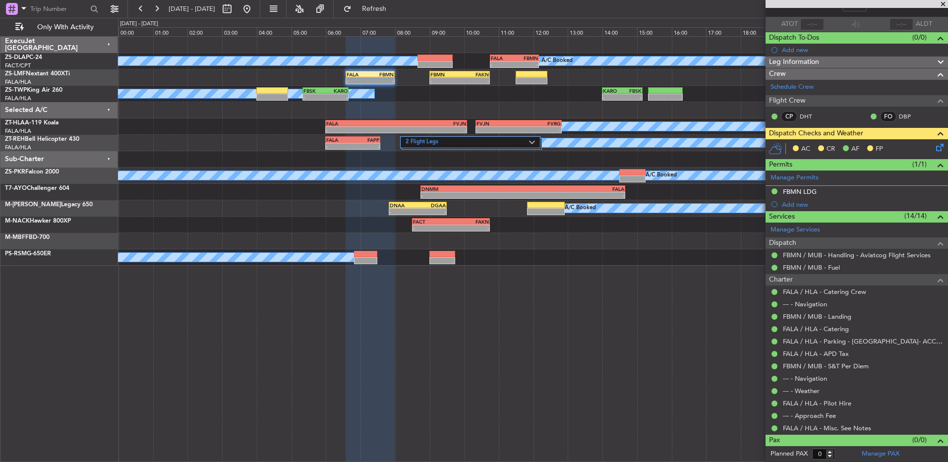
scroll to position [0, 0]
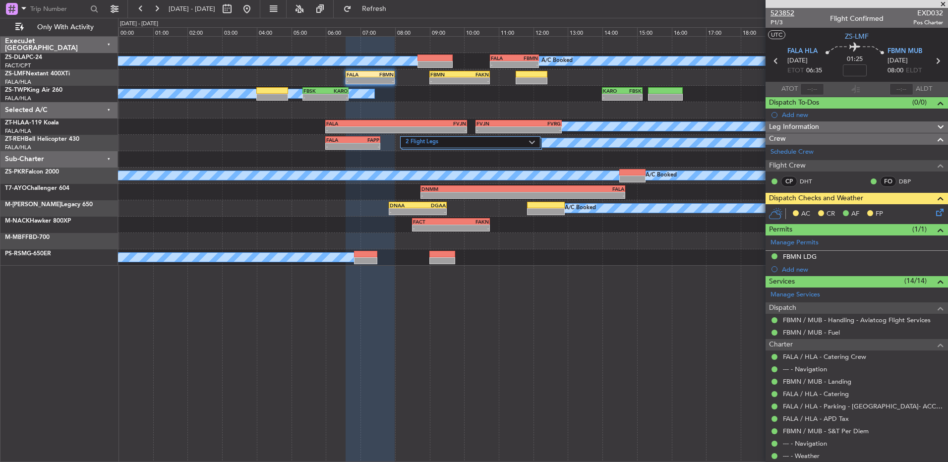
click at [782, 13] on span "523852" at bounding box center [782, 13] width 24 height 10
click at [934, 212] on icon at bounding box center [938, 211] width 8 height 8
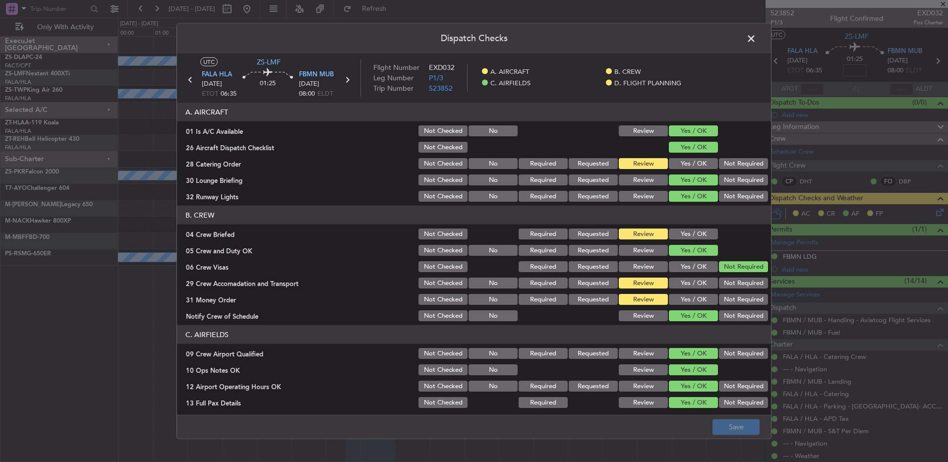
click at [671, 296] on button "Yes / OK" at bounding box center [693, 299] width 49 height 11
click at [675, 160] on button "Yes / OK" at bounding box center [693, 163] width 49 height 11
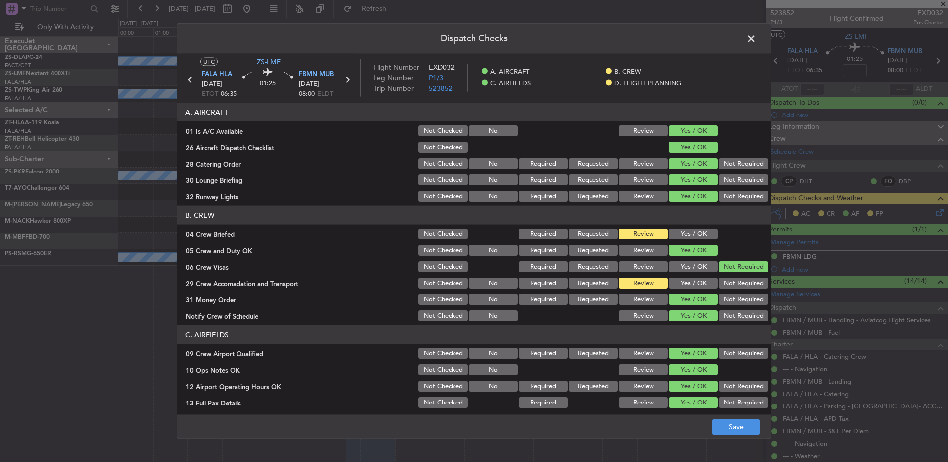
click at [729, 293] on div "Not Required" at bounding box center [742, 300] width 50 height 14
click at [729, 286] on button "Not Required" at bounding box center [743, 283] width 49 height 11
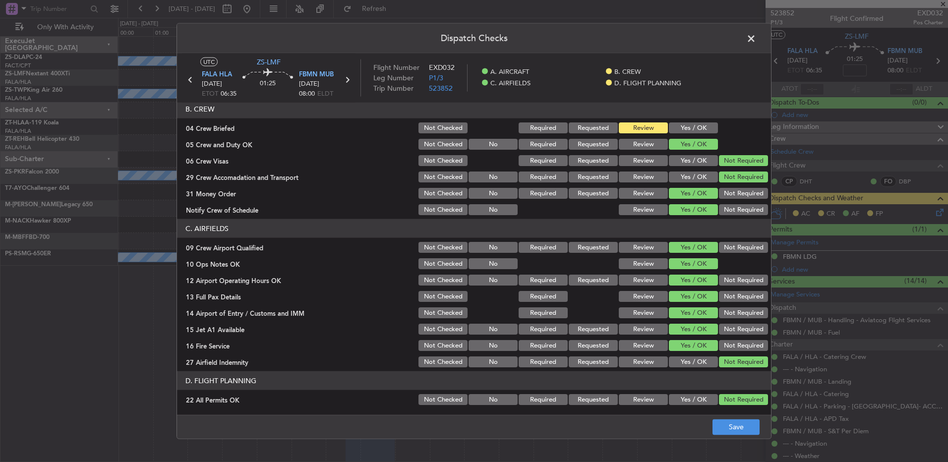
scroll to position [139, 0]
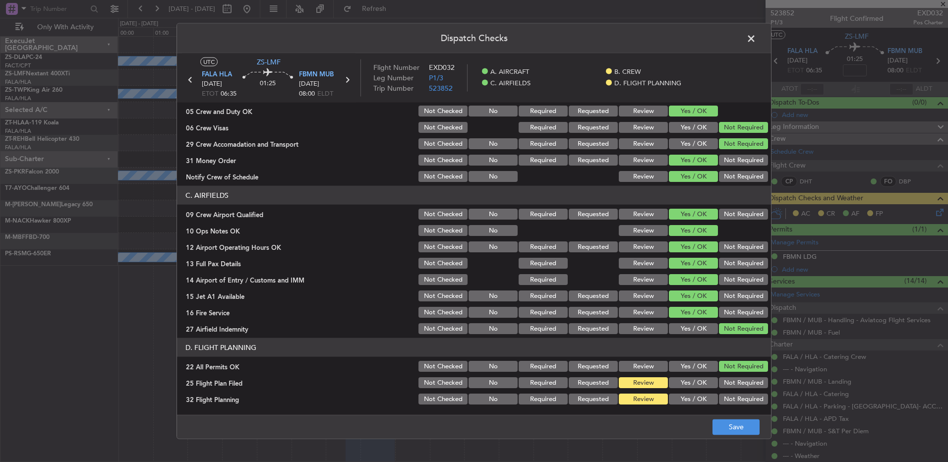
click at [752, 437] on footer "Save" at bounding box center [474, 426] width 594 height 24
click at [746, 422] on button "Save" at bounding box center [735, 427] width 47 height 16
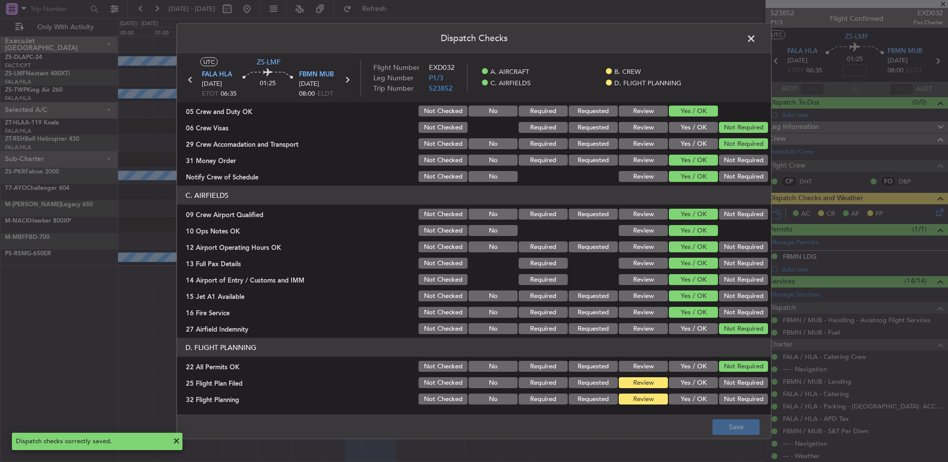
click at [748, 47] on header "Dispatch Checks" at bounding box center [474, 39] width 594 height 30
click at [756, 43] on span at bounding box center [756, 41] width 0 height 20
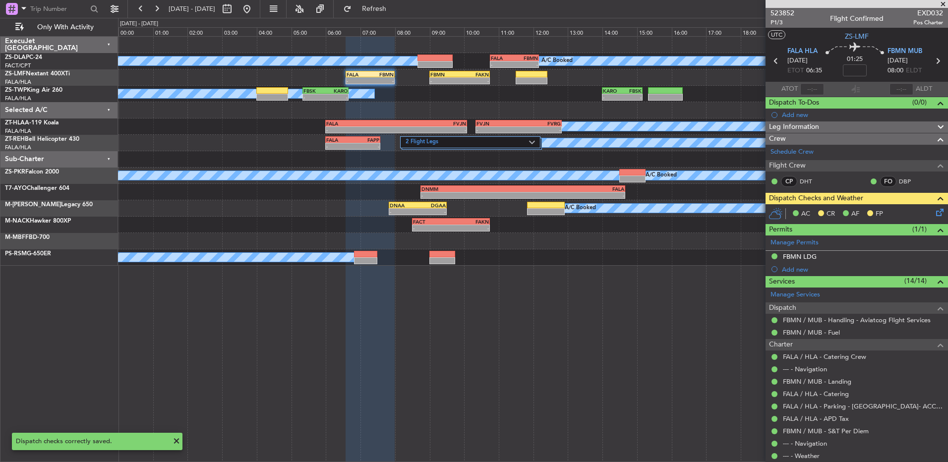
click at [374, 69] on div "A/C Booked A/C Booked - - FALA 10:45 Z FBMN 12:10 Z" at bounding box center [532, 61] width 829 height 16
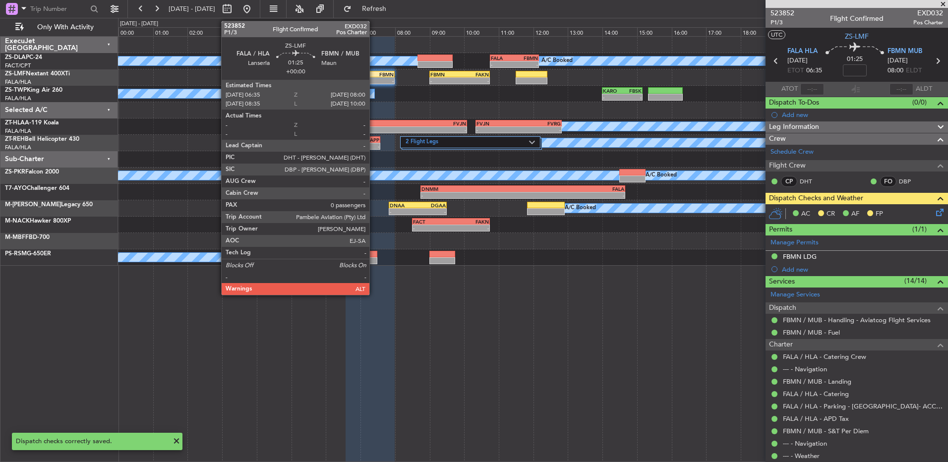
click at [375, 73] on div "FBMN" at bounding box center [382, 74] width 24 height 6
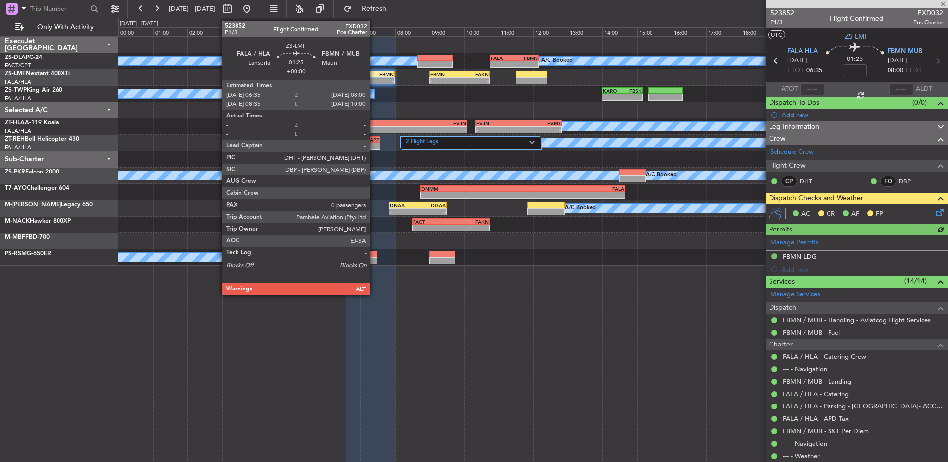
click at [374, 76] on div "FBMN" at bounding box center [382, 74] width 24 height 6
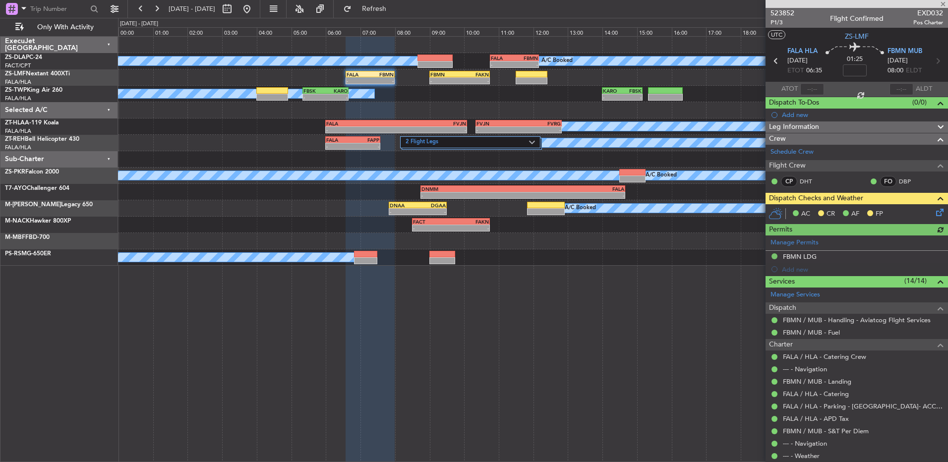
click at [934, 211] on icon at bounding box center [938, 211] width 8 height 8
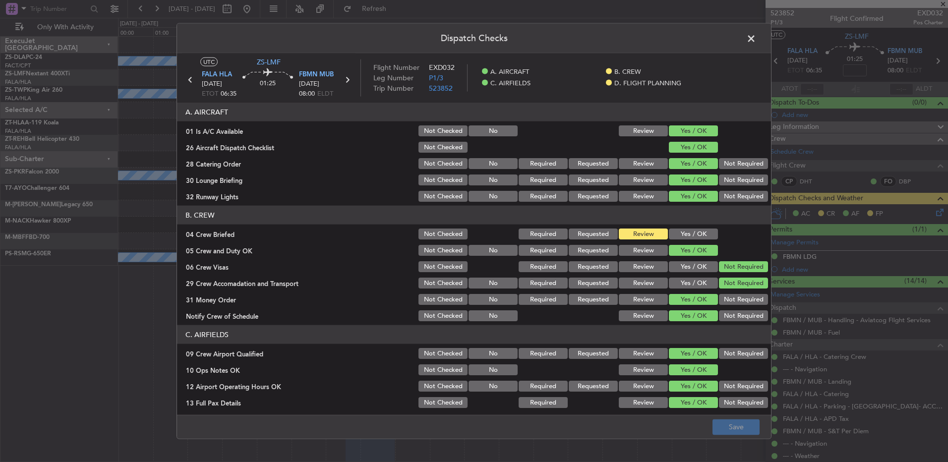
click at [674, 231] on button "Yes / OK" at bounding box center [693, 234] width 49 height 11
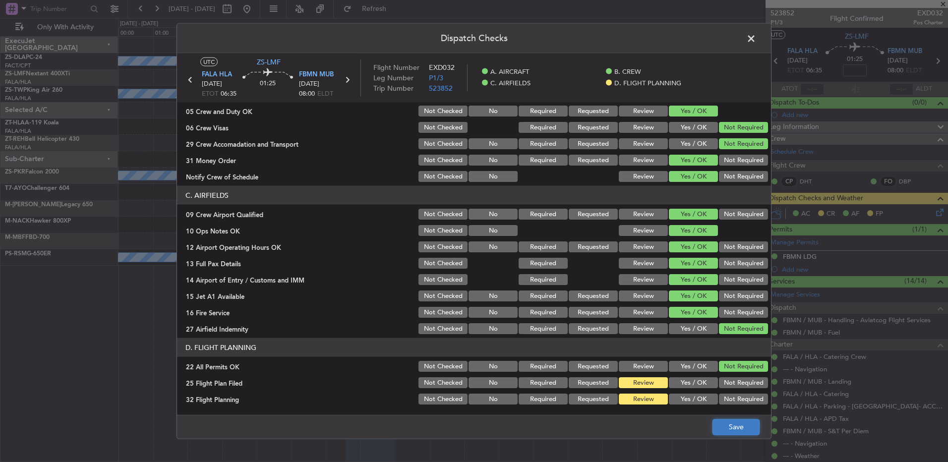
click at [720, 422] on button "Save" at bounding box center [735, 427] width 47 height 16
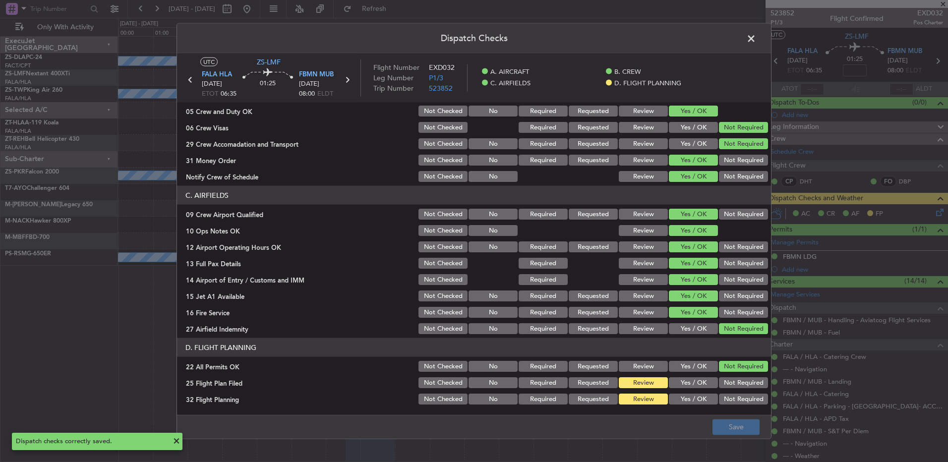
click at [756, 40] on span at bounding box center [756, 41] width 0 height 20
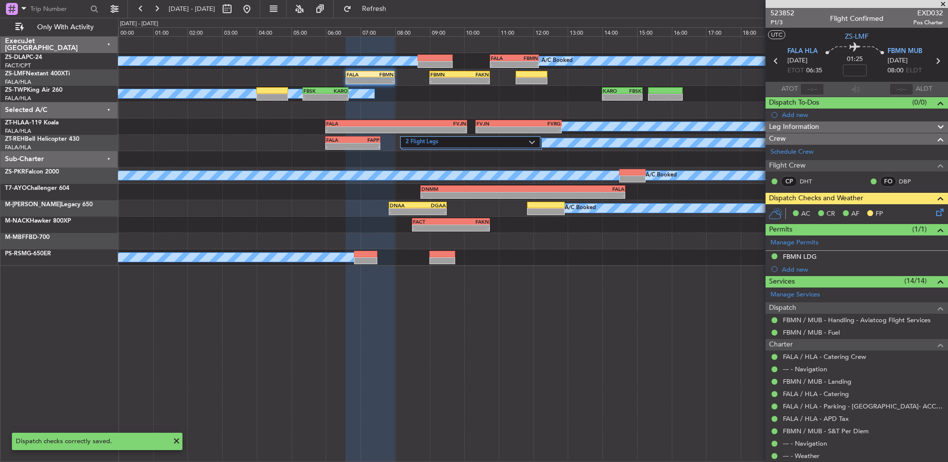
click at [941, 4] on span at bounding box center [943, 4] width 10 height 9
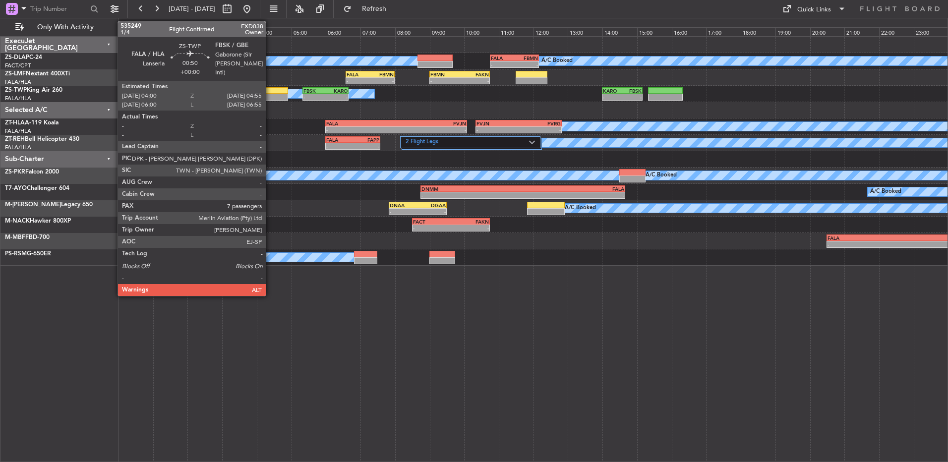
click at [270, 87] on div at bounding box center [272, 90] width 32 height 7
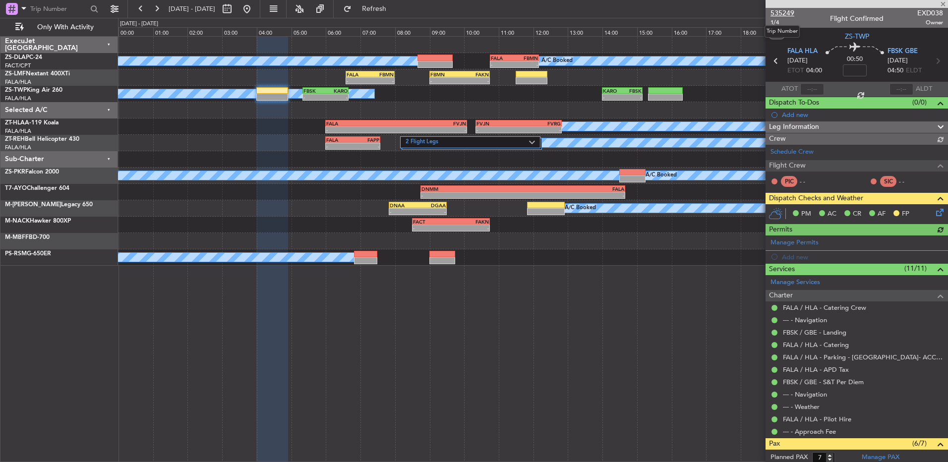
click at [777, 15] on span "535249" at bounding box center [782, 13] width 24 height 10
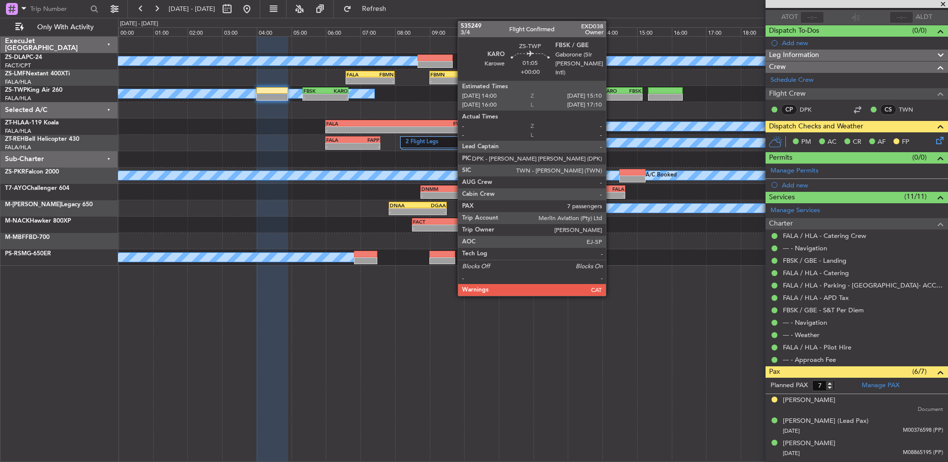
scroll to position [0, 0]
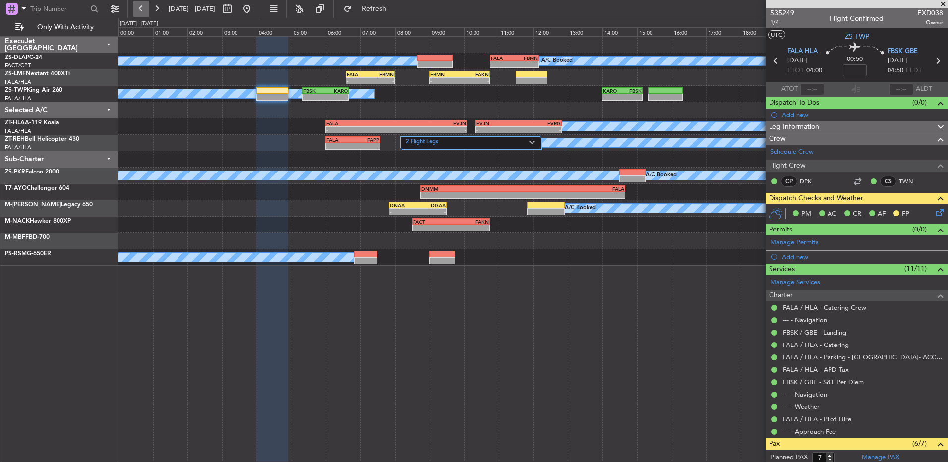
click at [142, 9] on button at bounding box center [141, 9] width 16 height 16
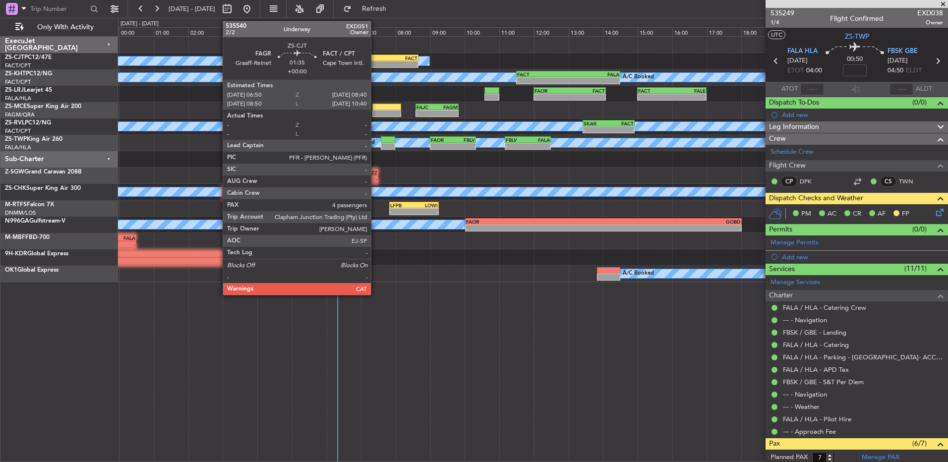
click at [375, 64] on div "-" at bounding box center [371, 64] width 31 height 6
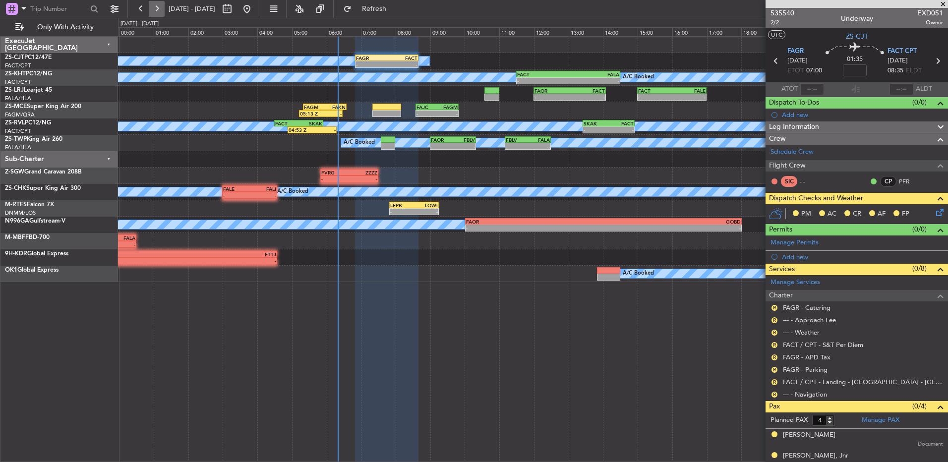
click at [163, 12] on button at bounding box center [157, 9] width 16 height 16
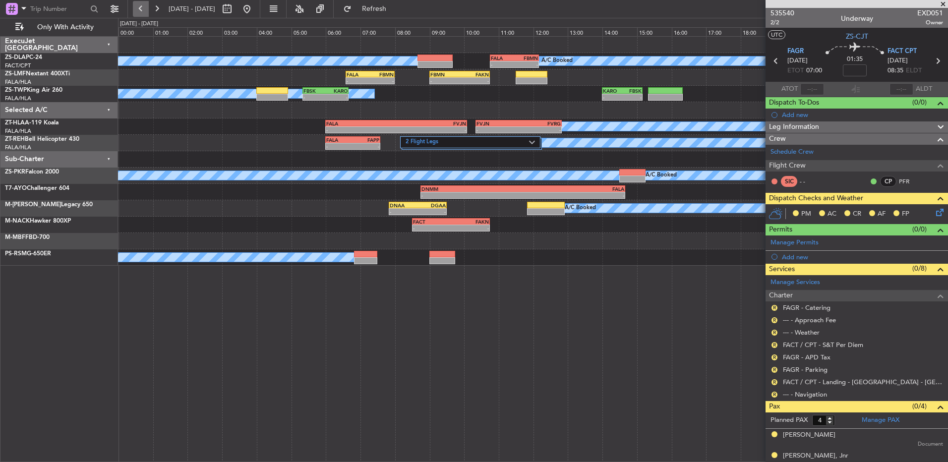
click at [143, 8] on button at bounding box center [141, 9] width 16 height 16
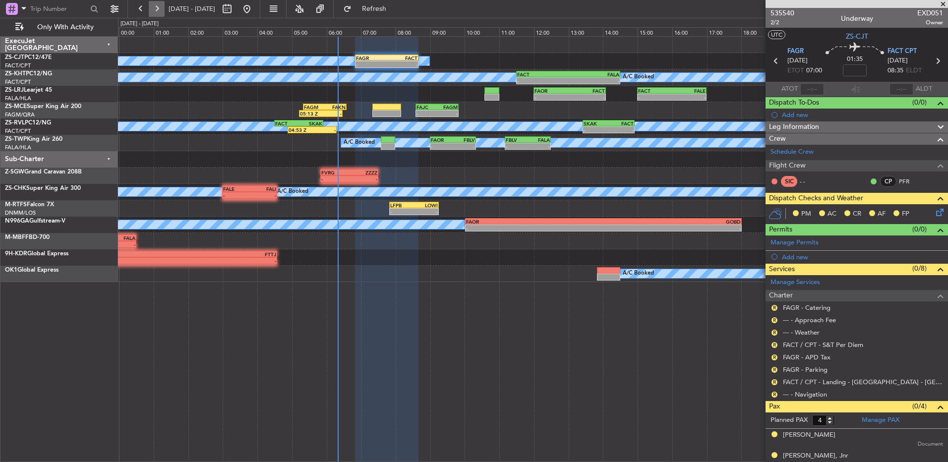
drag, startPoint x: 162, startPoint y: 8, endPoint x: 163, endPoint y: 13, distance: 5.1
click at [163, 12] on button at bounding box center [157, 9] width 16 height 16
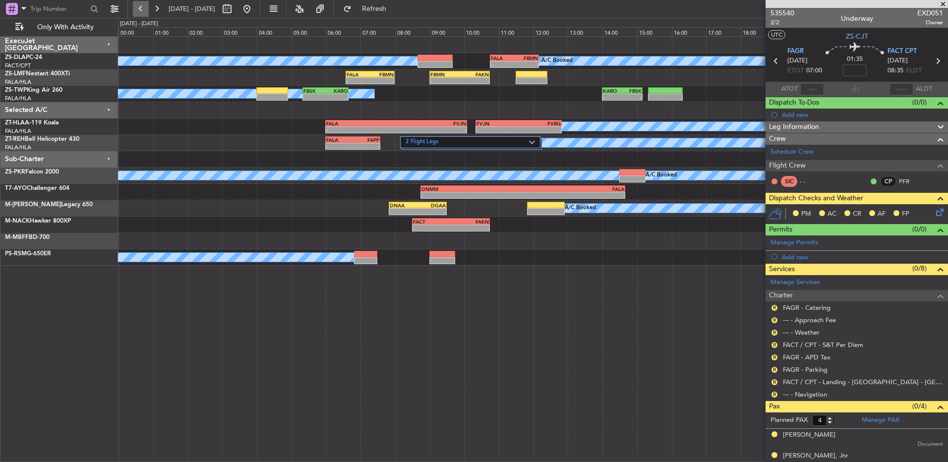
click at [138, 7] on button at bounding box center [141, 9] width 16 height 16
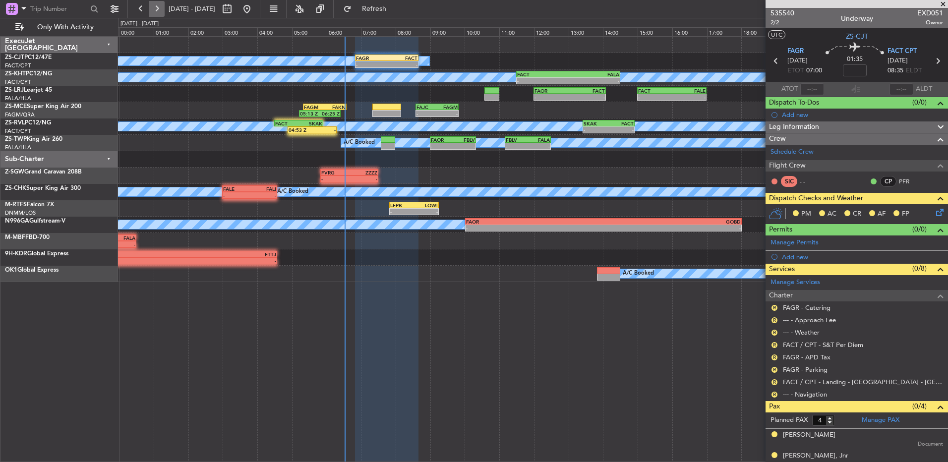
click at [155, 3] on button at bounding box center [157, 9] width 16 height 16
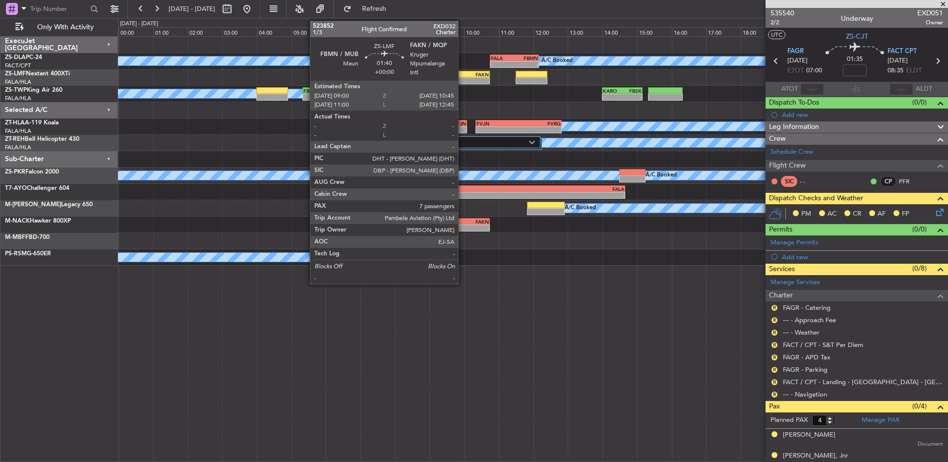
click at [463, 77] on div "- -" at bounding box center [459, 80] width 61 height 7
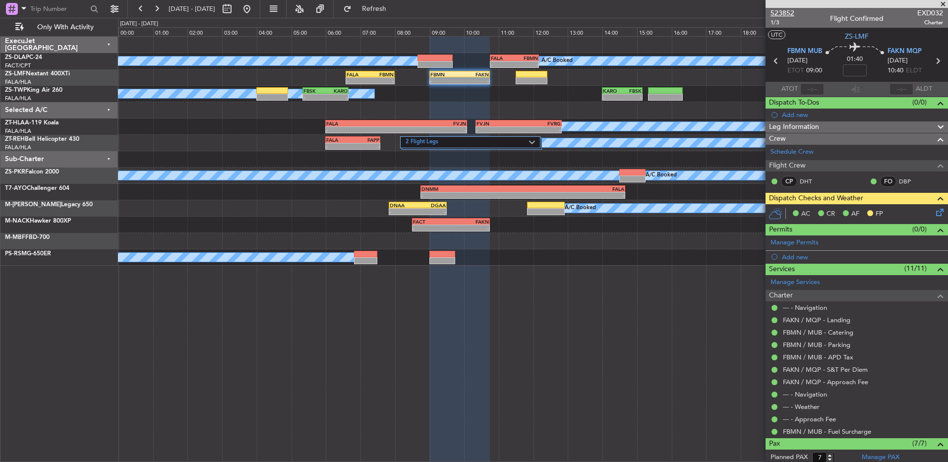
click at [778, 12] on span "523852" at bounding box center [782, 13] width 24 height 10
click at [137, 4] on button at bounding box center [141, 9] width 16 height 16
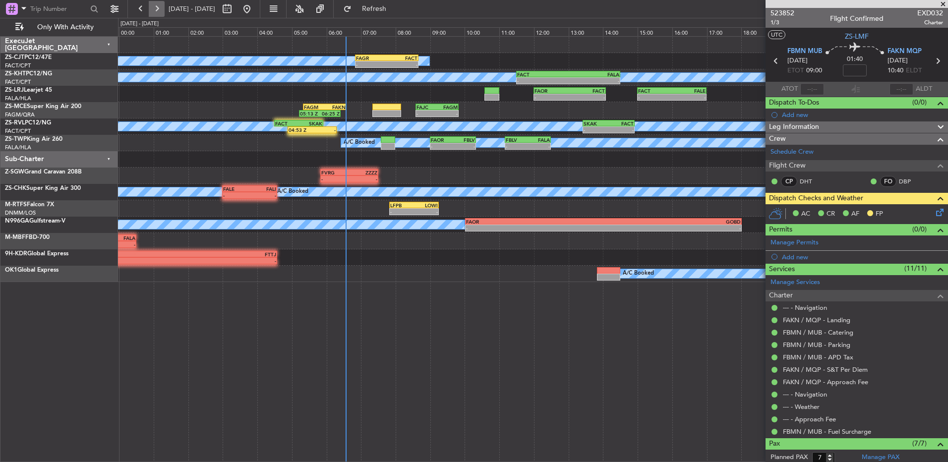
click at [155, 3] on button at bounding box center [157, 9] width 16 height 16
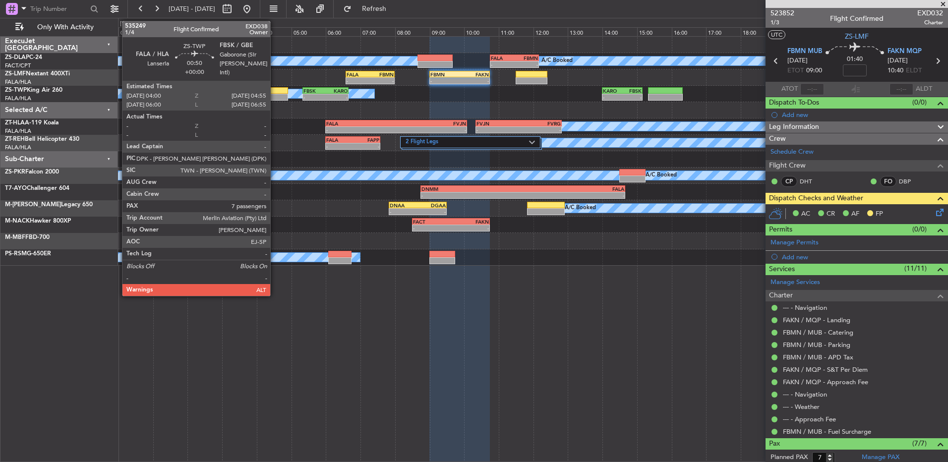
click at [275, 95] on div at bounding box center [272, 97] width 32 height 7
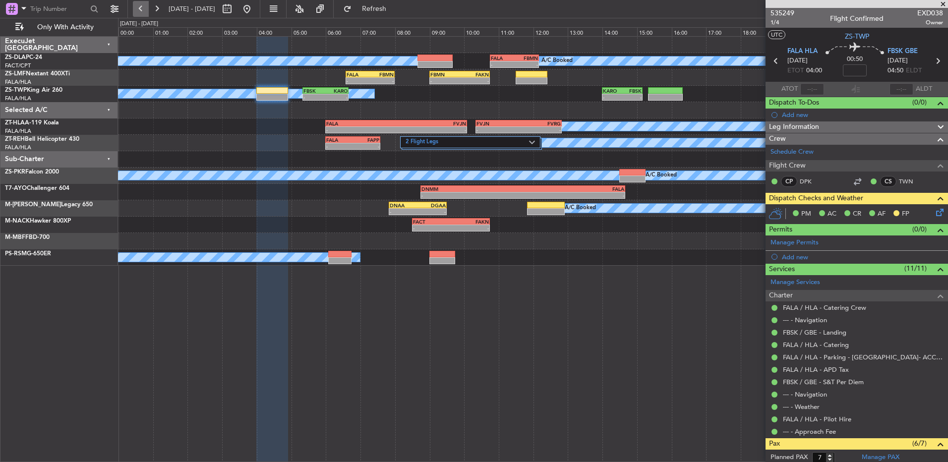
click at [142, 11] on button at bounding box center [141, 9] width 16 height 16
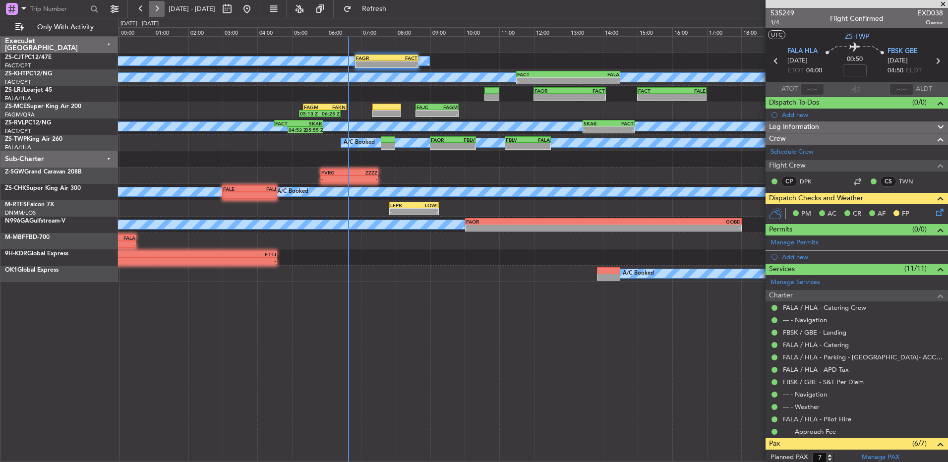
click at [154, 8] on button at bounding box center [157, 9] width 16 height 16
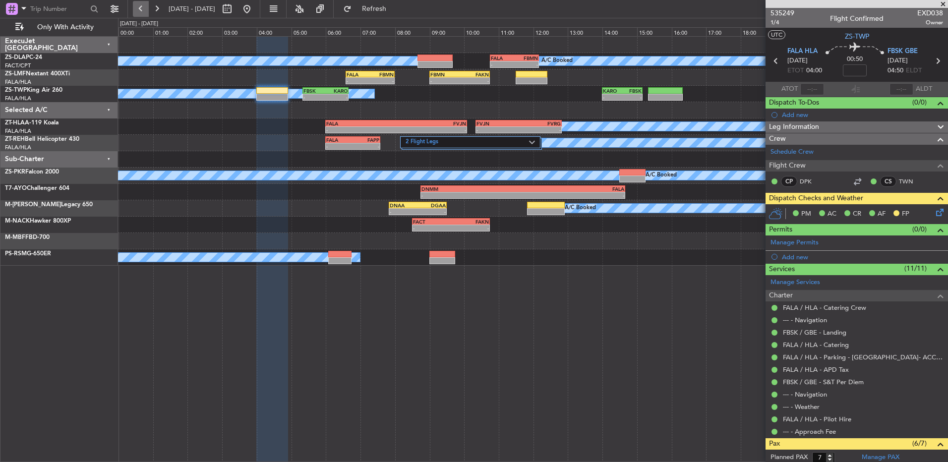
click at [142, 4] on button at bounding box center [141, 9] width 16 height 16
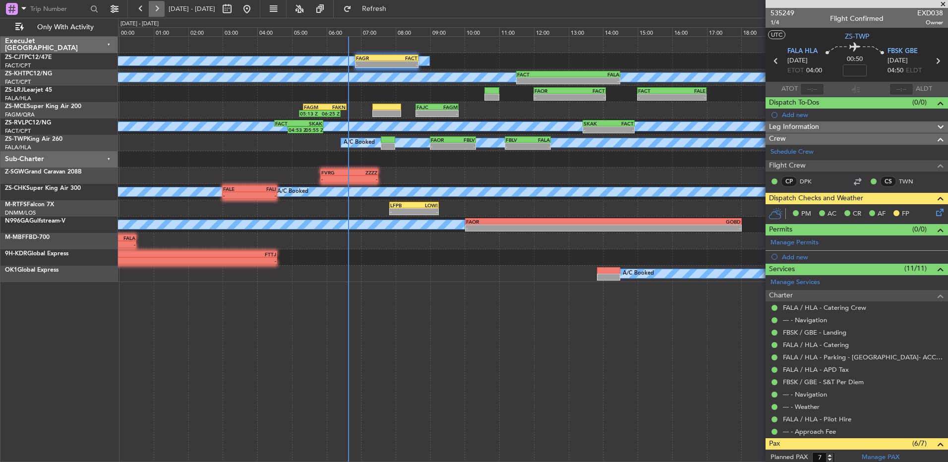
click at [157, 11] on button at bounding box center [157, 9] width 16 height 16
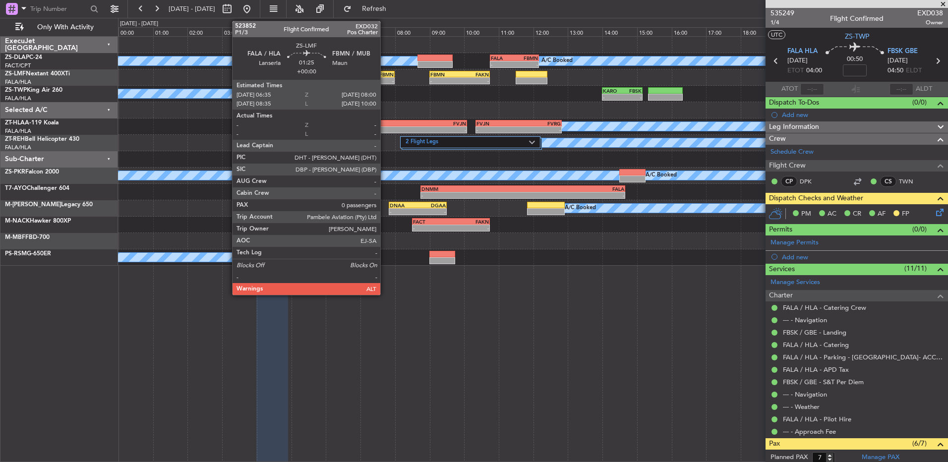
click at [385, 71] on div "FALA 06:35 Z FBMN 08:00 Z" at bounding box center [370, 74] width 49 height 7
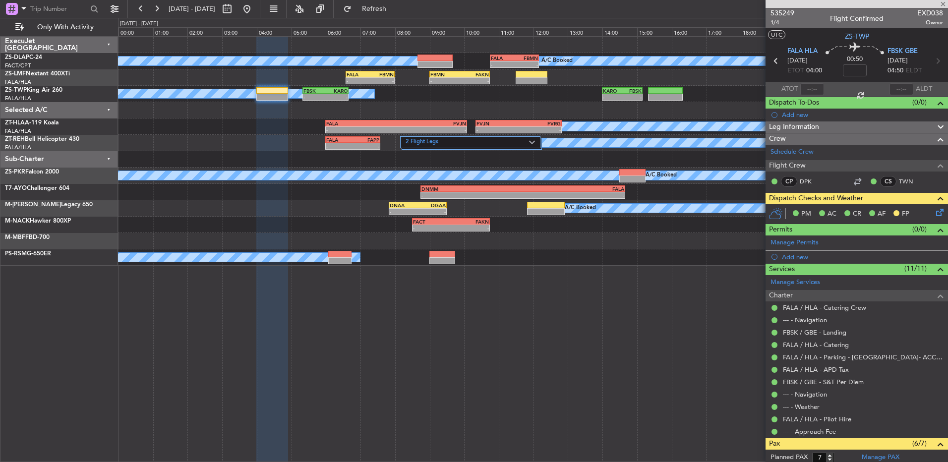
type input "0"
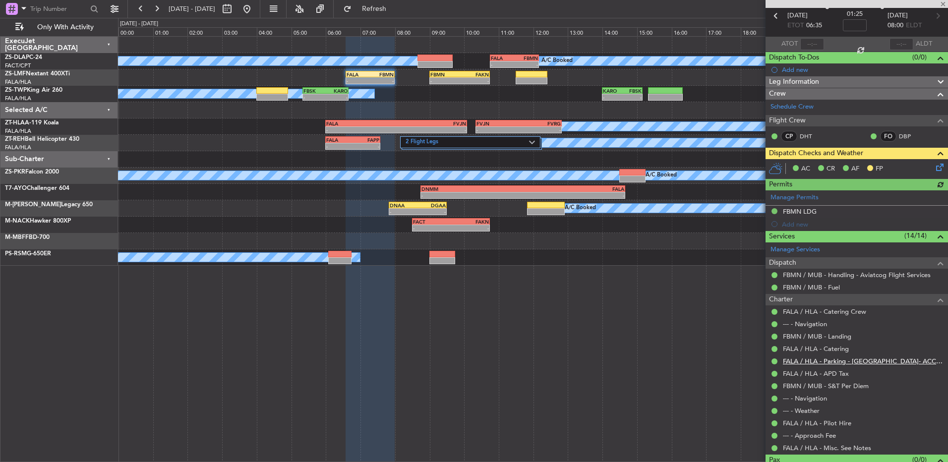
scroll to position [65, 0]
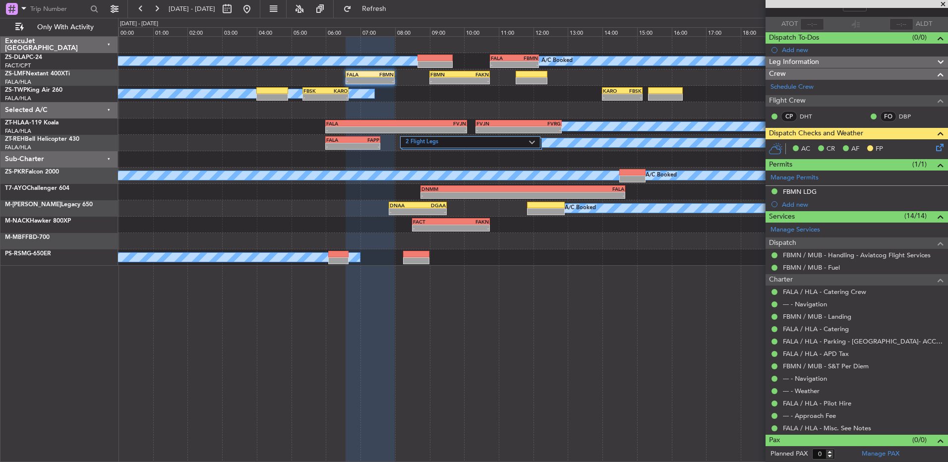
drag, startPoint x: 941, startPoint y: 1, endPoint x: 891, endPoint y: 133, distance: 140.7
click at [941, 1] on span at bounding box center [943, 4] width 10 height 9
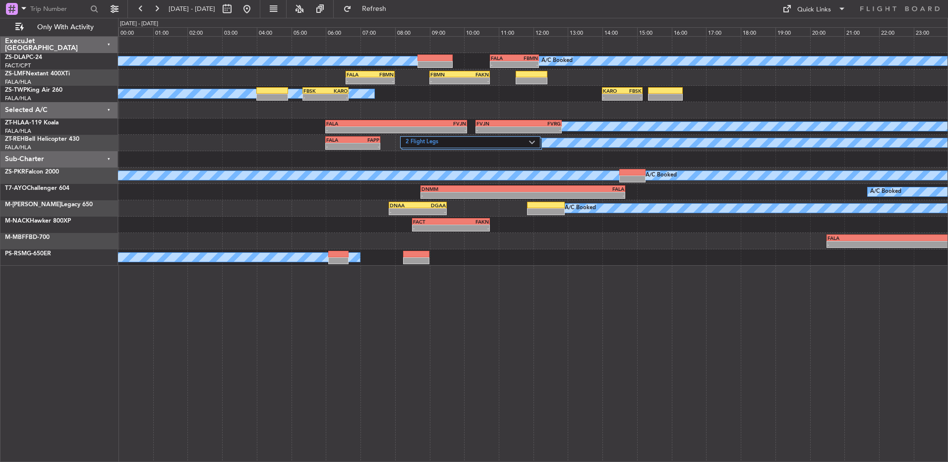
scroll to position [0, 0]
click at [145, 11] on button at bounding box center [141, 9] width 16 height 16
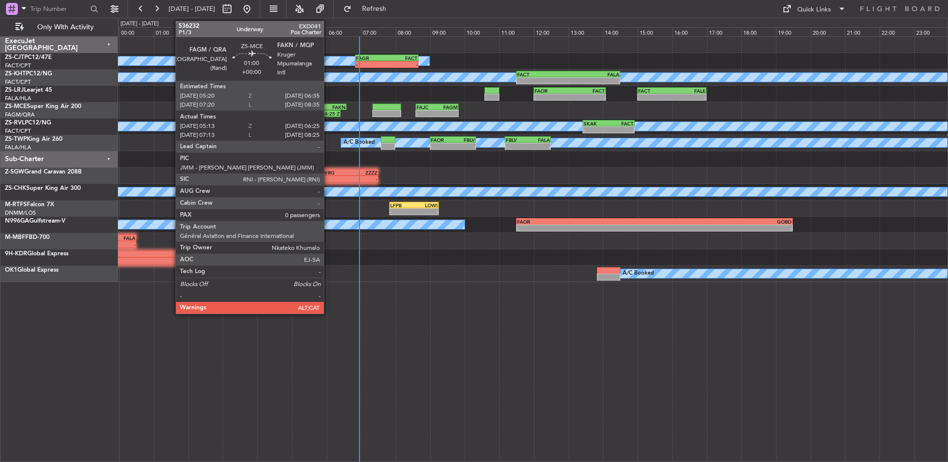
click at [328, 112] on div "06:25 Z" at bounding box center [330, 114] width 20 height 6
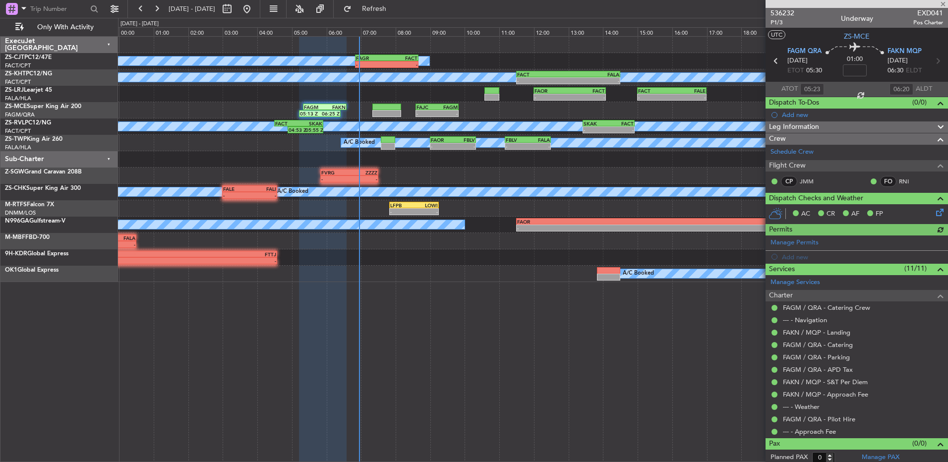
scroll to position [3, 0]
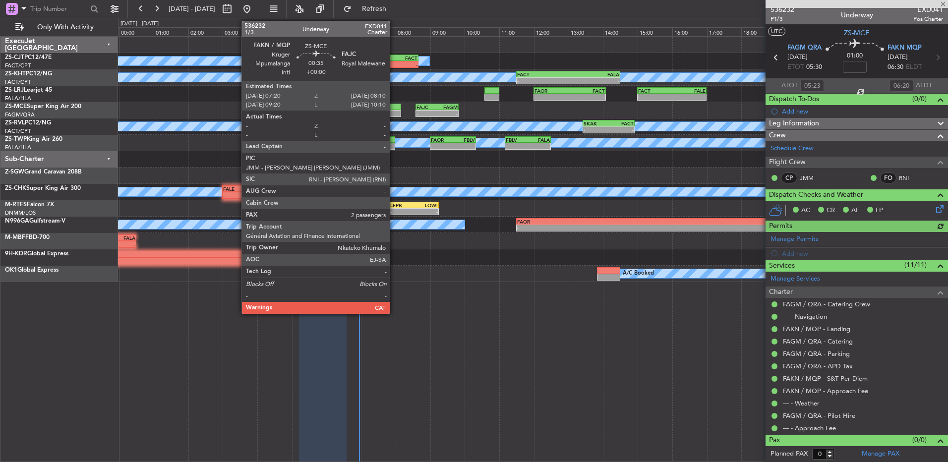
click at [394, 111] on div at bounding box center [386, 113] width 29 height 7
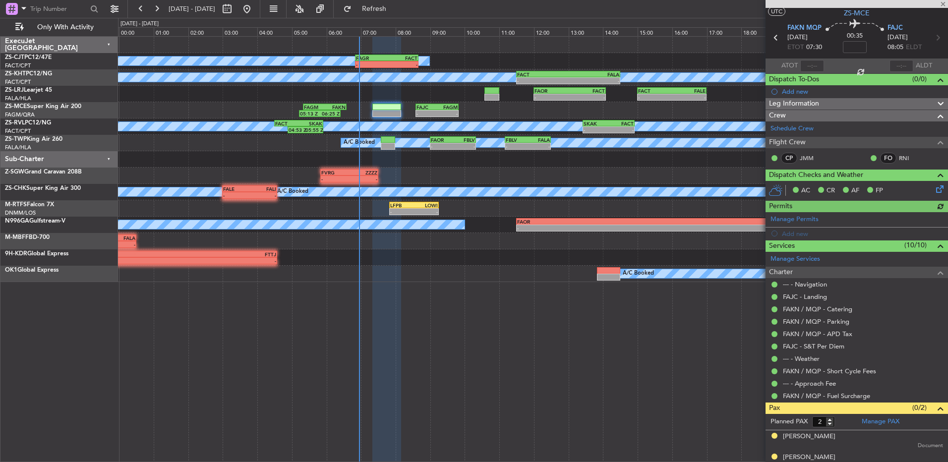
scroll to position [33, 0]
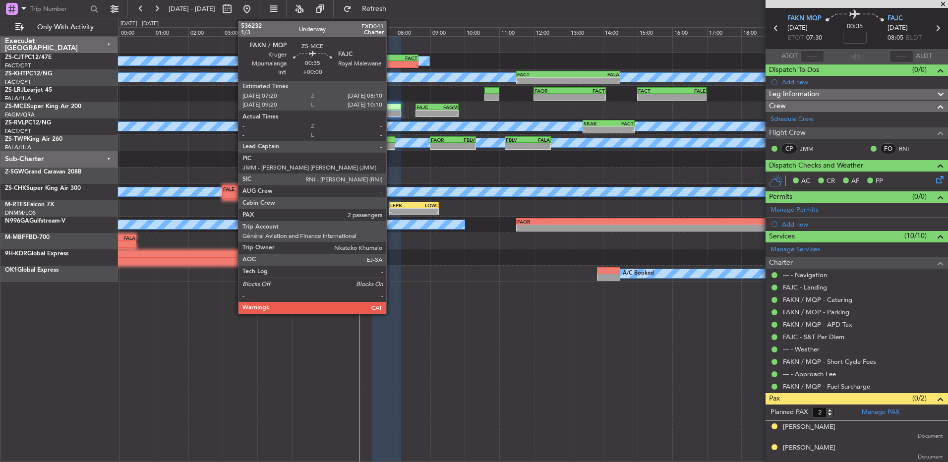
click at [391, 110] on div at bounding box center [386, 113] width 29 height 7
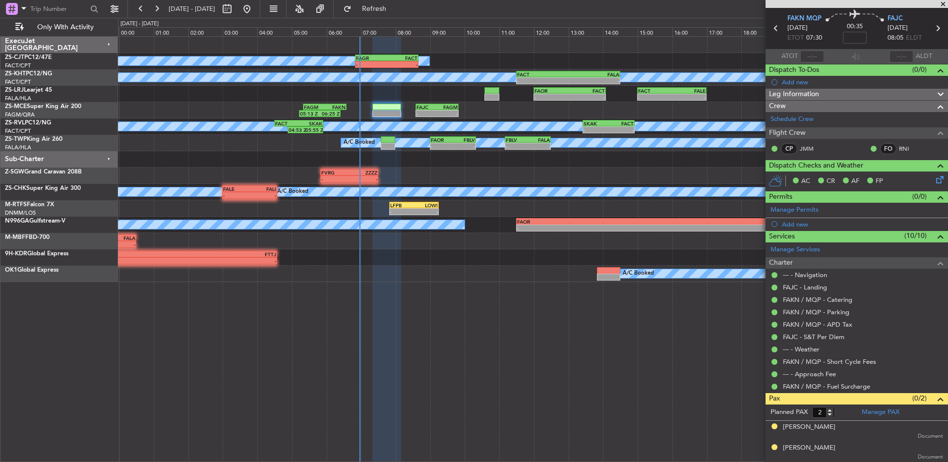
scroll to position [0, 0]
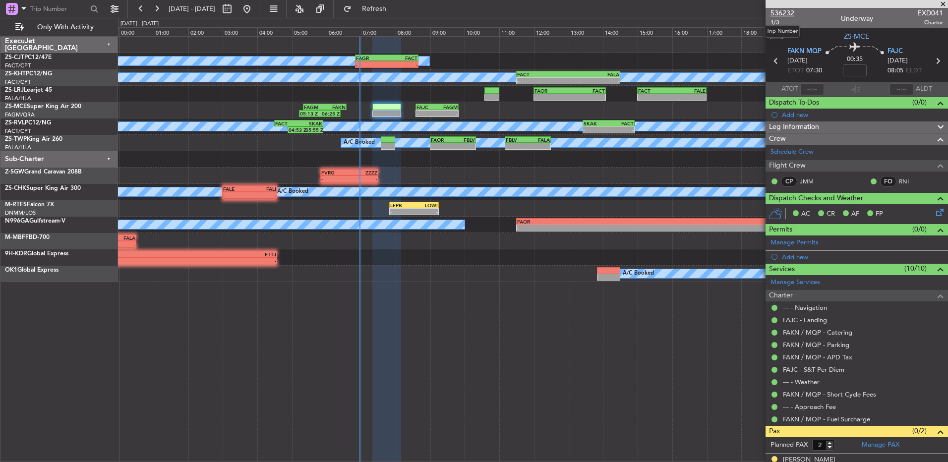
click at [787, 14] on span "536232" at bounding box center [782, 13] width 24 height 10
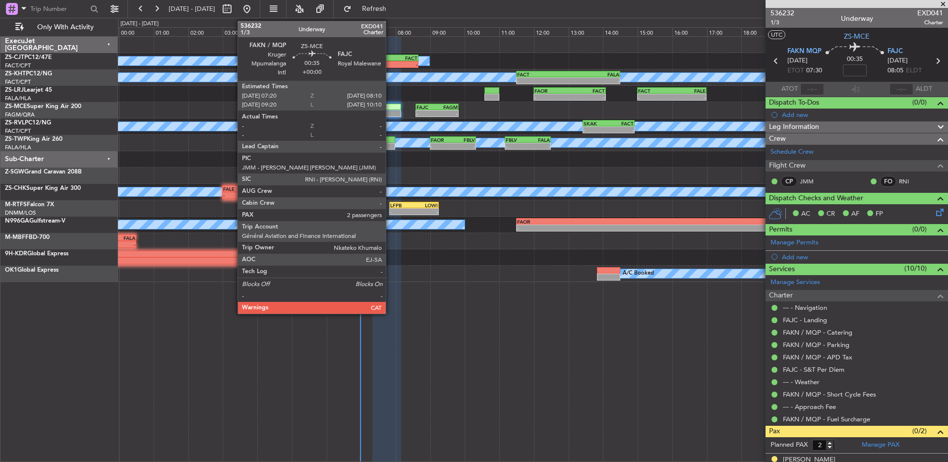
click at [392, 112] on div "05:13 Z 06:25 Z FAGM 05:20 Z FAKN 06:35 Z - - FAJC 08:35 Z FAGM 09:50 Z" at bounding box center [532, 110] width 829 height 16
click at [392, 112] on div at bounding box center [386, 113] width 29 height 7
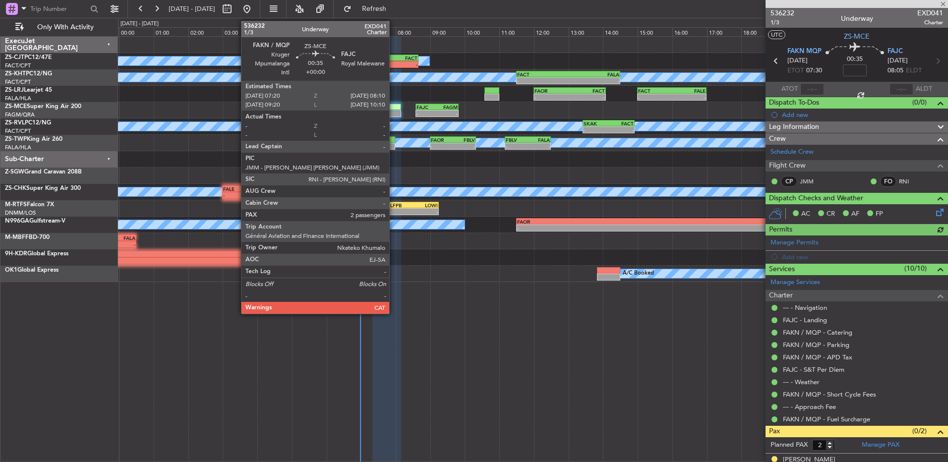
click at [395, 111] on div at bounding box center [386, 113] width 29 height 7
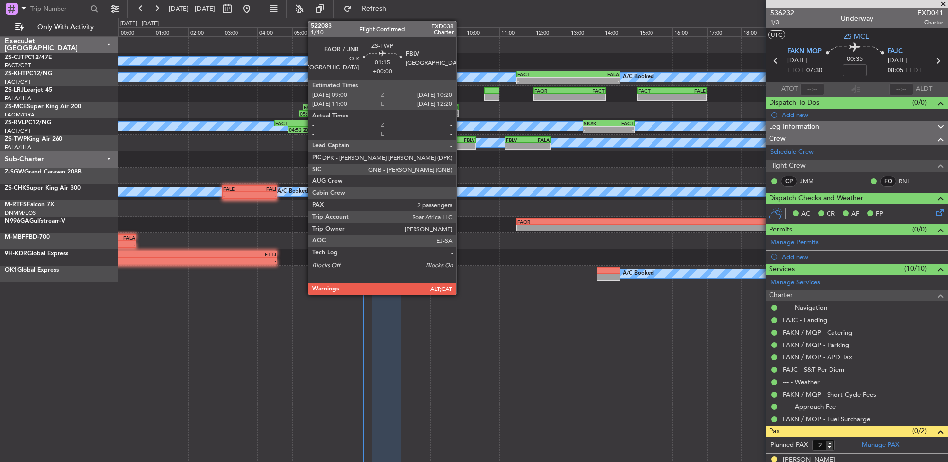
click at [461, 147] on div "-" at bounding box center [464, 146] width 22 height 6
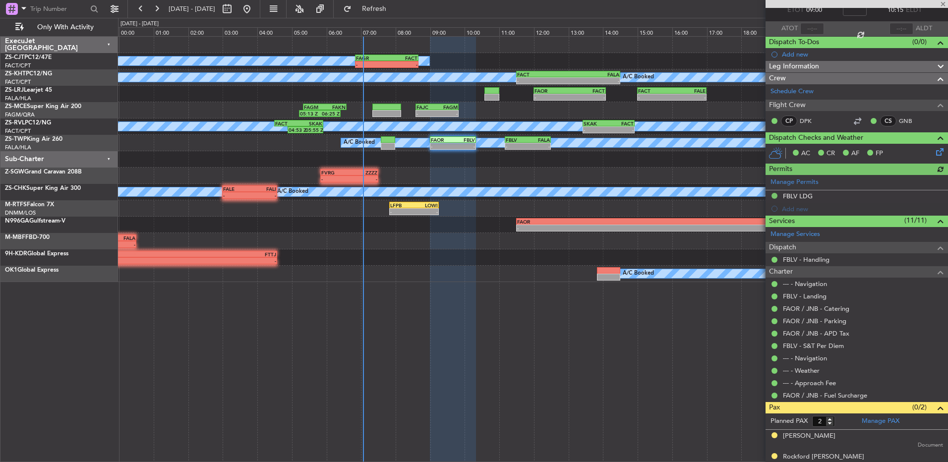
scroll to position [69, 0]
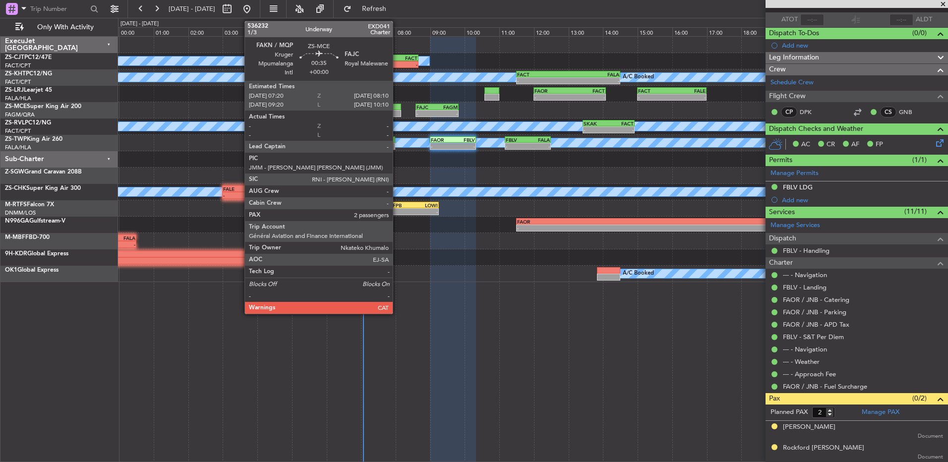
click at [397, 109] on div at bounding box center [386, 107] width 29 height 7
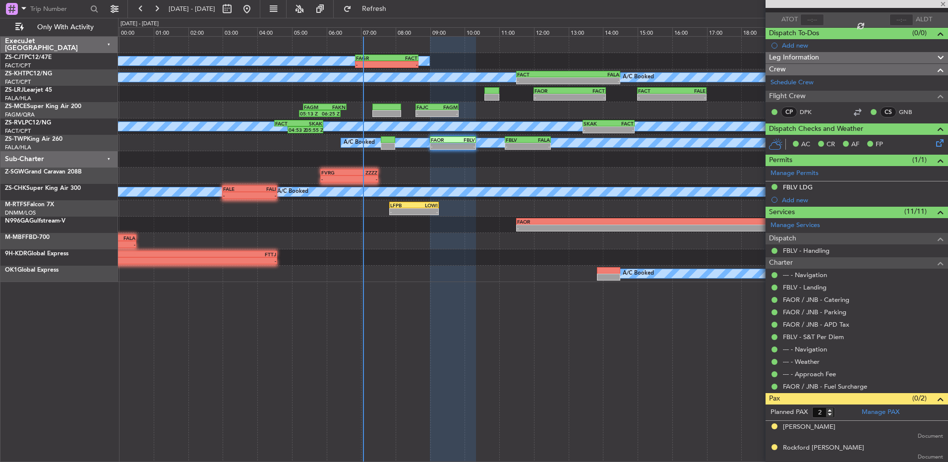
scroll to position [0, 0]
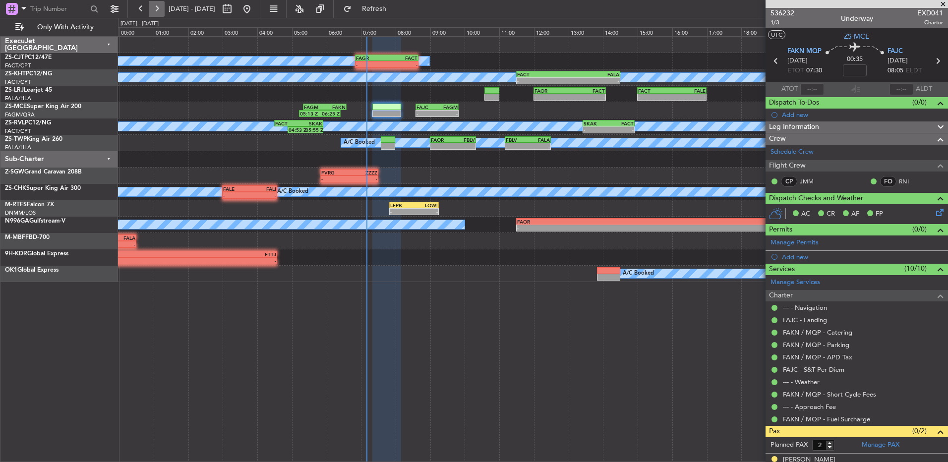
click at [158, 7] on button at bounding box center [157, 9] width 16 height 16
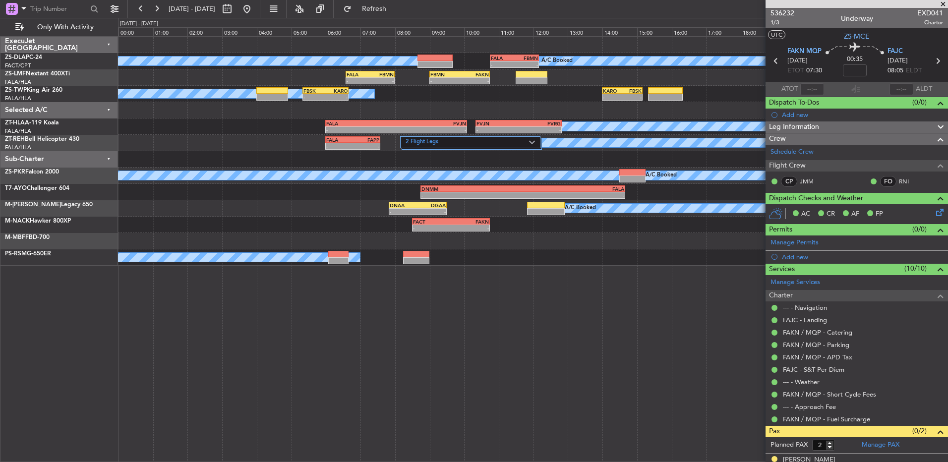
click at [943, 3] on span at bounding box center [943, 4] width 10 height 9
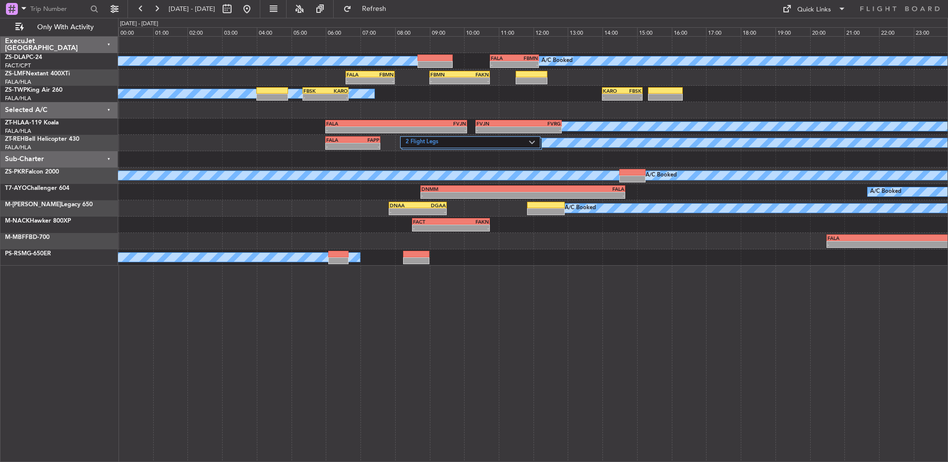
type input "0"
click at [138, 11] on button at bounding box center [141, 9] width 16 height 16
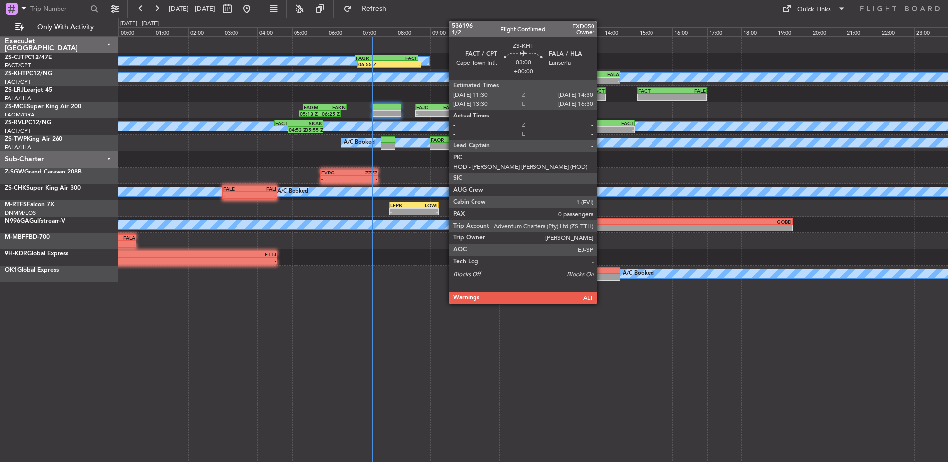
click at [601, 76] on div "FALA" at bounding box center [593, 74] width 51 height 6
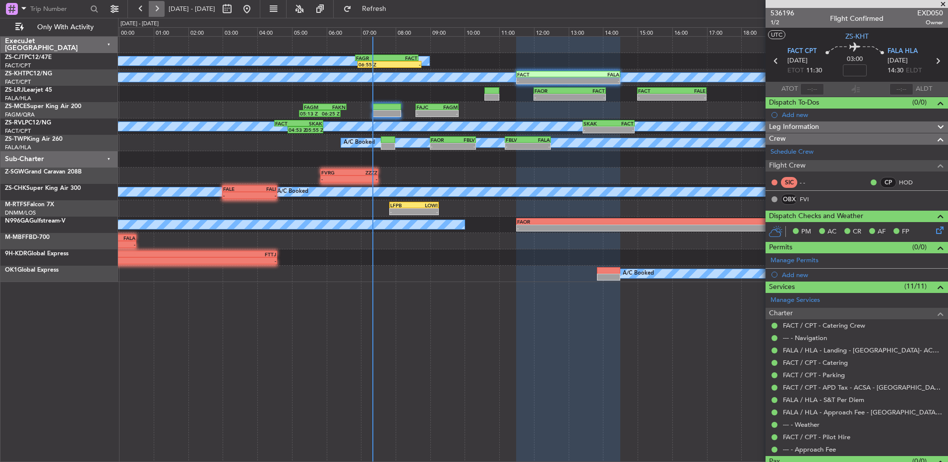
click at [149, 10] on button at bounding box center [157, 9] width 16 height 16
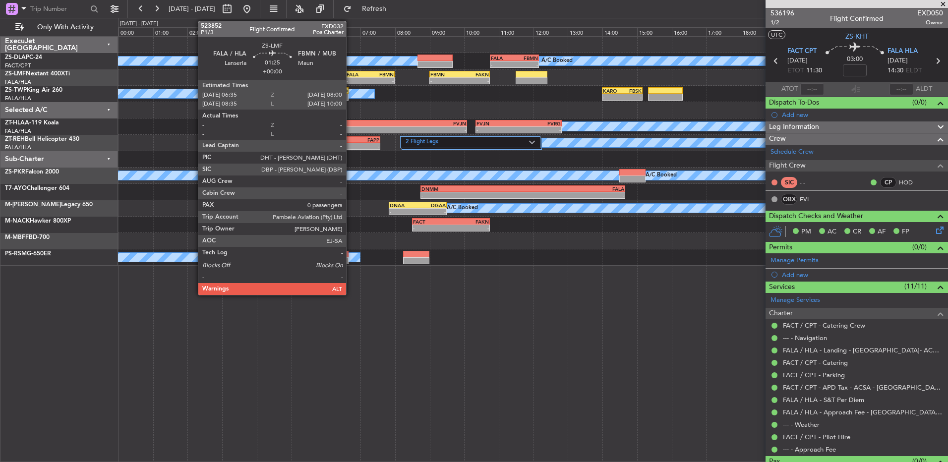
click at [351, 78] on div "-" at bounding box center [359, 81] width 24 height 6
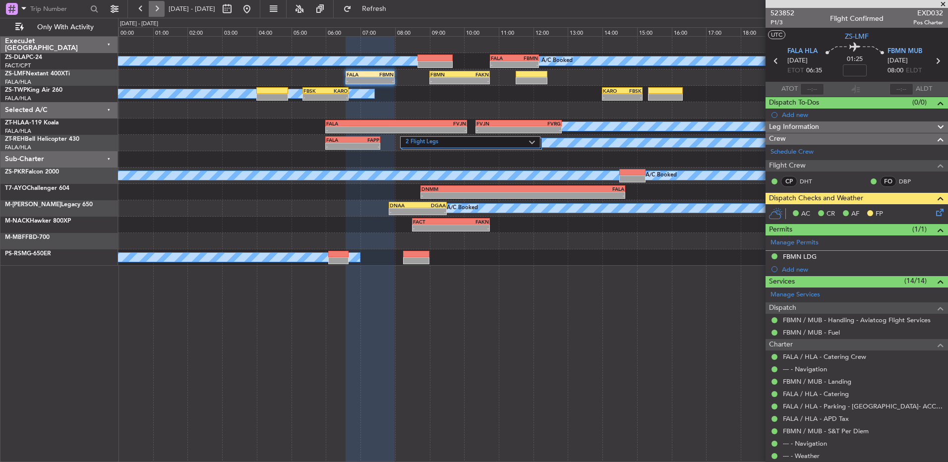
click at [149, 10] on button at bounding box center [157, 9] width 16 height 16
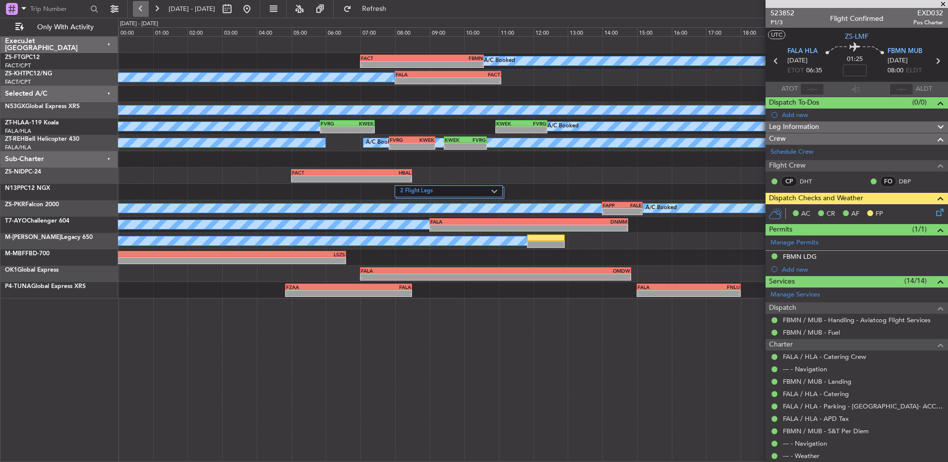
click at [146, 10] on button at bounding box center [141, 9] width 16 height 16
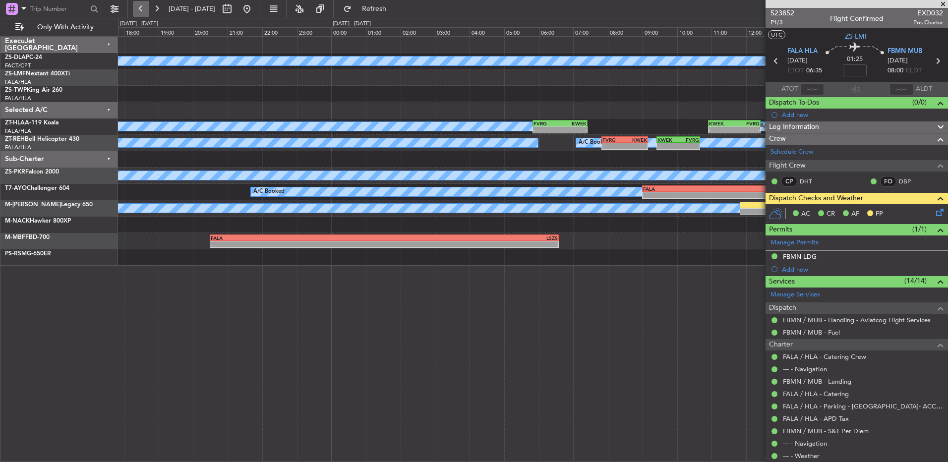
click at [146, 10] on button at bounding box center [141, 9] width 16 height 16
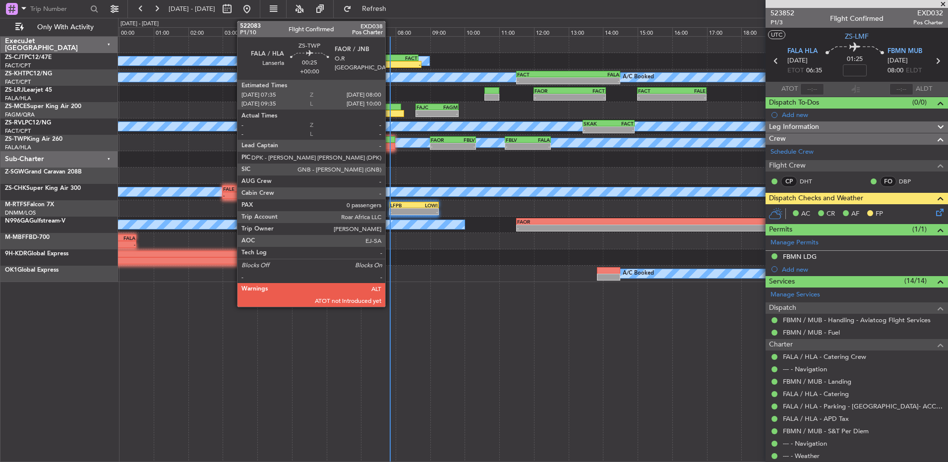
click at [390, 142] on div at bounding box center [388, 139] width 15 height 7
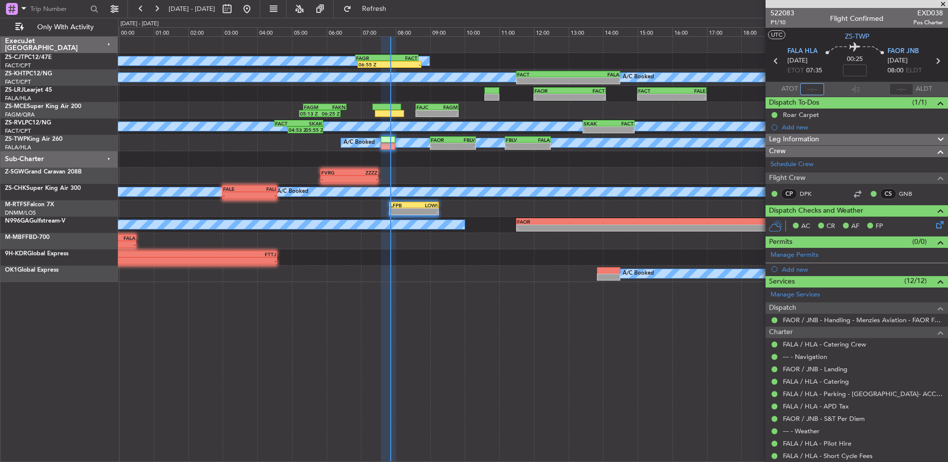
click at [812, 93] on input "text" at bounding box center [812, 89] width 24 height 12
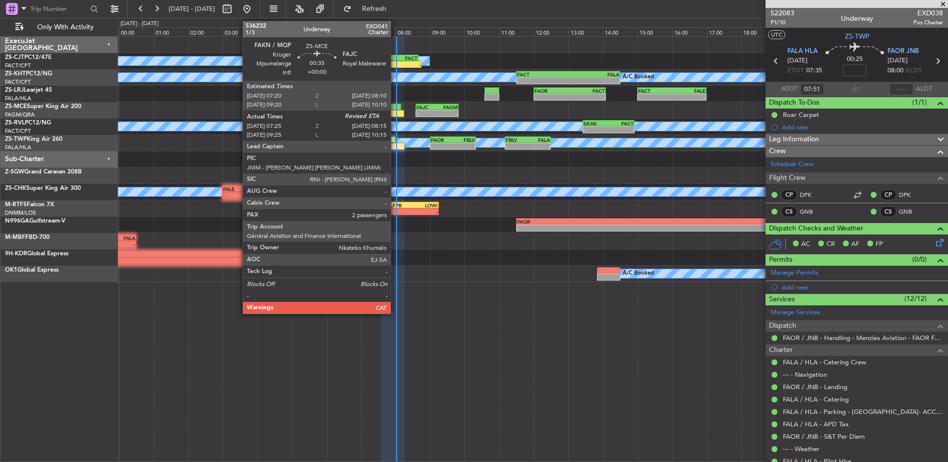
click at [396, 109] on div at bounding box center [386, 107] width 29 height 7
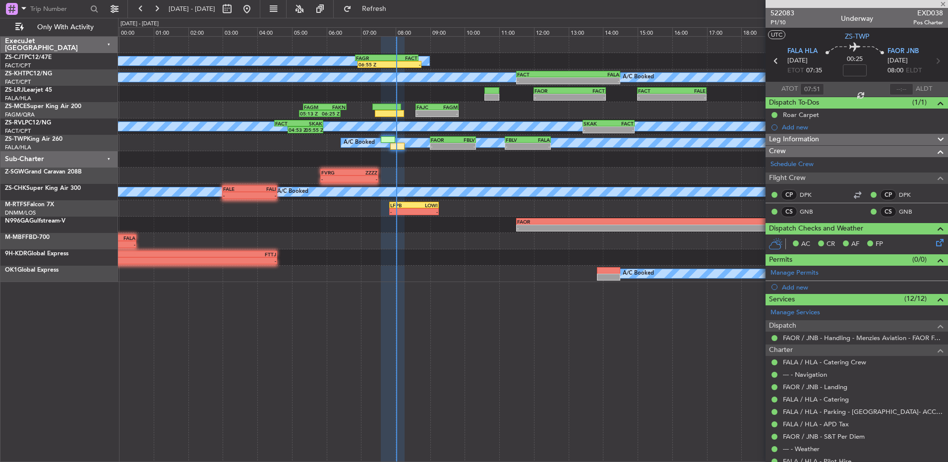
type input "07:35"
type input "2"
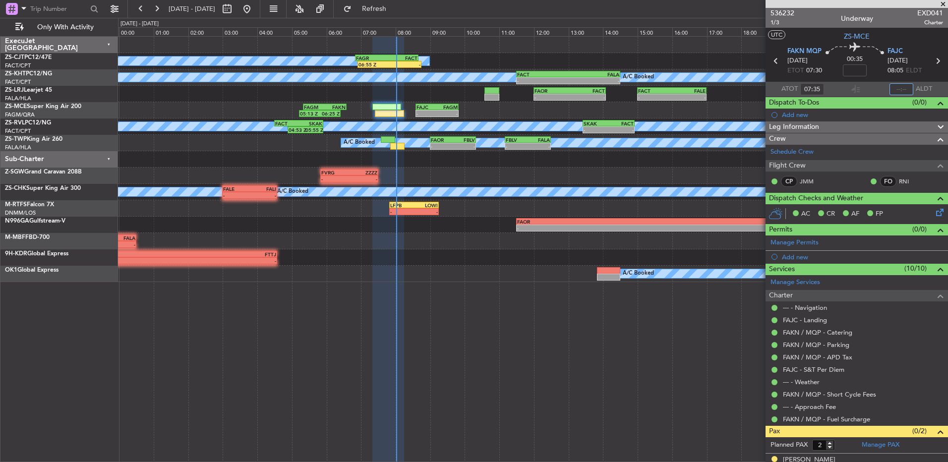
click at [894, 88] on input "text" at bounding box center [901, 89] width 24 height 12
click at [893, 91] on input "text" at bounding box center [901, 89] width 24 height 12
type input "07:52"
click at [592, 165] on div at bounding box center [532, 159] width 829 height 16
click at [875, 67] on div "00:35" at bounding box center [854, 61] width 65 height 37
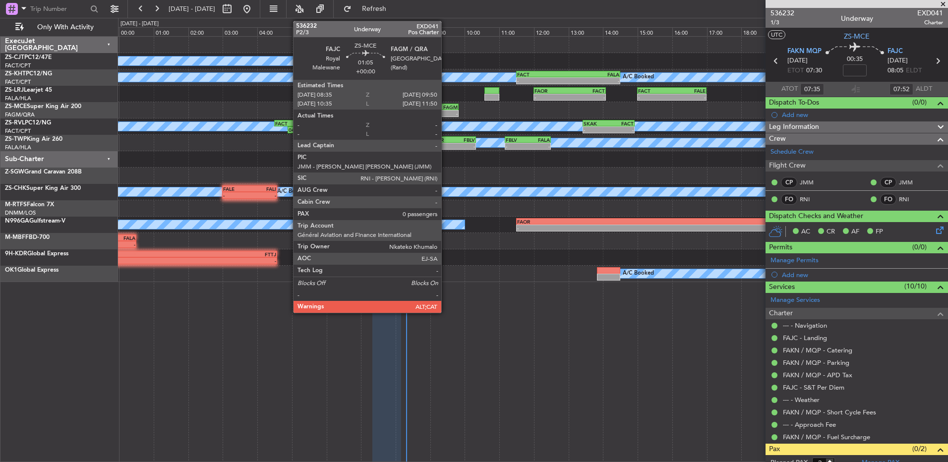
click at [446, 113] on div "-" at bounding box center [447, 114] width 21 height 6
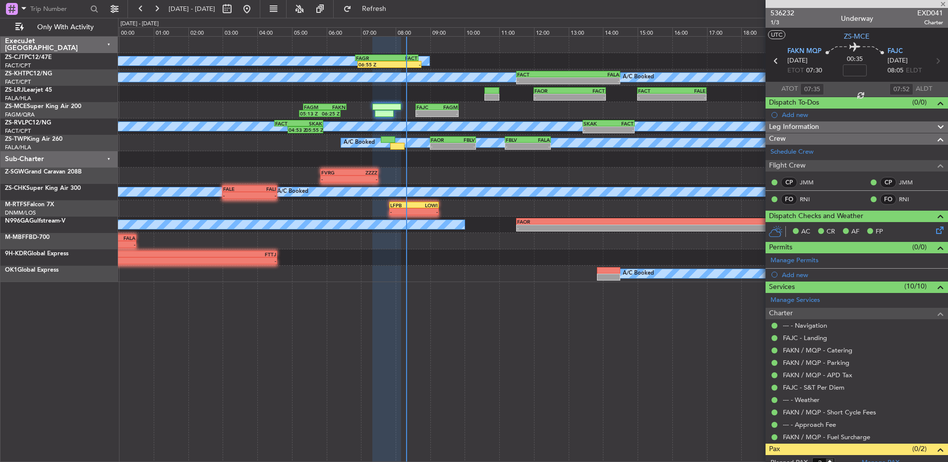
type input "0"
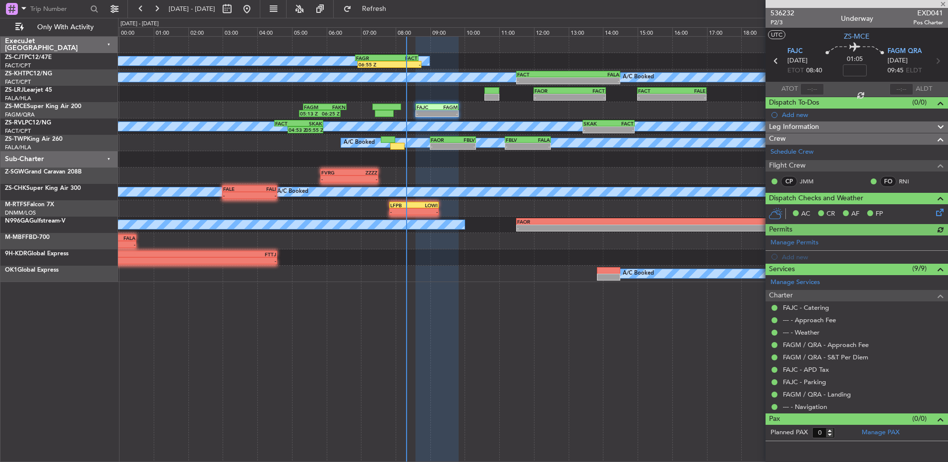
click at [812, 85] on div at bounding box center [812, 89] width 24 height 12
click at [817, 91] on input "text" at bounding box center [812, 89] width 24 height 12
type input "08:10"
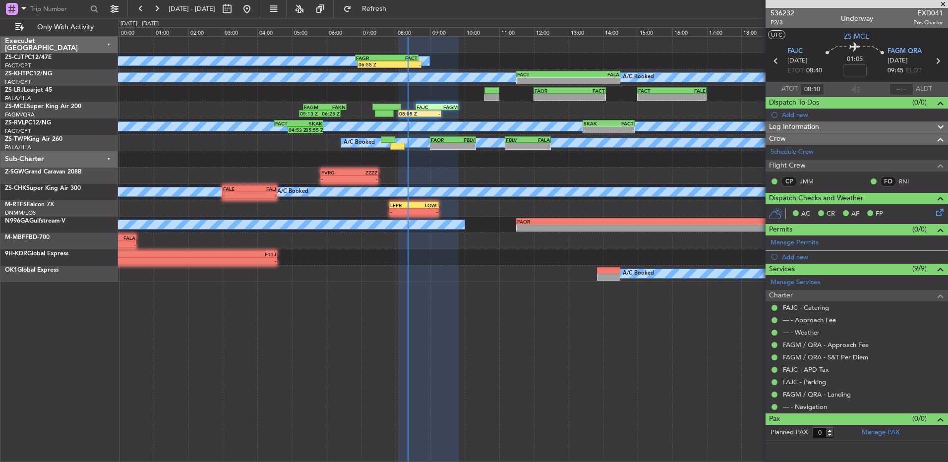
click at [943, 4] on span at bounding box center [943, 4] width 10 height 9
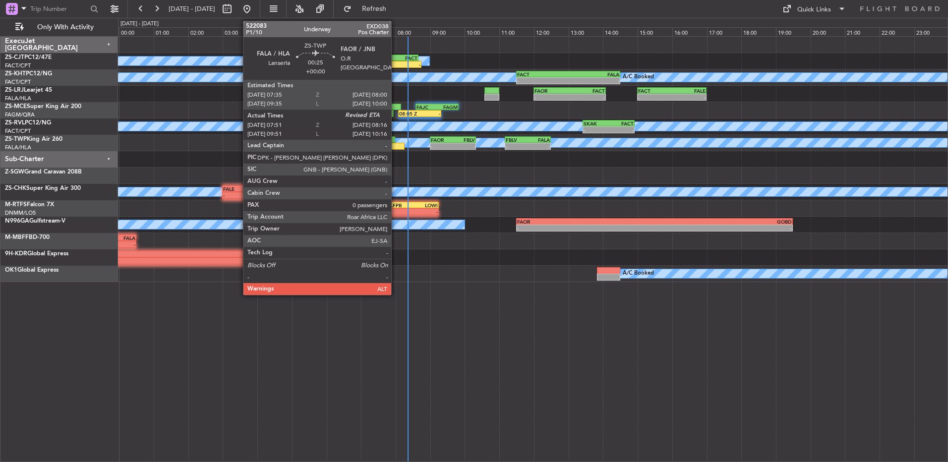
click at [395, 145] on div at bounding box center [397, 146] width 15 height 7
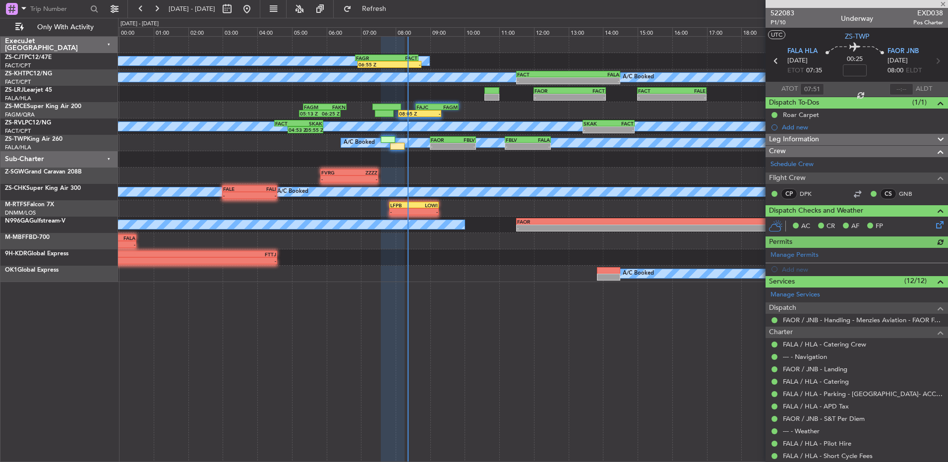
click at [898, 92] on div at bounding box center [901, 89] width 24 height 12
click at [898, 90] on div at bounding box center [901, 89] width 24 height 12
click at [898, 85] on div at bounding box center [901, 89] width 24 height 12
click at [893, 87] on div at bounding box center [901, 89] width 24 height 12
drag, startPoint x: 892, startPoint y: 86, endPoint x: 890, endPoint y: 96, distance: 9.7
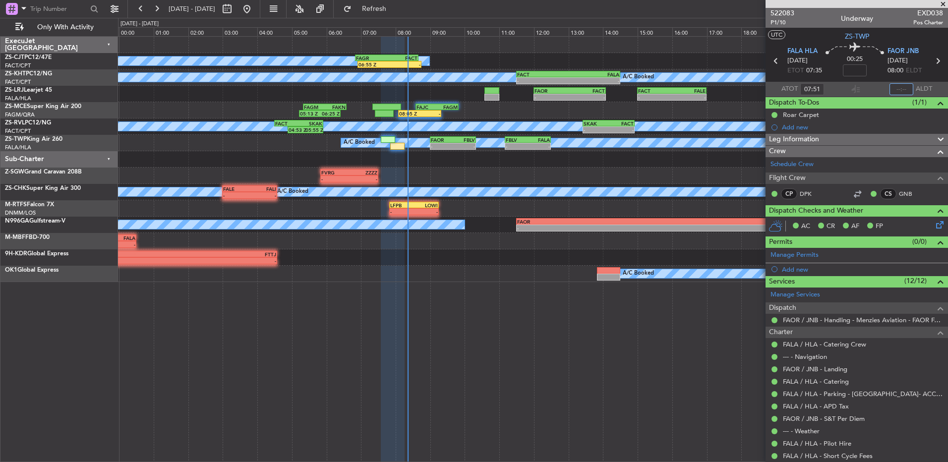
click at [890, 89] on input "text" at bounding box center [901, 89] width 24 height 12
click at [863, 87] on section "ATOT 07:51 0814 ALDT" at bounding box center [857, 89] width 182 height 15
type input "08:14"
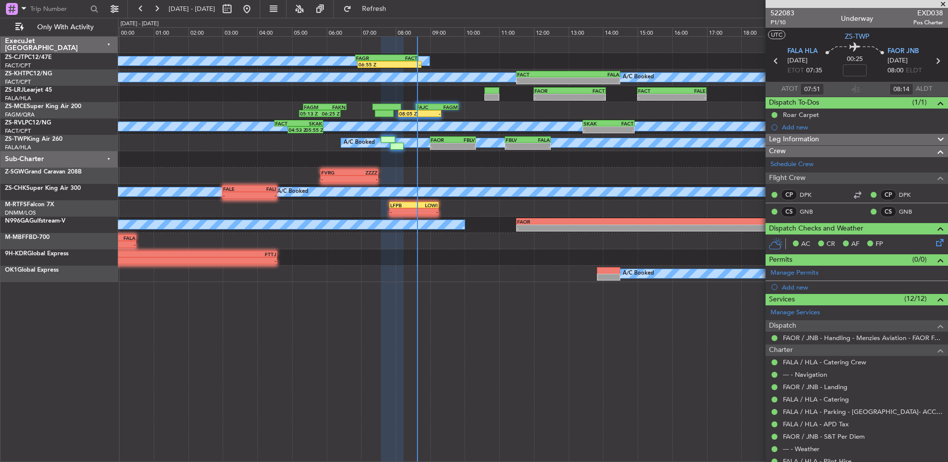
click at [940, 6] on span at bounding box center [943, 4] width 10 height 9
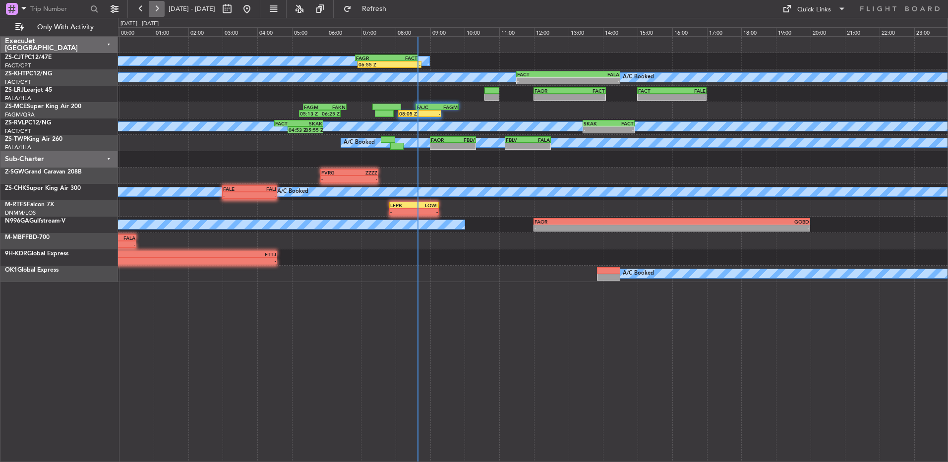
click at [156, 9] on button at bounding box center [157, 9] width 16 height 16
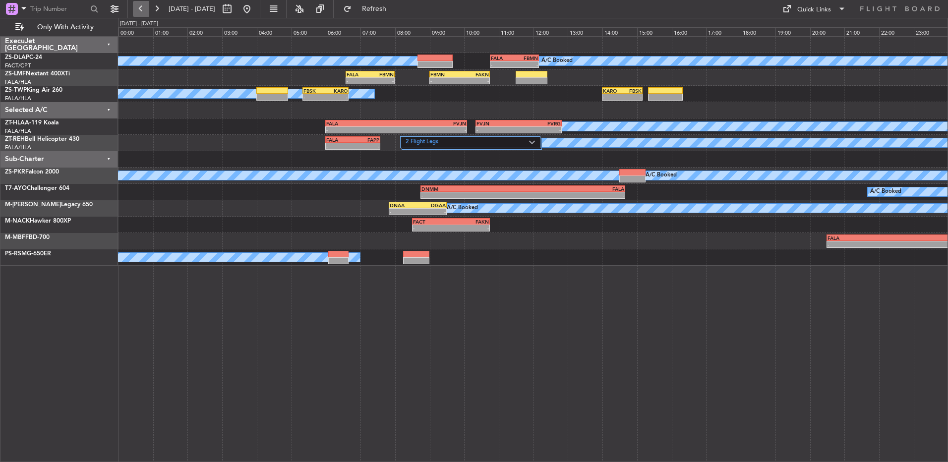
click at [144, 9] on button at bounding box center [141, 9] width 16 height 16
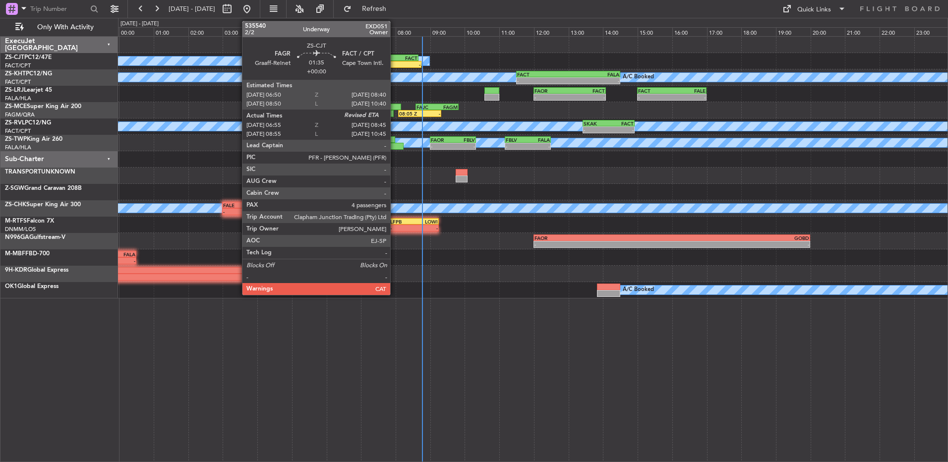
click at [395, 66] on div "-" at bounding box center [405, 64] width 31 height 6
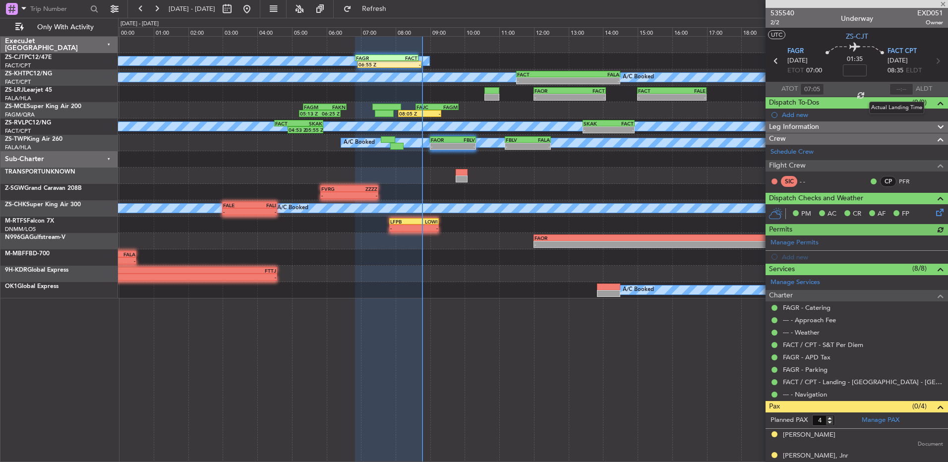
click at [901, 83] on div at bounding box center [901, 89] width 24 height 12
click at [893, 86] on input "text" at bounding box center [901, 89] width 24 height 12
type input "08:46"
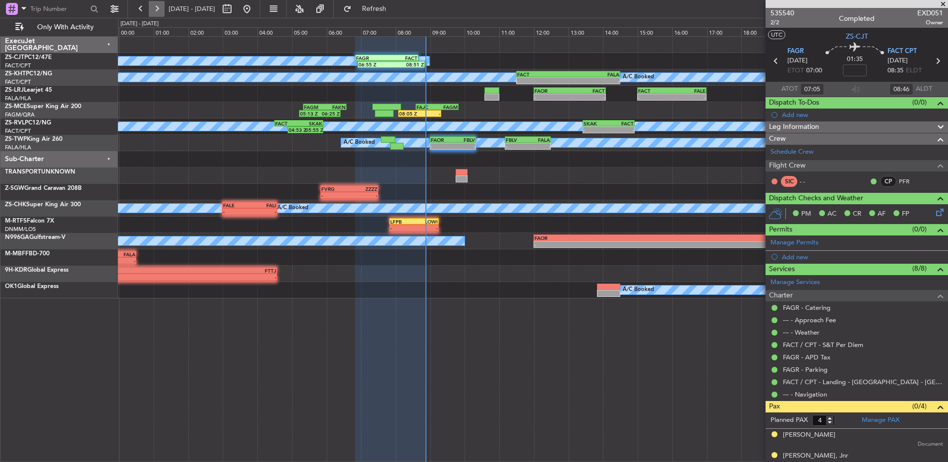
click at [154, 15] on button at bounding box center [157, 9] width 16 height 16
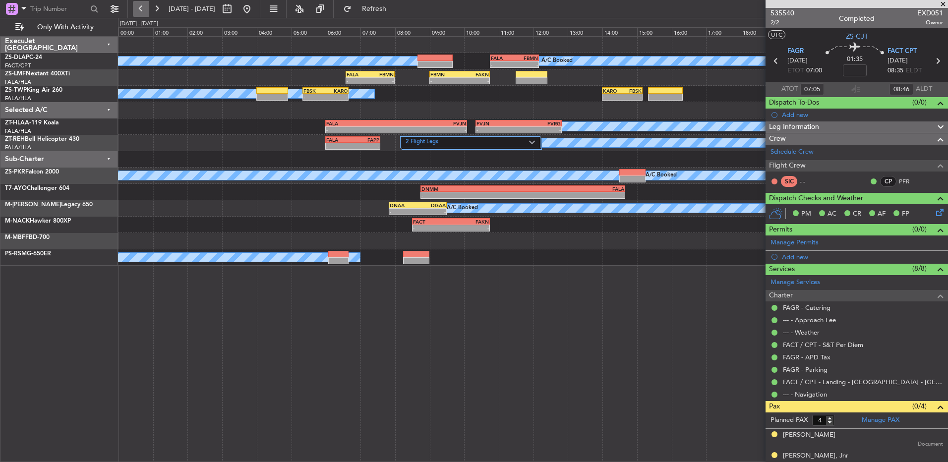
click at [146, 12] on button at bounding box center [141, 9] width 16 height 16
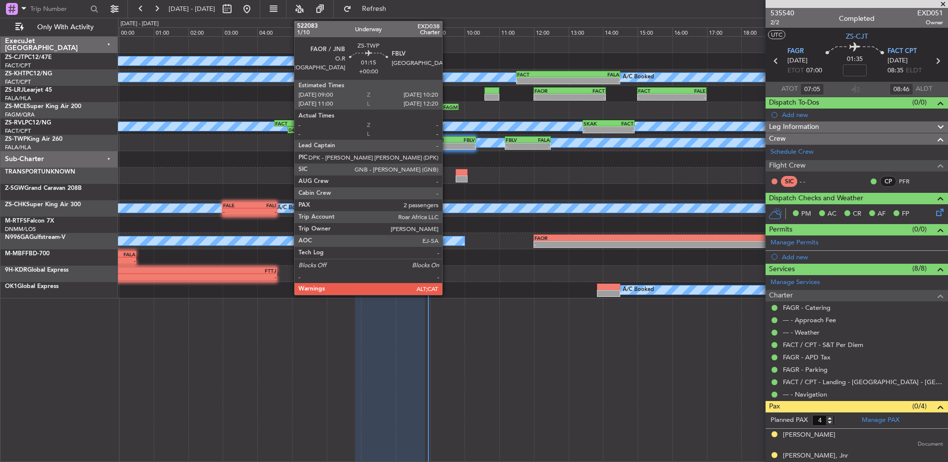
click at [447, 140] on div "FAOR" at bounding box center [442, 140] width 22 height 6
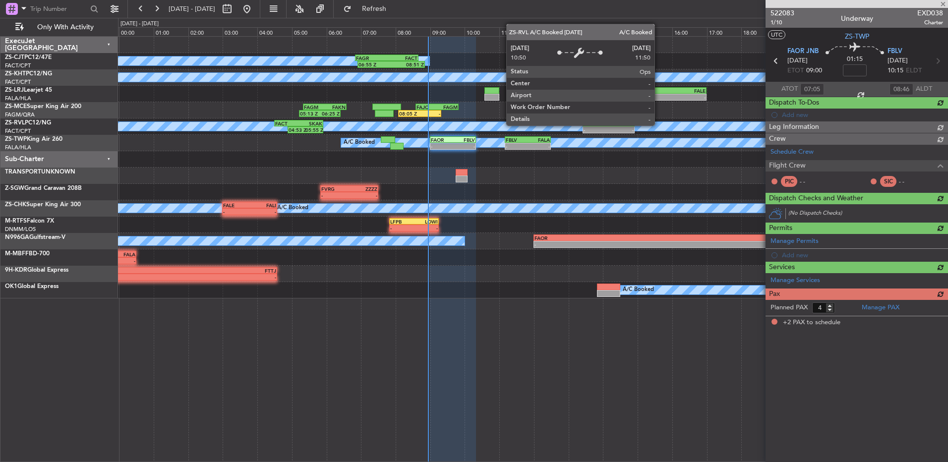
type input "2"
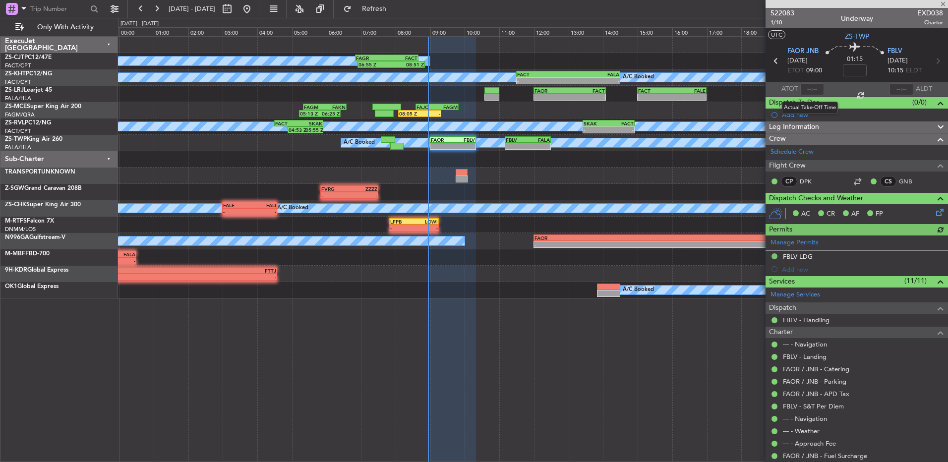
click at [812, 90] on div at bounding box center [812, 89] width 24 height 12
click at [809, 89] on div at bounding box center [812, 89] width 24 height 12
click at [810, 86] on input "text" at bounding box center [812, 89] width 24 height 12
type input "08:56"
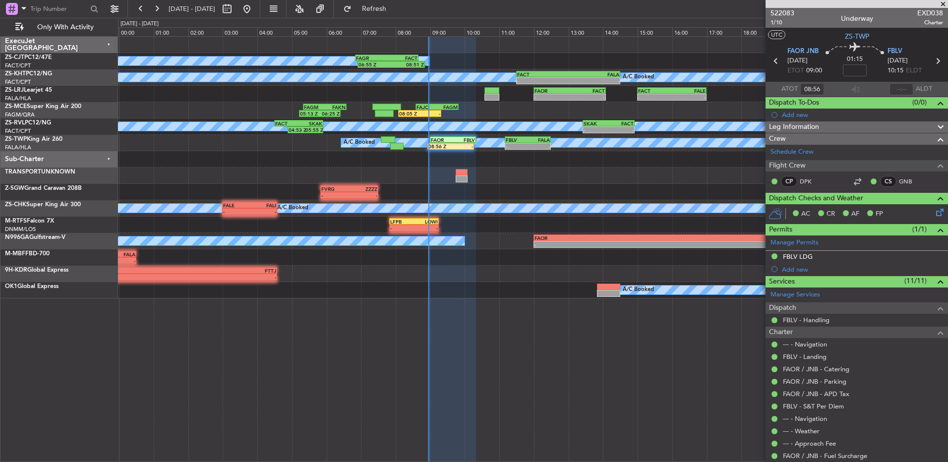
click at [940, 2] on span at bounding box center [943, 4] width 10 height 9
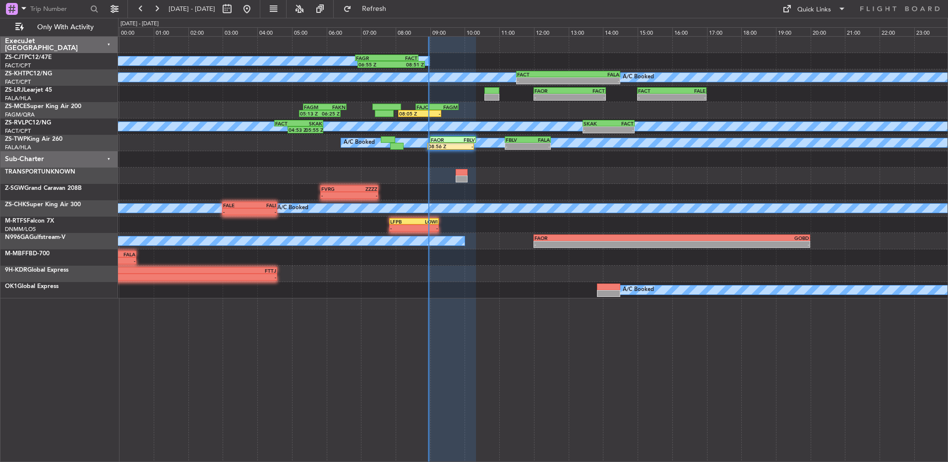
type input "0"
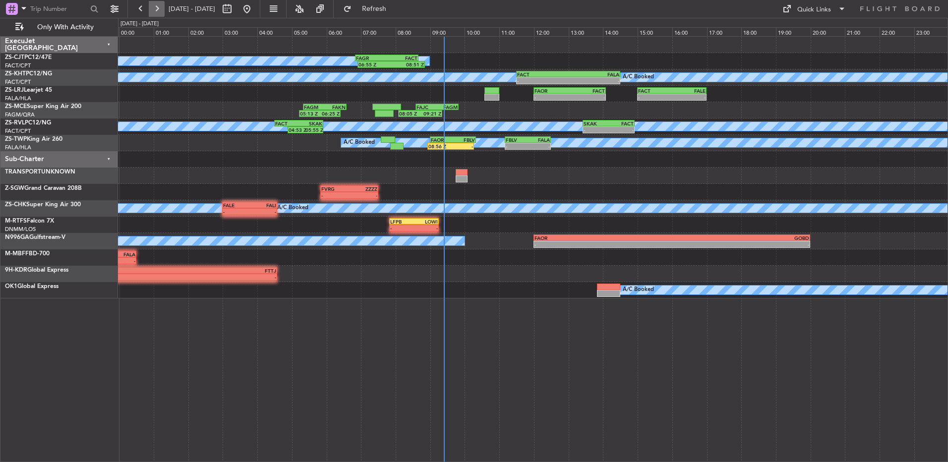
click at [161, 8] on button at bounding box center [157, 9] width 16 height 16
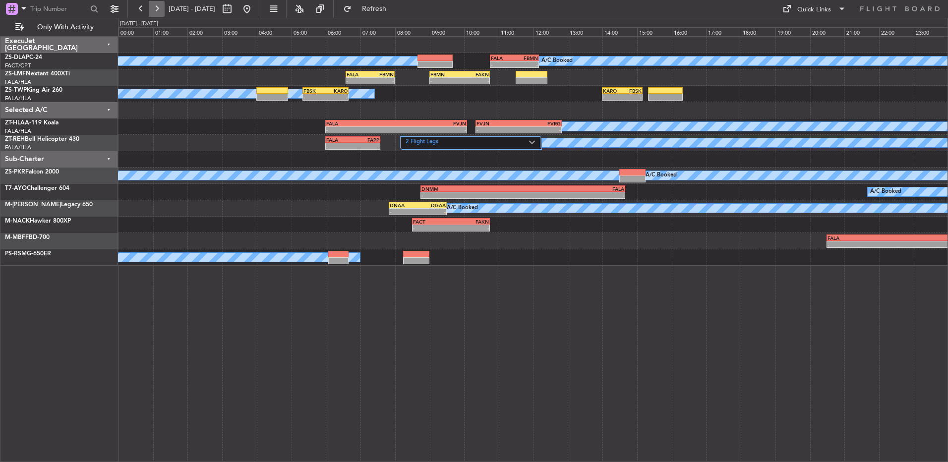
click at [161, 8] on button at bounding box center [157, 9] width 16 height 16
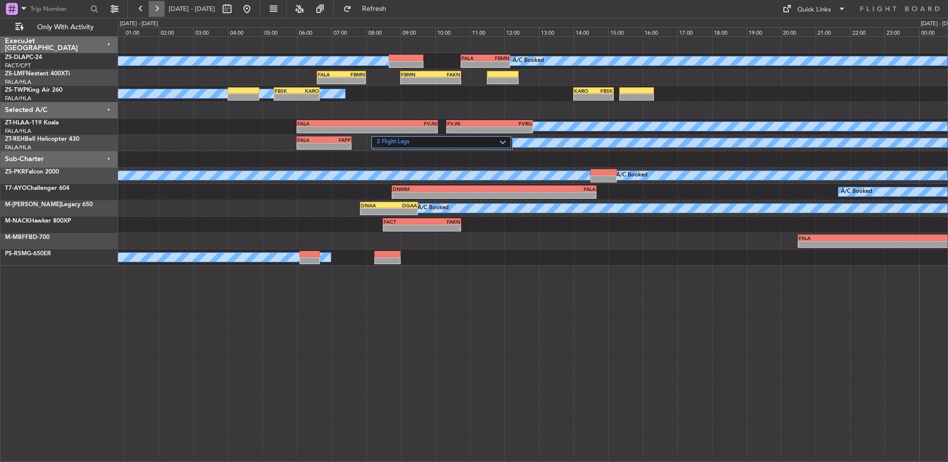
click at [161, 8] on button at bounding box center [157, 9] width 16 height 16
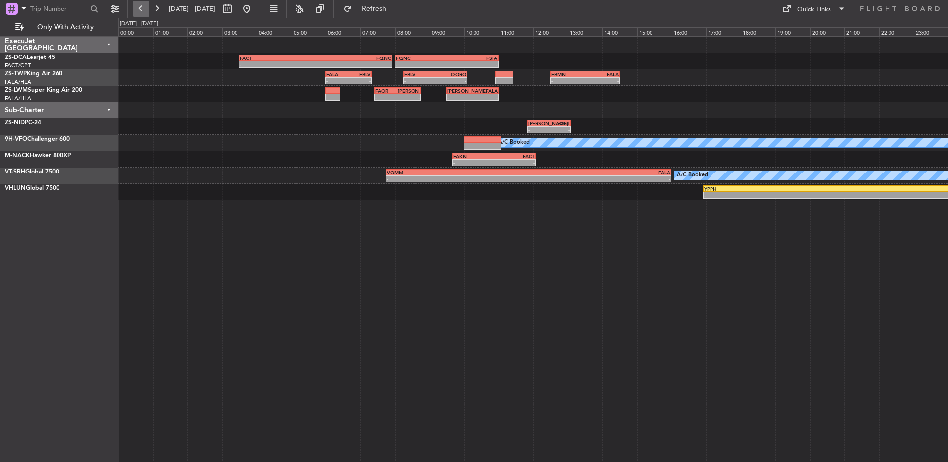
click at [146, 6] on button at bounding box center [141, 9] width 16 height 16
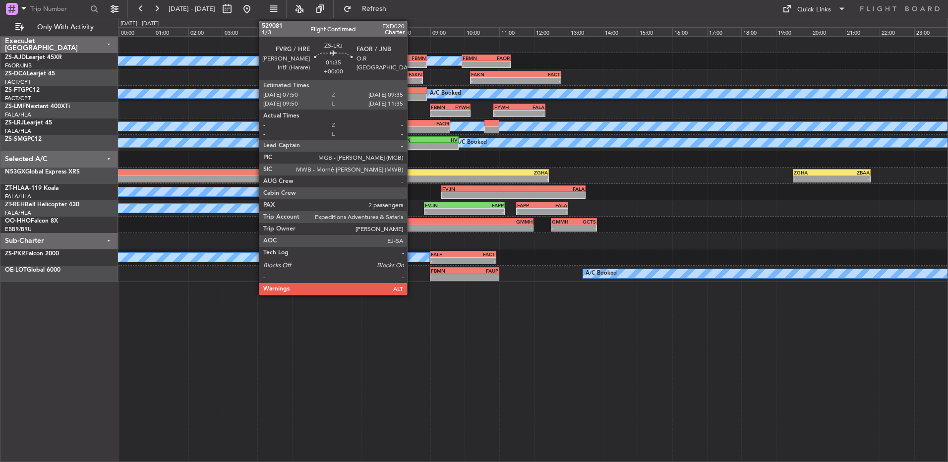
click at [412, 122] on div "FVRG" at bounding box center [404, 123] width 29 height 6
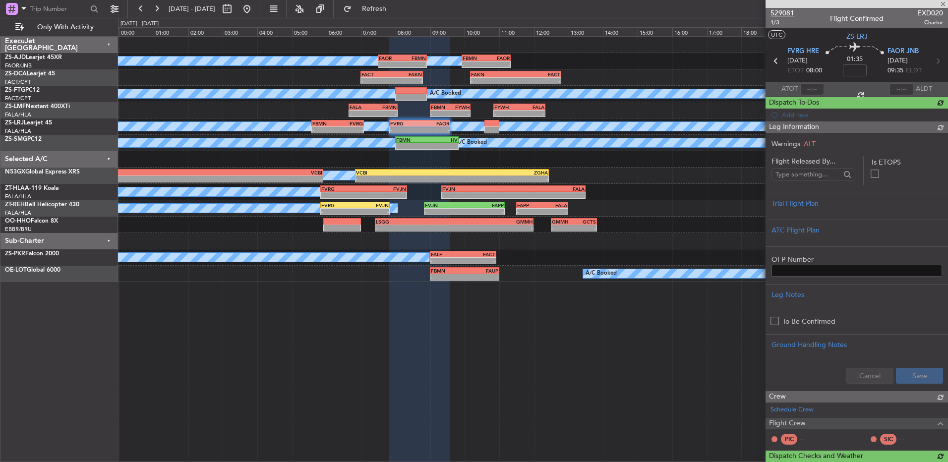
click at [782, 16] on span "529081" at bounding box center [782, 13] width 24 height 10
click at [782, 11] on span "529081" at bounding box center [782, 13] width 24 height 10
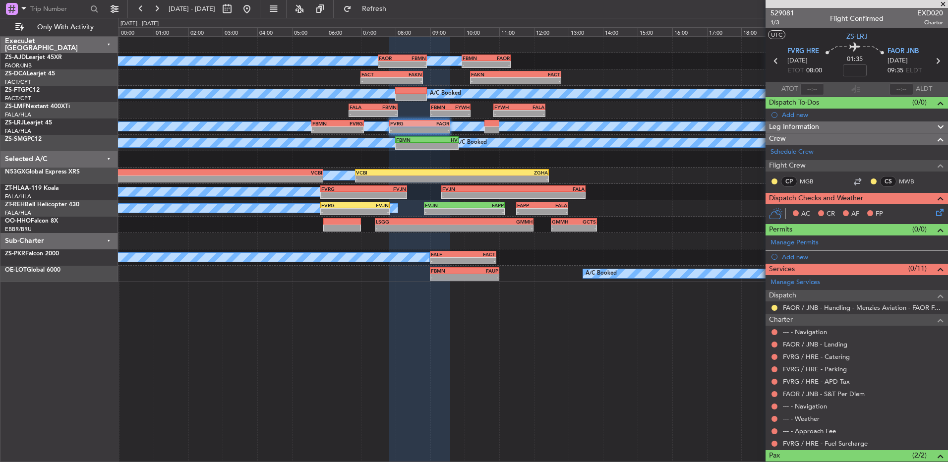
drag, startPoint x: 945, startPoint y: 2, endPoint x: 701, endPoint y: 5, distance: 243.9
click at [944, 2] on span at bounding box center [943, 4] width 10 height 9
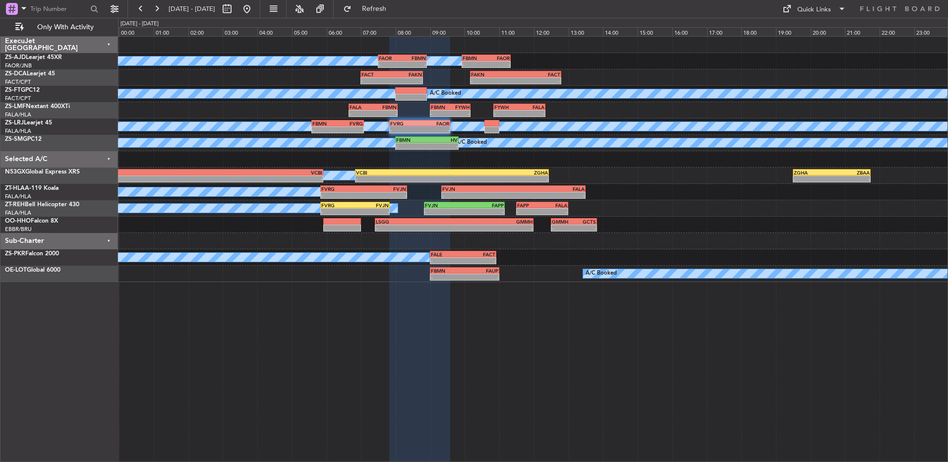
type input "0"
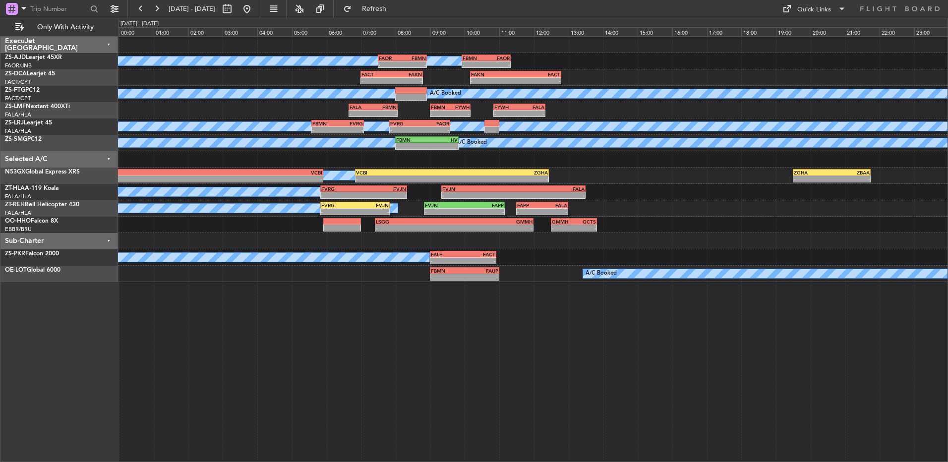
click at [129, 9] on div "05 Sep 2025 - 06 Sep 2025 Refresh Quick Links Only With Activity" at bounding box center [474, 9] width 948 height 18
drag, startPoint x: 129, startPoint y: 9, endPoint x: 136, endPoint y: 9, distance: 6.9
click at [136, 9] on button at bounding box center [141, 9] width 16 height 16
click at [137, 9] on button at bounding box center [141, 9] width 16 height 16
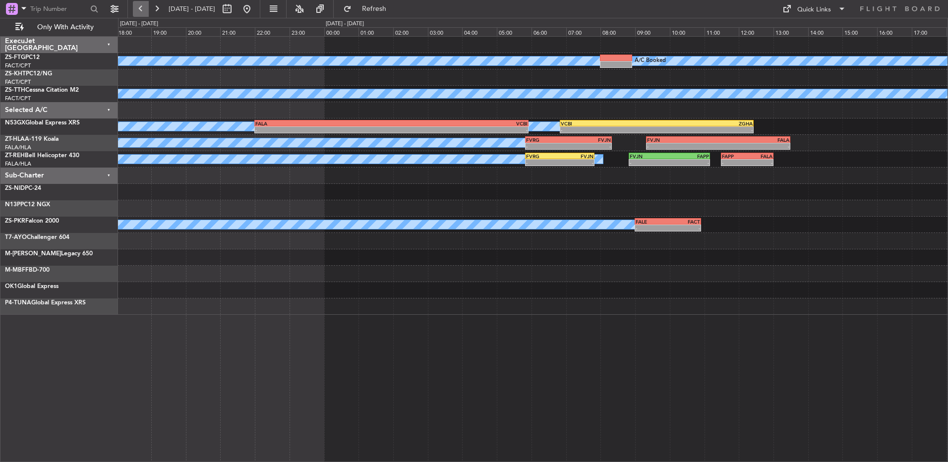
click at [137, 9] on button at bounding box center [141, 9] width 16 height 16
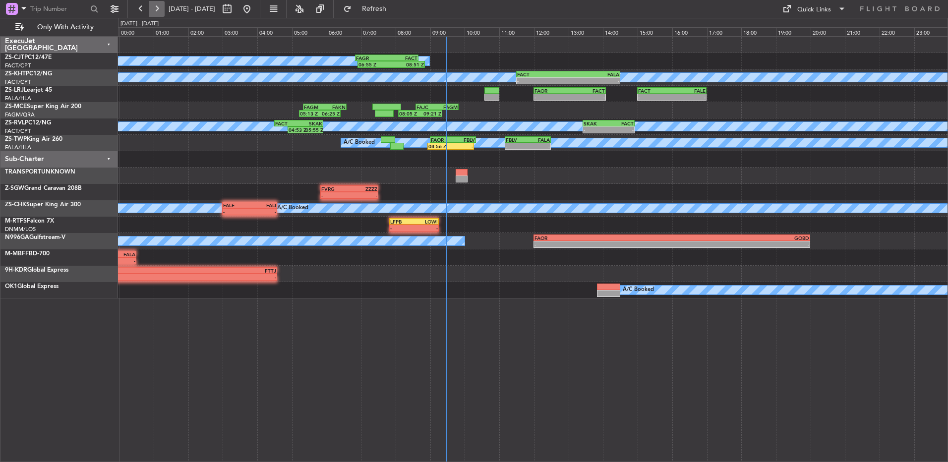
click at [157, 8] on button at bounding box center [157, 9] width 16 height 16
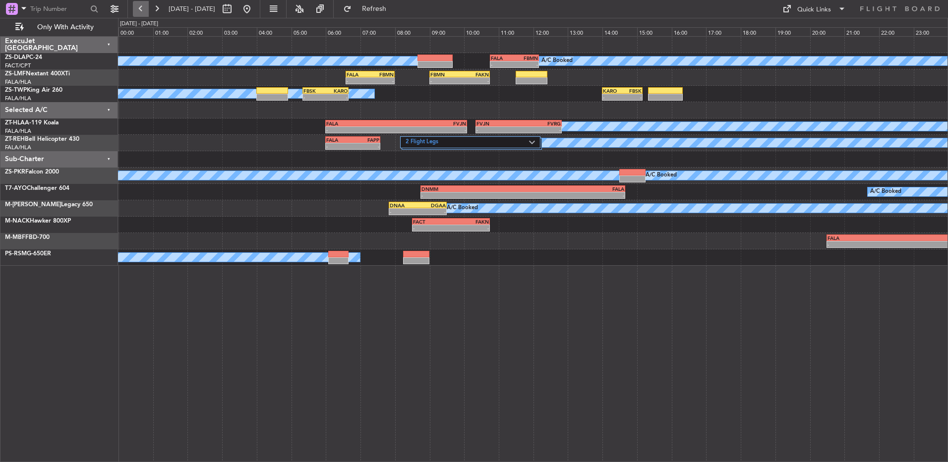
click at [140, 11] on button at bounding box center [141, 9] width 16 height 16
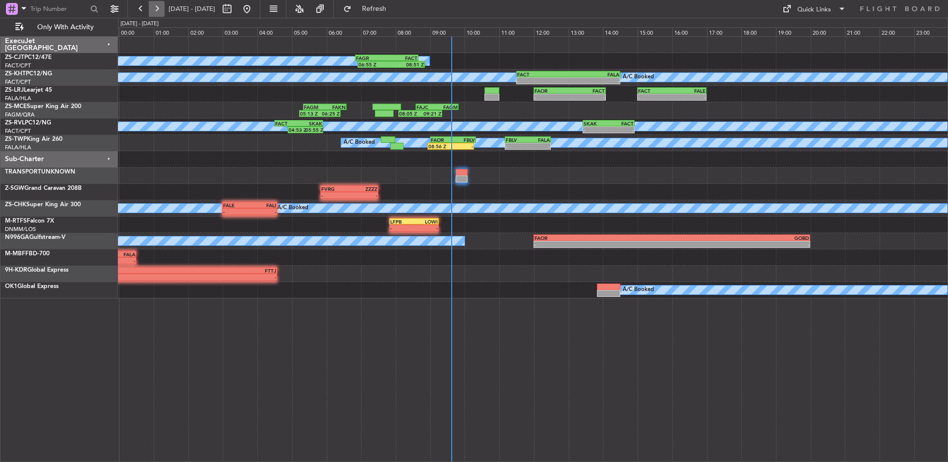
click at [151, 6] on button at bounding box center [157, 9] width 16 height 16
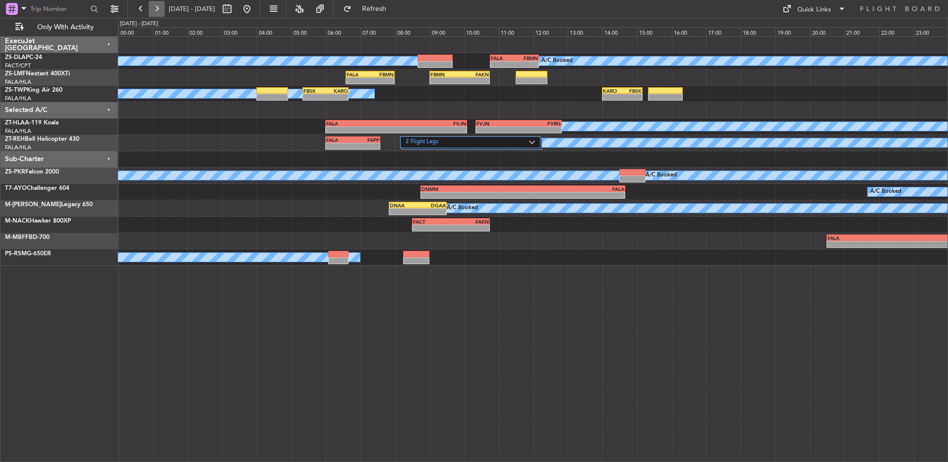
click at [151, 6] on button at bounding box center [157, 9] width 16 height 16
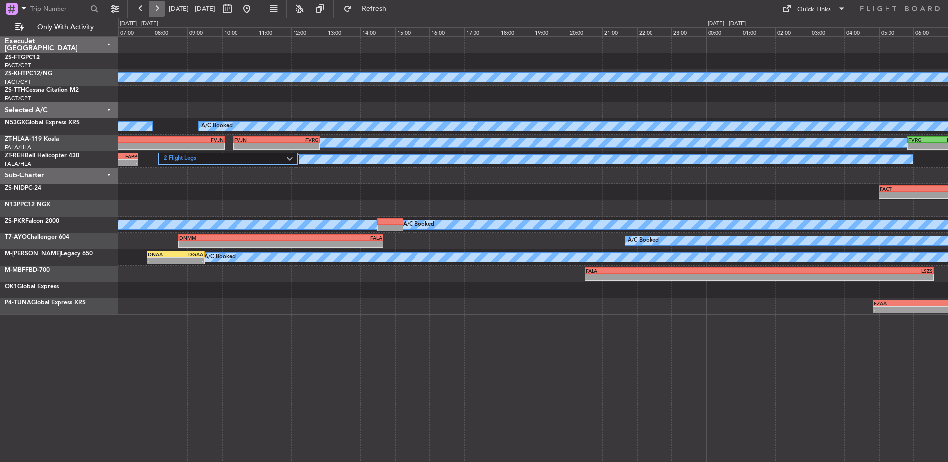
click at [151, 6] on button at bounding box center [157, 9] width 16 height 16
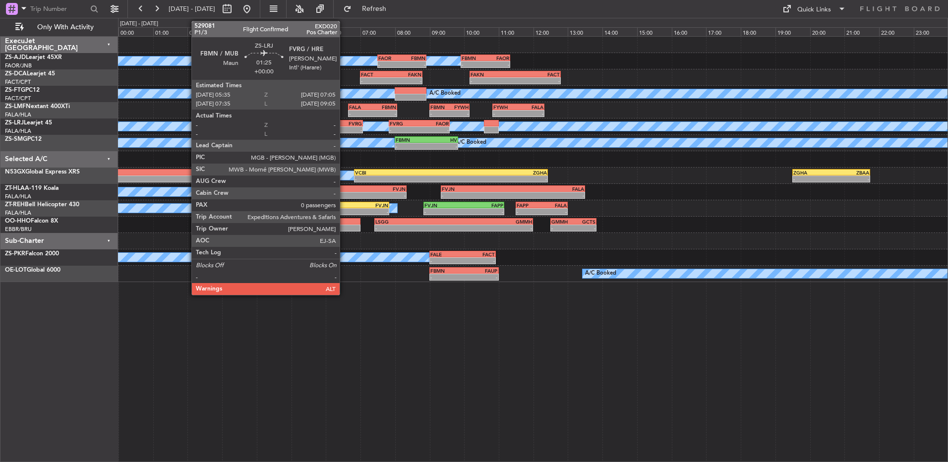
click at [344, 126] on div "- -" at bounding box center [337, 129] width 52 height 7
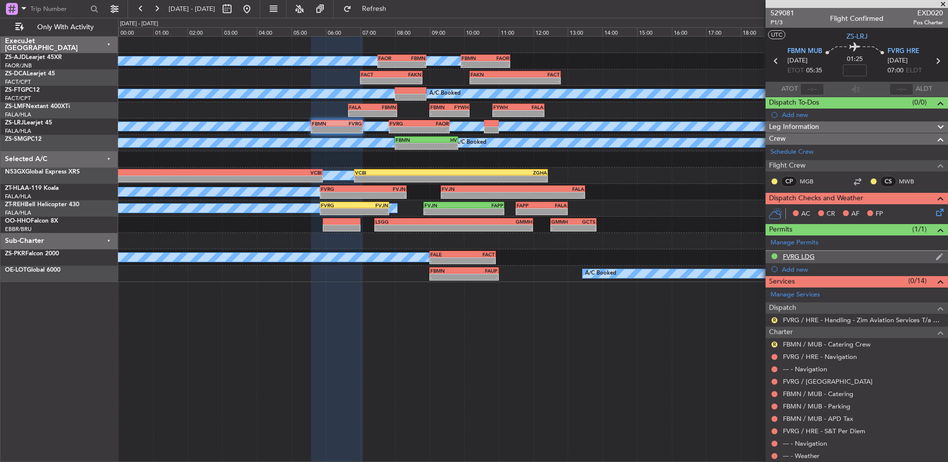
click at [802, 254] on div "FVRG LDG" at bounding box center [799, 256] width 32 height 8
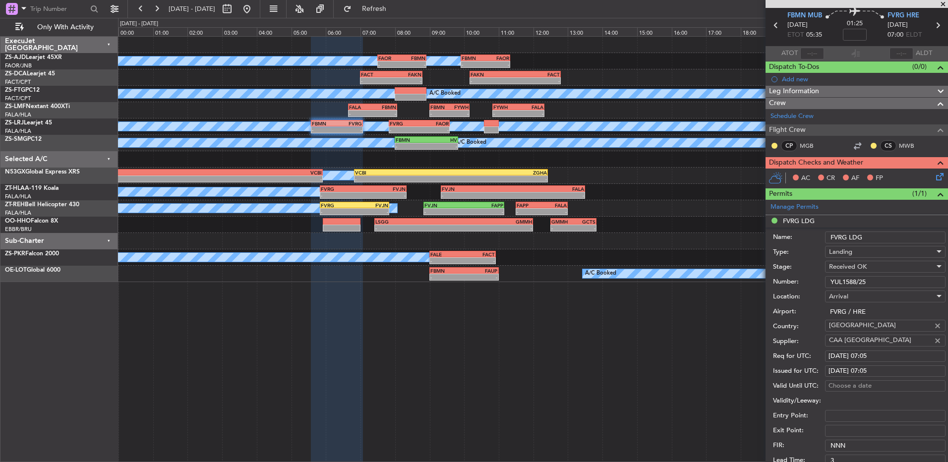
scroll to position [50, 0]
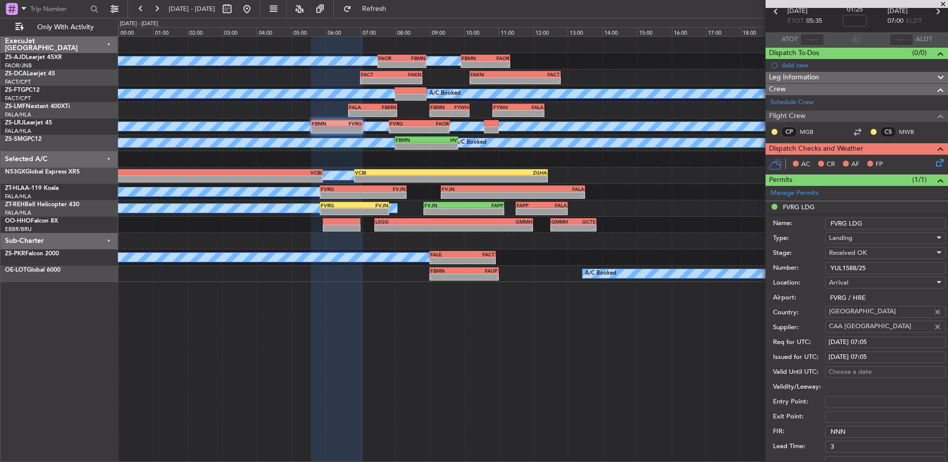
click at [914, 267] on input "YUL1588/25" at bounding box center [885, 268] width 120 height 12
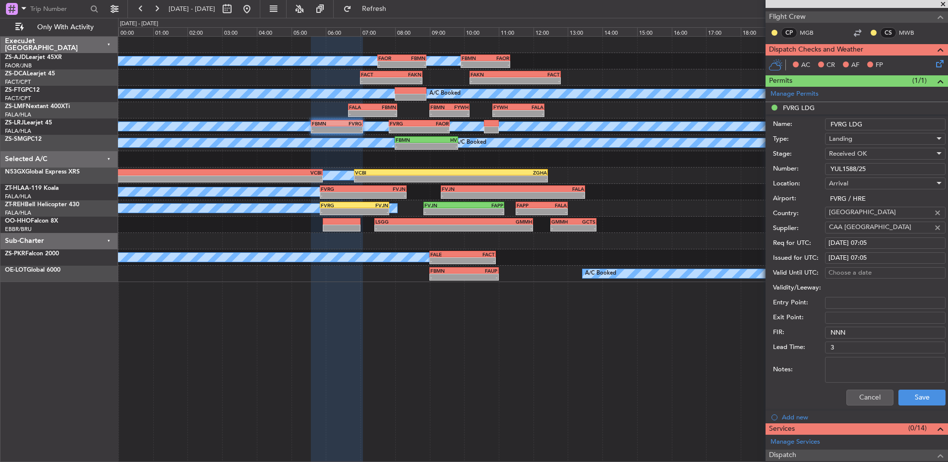
click at [843, 169] on input "YUL1588/25" at bounding box center [885, 169] width 120 height 12
click at [887, 165] on input "YUL1588/25" at bounding box center [885, 169] width 120 height 12
drag, startPoint x: 886, startPoint y: 169, endPoint x: 823, endPoint y: 181, distance: 65.1
click at [823, 181] on form "Name: FVRG LDG Type: Landing Stage: Received OK Number: YUL1588/25 Location: Ar…" at bounding box center [857, 263] width 182 height 296
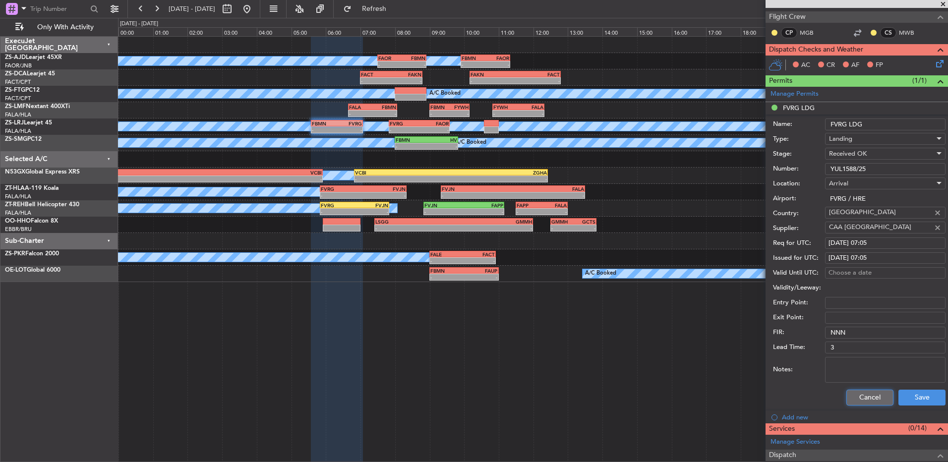
click at [859, 397] on button "Cancel" at bounding box center [869, 398] width 47 height 16
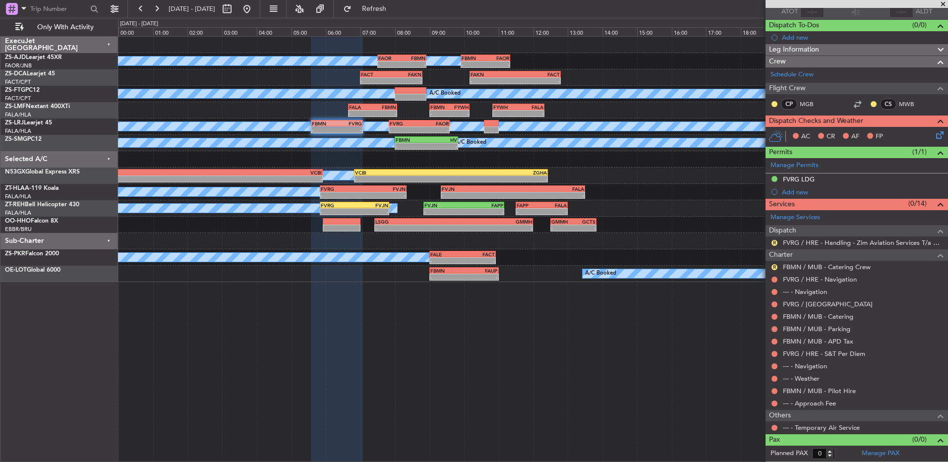
scroll to position [77, 0]
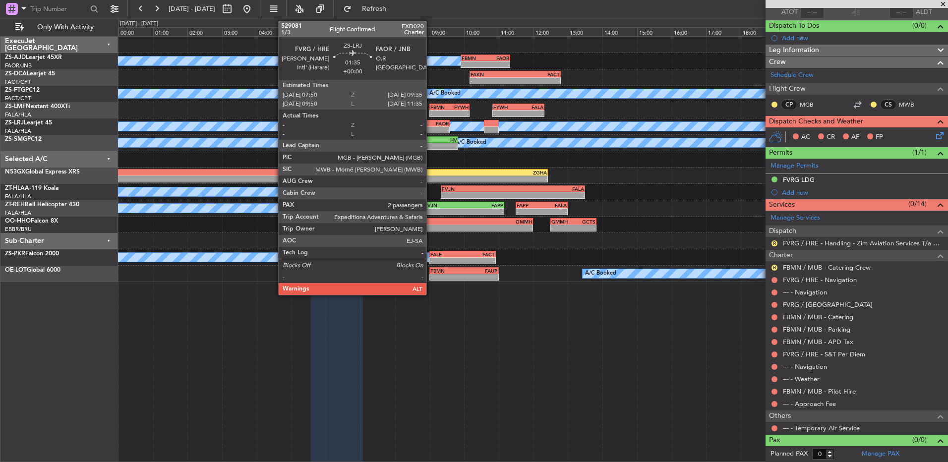
click at [431, 129] on div "-" at bounding box center [433, 130] width 29 height 6
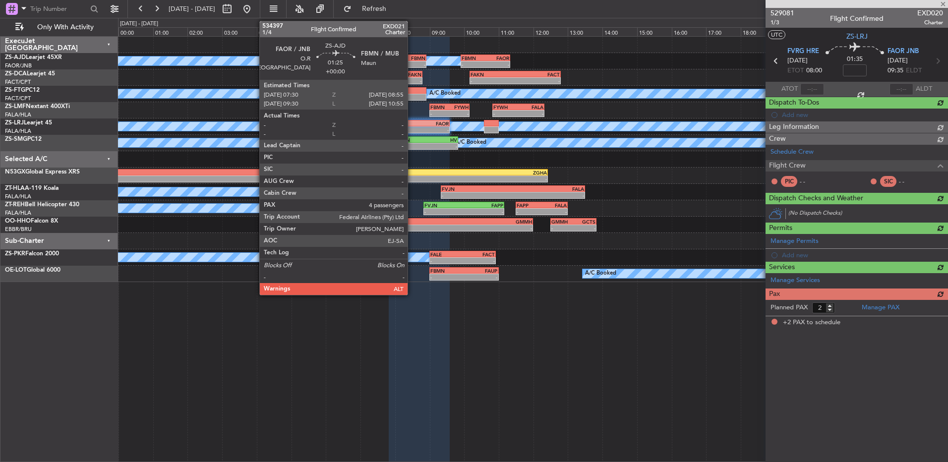
scroll to position [0, 0]
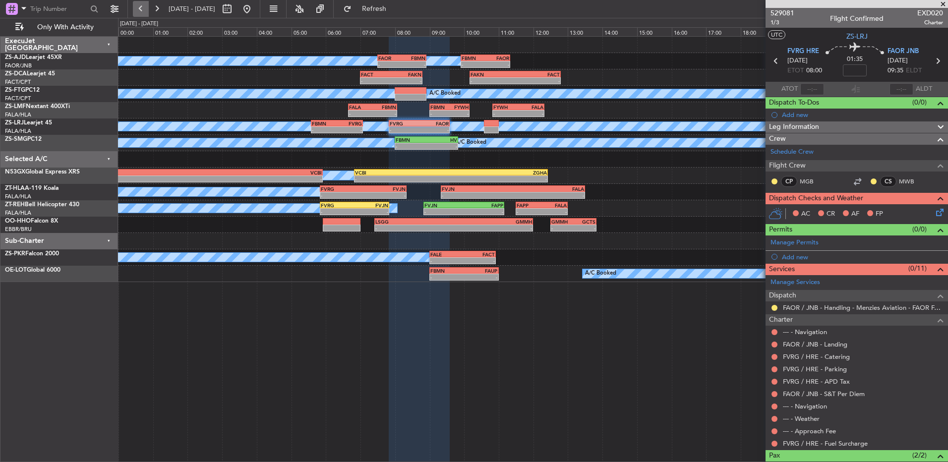
click at [134, 6] on button at bounding box center [141, 9] width 16 height 16
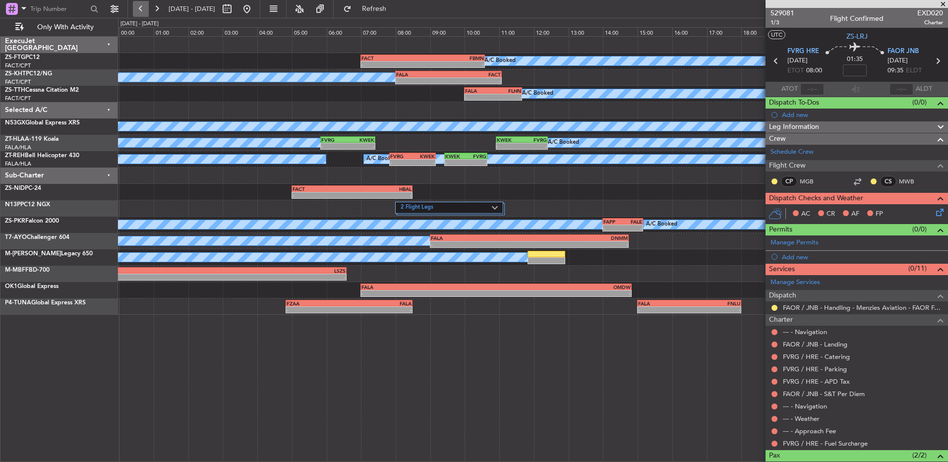
click at [134, 6] on button at bounding box center [141, 9] width 16 height 16
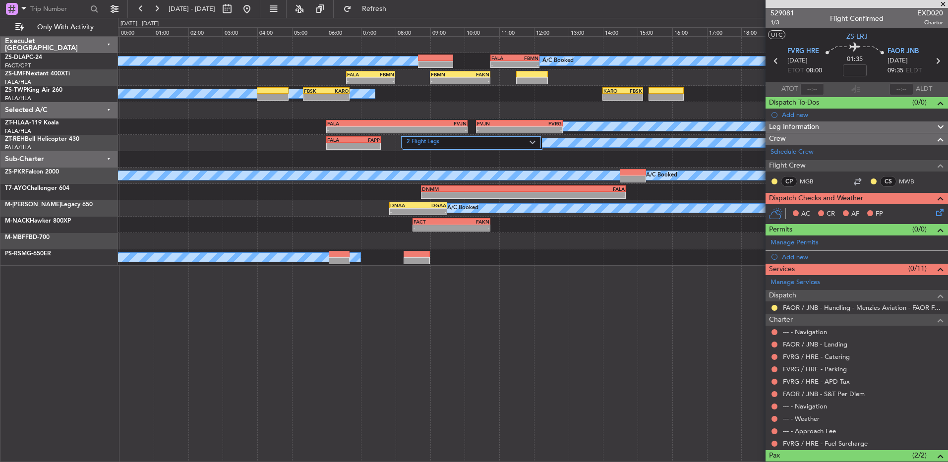
click at [944, 3] on span at bounding box center [943, 4] width 10 height 9
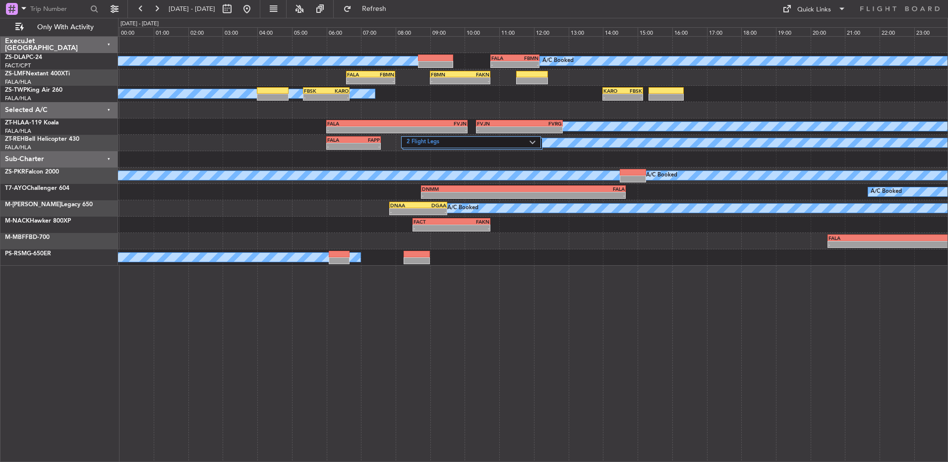
type input "0"
click at [136, 10] on button at bounding box center [141, 9] width 16 height 16
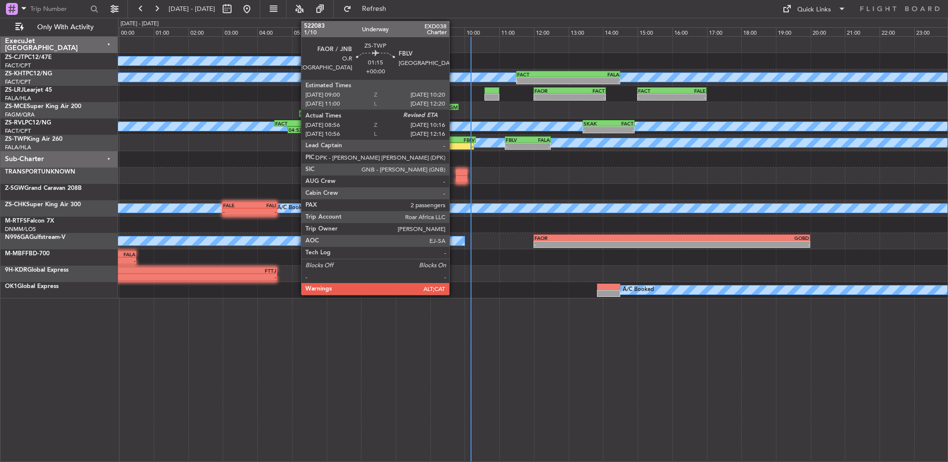
click at [454, 140] on div "FBLV" at bounding box center [464, 140] width 22 height 6
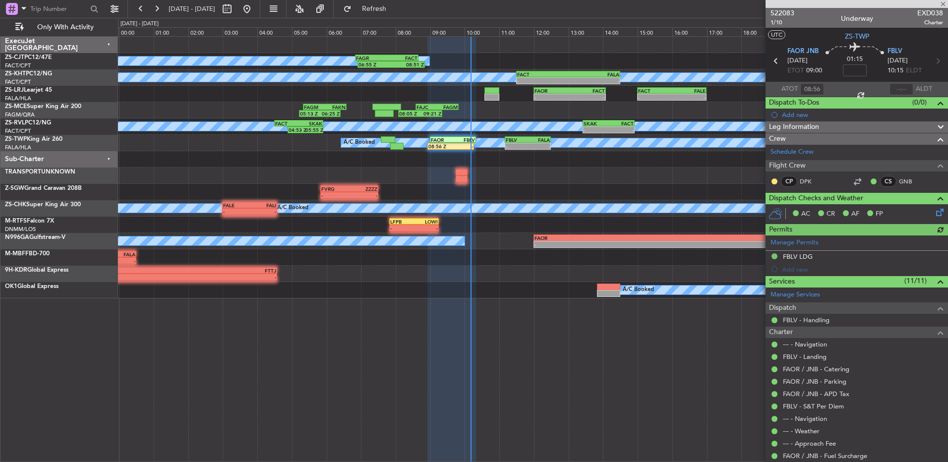
click at [771, 178] on div at bounding box center [774, 181] width 8 height 8
click at [776, 181] on button at bounding box center [774, 181] width 6 height 6
click at [896, 89] on input "text" at bounding box center [901, 89] width 24 height 12
type input "09:50"
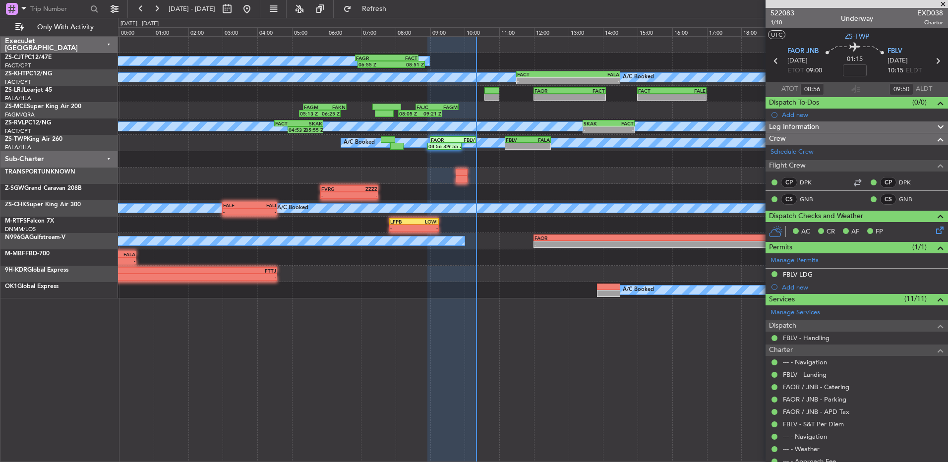
click at [945, 4] on span at bounding box center [943, 4] width 10 height 9
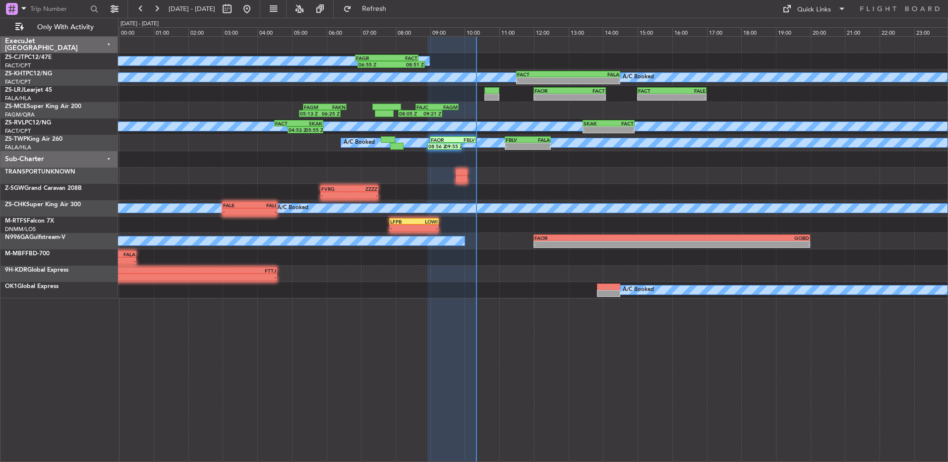
type input "0"
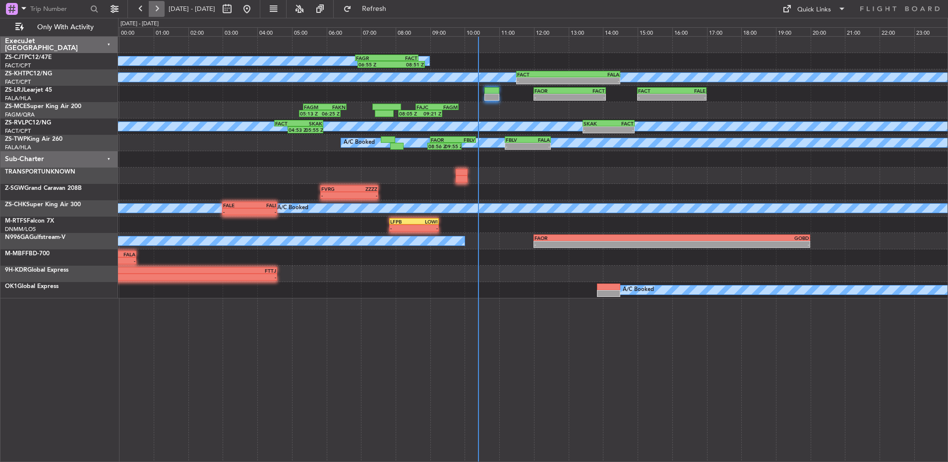
click at [153, 9] on button at bounding box center [157, 9] width 16 height 16
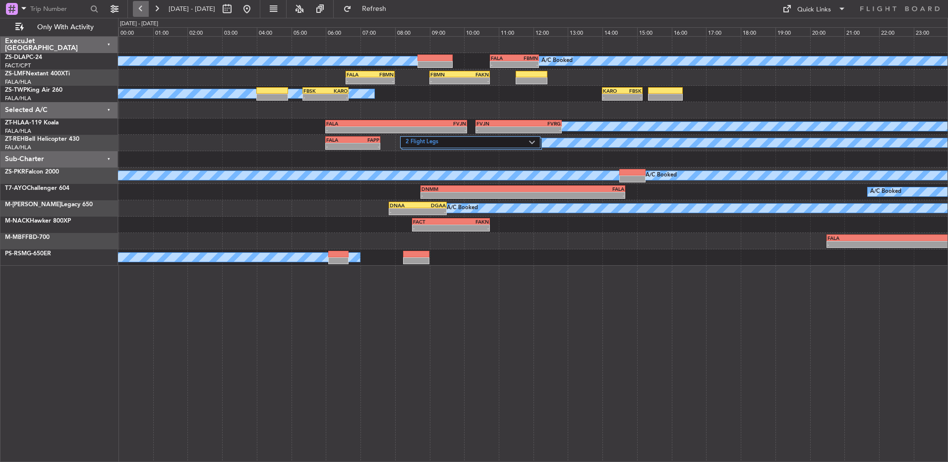
click at [144, 7] on button at bounding box center [141, 9] width 16 height 16
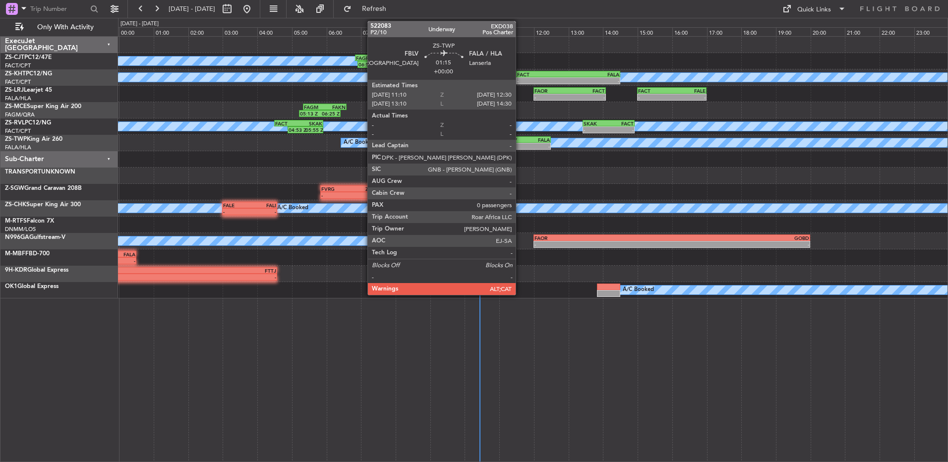
click at [520, 140] on div "FBLV" at bounding box center [517, 140] width 22 height 6
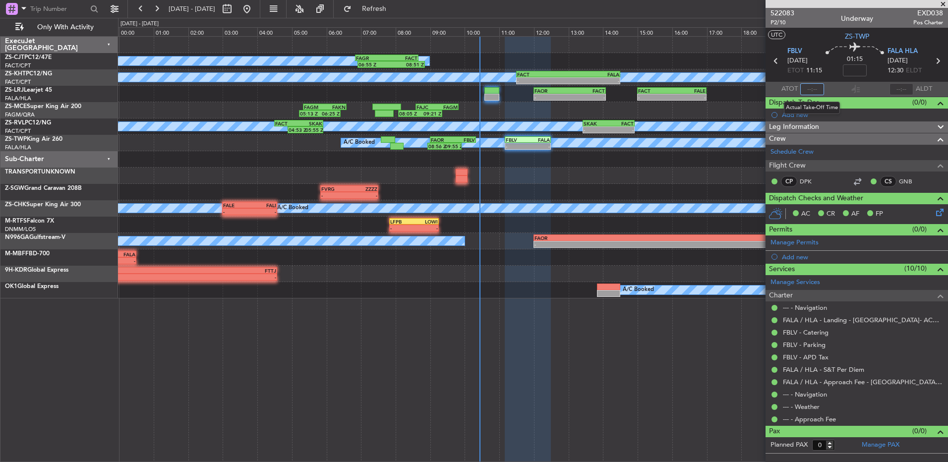
click at [809, 87] on input "text" at bounding box center [812, 89] width 24 height 12
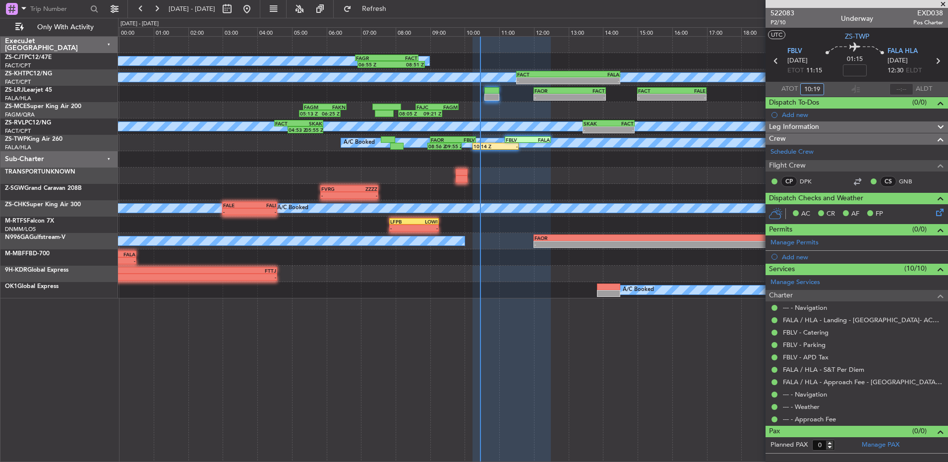
type input "10:19"
click at [943, 4] on span at bounding box center [943, 4] width 10 height 9
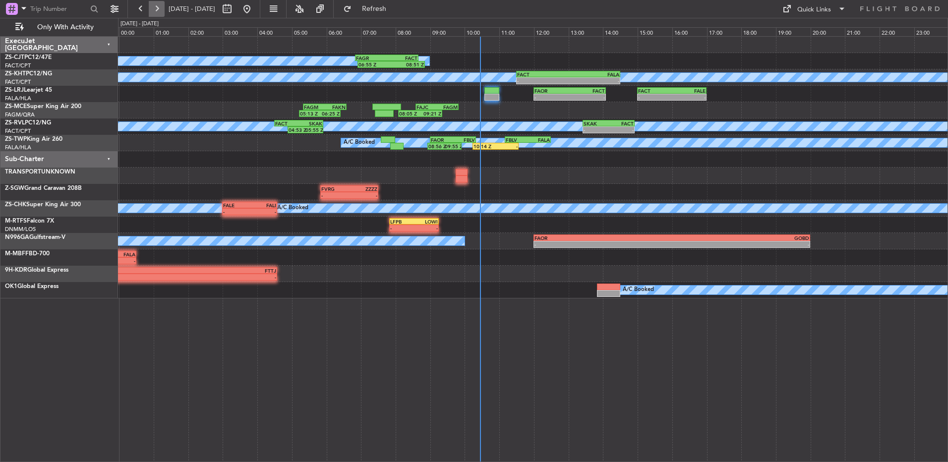
click at [156, 9] on button at bounding box center [157, 9] width 16 height 16
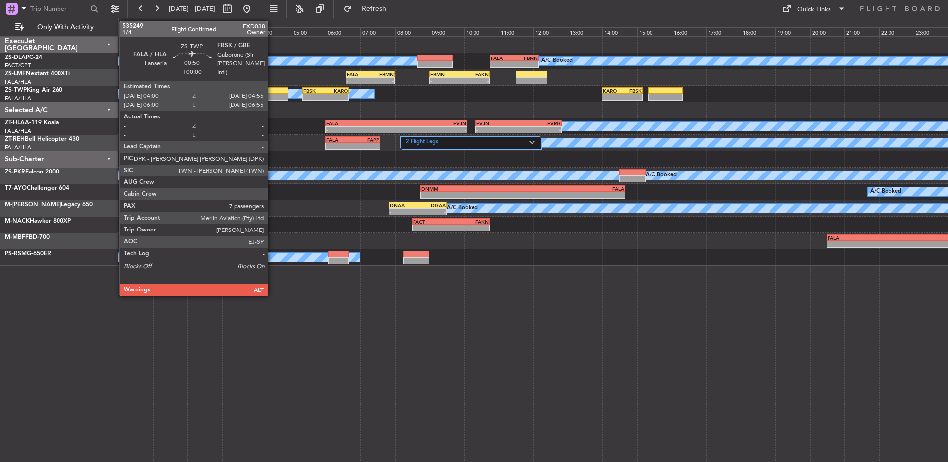
click at [272, 94] on div at bounding box center [272, 97] width 32 height 7
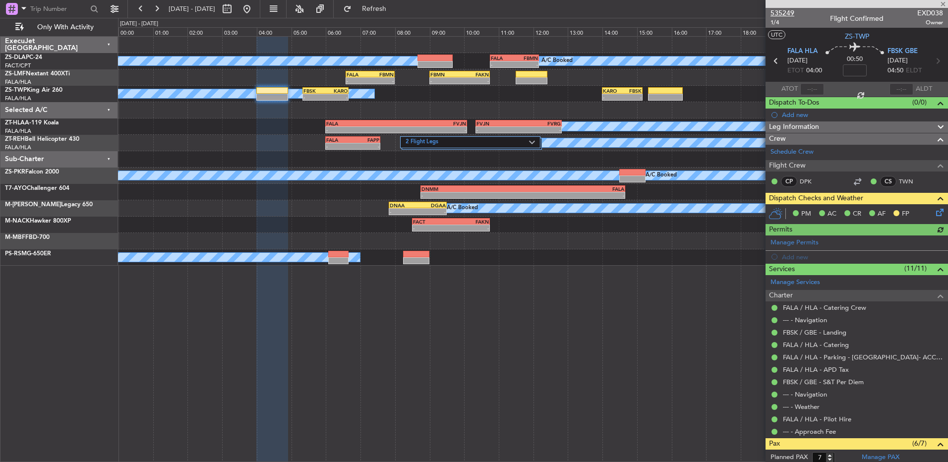
click at [778, 8] on span "535249" at bounding box center [782, 13] width 24 height 10
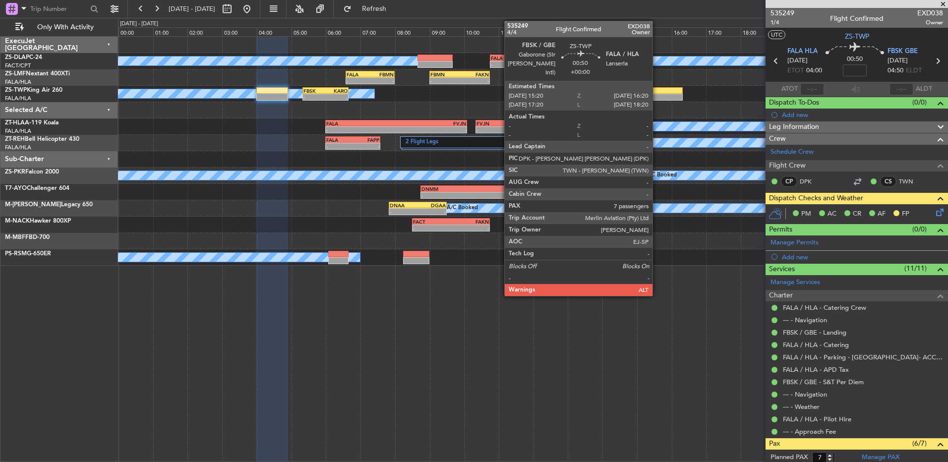
click at [657, 94] on div at bounding box center [665, 97] width 35 height 7
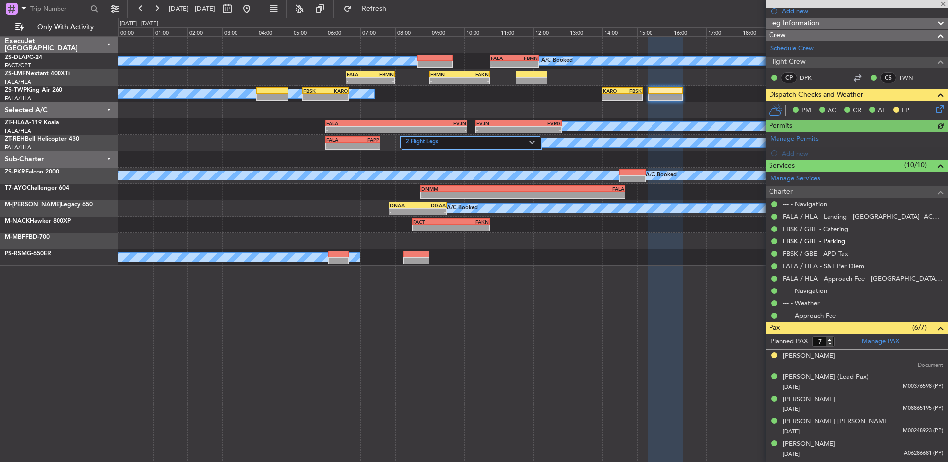
scroll to position [144, 0]
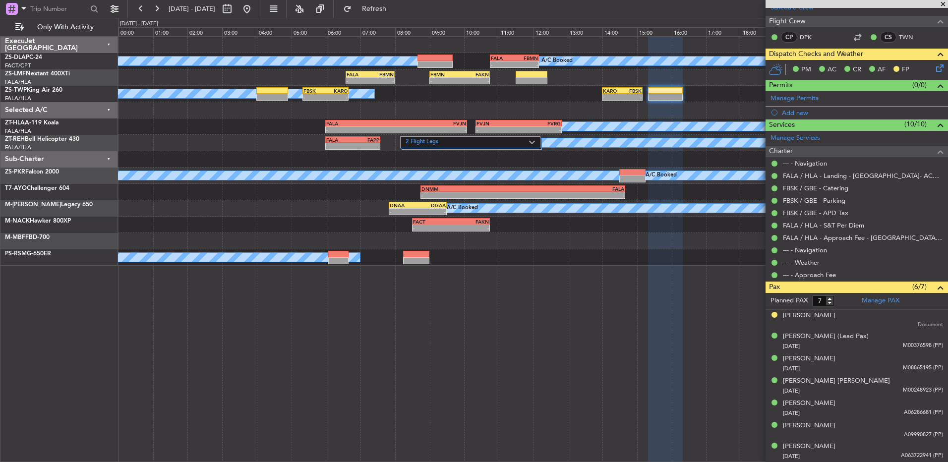
click at [941, 5] on span at bounding box center [943, 4] width 10 height 9
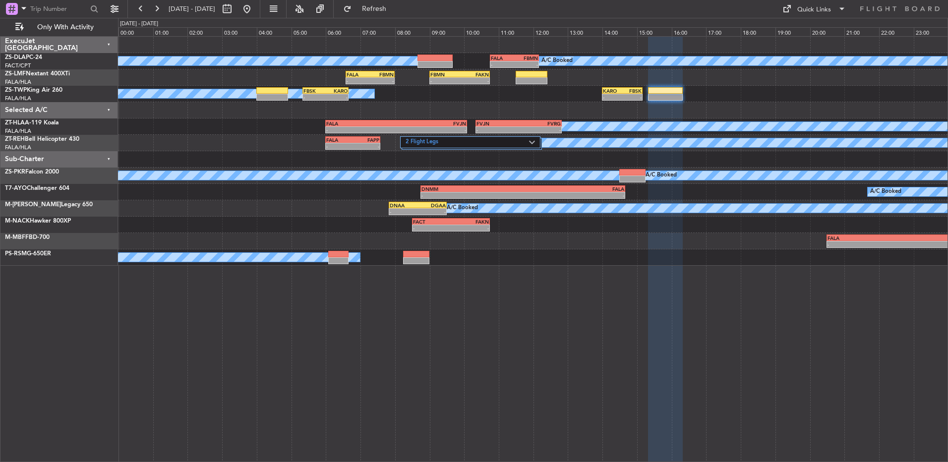
type input "0"
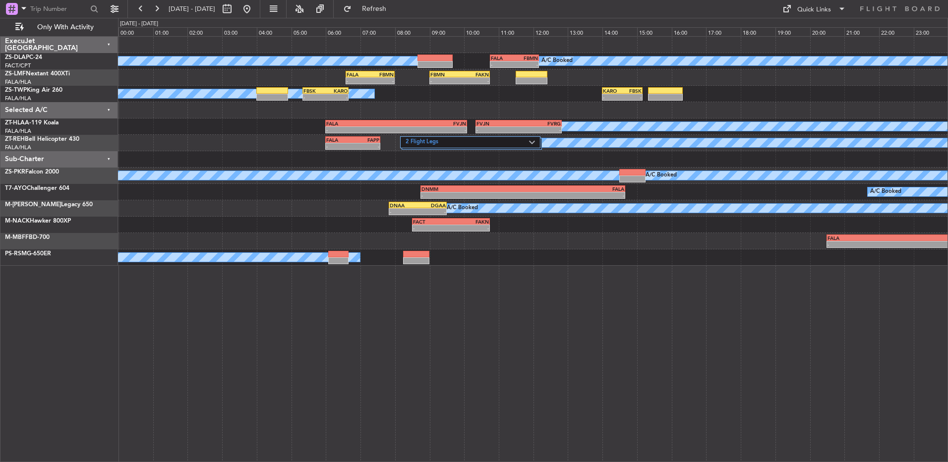
scroll to position [0, 0]
click at [152, 8] on button at bounding box center [157, 9] width 16 height 16
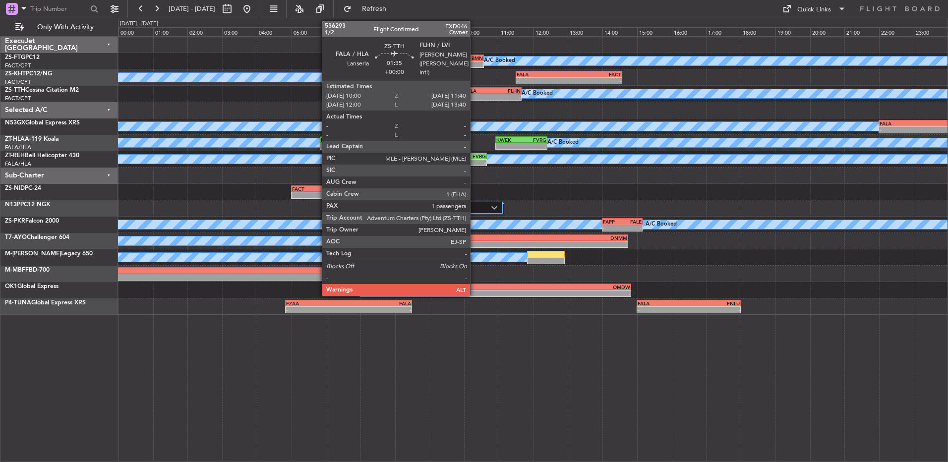
click at [474, 98] on div "-" at bounding box center [479, 97] width 28 height 6
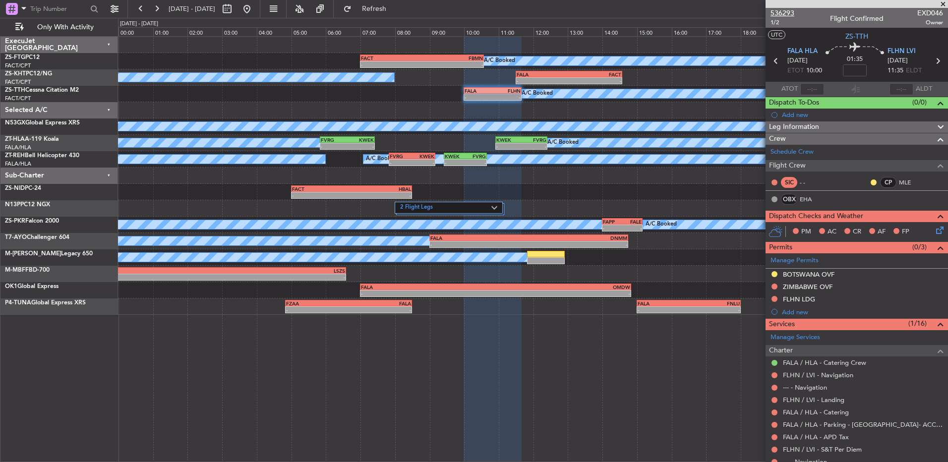
click at [772, 13] on span "536293" at bounding box center [782, 13] width 24 height 10
click at [941, 5] on span at bounding box center [943, 4] width 10 height 9
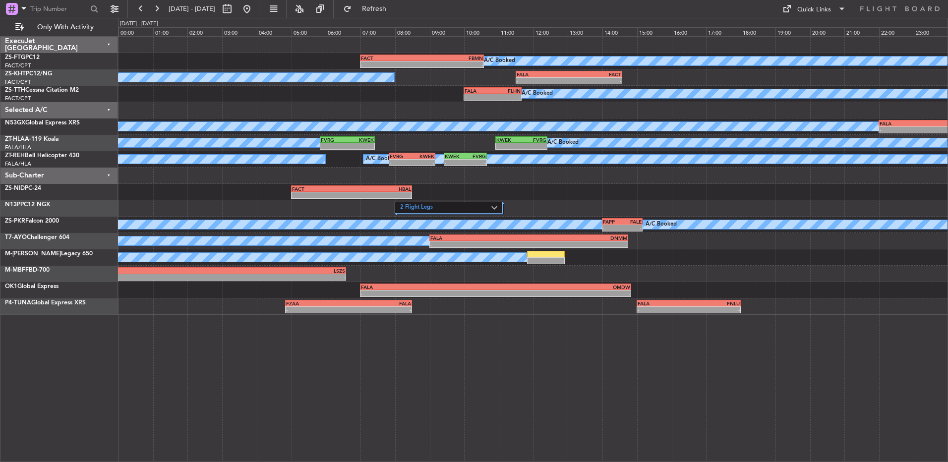
click at [166, 2] on span "[DATE] - [DATE]" at bounding box center [192, 9] width 55 height 16
click at [160, 4] on button at bounding box center [157, 9] width 16 height 16
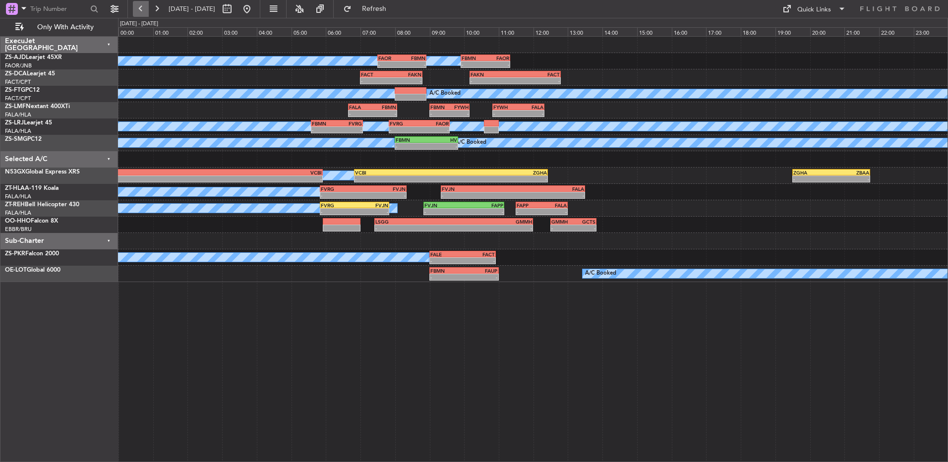
click at [143, 10] on button at bounding box center [141, 9] width 16 height 16
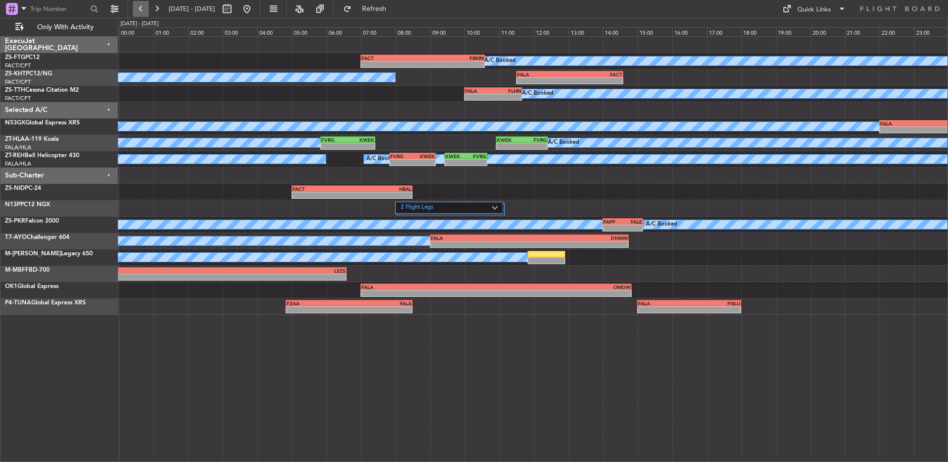
click at [143, 10] on button at bounding box center [141, 9] width 16 height 16
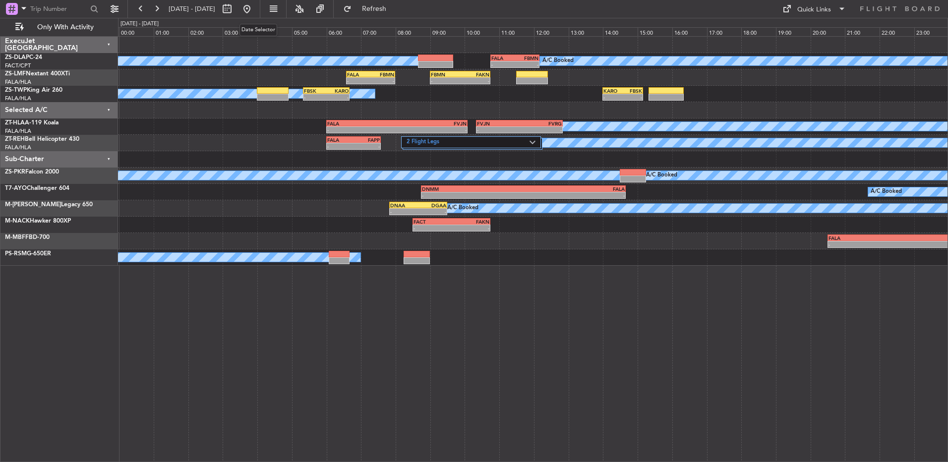
click at [264, 19] on mat-tooltip-component "Date Selector" at bounding box center [259, 30] width 52 height 26
click at [235, 10] on button at bounding box center [227, 9] width 16 height 16
select select "9"
select select "2025"
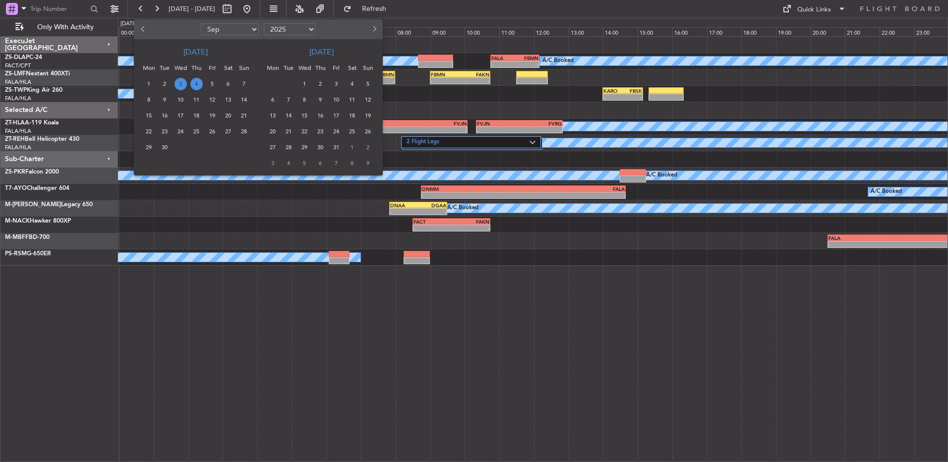
click at [227, 117] on span "20" at bounding box center [228, 116] width 12 height 12
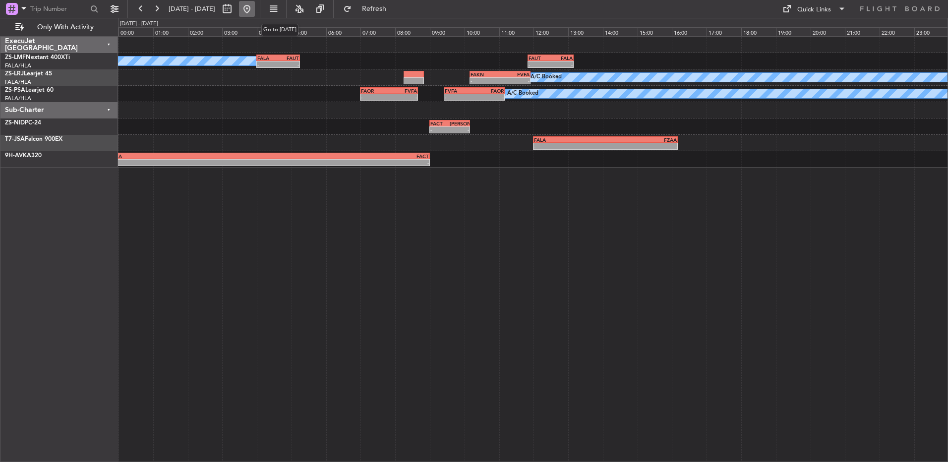
click at [255, 10] on button at bounding box center [247, 9] width 16 height 16
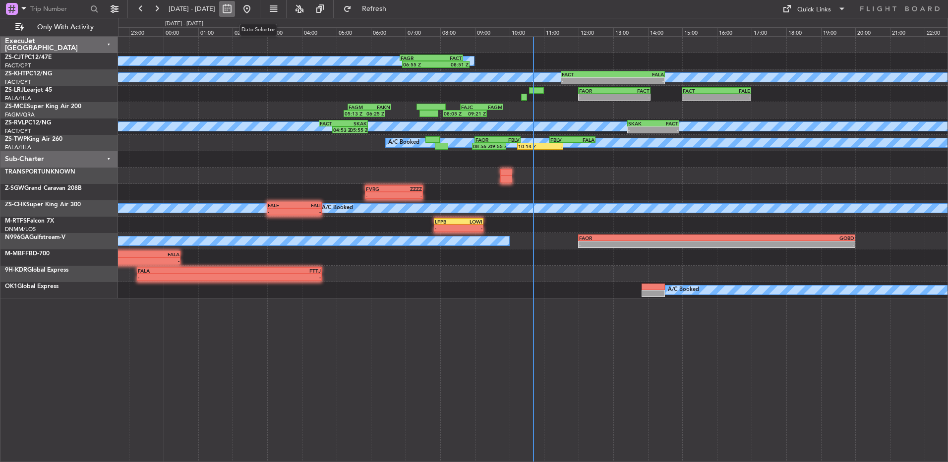
click at [235, 11] on button at bounding box center [227, 9] width 16 height 16
select select "9"
select select "2025"
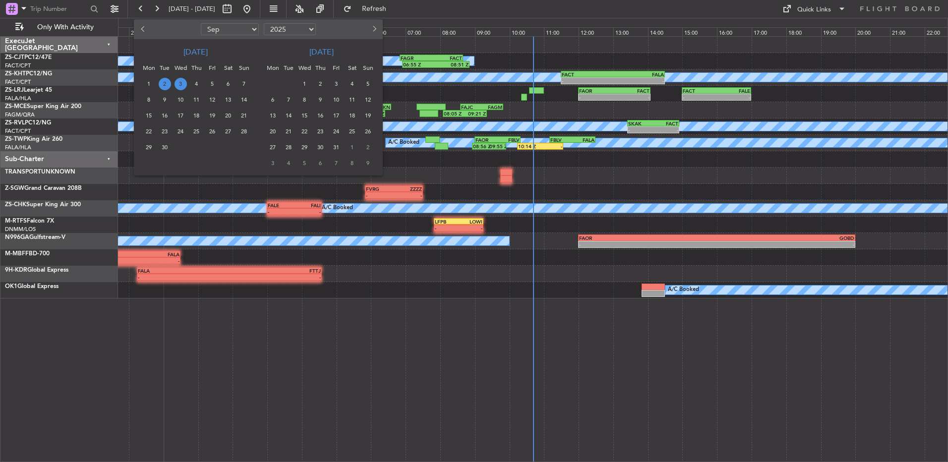
click at [180, 83] on span "3" at bounding box center [181, 84] width 12 height 12
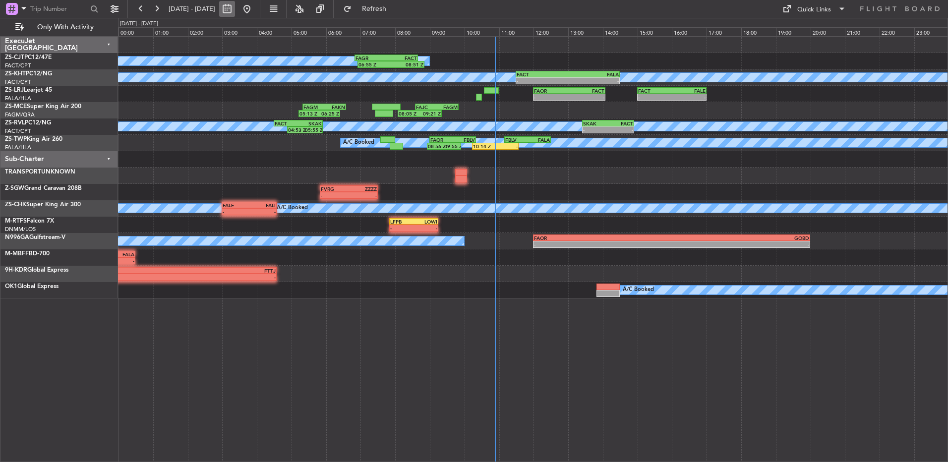
click at [235, 10] on button at bounding box center [227, 9] width 16 height 16
select select "9"
select select "2025"
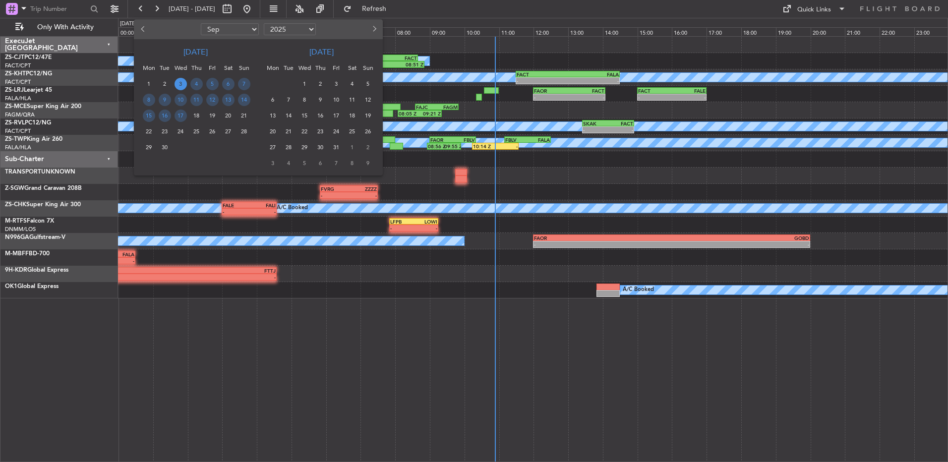
click at [226, 114] on span "20" at bounding box center [228, 116] width 12 height 12
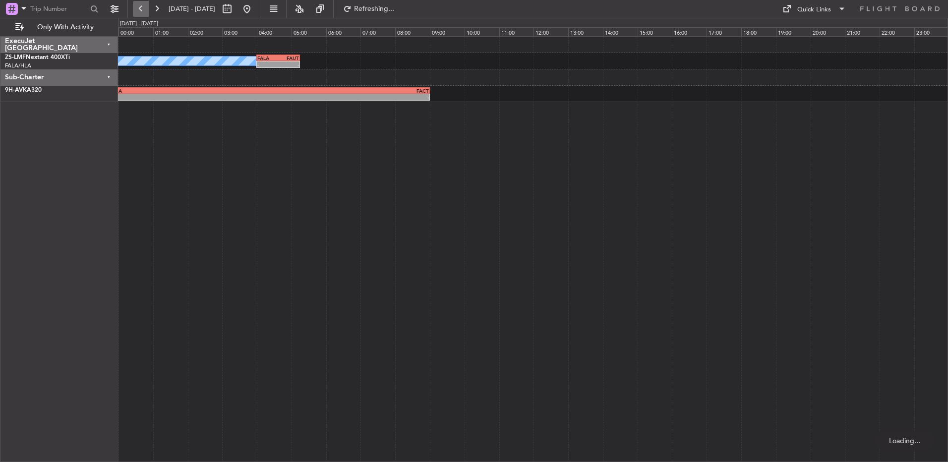
click at [139, 5] on button at bounding box center [141, 9] width 16 height 16
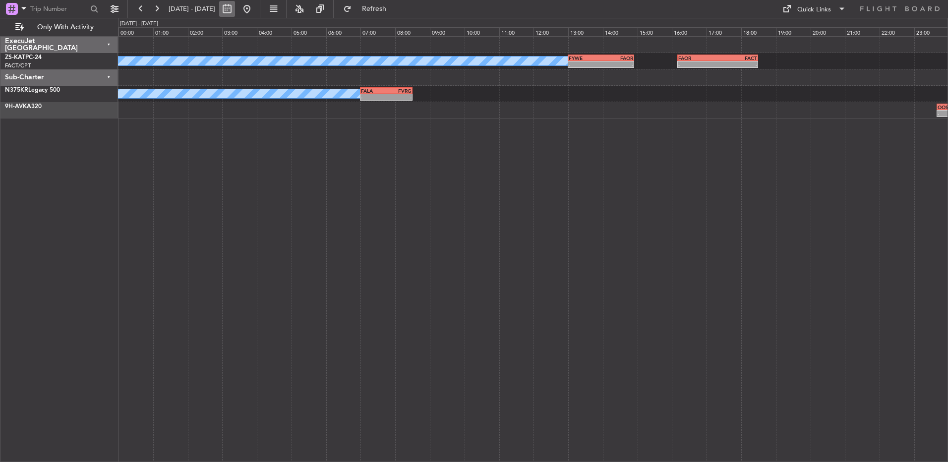
click at [235, 9] on button at bounding box center [227, 9] width 16 height 16
select select "9"
select select "2025"
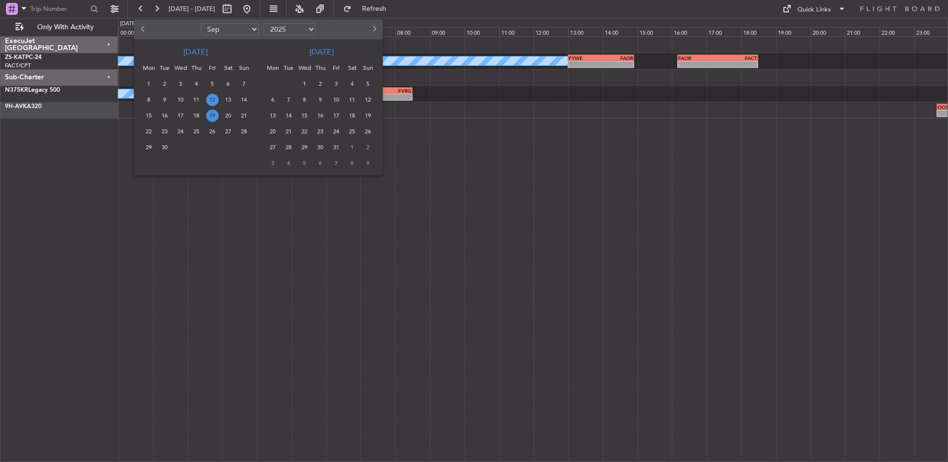
click at [215, 102] on span "12" at bounding box center [212, 100] width 12 height 12
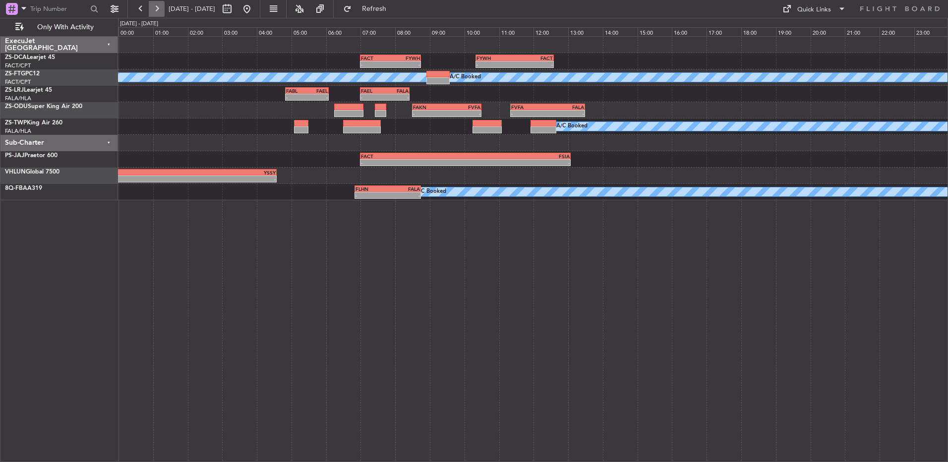
click at [158, 8] on button at bounding box center [157, 9] width 16 height 16
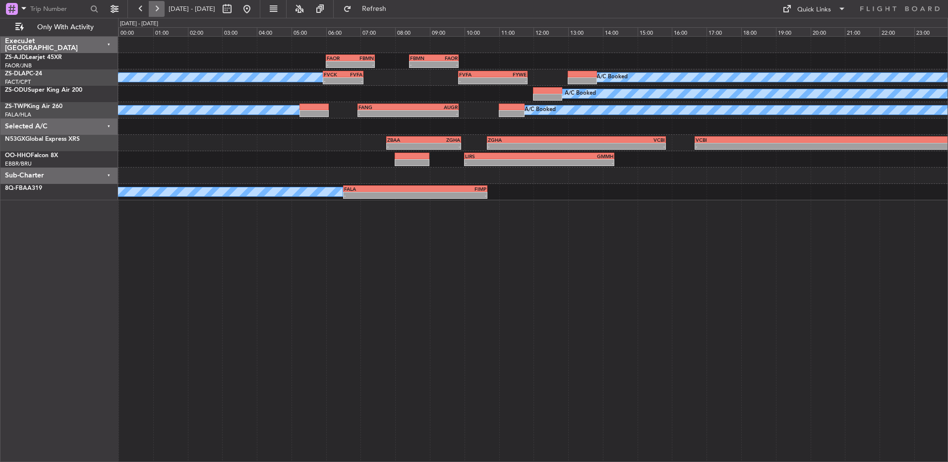
click at [158, 8] on button at bounding box center [157, 9] width 16 height 16
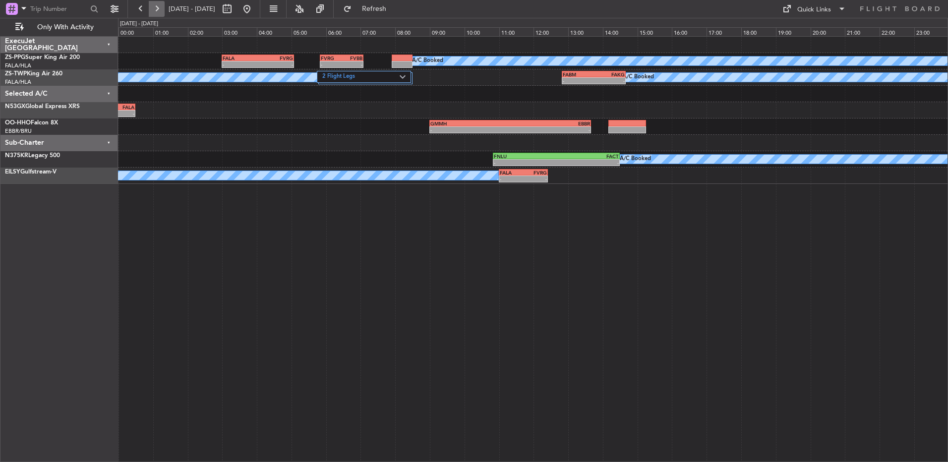
click at [158, 8] on button at bounding box center [157, 9] width 16 height 16
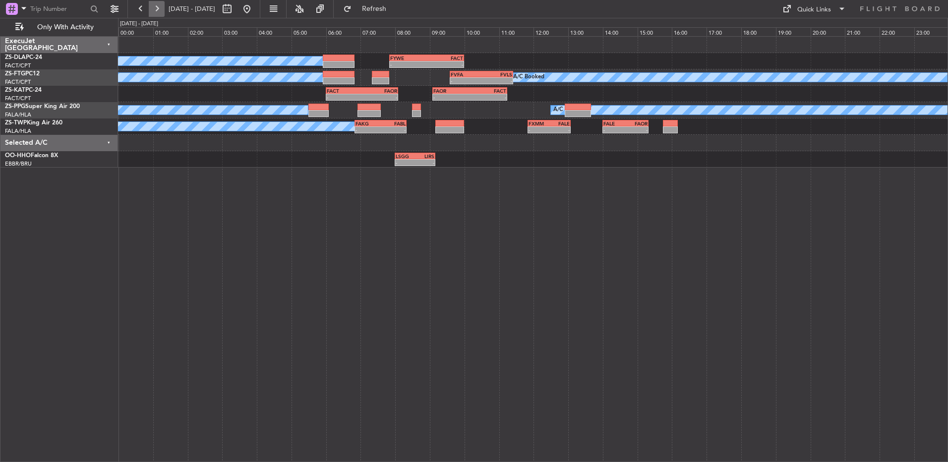
click at [158, 8] on button at bounding box center [157, 9] width 16 height 16
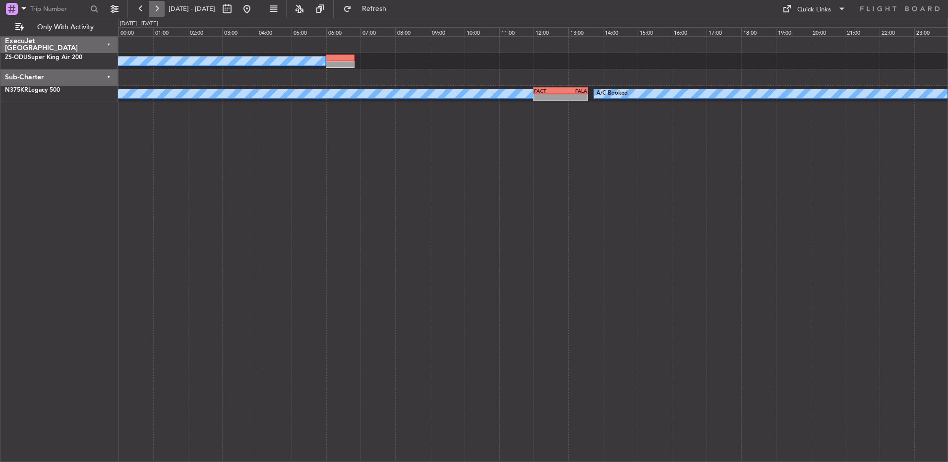
click at [158, 8] on button at bounding box center [157, 9] width 16 height 16
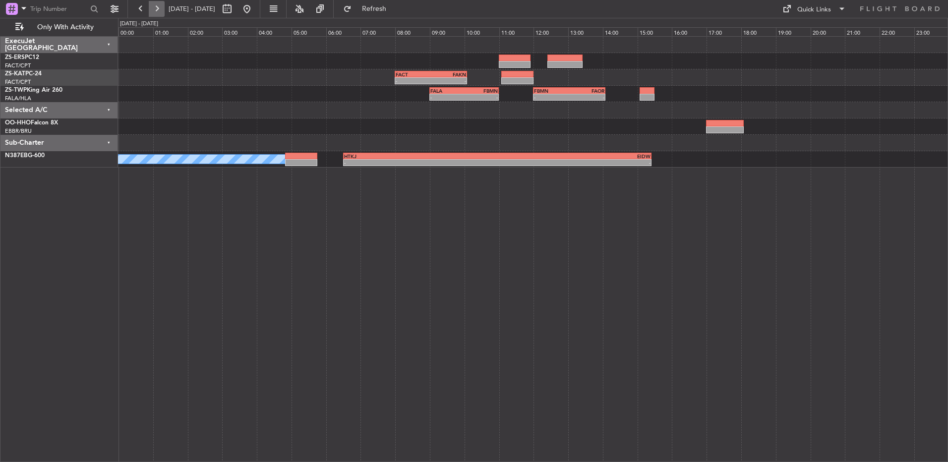
click at [158, 8] on button at bounding box center [157, 9] width 16 height 16
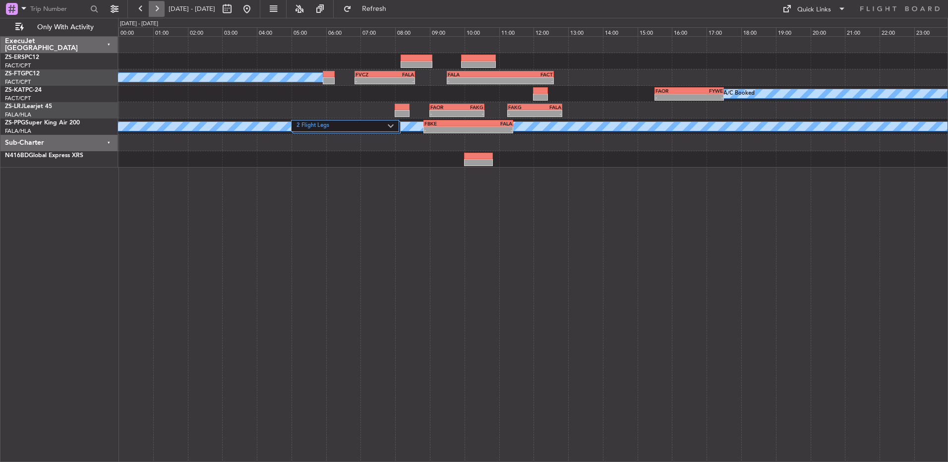
click at [158, 8] on button at bounding box center [157, 9] width 16 height 16
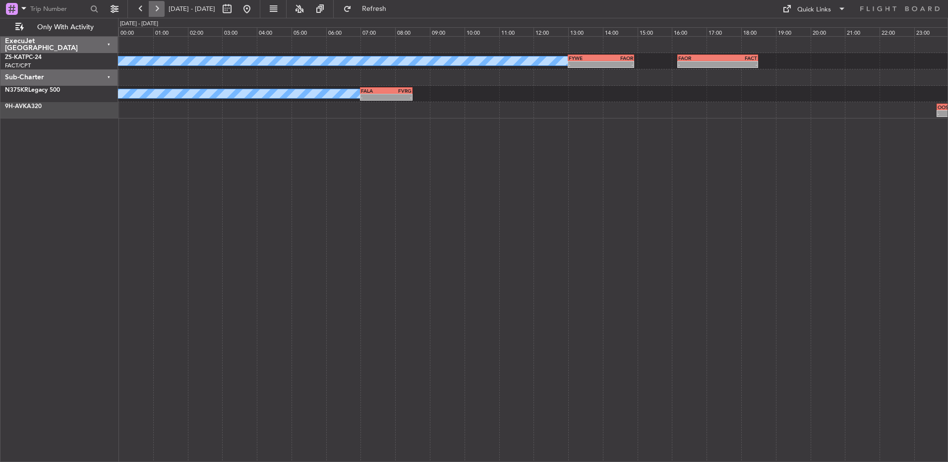
click at [158, 8] on button at bounding box center [157, 9] width 16 height 16
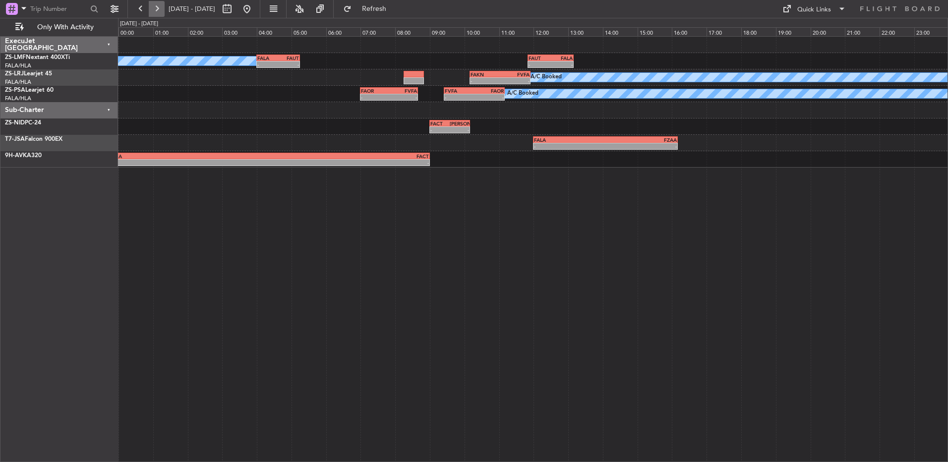
click at [158, 8] on button at bounding box center [157, 9] width 16 height 16
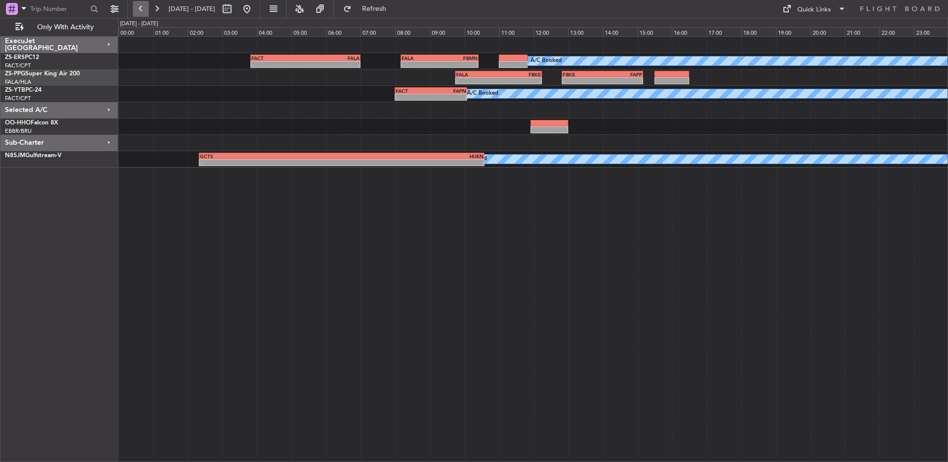
click at [145, 8] on button at bounding box center [141, 9] width 16 height 16
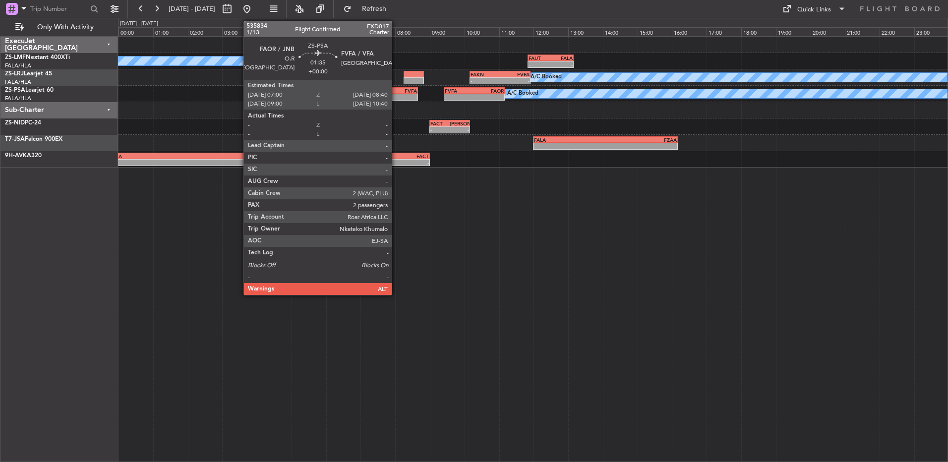
click at [396, 92] on div "FVFA" at bounding box center [403, 91] width 28 height 6
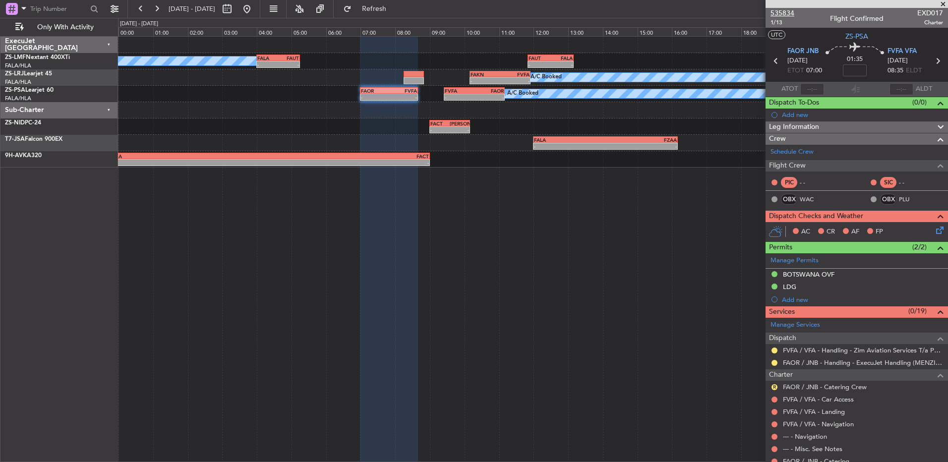
click at [780, 11] on span "535834" at bounding box center [782, 13] width 24 height 10
click at [255, 11] on button at bounding box center [247, 9] width 16 height 16
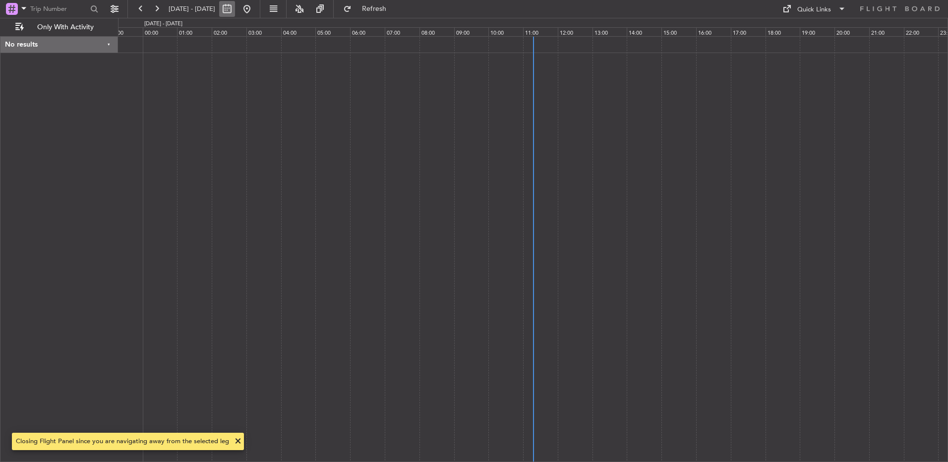
click at [235, 10] on button at bounding box center [227, 9] width 16 height 16
select select "9"
select select "2025"
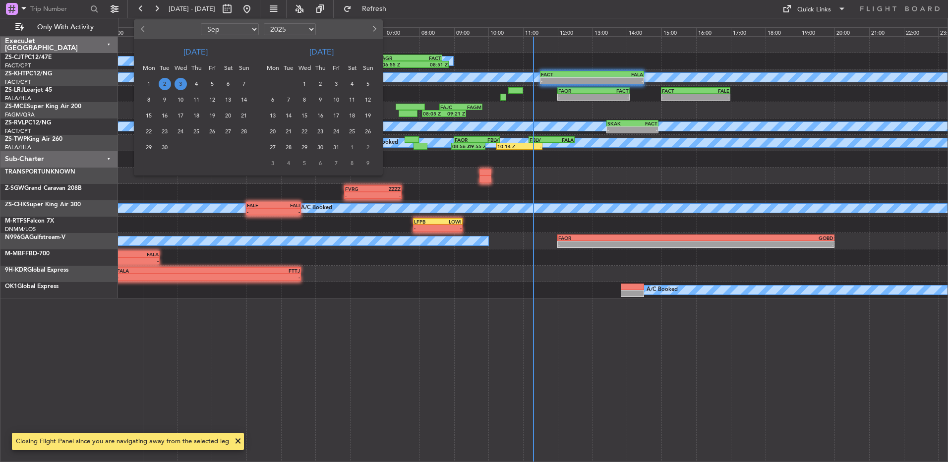
click at [183, 86] on span "3" at bounding box center [181, 84] width 12 height 12
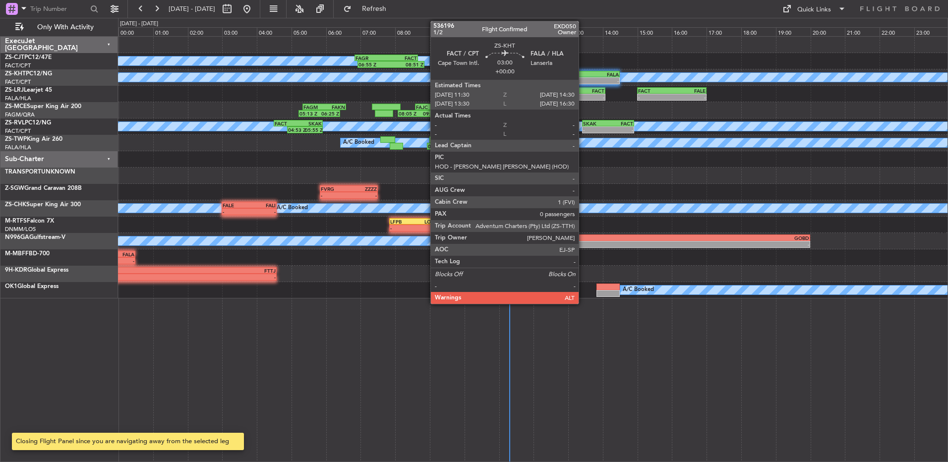
click at [583, 75] on div "FALA" at bounding box center [593, 74] width 51 height 6
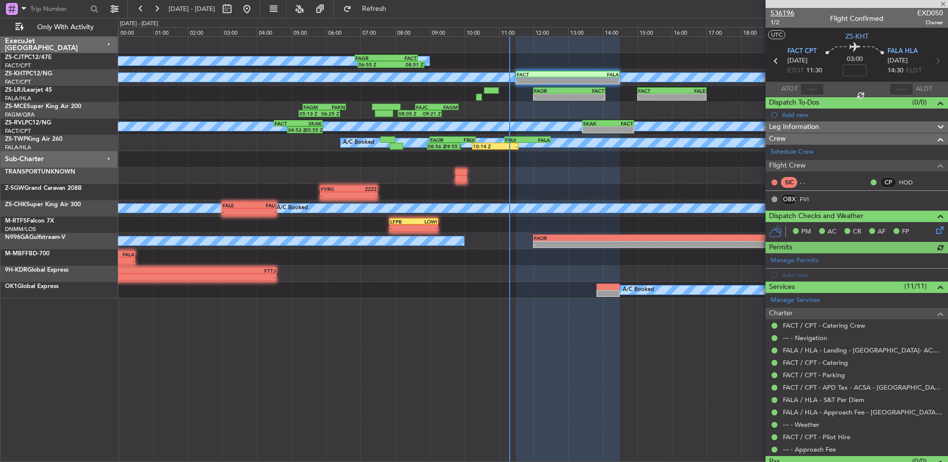
click at [785, 15] on span "536196" at bounding box center [782, 13] width 24 height 10
click at [947, 2] on html "[DATE] - [DATE] Refresh Quick Links Only With Activity A/C Booked 06:55 Z 08:51…" at bounding box center [474, 231] width 948 height 462
click at [946, 2] on span at bounding box center [943, 4] width 10 height 9
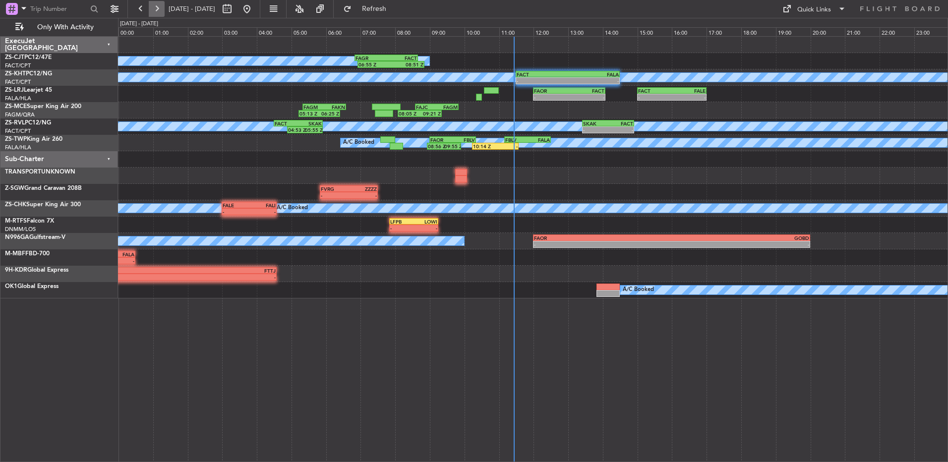
click at [161, 6] on button at bounding box center [157, 9] width 16 height 16
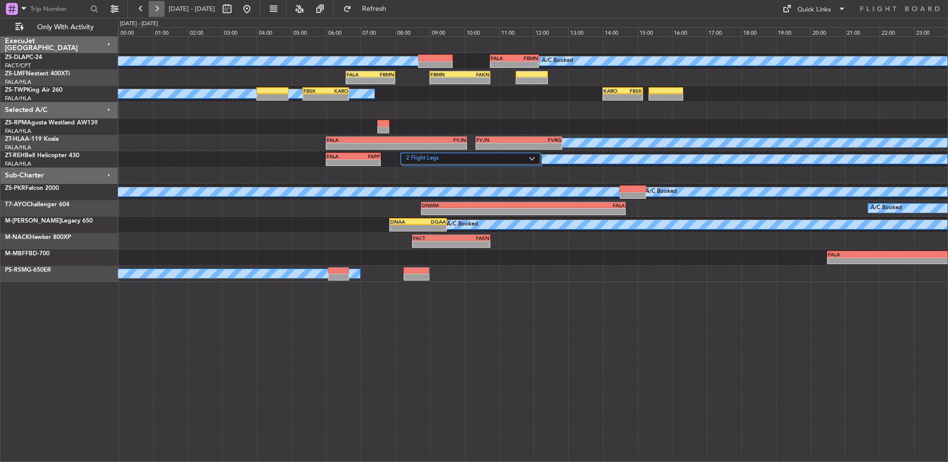
click at [159, 14] on button at bounding box center [157, 9] width 16 height 16
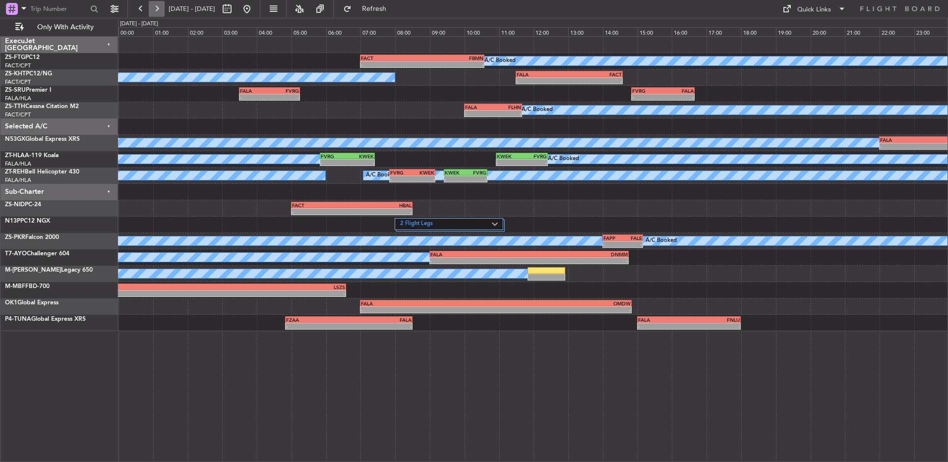
click at [159, 13] on button at bounding box center [157, 9] width 16 height 16
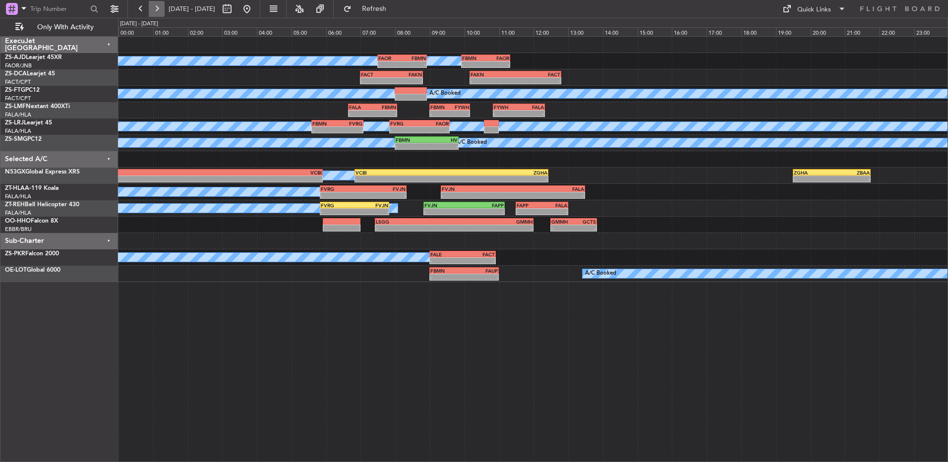
click at [151, 14] on button at bounding box center [157, 9] width 16 height 16
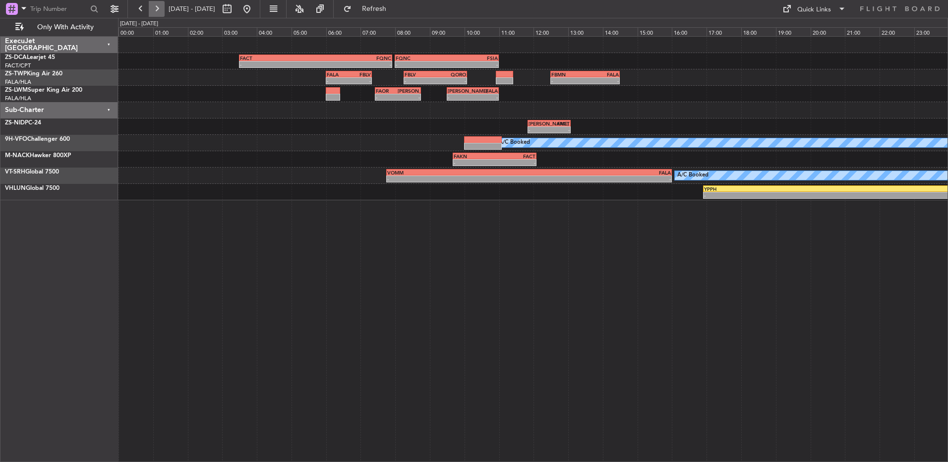
click at [154, 15] on button at bounding box center [157, 9] width 16 height 16
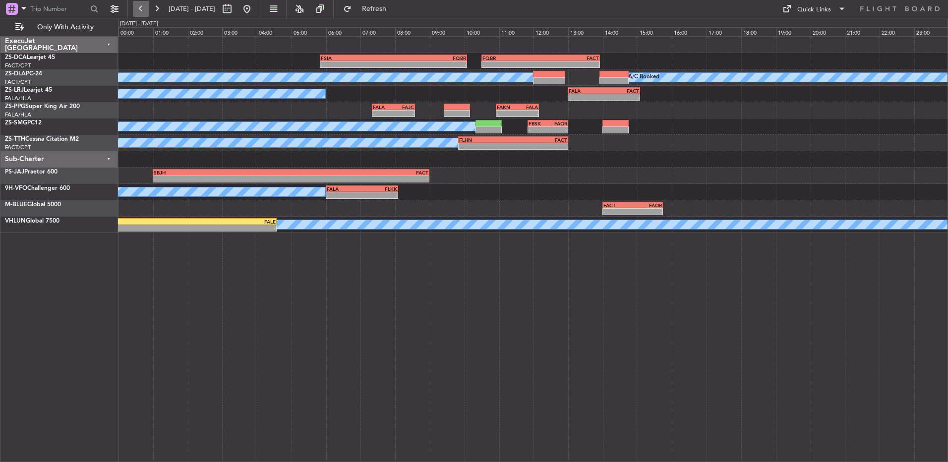
click at [144, 8] on button at bounding box center [141, 9] width 16 height 16
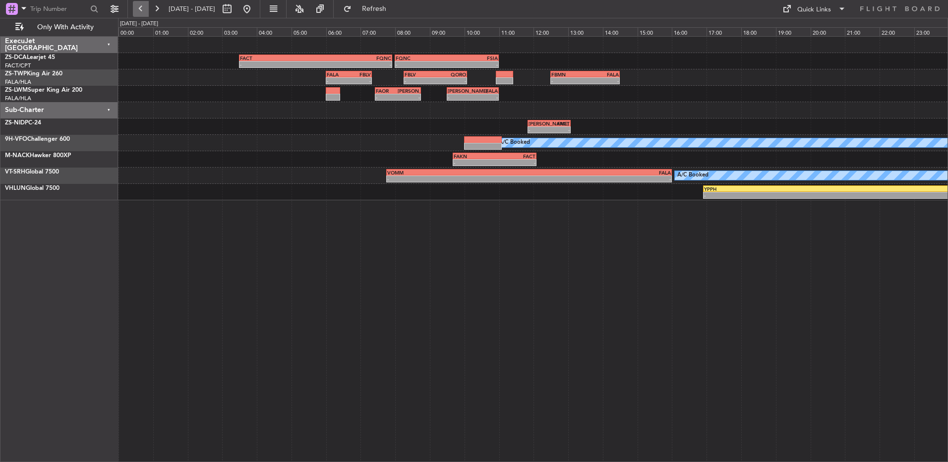
click at [144, 8] on button at bounding box center [141, 9] width 16 height 16
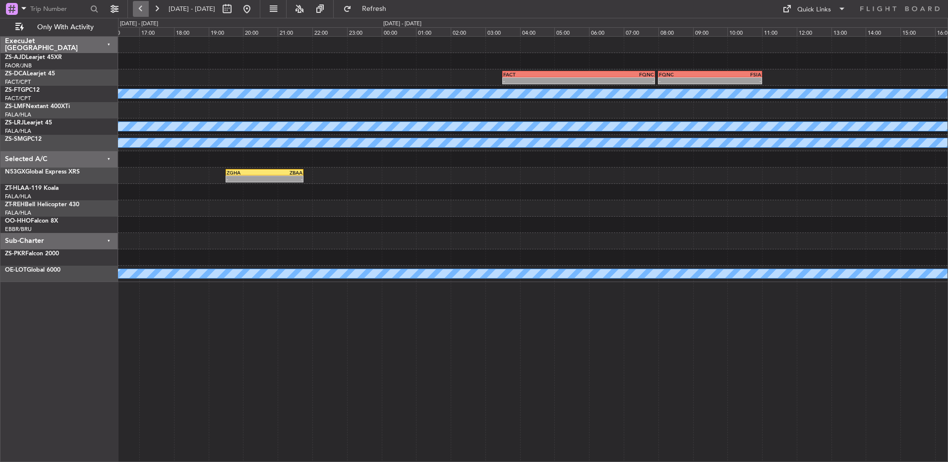
click at [144, 8] on button at bounding box center [141, 9] width 16 height 16
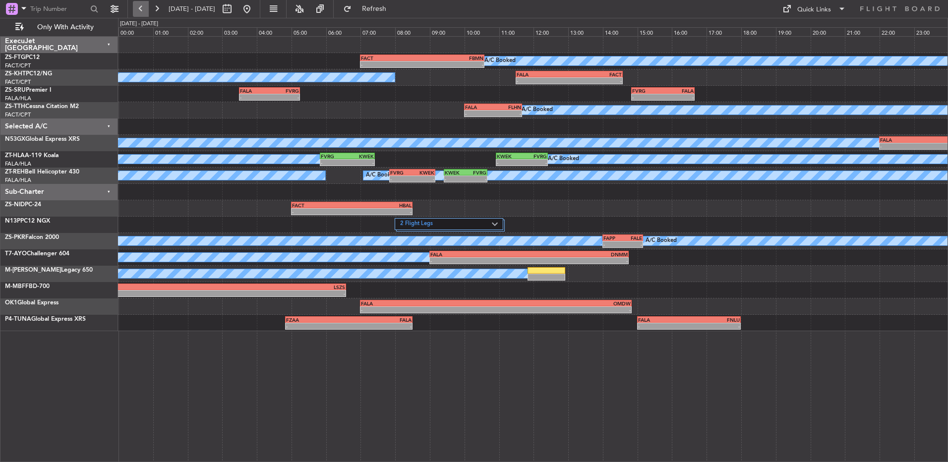
click at [141, 6] on button at bounding box center [141, 9] width 16 height 16
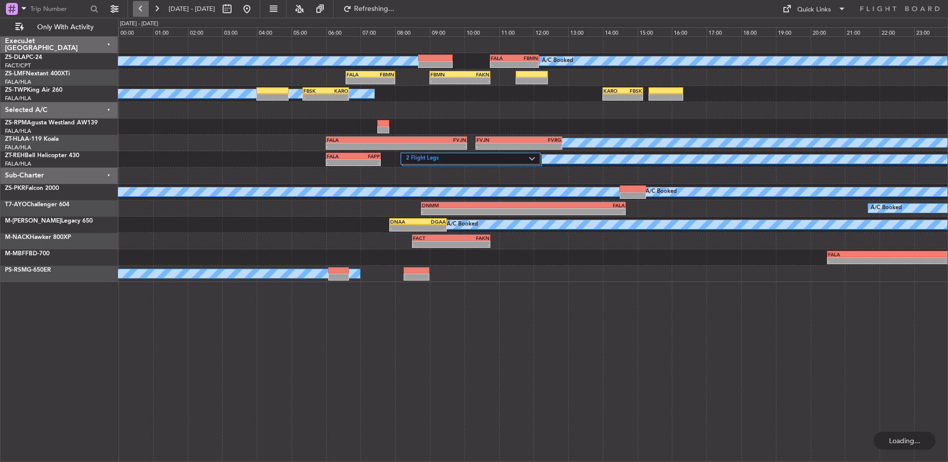
click at [141, 6] on button at bounding box center [141, 9] width 16 height 16
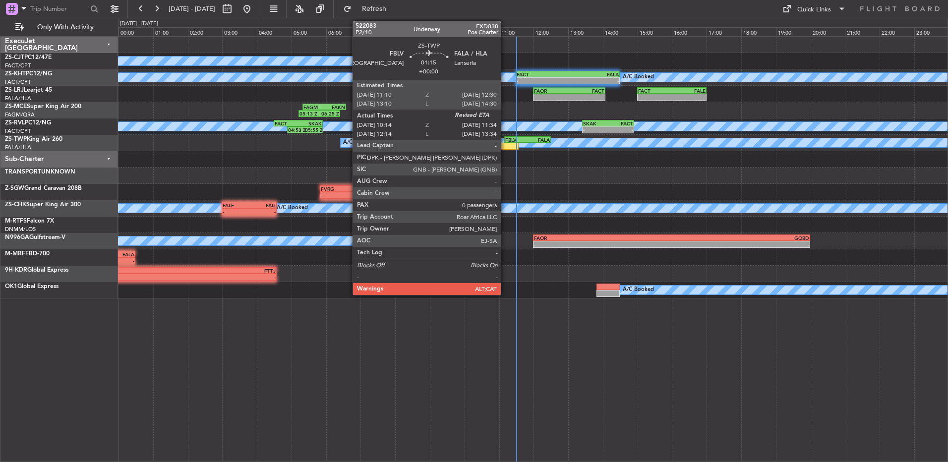
click at [505, 141] on div "FBLV" at bounding box center [516, 140] width 22 height 6
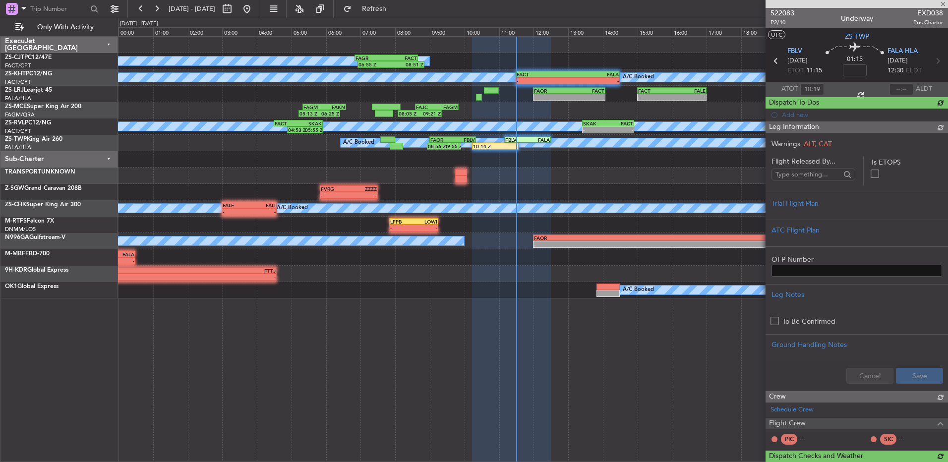
click at [901, 86] on div at bounding box center [901, 89] width 24 height 12
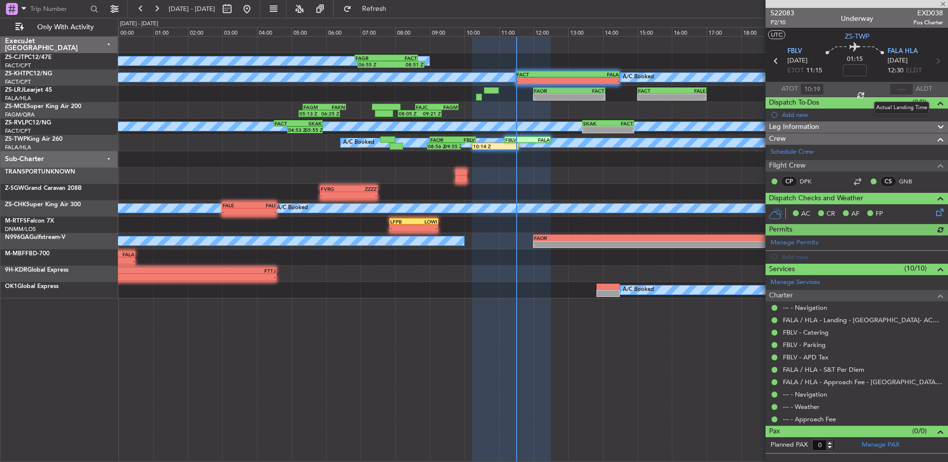
click at [898, 86] on div at bounding box center [901, 89] width 24 height 12
click at [898, 86] on input "text" at bounding box center [901, 89] width 24 height 12
type input "11:21"
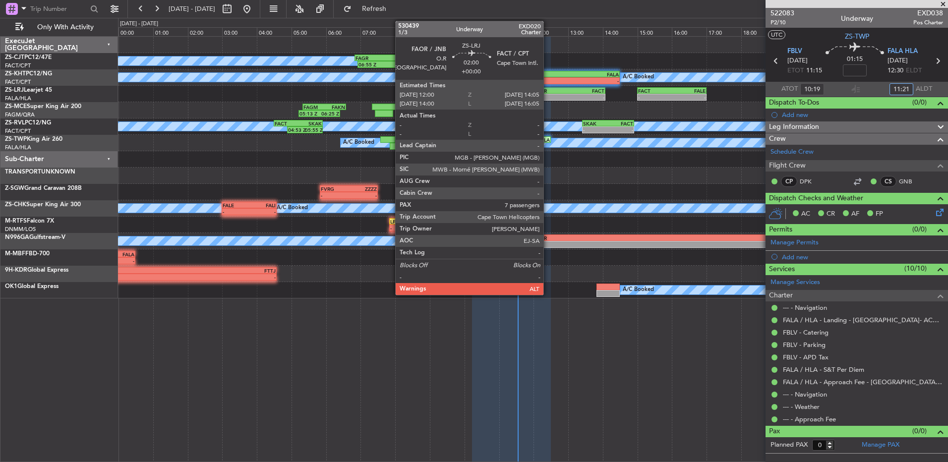
click at [548, 92] on div "FAOR" at bounding box center [551, 91] width 35 height 6
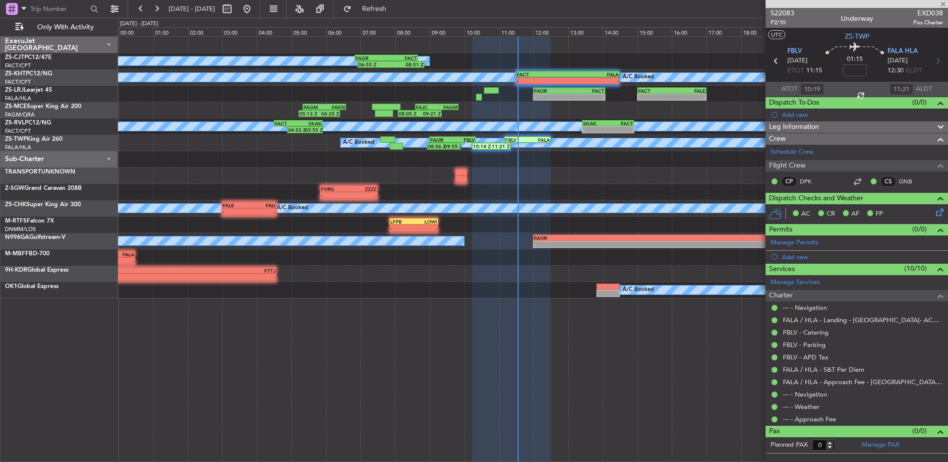
type input "7"
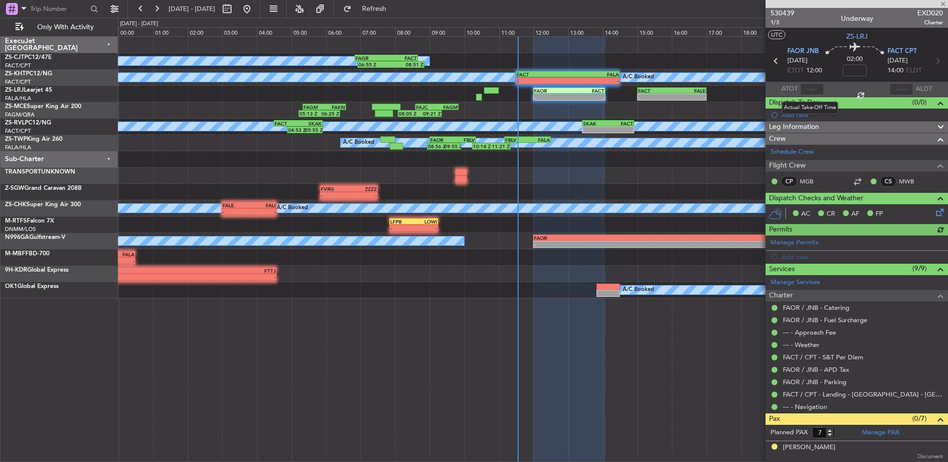
click at [807, 88] on div at bounding box center [812, 89] width 24 height 12
click at [809, 89] on div at bounding box center [812, 89] width 24 height 12
click at [806, 88] on input "text" at bounding box center [812, 89] width 24 height 12
click at [807, 88] on input "text" at bounding box center [812, 89] width 24 height 12
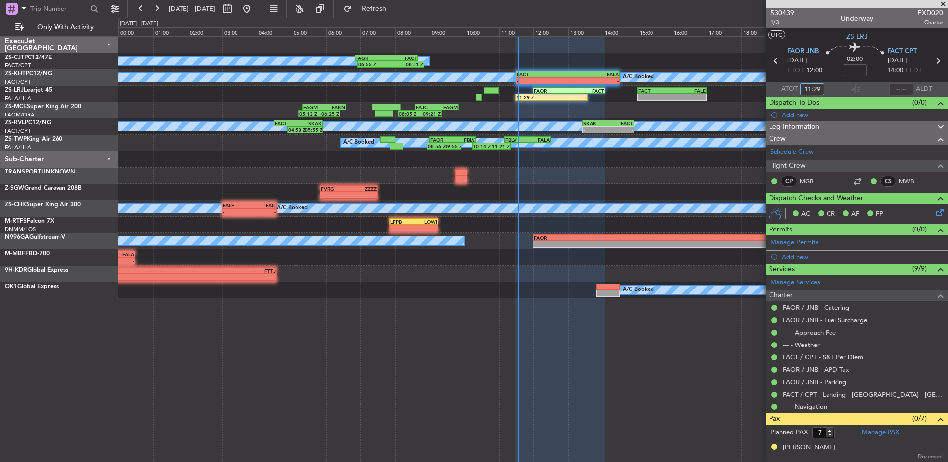
type input "11:29"
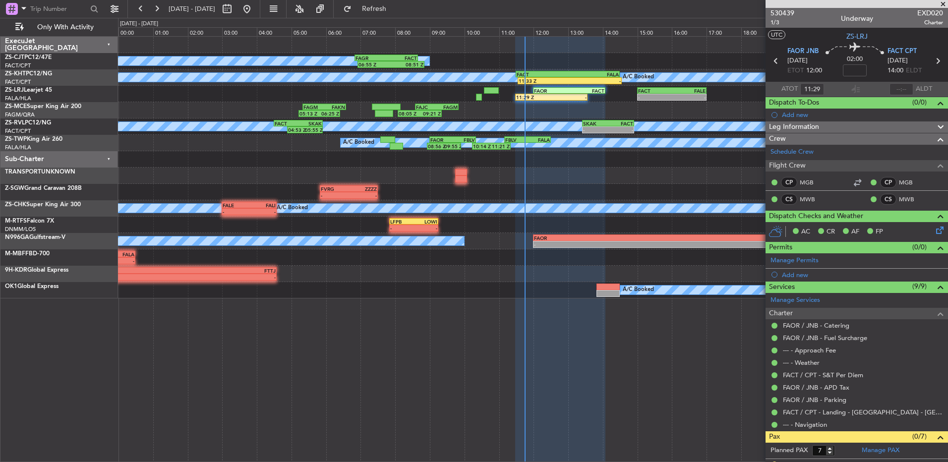
click at [947, 5] on span at bounding box center [943, 4] width 10 height 9
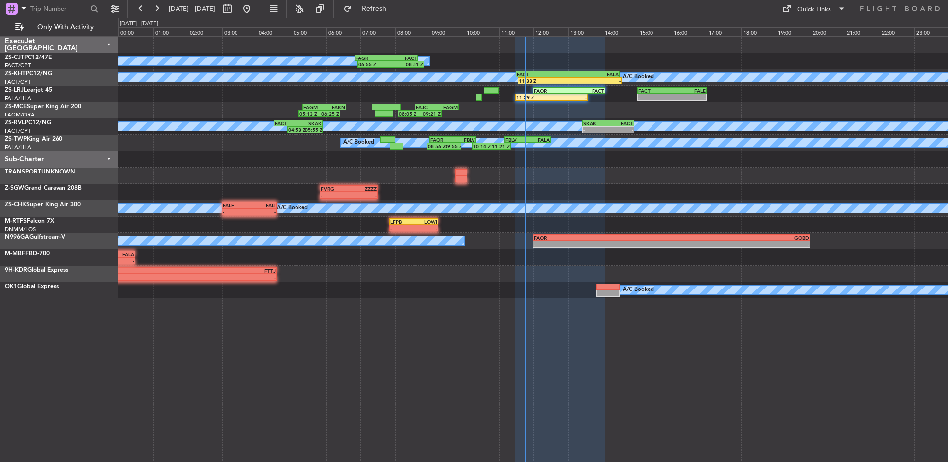
type input "0"
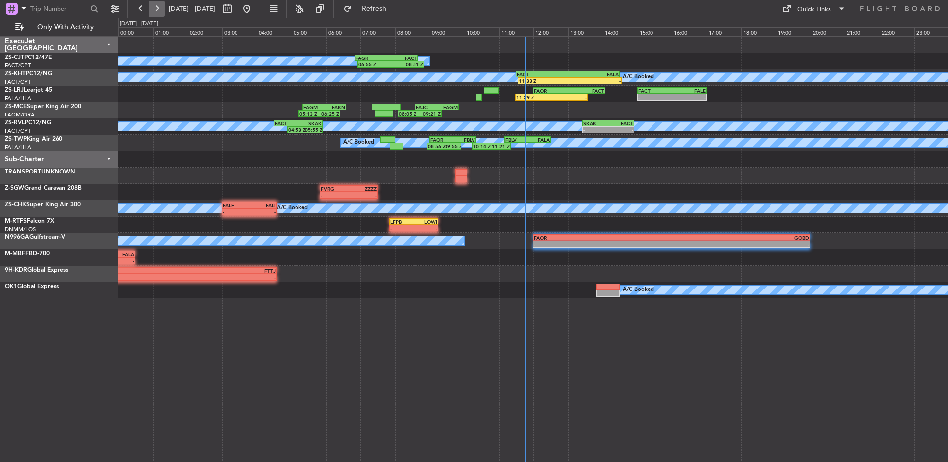
click at [155, 11] on button at bounding box center [157, 9] width 16 height 16
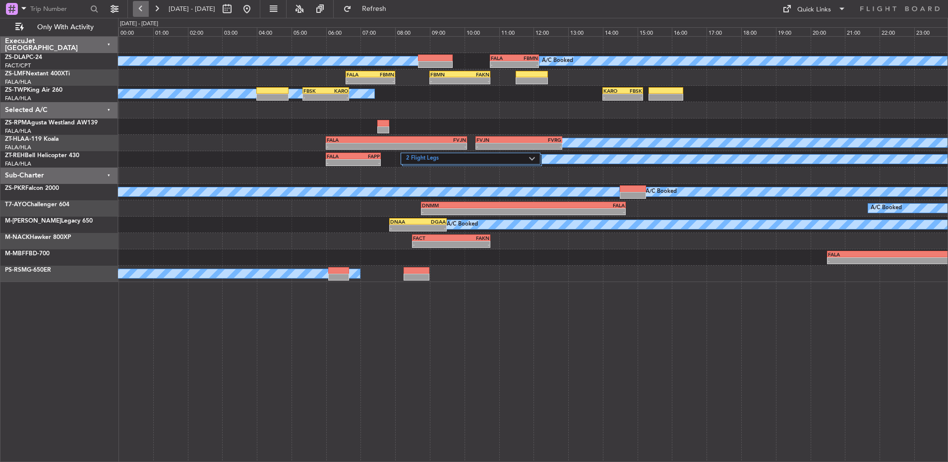
click at [135, 13] on button at bounding box center [141, 9] width 16 height 16
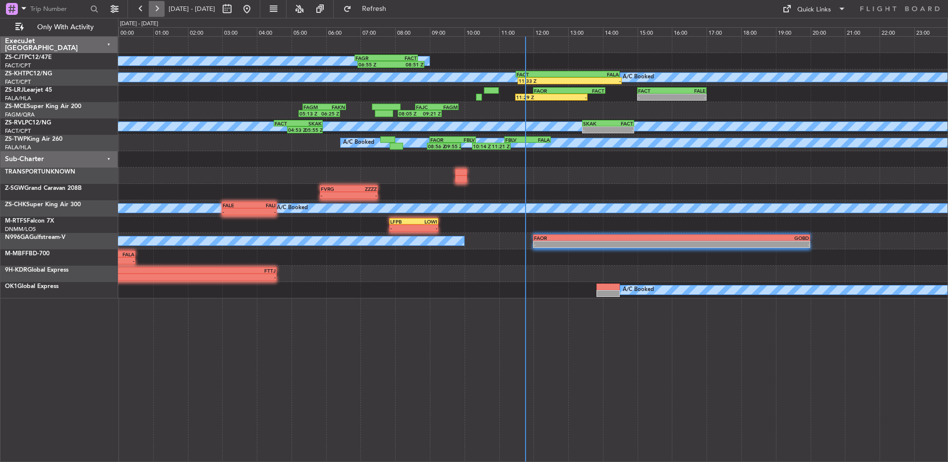
click at [154, 7] on button at bounding box center [157, 9] width 16 height 16
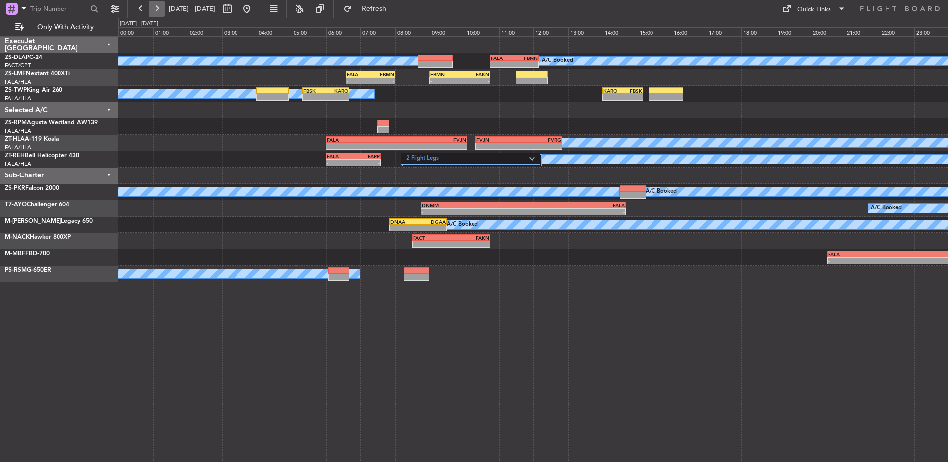
click at [152, 7] on button at bounding box center [157, 9] width 16 height 16
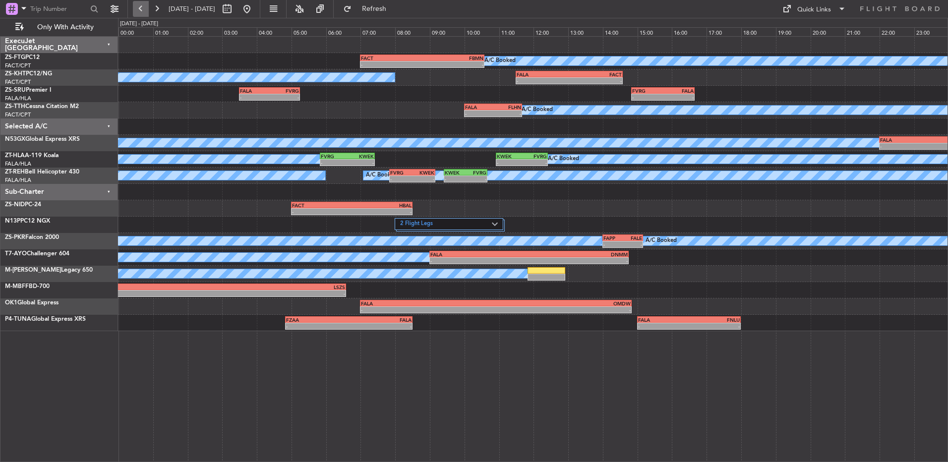
click at [143, 7] on button at bounding box center [141, 9] width 16 height 16
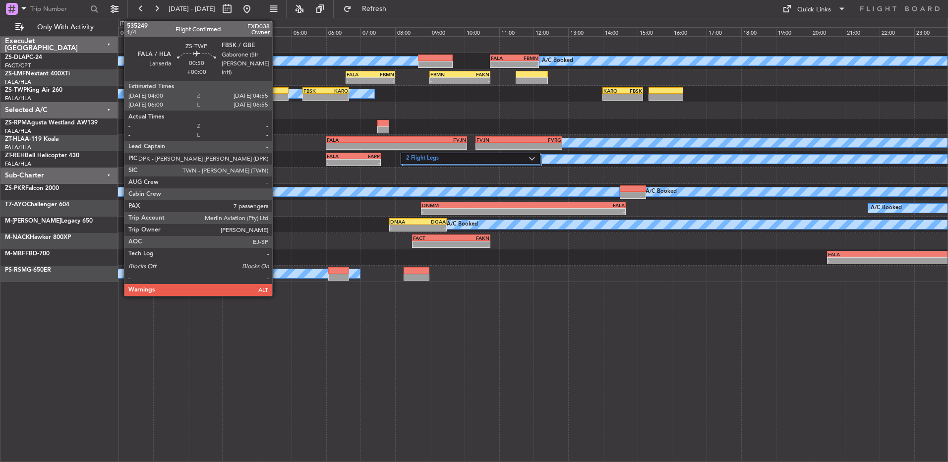
click at [277, 90] on div at bounding box center [272, 90] width 32 height 7
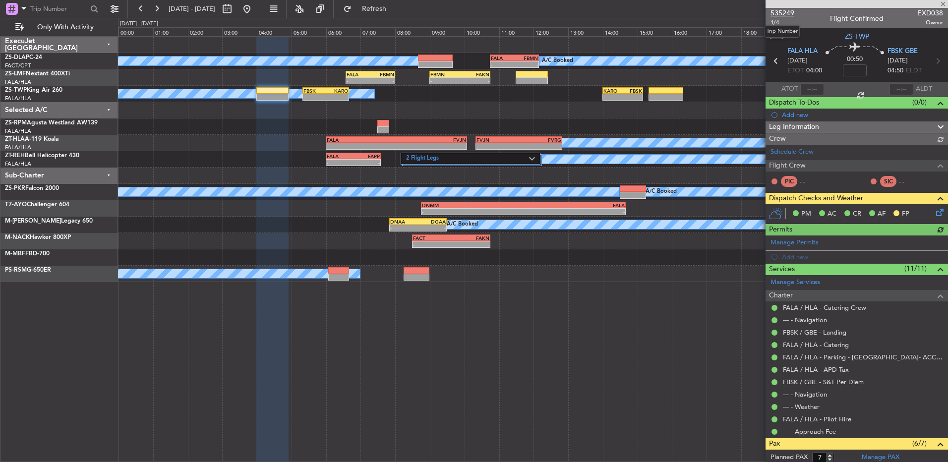
click at [784, 10] on span "535249" at bounding box center [782, 13] width 24 height 10
click at [143, 12] on button at bounding box center [141, 9] width 16 height 16
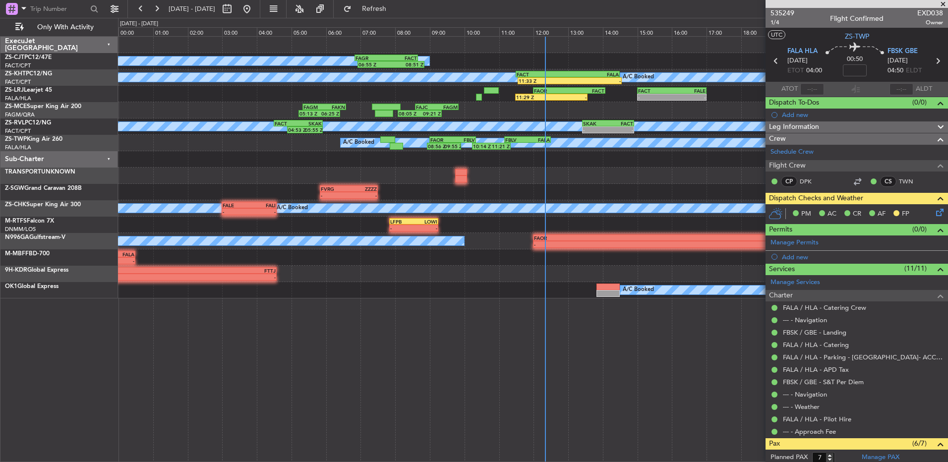
click at [942, 0] on span at bounding box center [943, 4] width 10 height 9
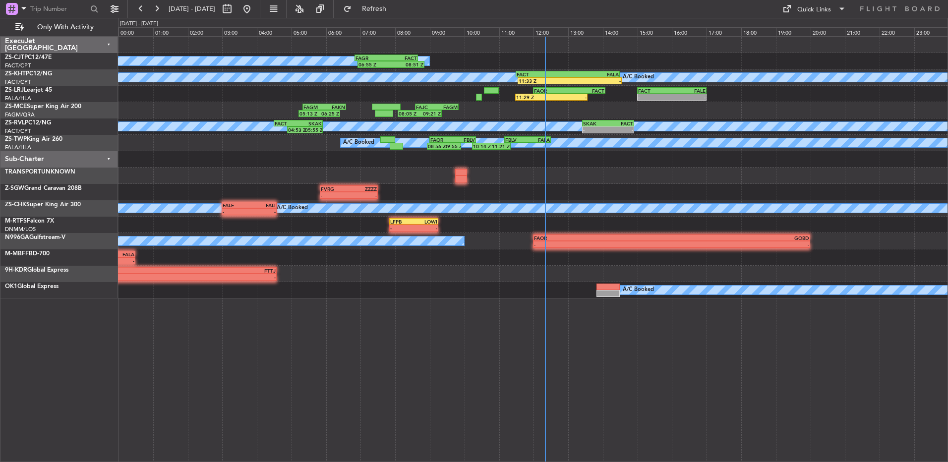
type input "0"
click at [158, 9] on button at bounding box center [157, 9] width 16 height 16
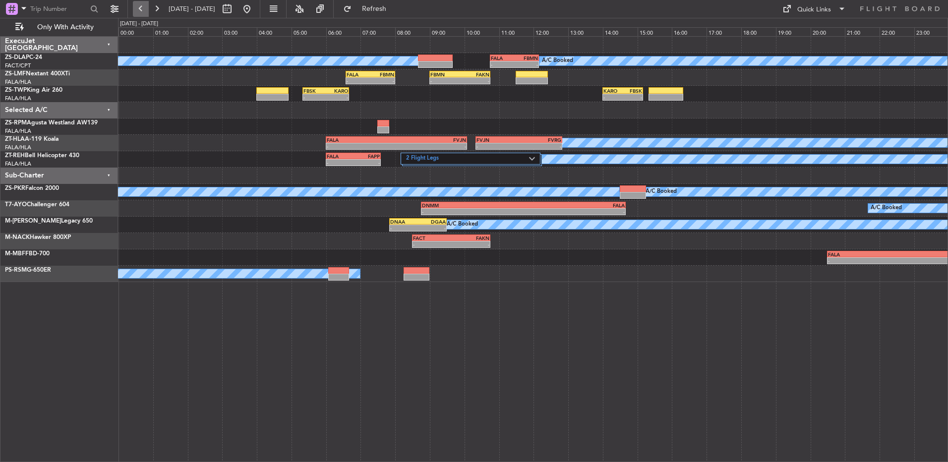
click at [136, 7] on button at bounding box center [141, 9] width 16 height 16
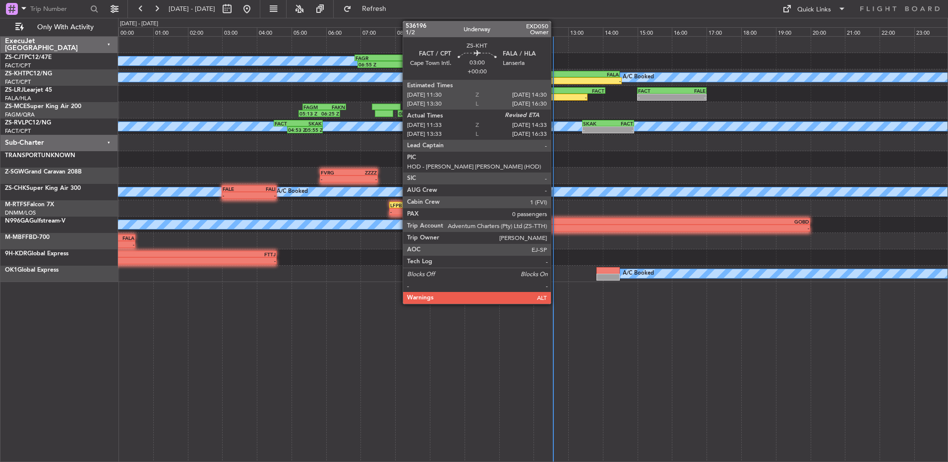
click at [555, 71] on div "FACT" at bounding box center [542, 74] width 51 height 6
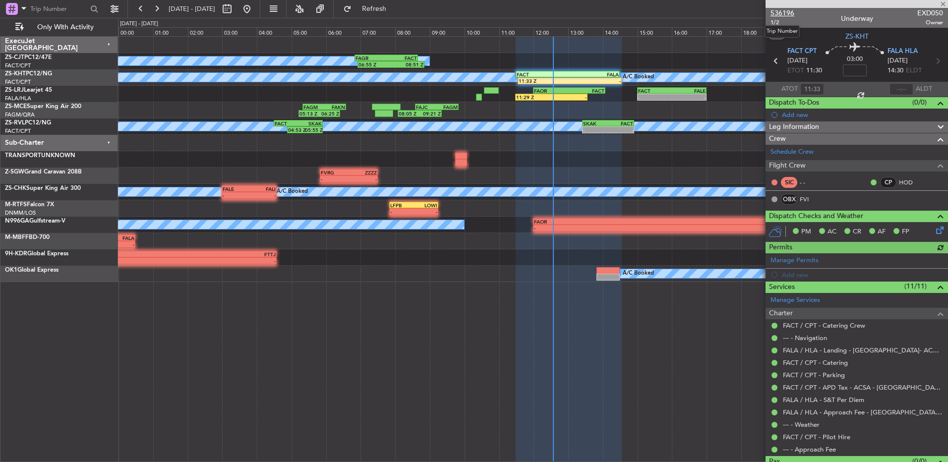
click at [782, 14] on span "536196" at bounding box center [782, 13] width 24 height 10
click at [156, 10] on button at bounding box center [157, 9] width 16 height 16
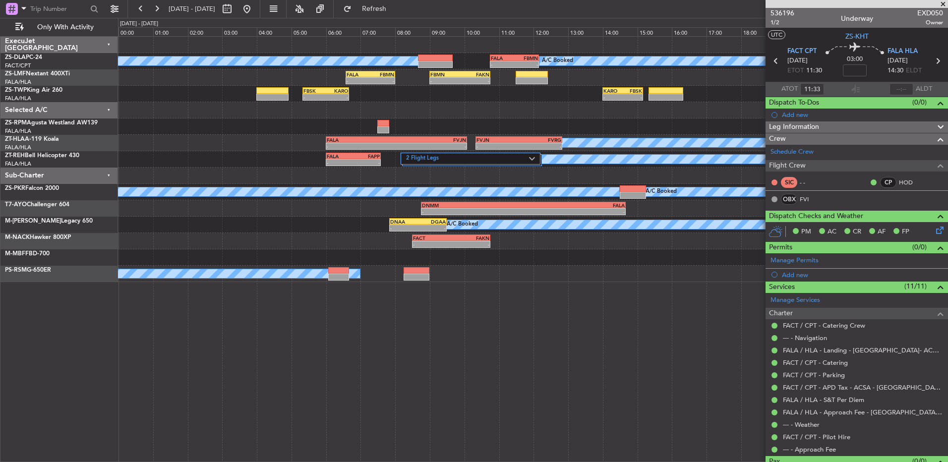
click at [943, 1] on span at bounding box center [943, 4] width 10 height 9
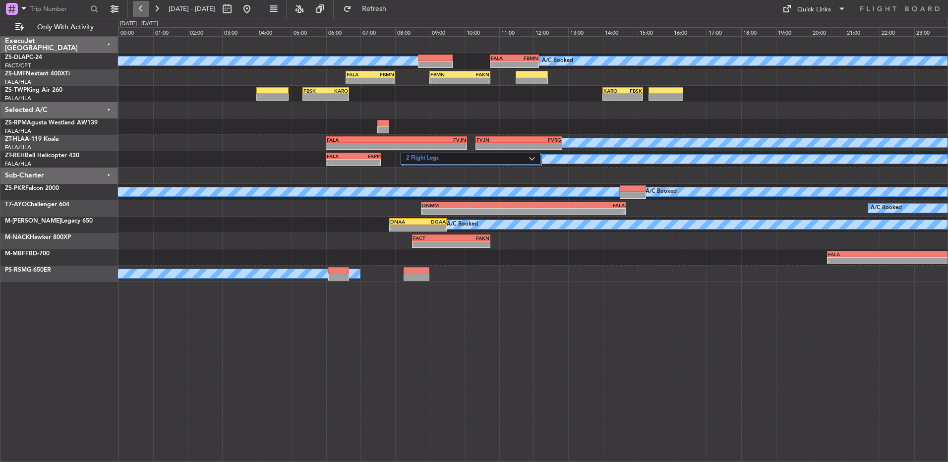
click at [147, 1] on button at bounding box center [141, 9] width 16 height 16
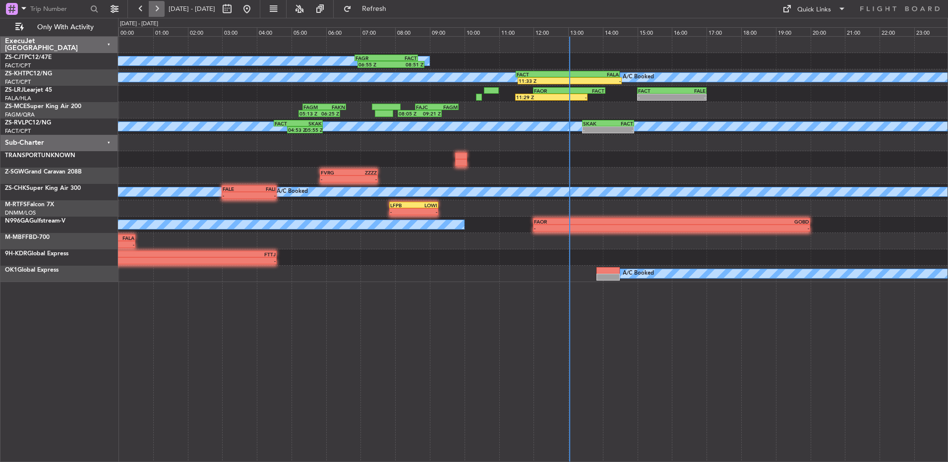
click at [161, 11] on button at bounding box center [157, 9] width 16 height 16
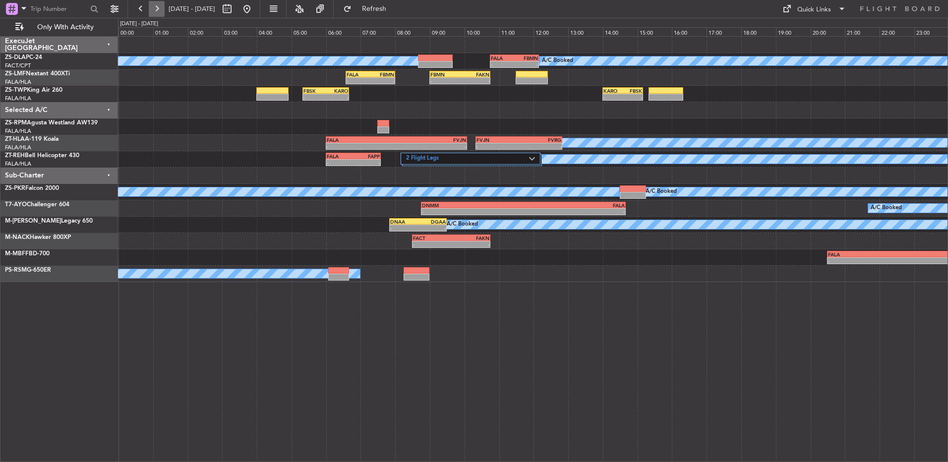
click at [160, 7] on button at bounding box center [157, 9] width 16 height 16
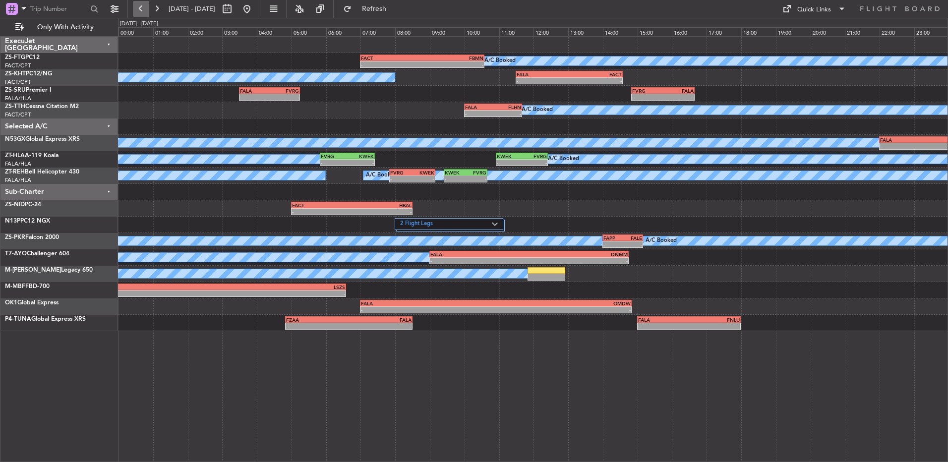
click at [143, 11] on button at bounding box center [141, 9] width 16 height 16
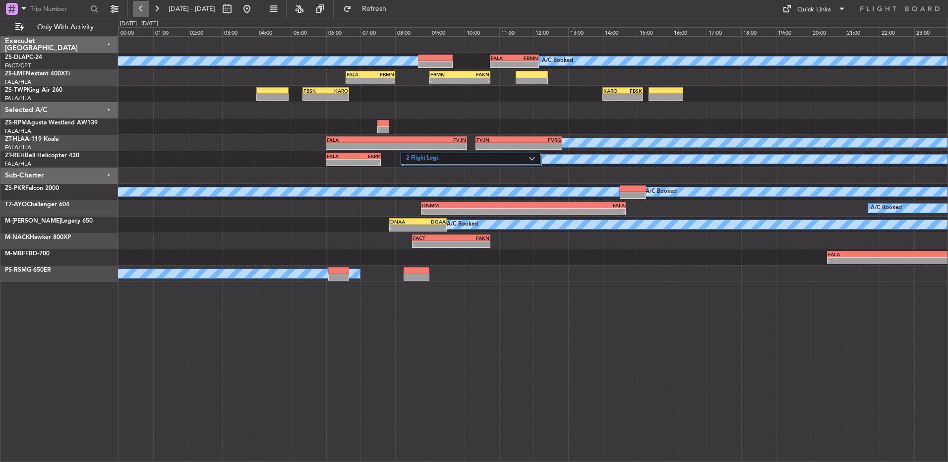
click at [141, 5] on button at bounding box center [141, 9] width 16 height 16
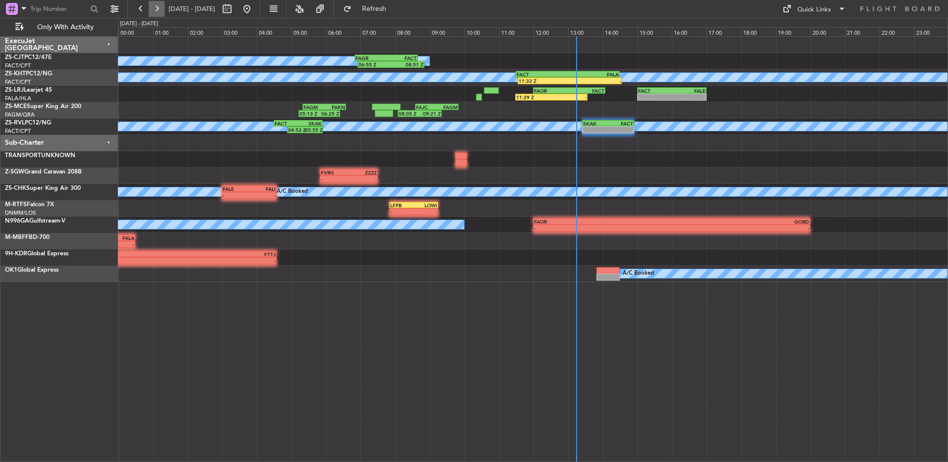
click at [160, 16] on button at bounding box center [157, 9] width 16 height 16
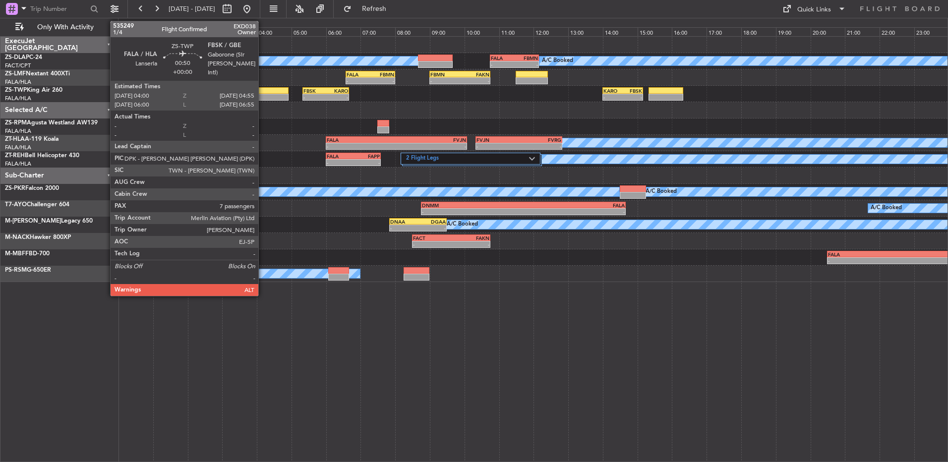
click at [263, 95] on div at bounding box center [272, 97] width 32 height 7
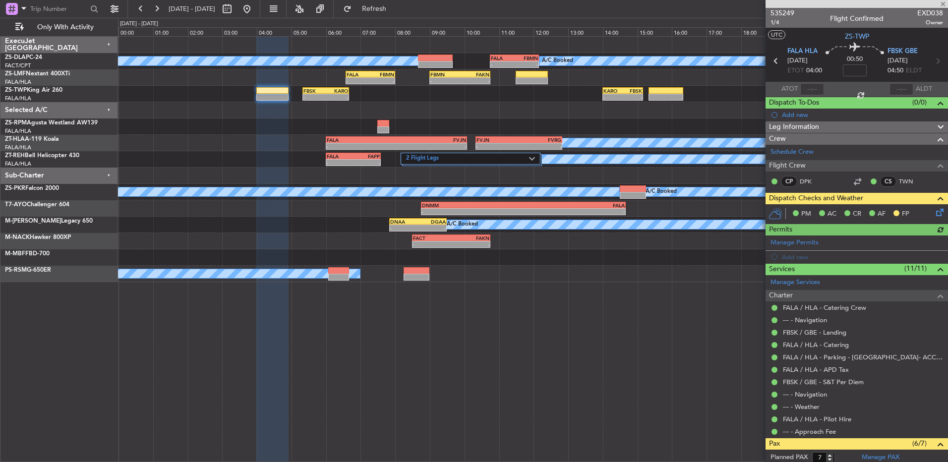
click at [935, 213] on icon at bounding box center [938, 211] width 8 height 8
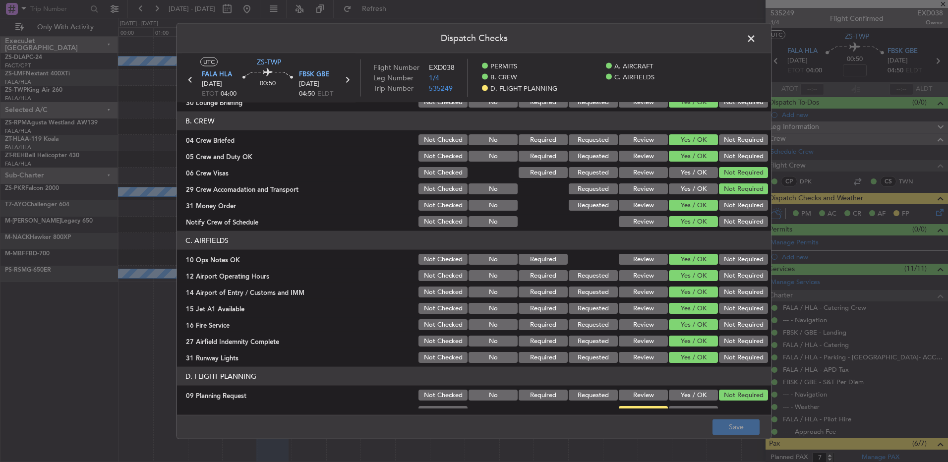
scroll to position [128, 0]
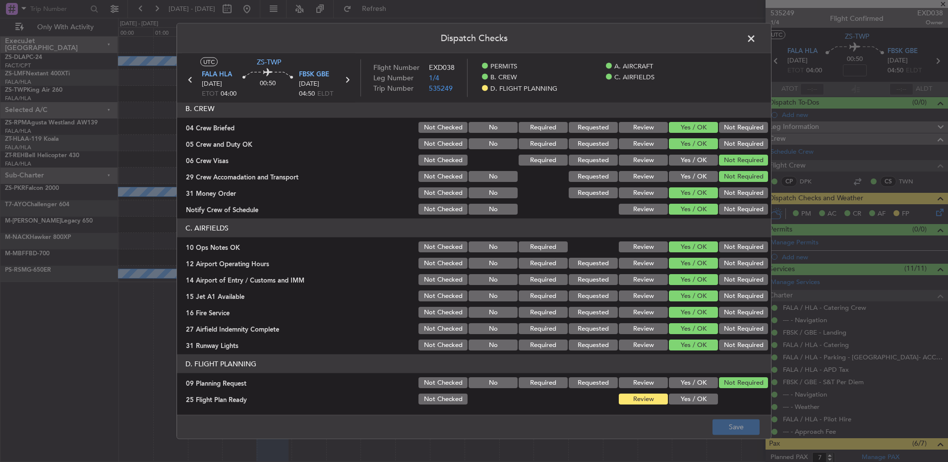
drag, startPoint x: 693, startPoint y: 399, endPoint x: 721, endPoint y: 420, distance: 35.8
click at [692, 399] on button "Yes / OK" at bounding box center [693, 399] width 49 height 11
click at [735, 428] on button "Save" at bounding box center [735, 427] width 47 height 16
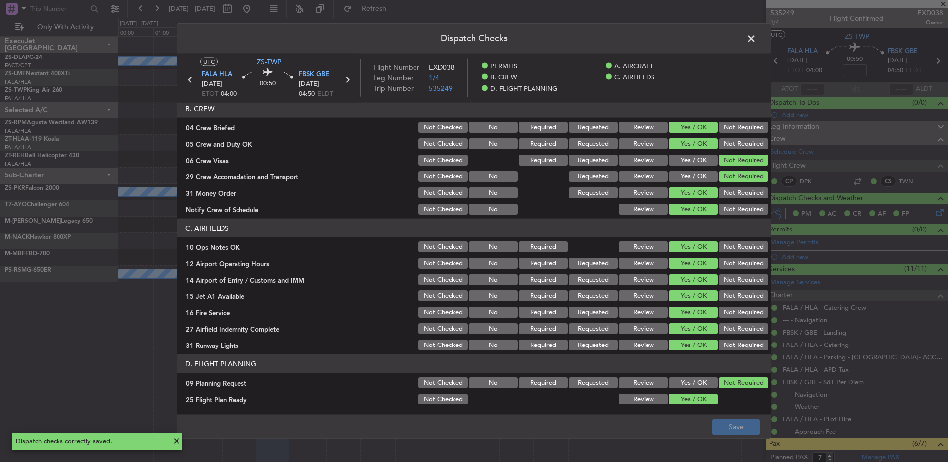
click at [346, 83] on icon at bounding box center [347, 79] width 13 height 13
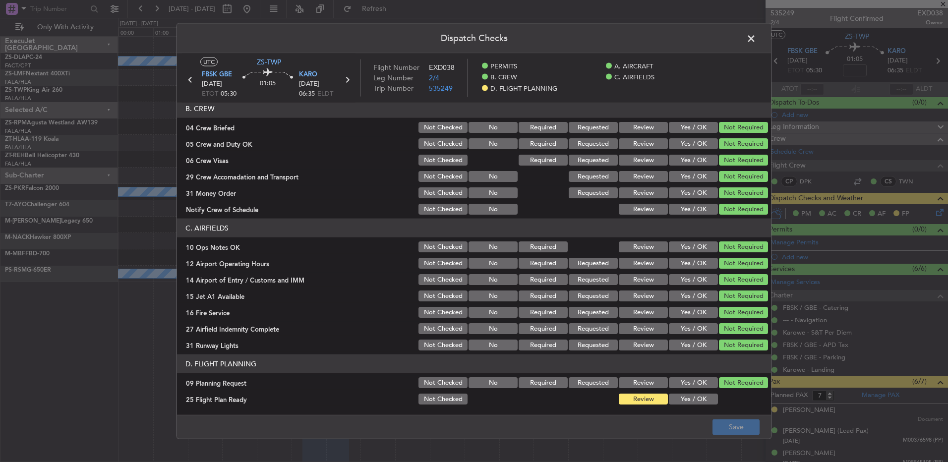
click at [680, 407] on article "PERMITS 22 All Permits Ready Not Checked No Required Requested Review Yes / OK …" at bounding box center [474, 256] width 594 height 306
click at [681, 403] on button "Yes / OK" at bounding box center [693, 399] width 49 height 11
drag, startPoint x: 714, startPoint y: 425, endPoint x: 705, endPoint y: 420, distance: 10.9
click at [715, 425] on button "Save" at bounding box center [735, 427] width 47 height 16
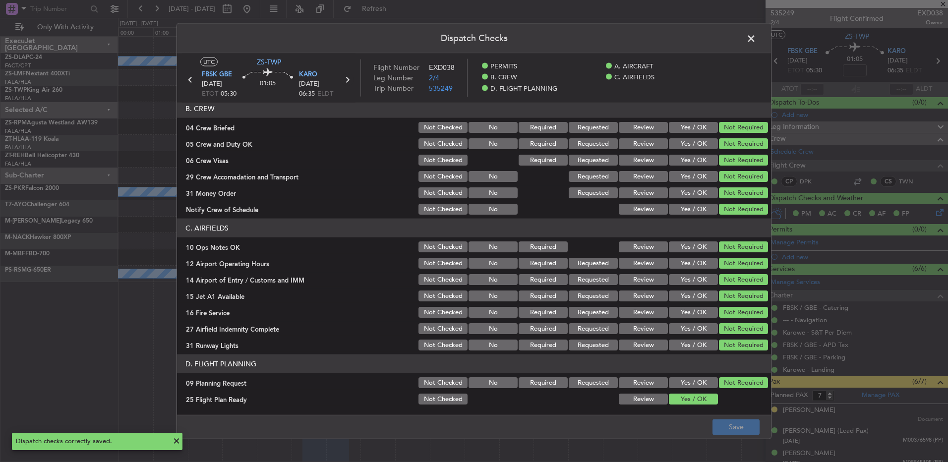
click at [350, 82] on icon at bounding box center [347, 79] width 13 height 13
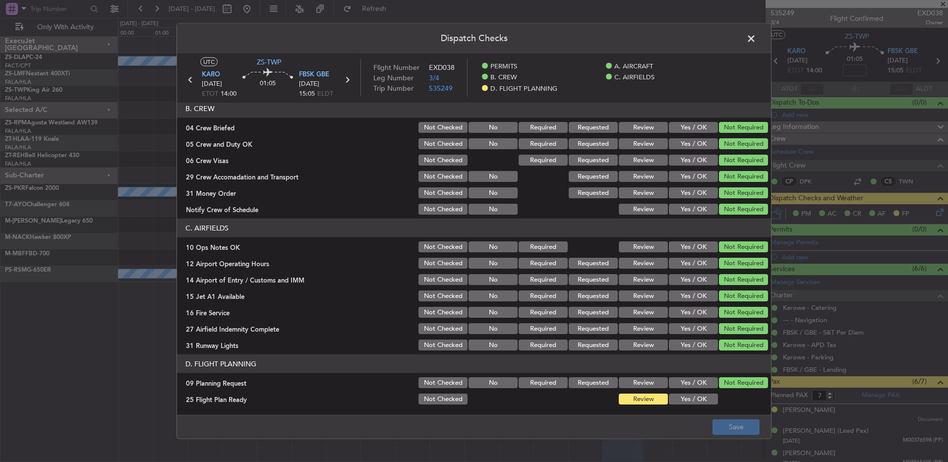
drag, startPoint x: 671, startPoint y: 400, endPoint x: 685, endPoint y: 404, distance: 14.1
click at [672, 400] on button "Yes / OK" at bounding box center [693, 399] width 49 height 11
click at [710, 419] on footer "Save" at bounding box center [474, 426] width 594 height 24
click at [723, 420] on button "Save" at bounding box center [735, 427] width 47 height 16
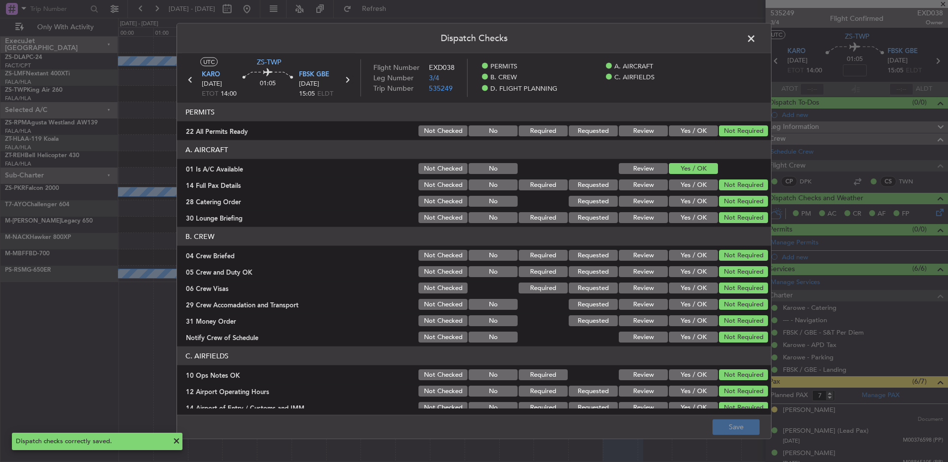
scroll to position [128, 0]
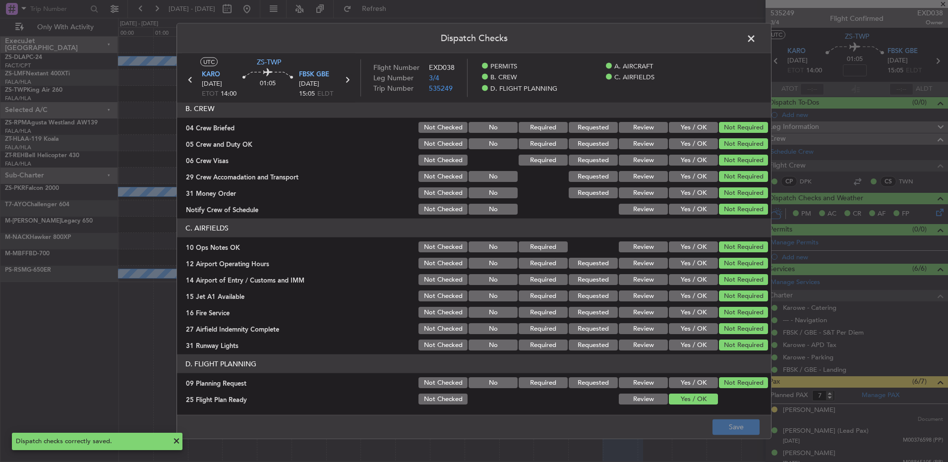
click at [349, 79] on icon at bounding box center [347, 79] width 13 height 13
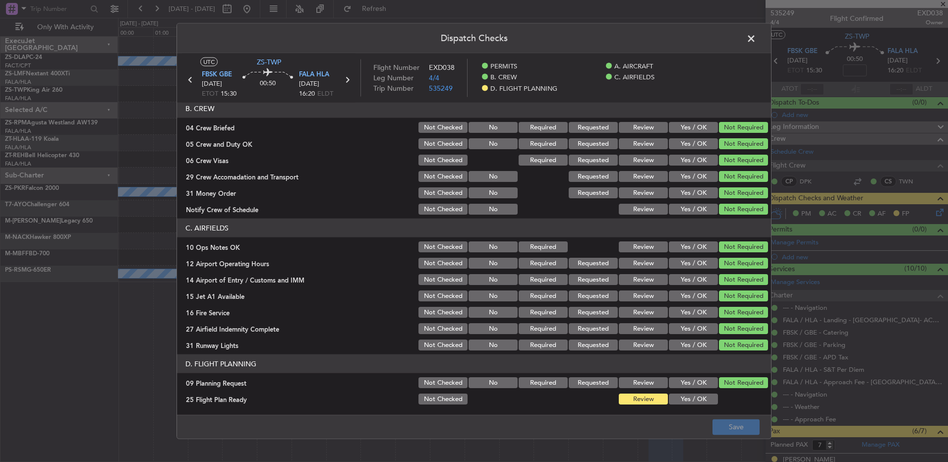
click at [693, 404] on button "Yes / OK" at bounding box center [693, 399] width 49 height 11
click at [719, 420] on button "Save" at bounding box center [735, 427] width 47 height 16
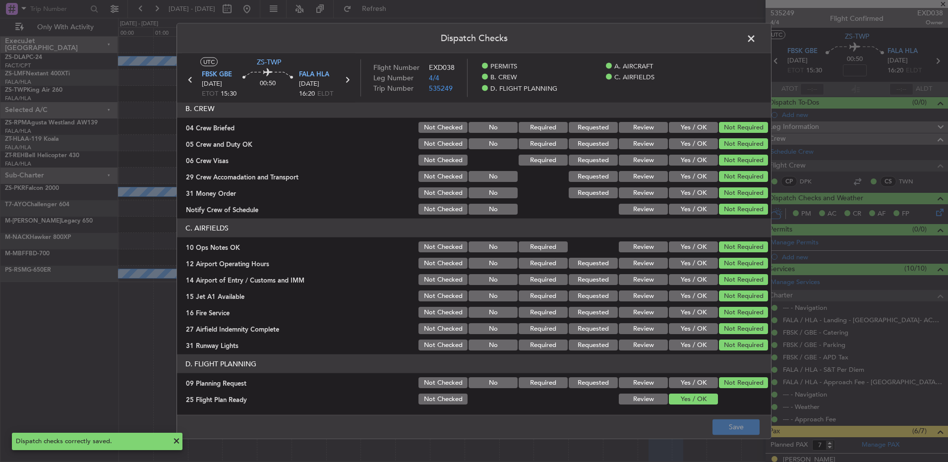
click at [756, 35] on span at bounding box center [756, 41] width 0 height 20
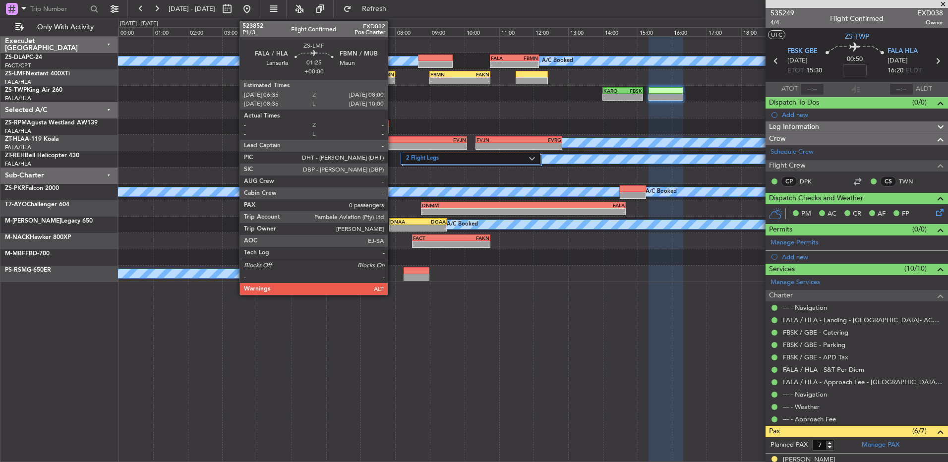
click at [392, 77] on div "- -" at bounding box center [370, 80] width 49 height 7
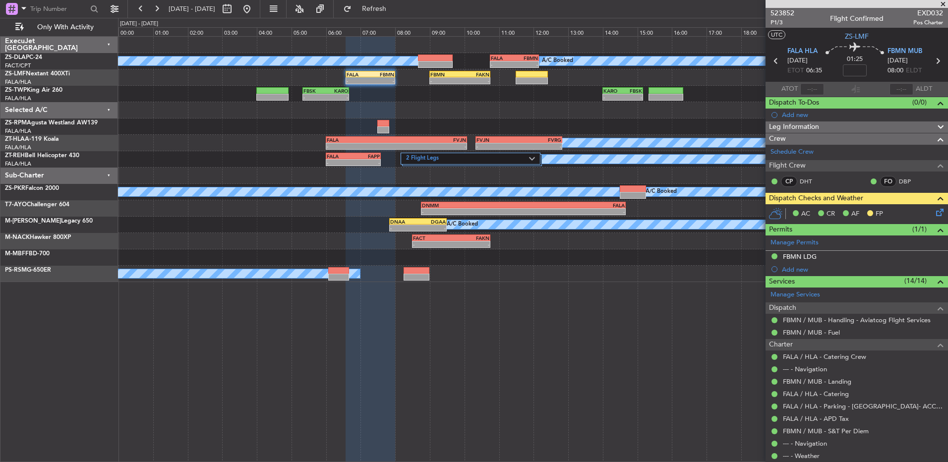
click at [936, 212] on icon at bounding box center [938, 211] width 8 height 8
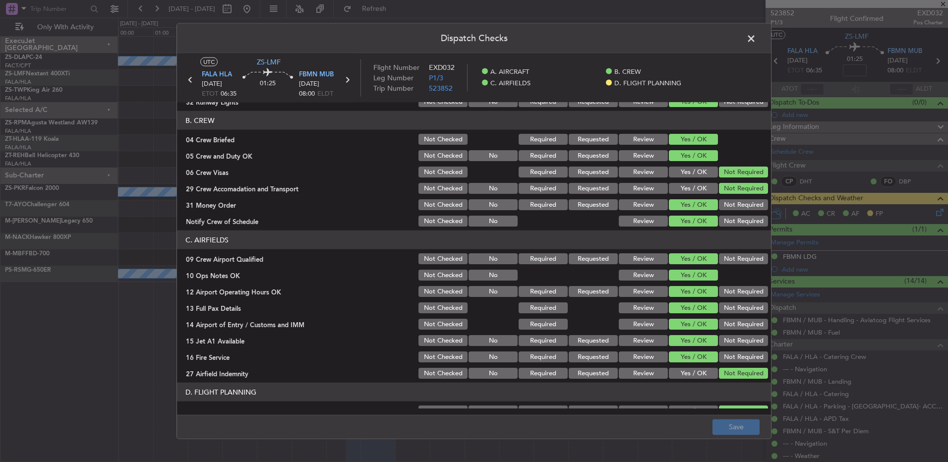
scroll to position [139, 0]
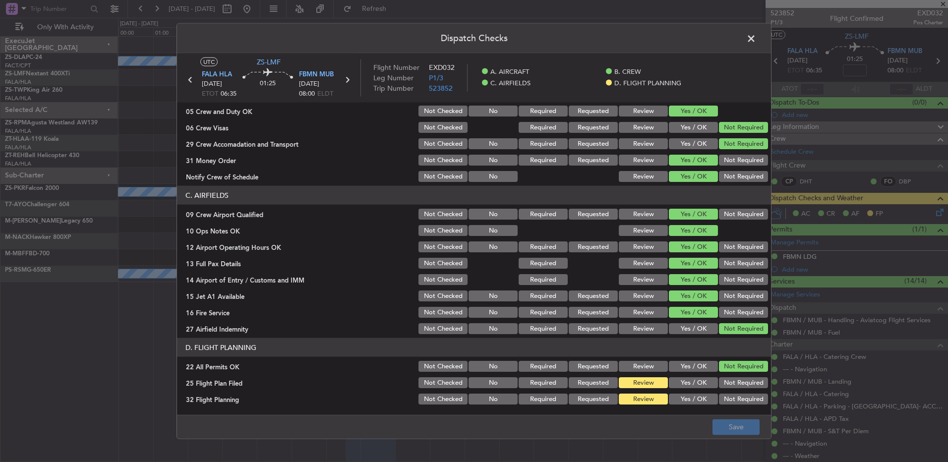
drag, startPoint x: 673, startPoint y: 386, endPoint x: 681, endPoint y: 398, distance: 14.0
click at [674, 386] on button "Yes / OK" at bounding box center [693, 382] width 49 height 11
click at [682, 399] on button "Yes / OK" at bounding box center [693, 399] width 49 height 11
click at [746, 432] on button "Save" at bounding box center [735, 427] width 47 height 16
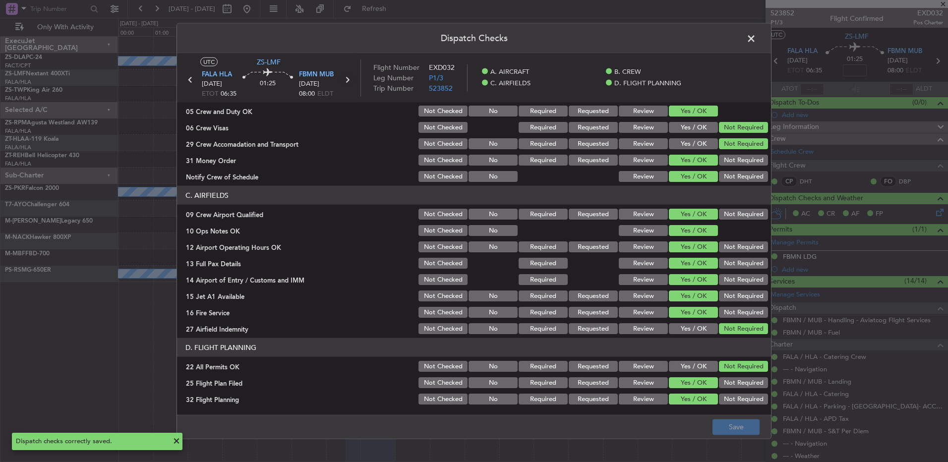
click at [348, 83] on icon at bounding box center [347, 79] width 13 height 13
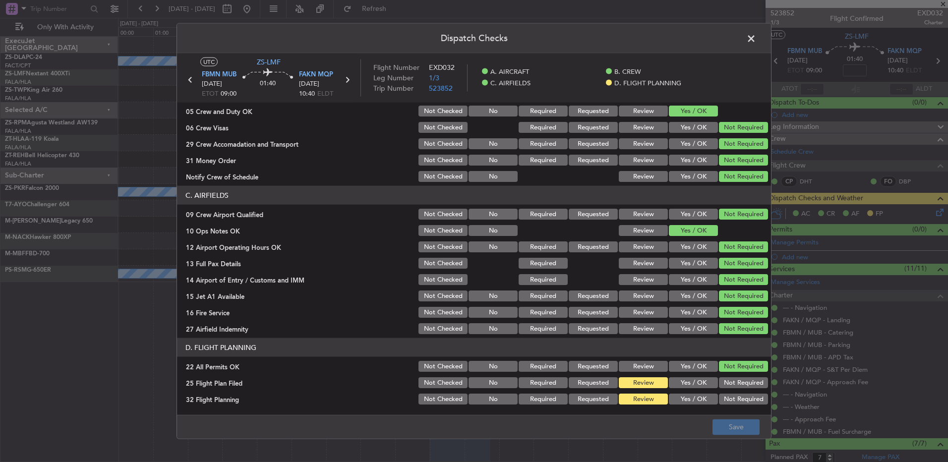
click at [677, 389] on div "Yes / OK" at bounding box center [692, 383] width 50 height 14
click at [678, 398] on button "Yes / OK" at bounding box center [693, 399] width 49 height 11
click at [688, 384] on button "Yes / OK" at bounding box center [693, 382] width 49 height 11
click at [727, 427] on button "Save" at bounding box center [735, 427] width 47 height 16
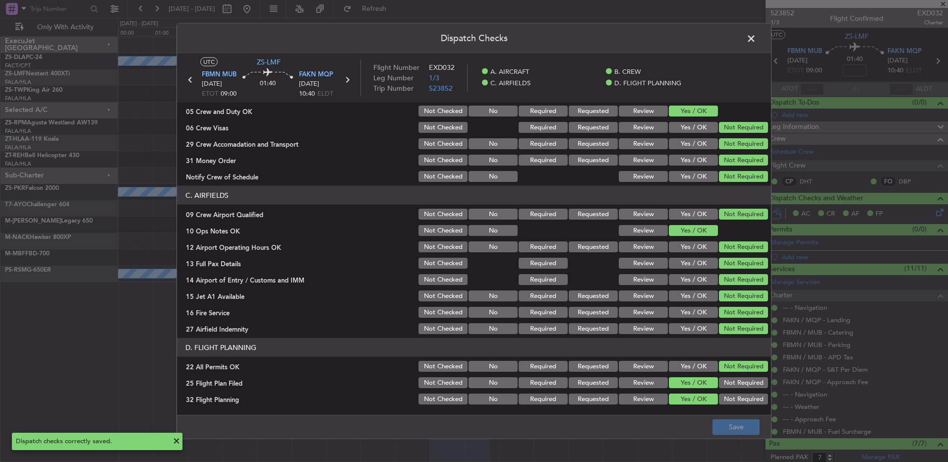
click at [351, 78] on icon at bounding box center [347, 79] width 13 height 13
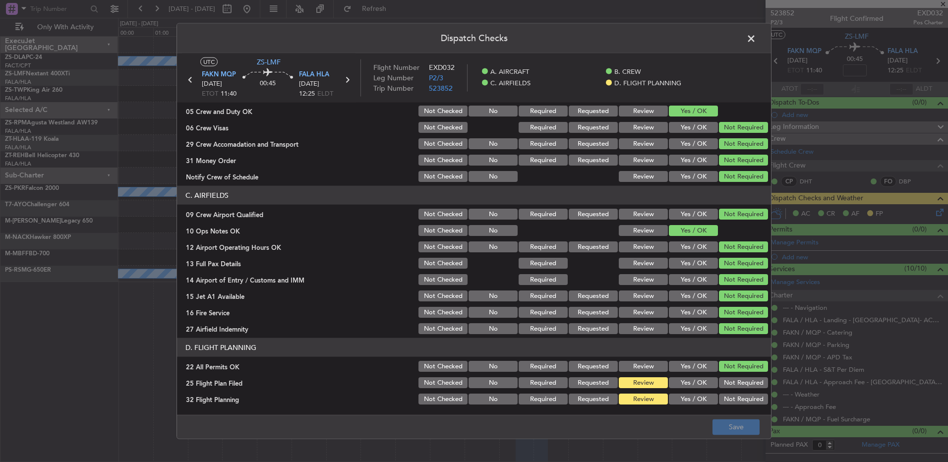
click at [696, 386] on button "Yes / OK" at bounding box center [693, 382] width 49 height 11
click at [697, 392] on div "Yes / OK" at bounding box center [692, 399] width 50 height 14
click at [693, 397] on button "Yes / OK" at bounding box center [693, 399] width 49 height 11
click at [729, 424] on button "Save" at bounding box center [735, 427] width 47 height 16
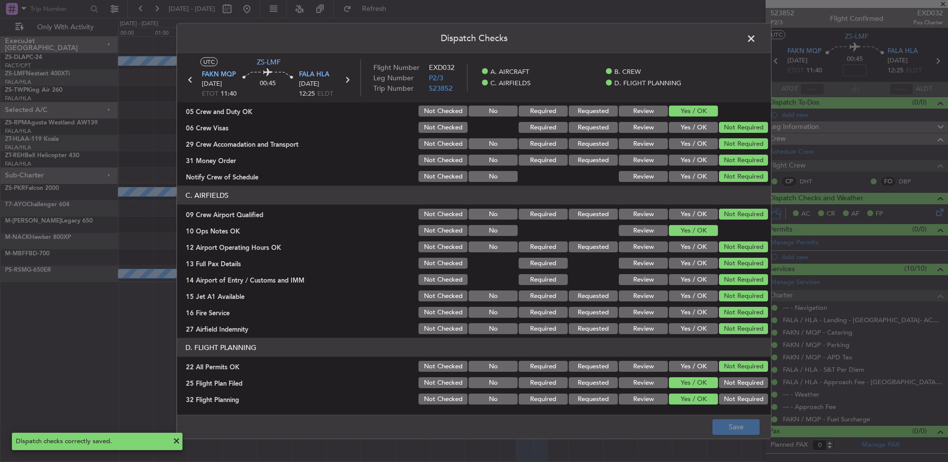
click at [756, 39] on span at bounding box center [756, 41] width 0 height 20
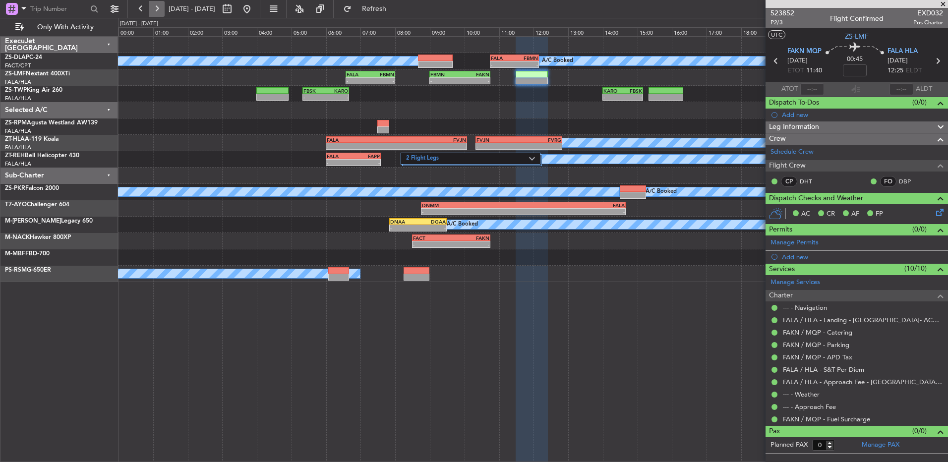
drag, startPoint x: 157, startPoint y: 1, endPoint x: 154, endPoint y: 10, distance: 8.8
click at [156, 7] on button at bounding box center [157, 9] width 16 height 16
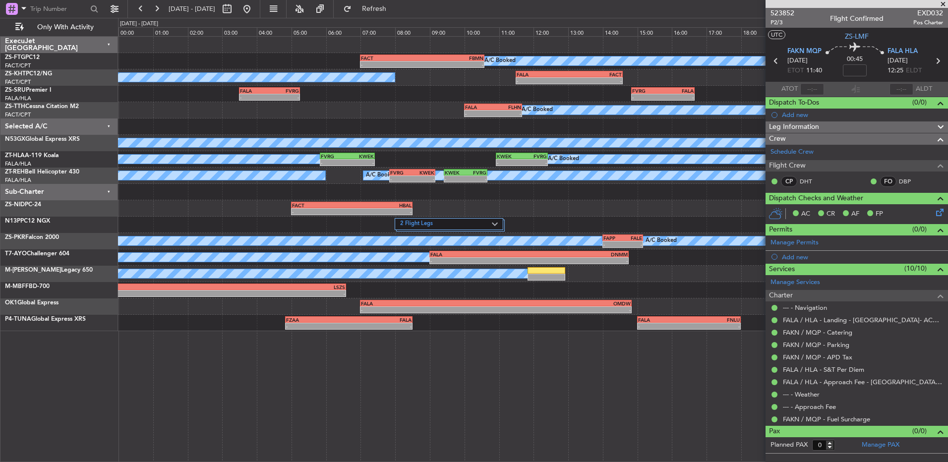
click at [774, 62] on icon at bounding box center [775, 61] width 13 height 13
type input "7"
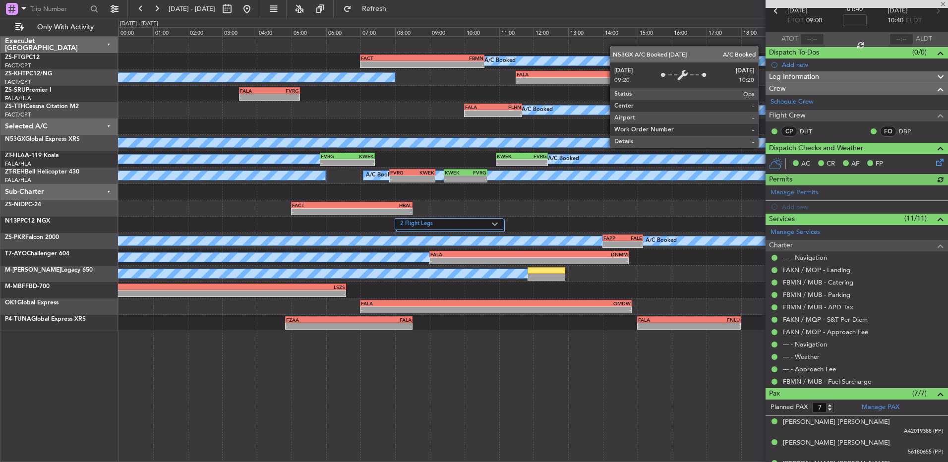
scroll to position [149, 0]
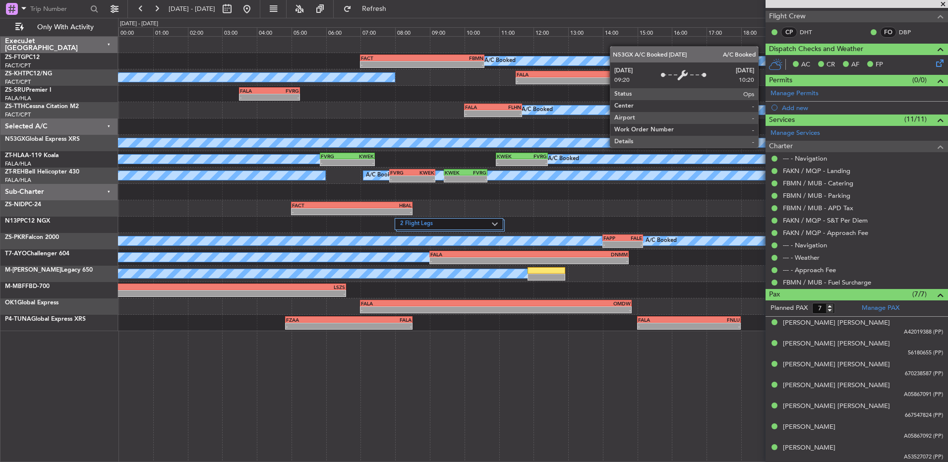
click at [342, 102] on div "A/C Booked - - FALA 10:00 Z FLHN 11:40 Z" at bounding box center [532, 110] width 829 height 16
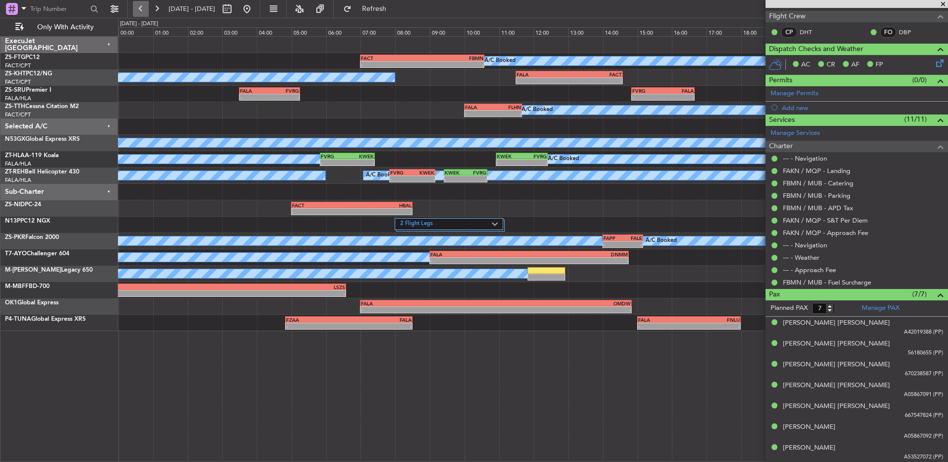
click at [137, 14] on button at bounding box center [141, 9] width 16 height 16
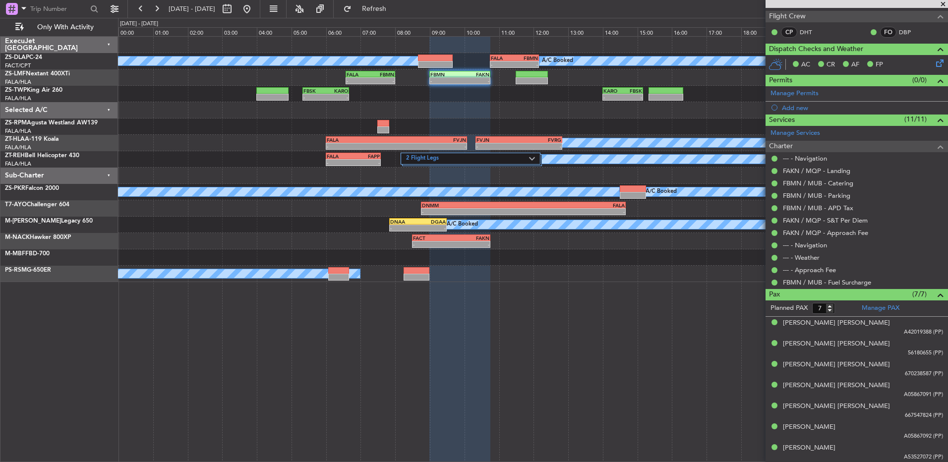
click at [589, 68] on div "A/C Booked - - FALA 10:45 Z FBMN 12:10 Z A/C Booked" at bounding box center [532, 61] width 829 height 16
click at [588, 74] on div "FBMN 09:00 Z FAKN 10:45 Z - - FALA 06:35 Z FBMN 08:00 Z - -" at bounding box center [532, 77] width 829 height 16
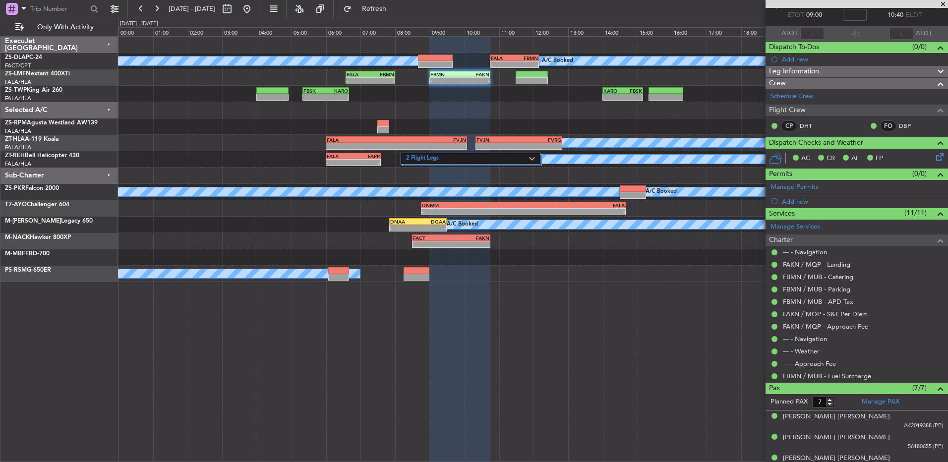
scroll to position [0, 0]
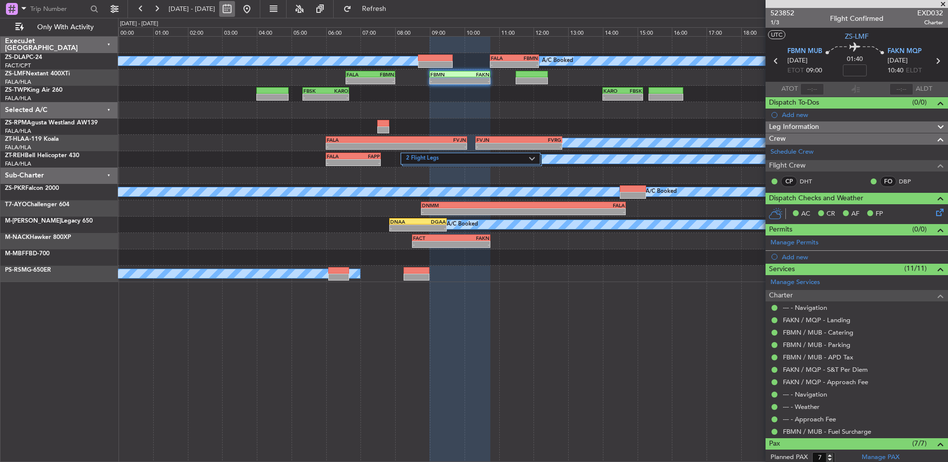
click at [235, 4] on button at bounding box center [227, 9] width 16 height 16
select select "9"
select select "2025"
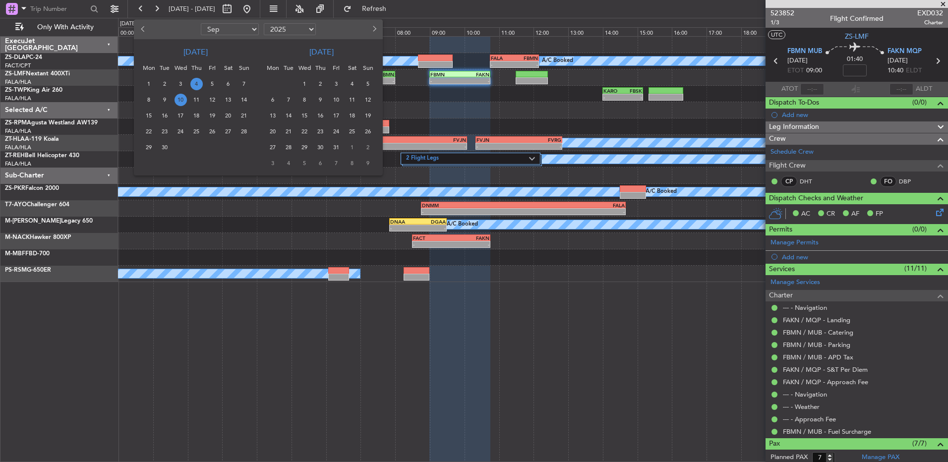
click at [179, 100] on span "10" at bounding box center [181, 100] width 12 height 12
click at [178, 100] on span "10" at bounding box center [181, 100] width 12 height 12
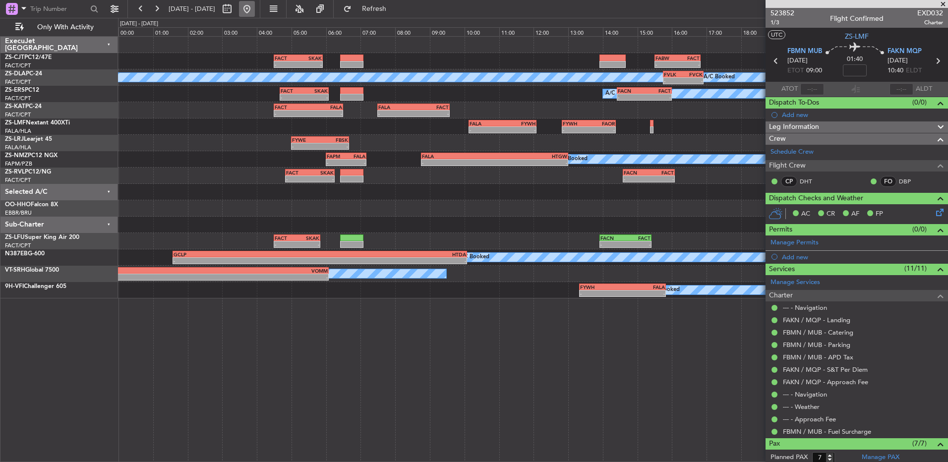
click at [255, 8] on button at bounding box center [247, 9] width 16 height 16
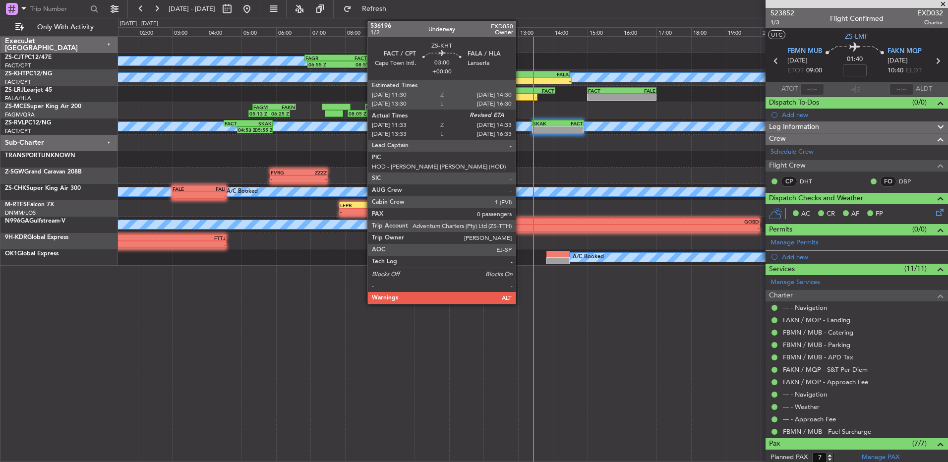
click at [520, 76] on div "FALA" at bounding box center [543, 74] width 51 height 6
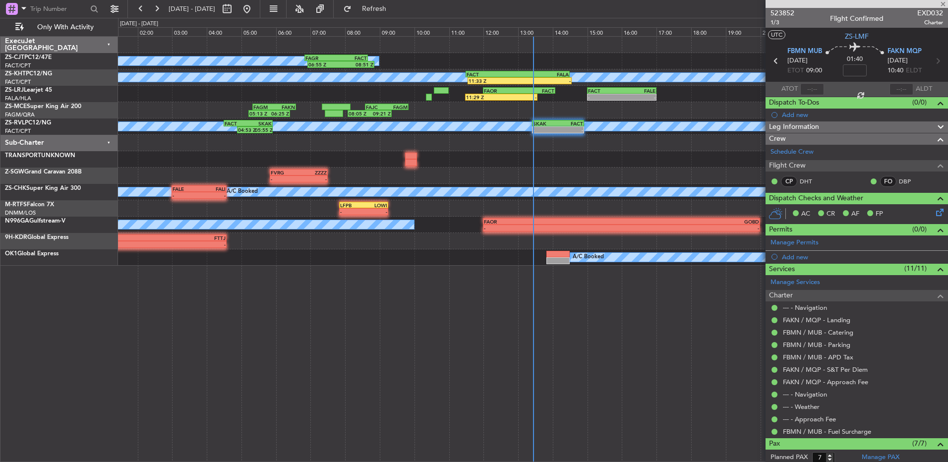
type input "11:33"
type input "0"
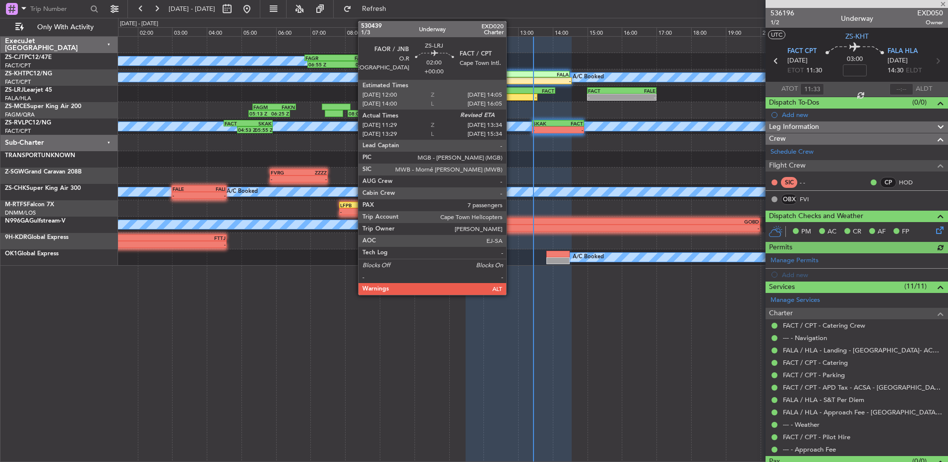
click at [511, 92] on div "FAOR" at bounding box center [501, 91] width 35 height 6
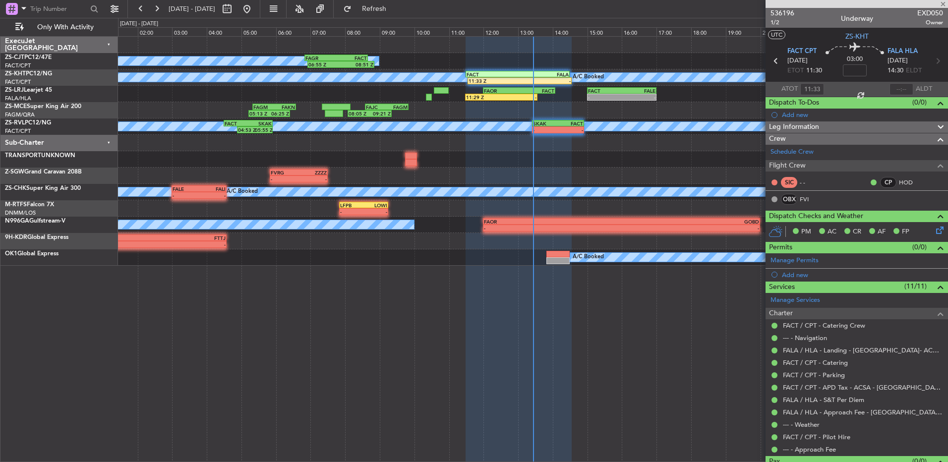
type input "11:29"
type input "7"
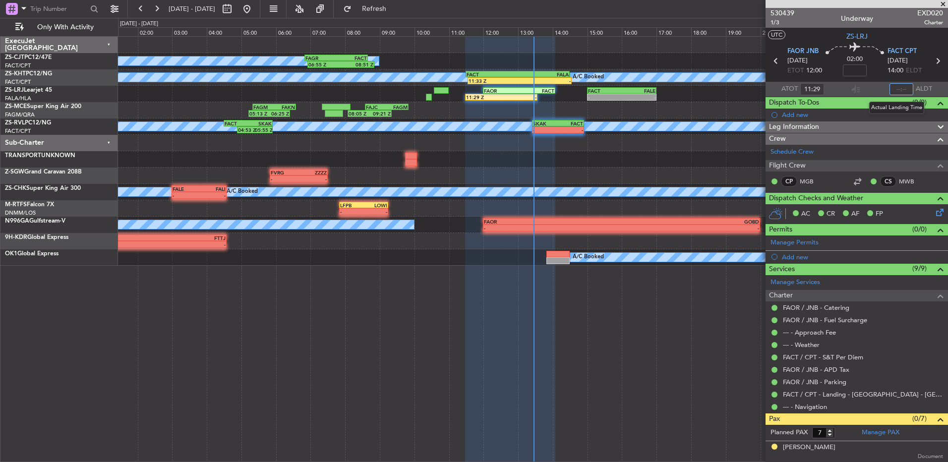
click at [891, 87] on input "text" at bounding box center [901, 89] width 24 height 12
type input "13:22"
click at [943, 4] on span at bounding box center [943, 4] width 10 height 9
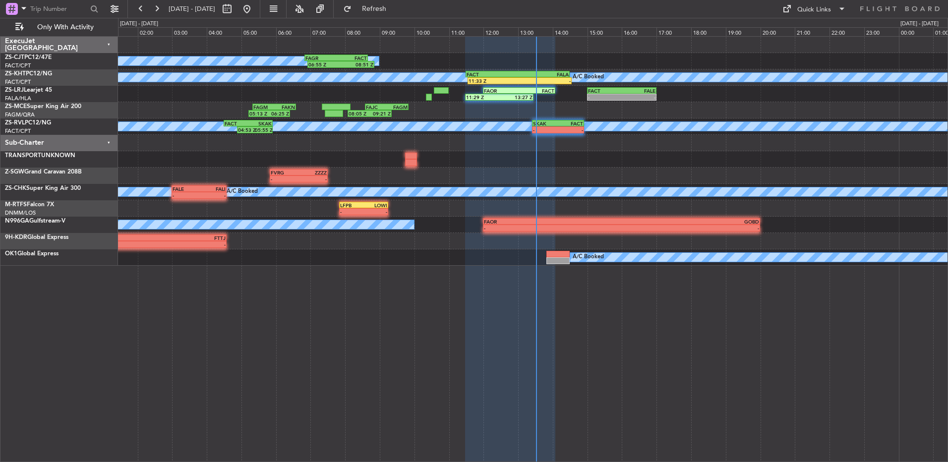
type input "0"
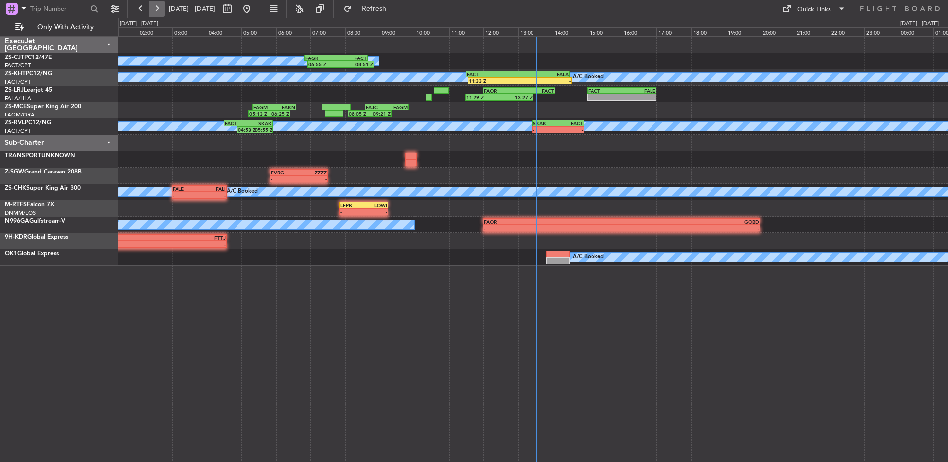
click at [155, 1] on button at bounding box center [157, 9] width 16 height 16
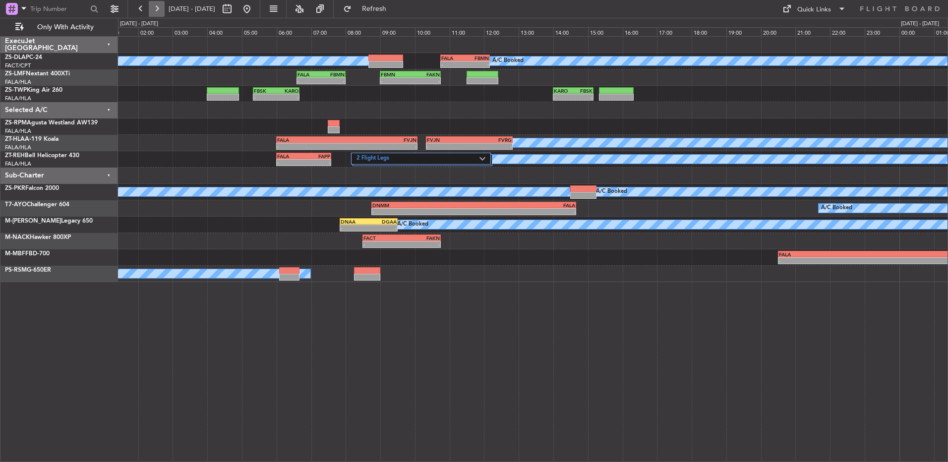
click at [158, 6] on button at bounding box center [157, 9] width 16 height 16
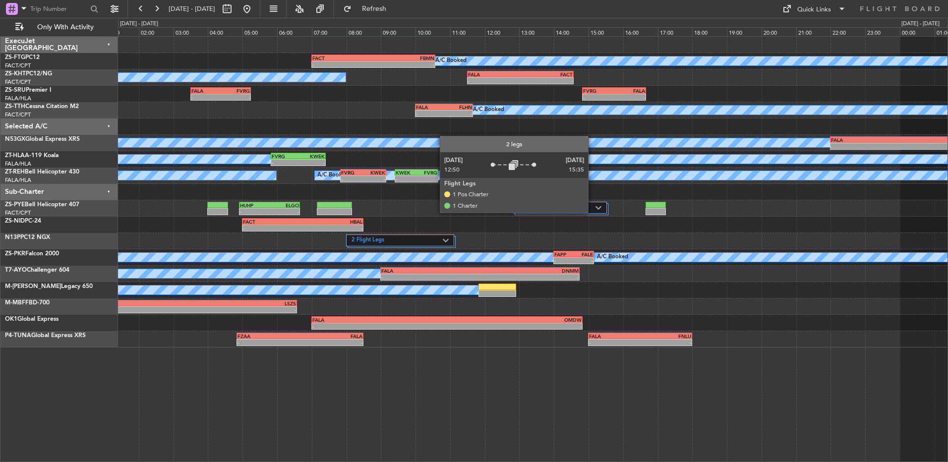
click at [592, 212] on div "2 Flight Legs" at bounding box center [560, 208] width 94 height 12
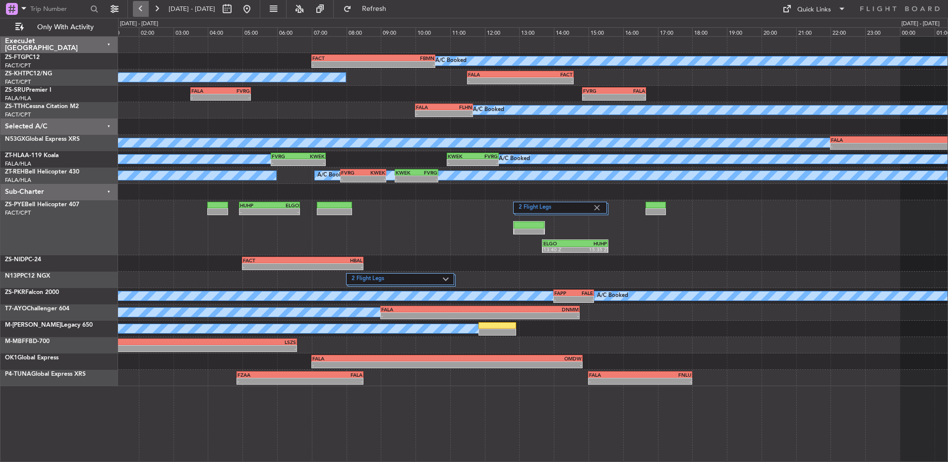
click at [145, 9] on button at bounding box center [141, 9] width 16 height 16
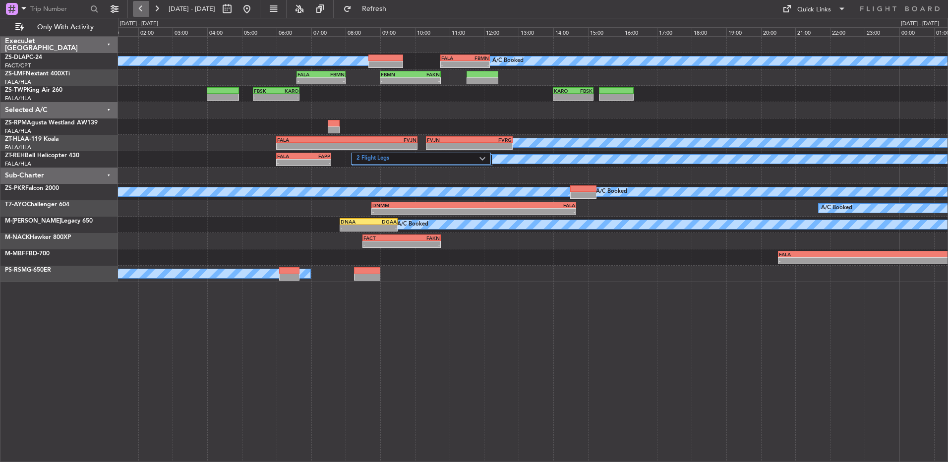
click at [143, 8] on button at bounding box center [141, 9] width 16 height 16
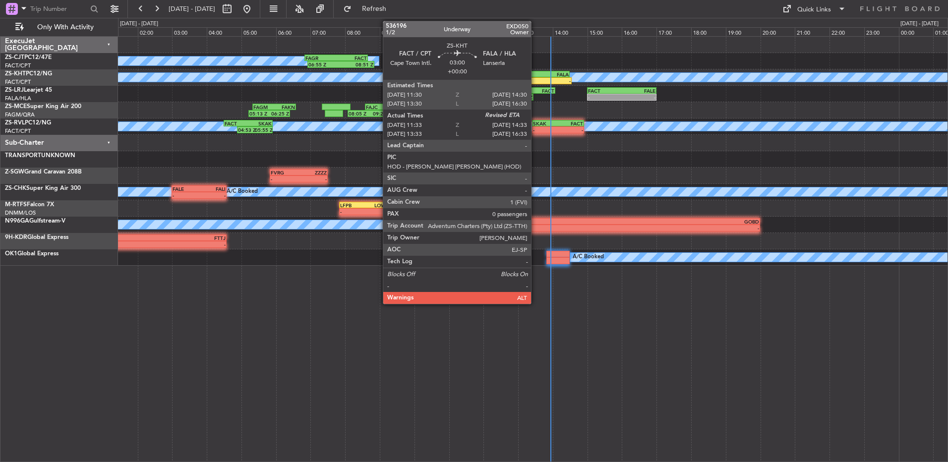
click at [535, 80] on div "-" at bounding box center [545, 81] width 51 height 6
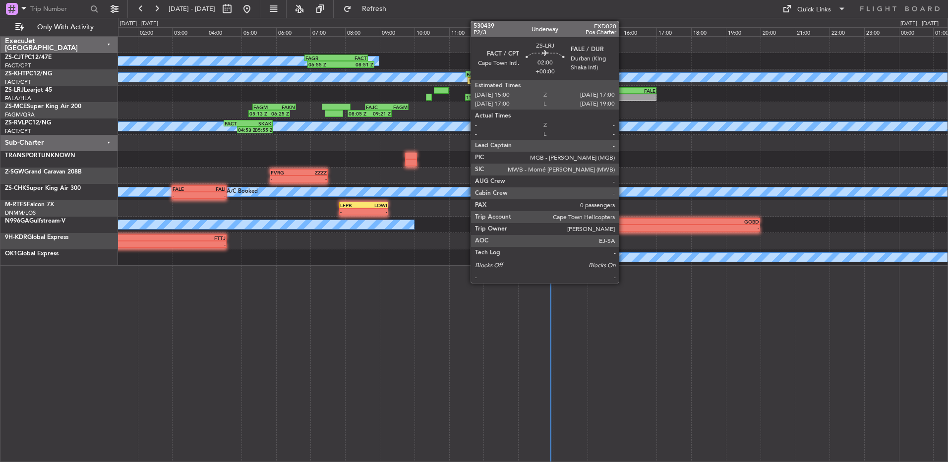
click at [623, 94] on div "-" at bounding box center [639, 97] width 34 height 6
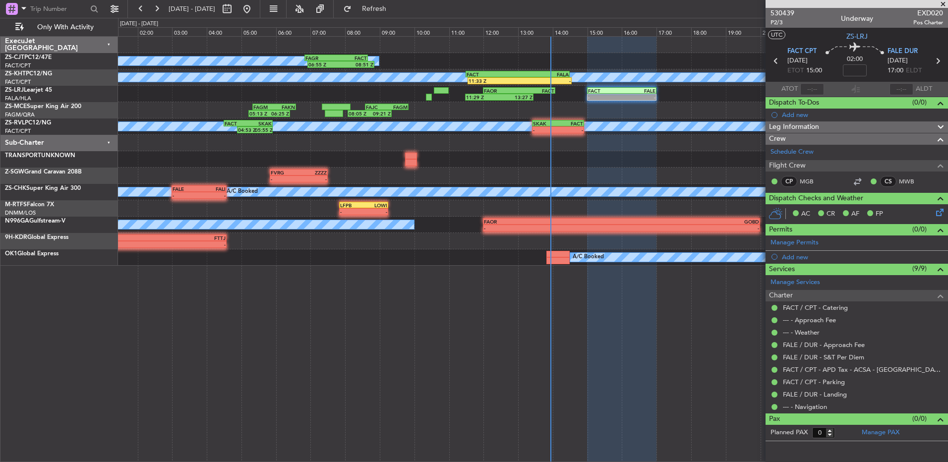
click at [817, 88] on div at bounding box center [812, 89] width 24 height 12
click at [817, 88] on input "text" at bounding box center [812, 89] width 24 height 12
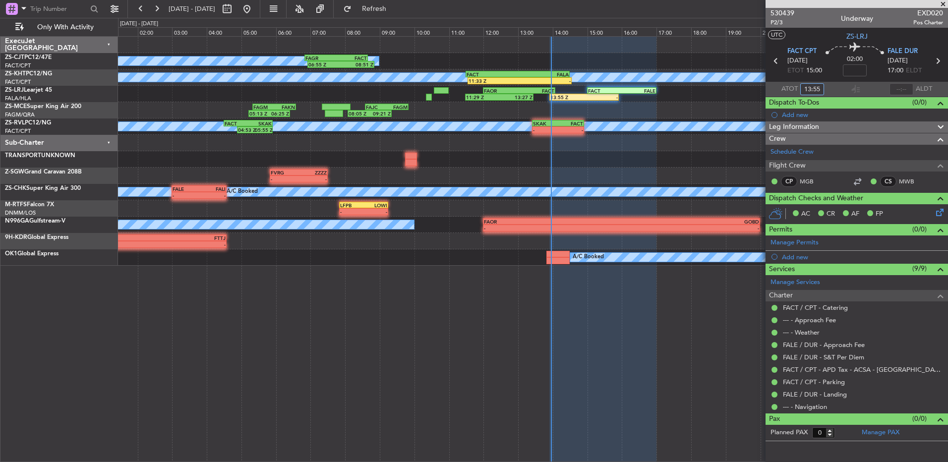
type input "13:55"
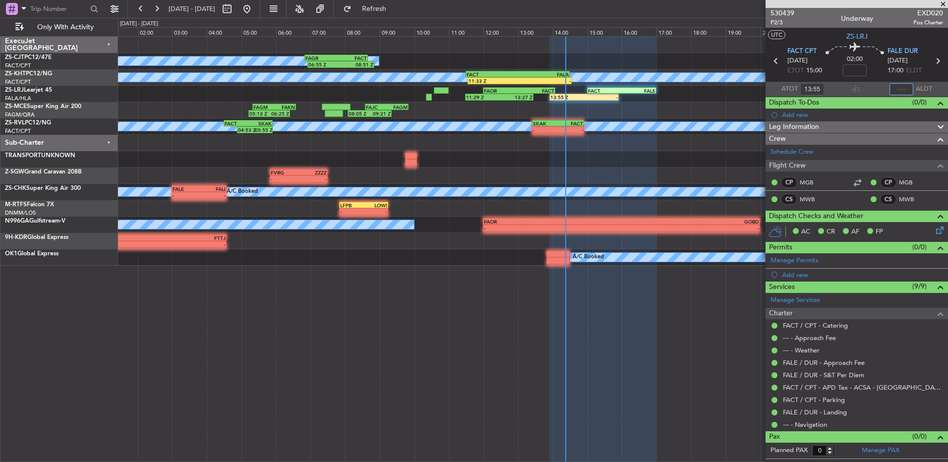
click at [906, 89] on input "text" at bounding box center [901, 89] width 24 height 12
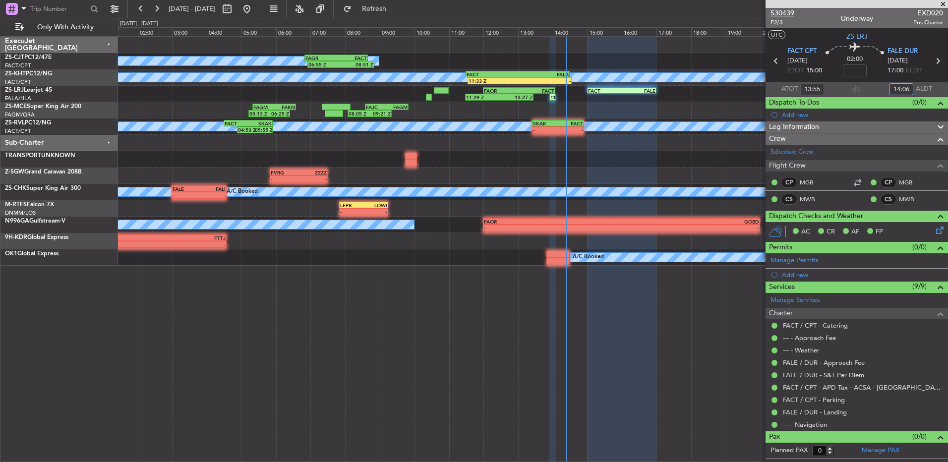
type input "14:06"
click at [787, 9] on span "530439" at bounding box center [782, 13] width 24 height 10
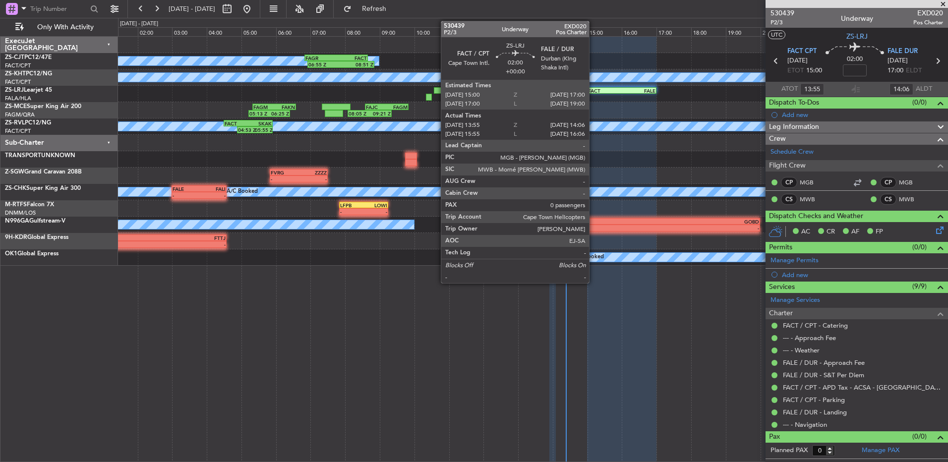
click at [597, 90] on div "FACT" at bounding box center [605, 91] width 34 height 6
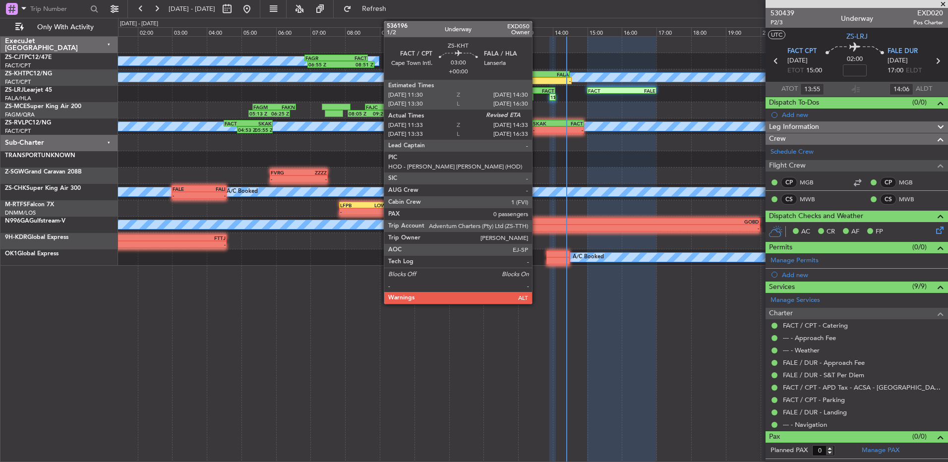
click at [537, 77] on div "FACT 11:30 Z FALA 14:30 Z" at bounding box center [518, 74] width 104 height 7
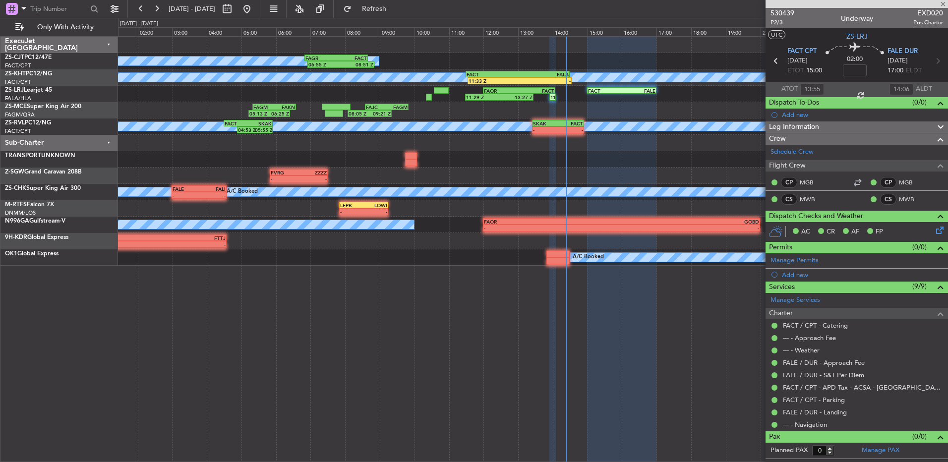
type input "11:33"
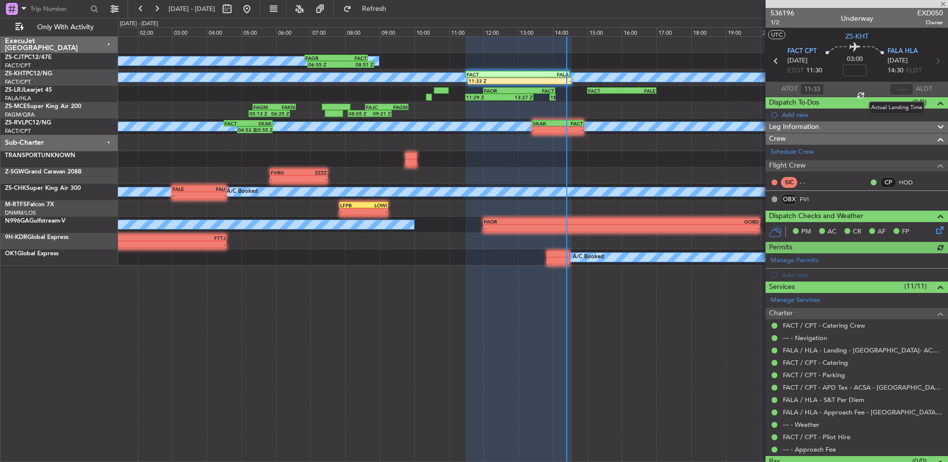
click at [895, 89] on div at bounding box center [901, 89] width 24 height 12
click at [891, 88] on input "text" at bounding box center [901, 89] width 24 height 12
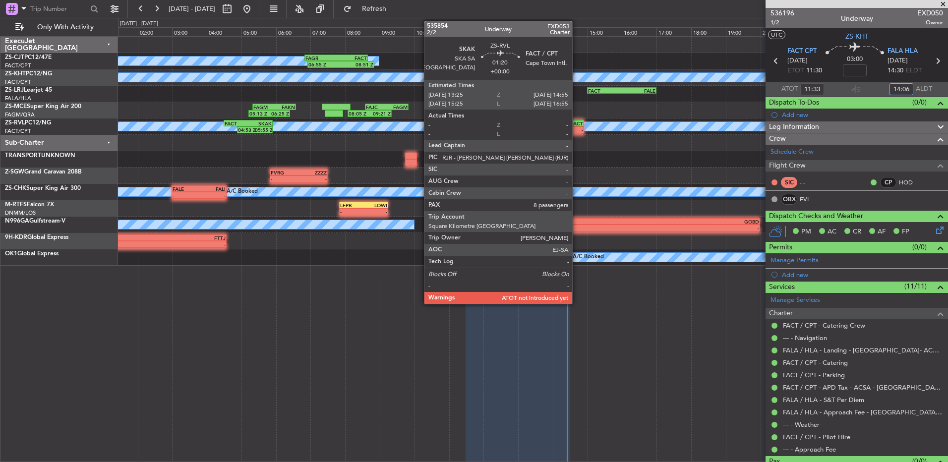
click at [576, 128] on div "-" at bounding box center [570, 130] width 25 height 6
type input "14:06"
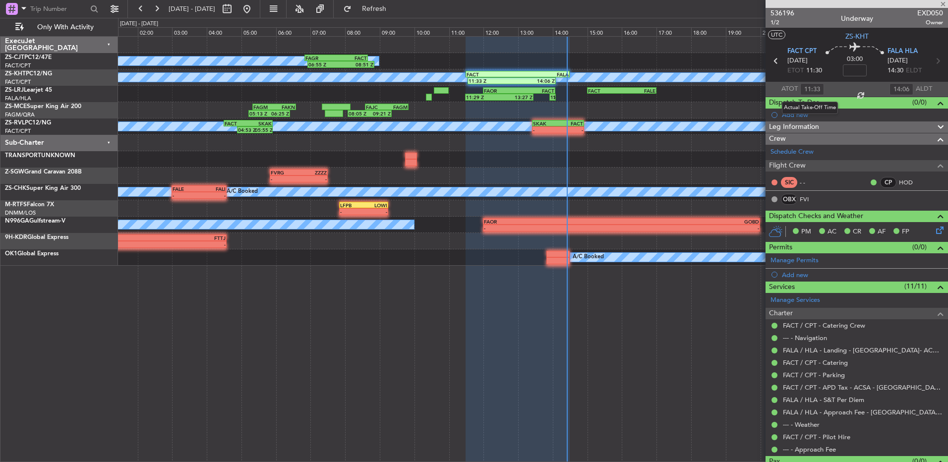
type input "8"
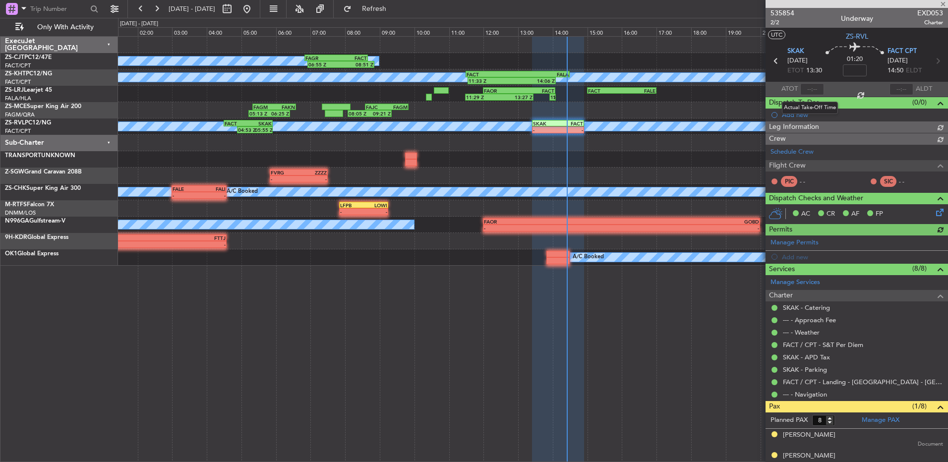
click at [811, 88] on div at bounding box center [812, 89] width 24 height 12
click at [810, 88] on input "text" at bounding box center [812, 89] width 24 height 12
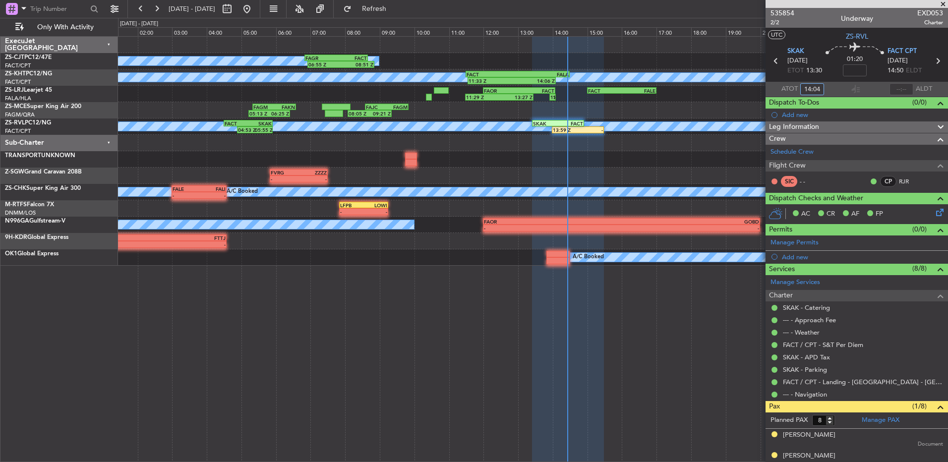
type input "14:04"
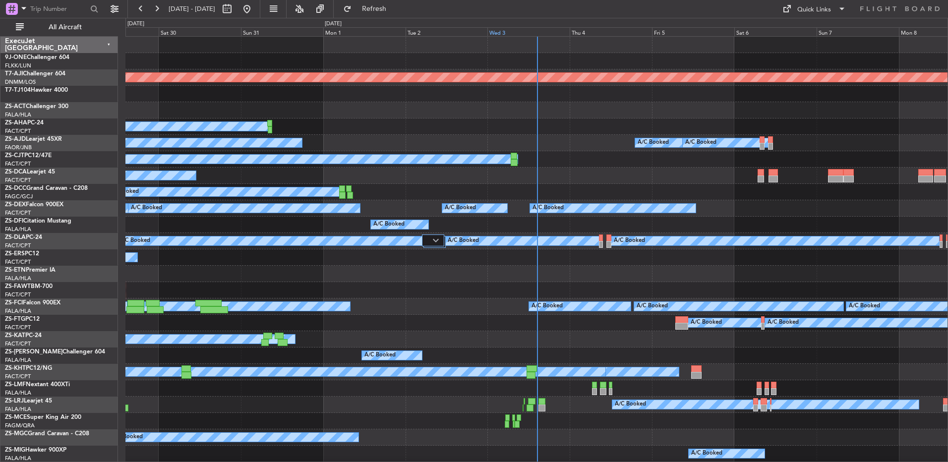
click at [505, 30] on div "Wed 3" at bounding box center [528, 31] width 82 height 9
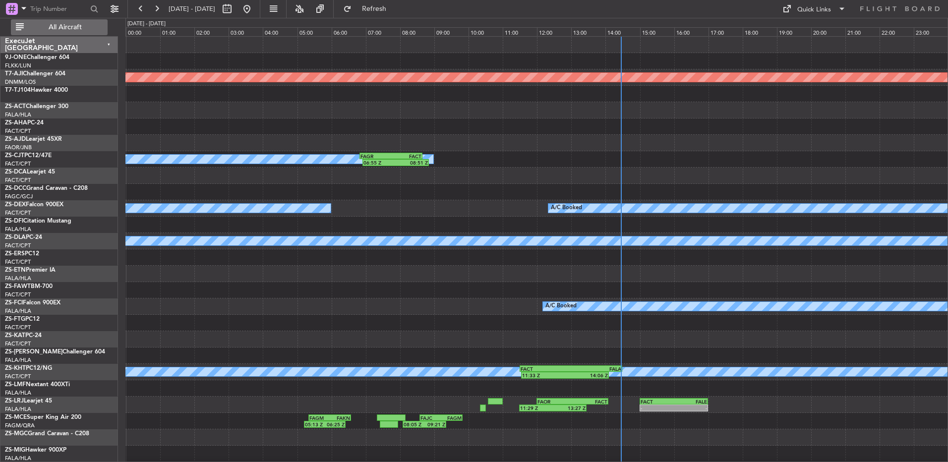
click at [57, 25] on span "All Aircraft" at bounding box center [65, 27] width 79 height 7
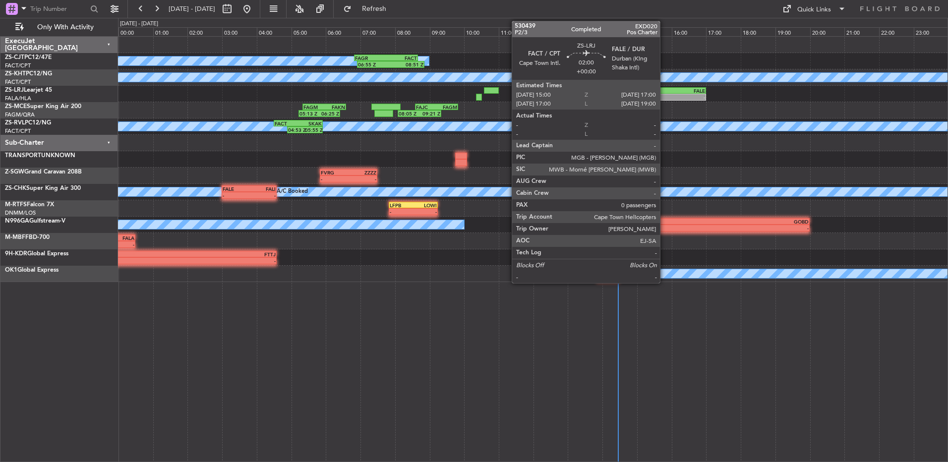
click at [664, 91] on div "FACT" at bounding box center [655, 91] width 34 height 6
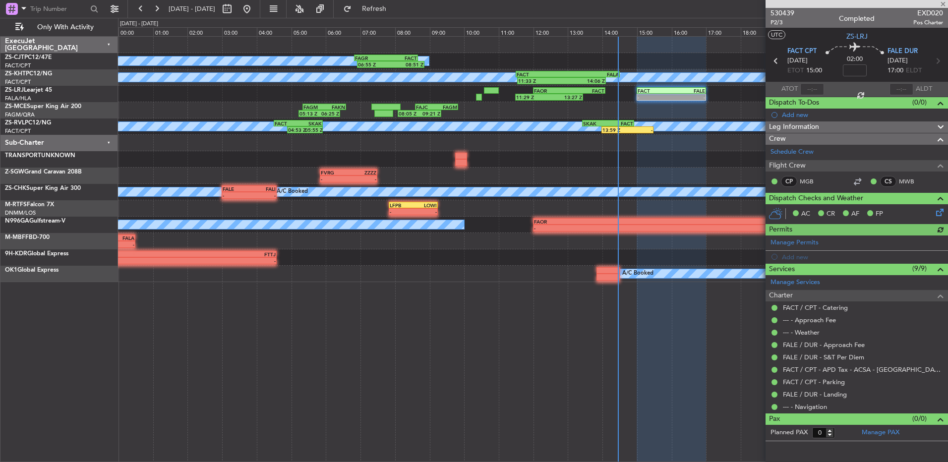
click at [804, 87] on div at bounding box center [812, 89] width 24 height 12
click at [814, 88] on div at bounding box center [812, 89] width 24 height 12
click at [815, 88] on input "text" at bounding box center [812, 89] width 24 height 12
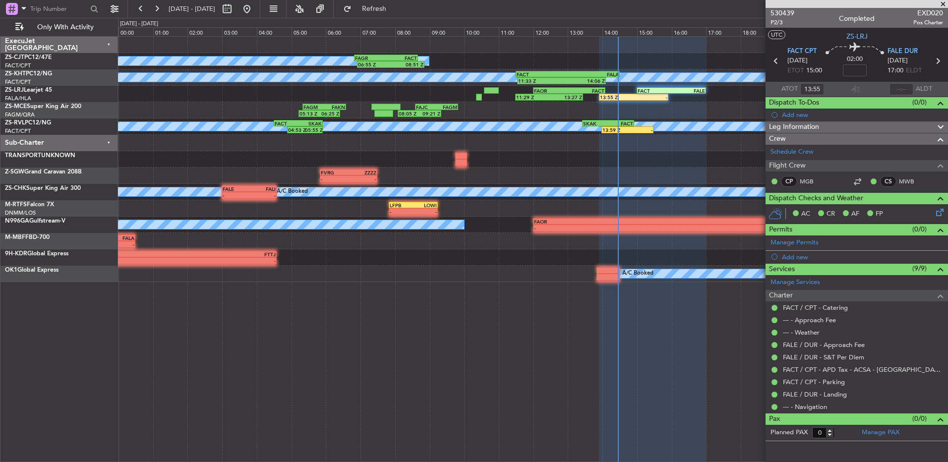
click at [830, 88] on section "ATOT 13:55 ALDT" at bounding box center [857, 89] width 182 height 15
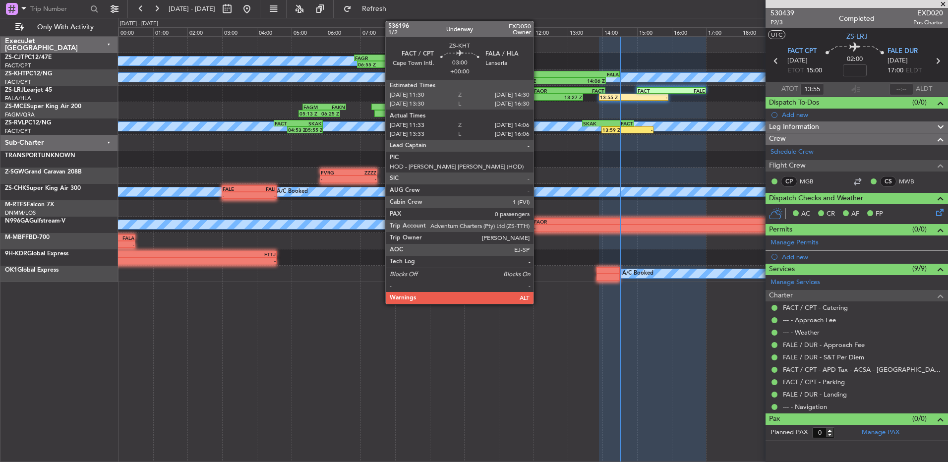
click at [538, 75] on div "FACT" at bounding box center [542, 74] width 51 height 6
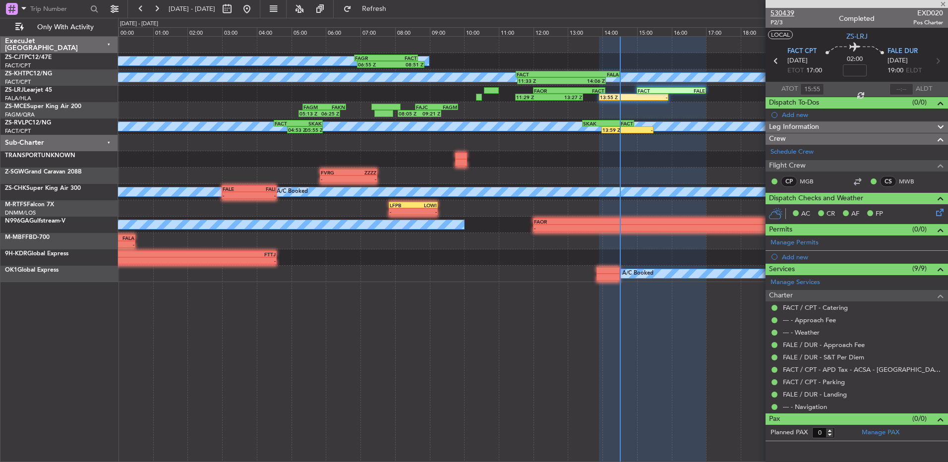
type input "11:33"
type input "14:06"
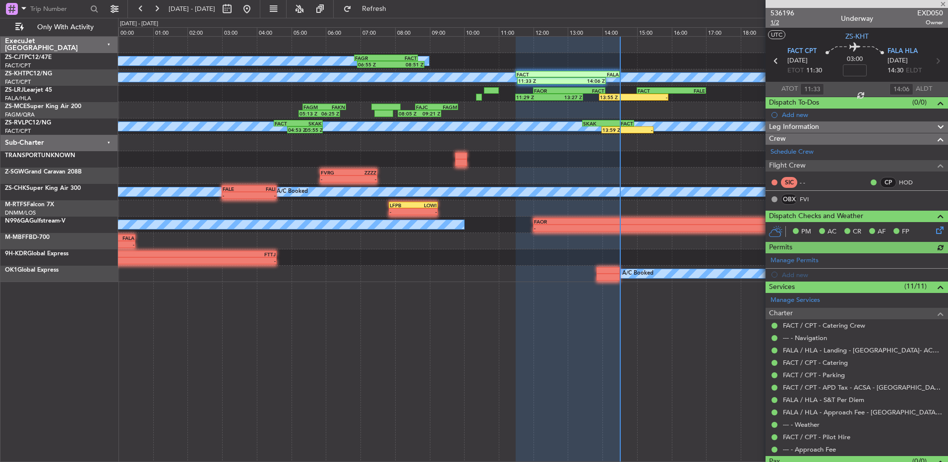
type input "13:33"
type input "16:06"
type input "11:33"
type input "14:06"
click at [787, 6] on div at bounding box center [857, 4] width 182 height 8
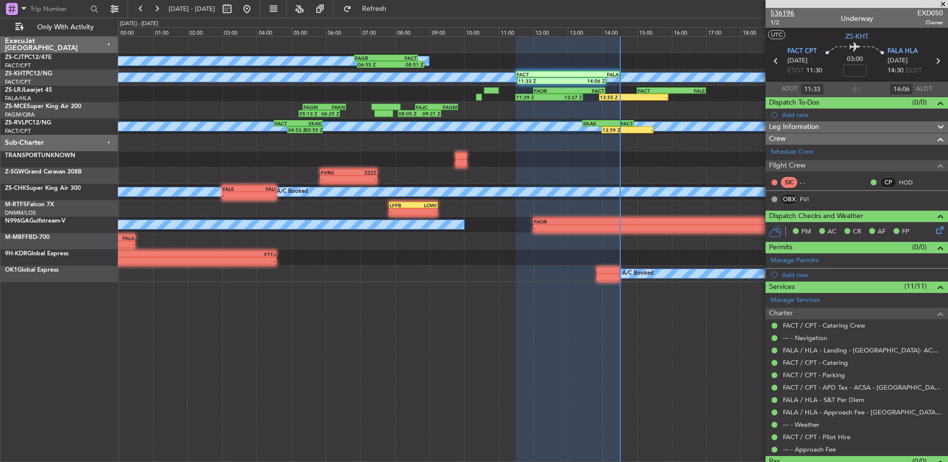
click at [786, 10] on span "536196" at bounding box center [782, 13] width 24 height 10
